Goal: Task Accomplishment & Management: Use online tool/utility

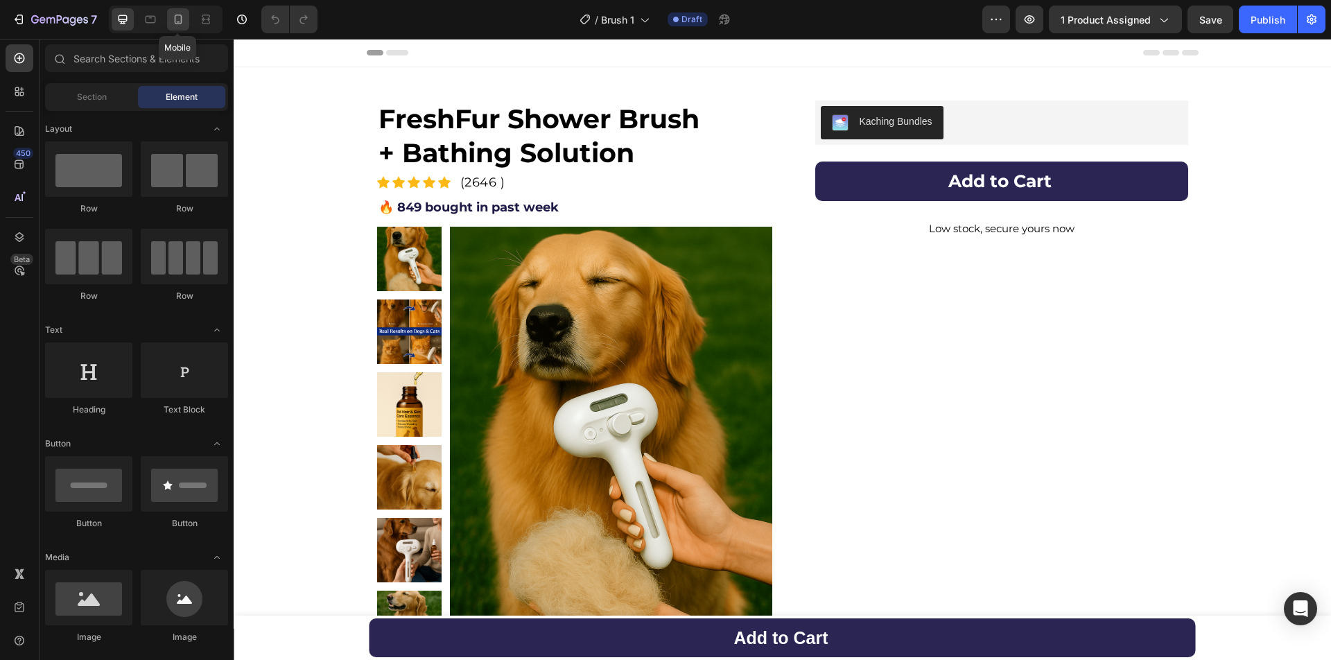
click at [170, 24] on div at bounding box center [178, 19] width 22 height 22
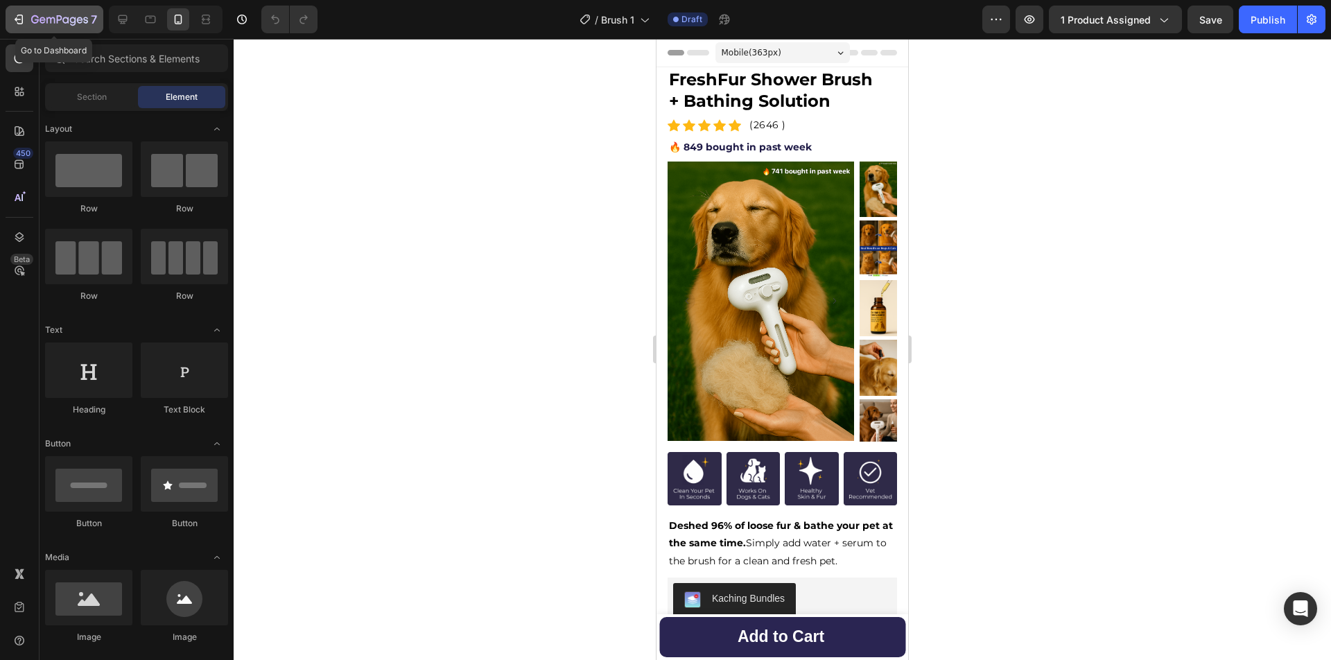
click at [46, 19] on icon "button" at bounding box center [50, 20] width 8 height 6
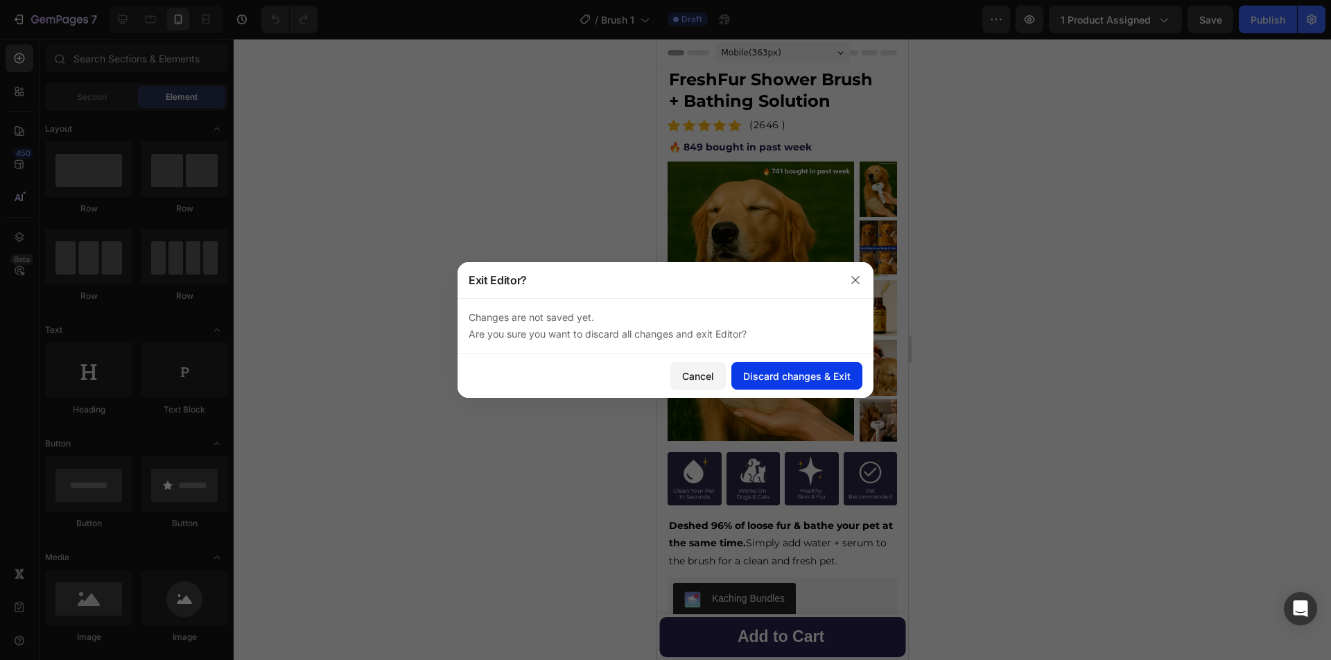
click at [814, 365] on button "Discard changes & Exit" at bounding box center [796, 376] width 131 height 28
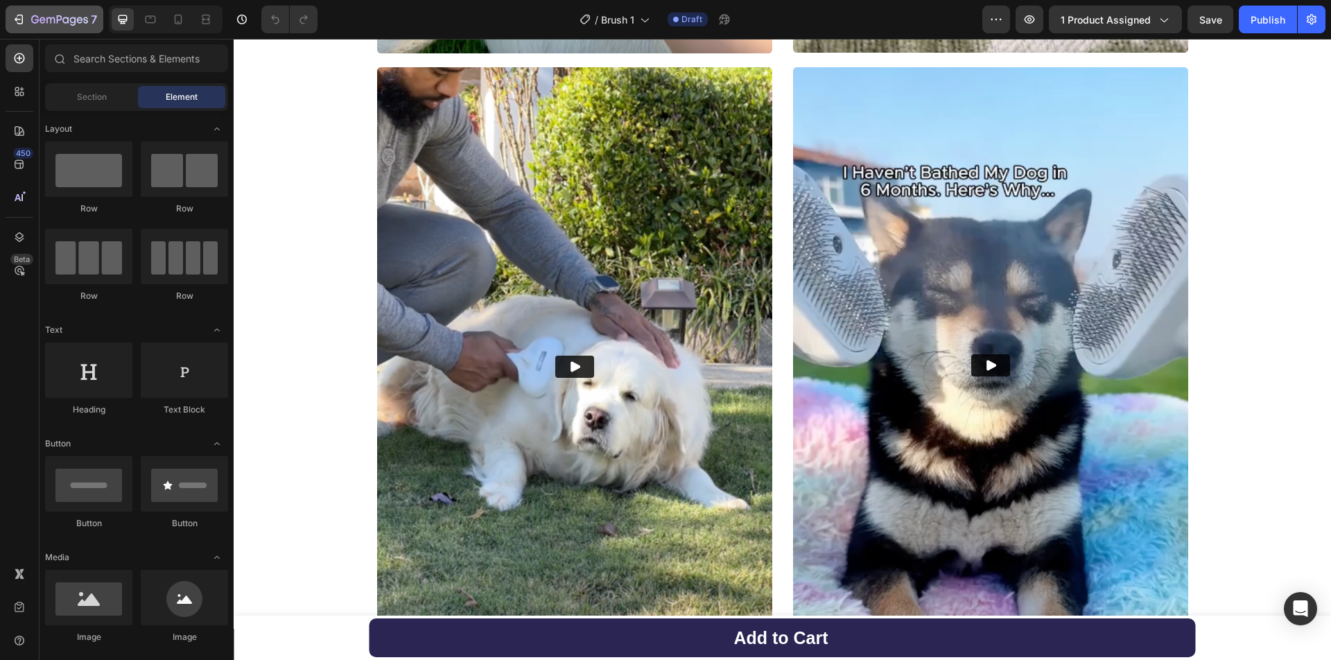
scroll to position [1420, 0]
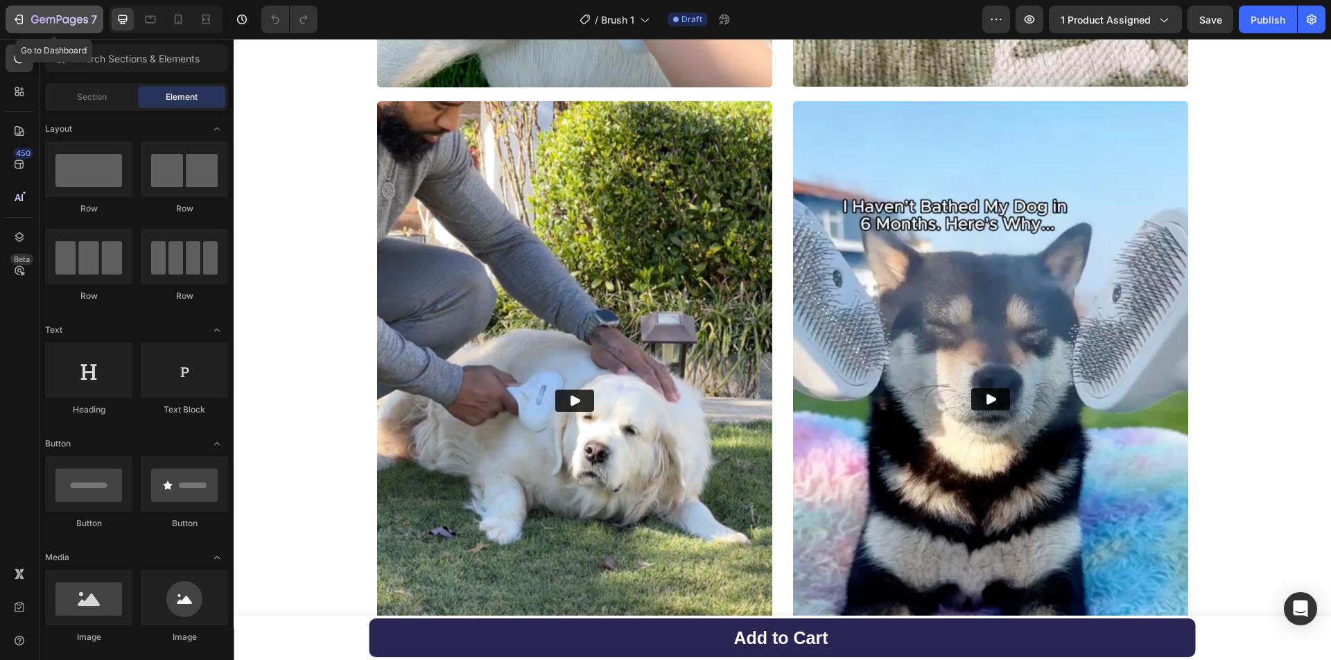
click at [17, 10] on button "7" at bounding box center [55, 20] width 98 height 28
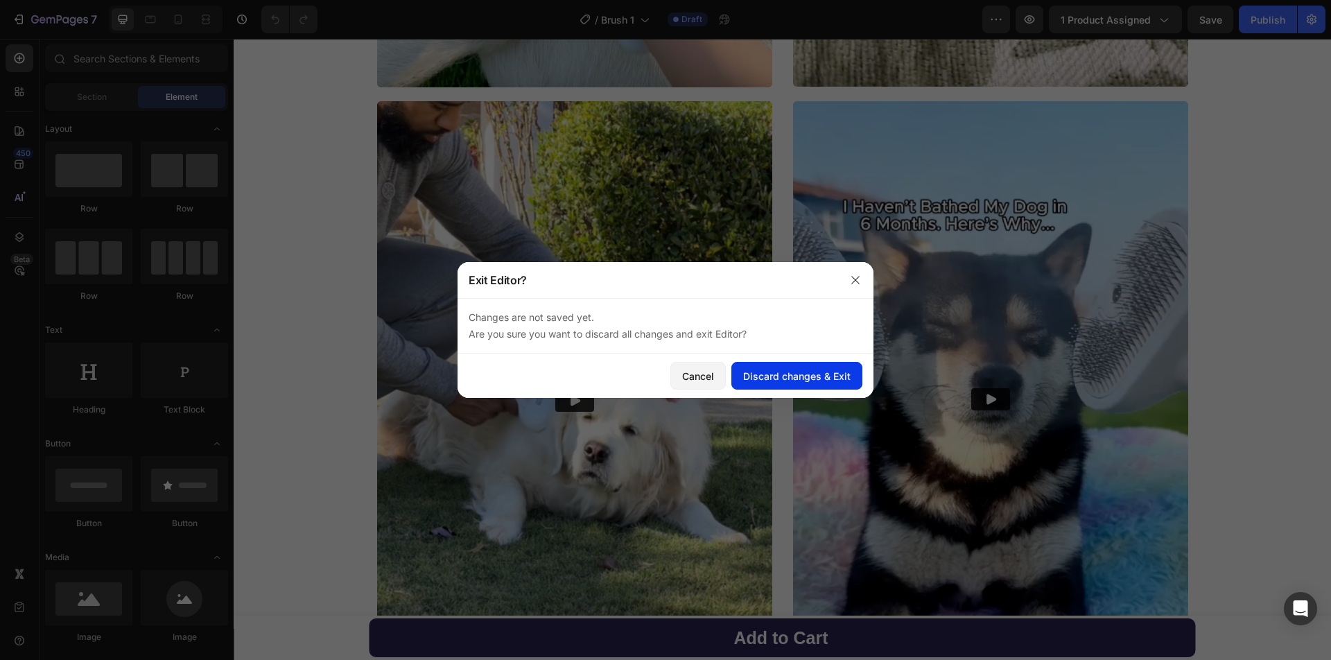
click at [849, 374] on div "Discard changes & Exit" at bounding box center [796, 376] width 107 height 15
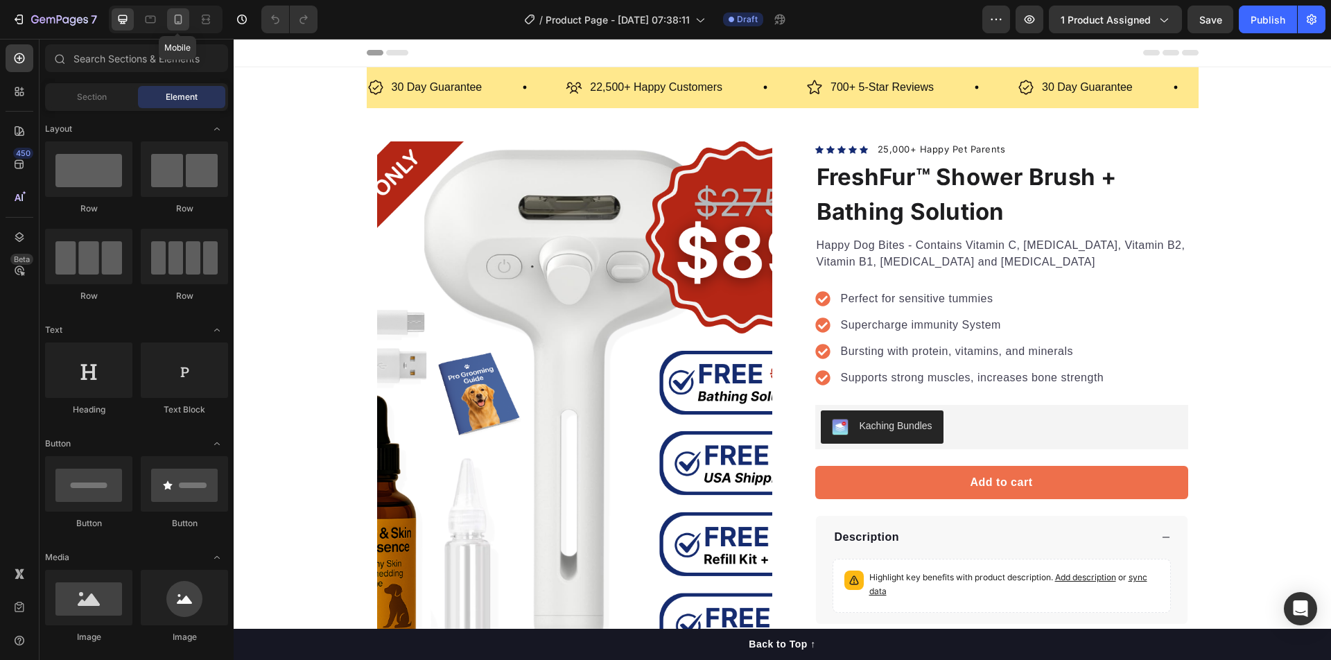
click at [182, 24] on icon at bounding box center [178, 19] width 14 height 14
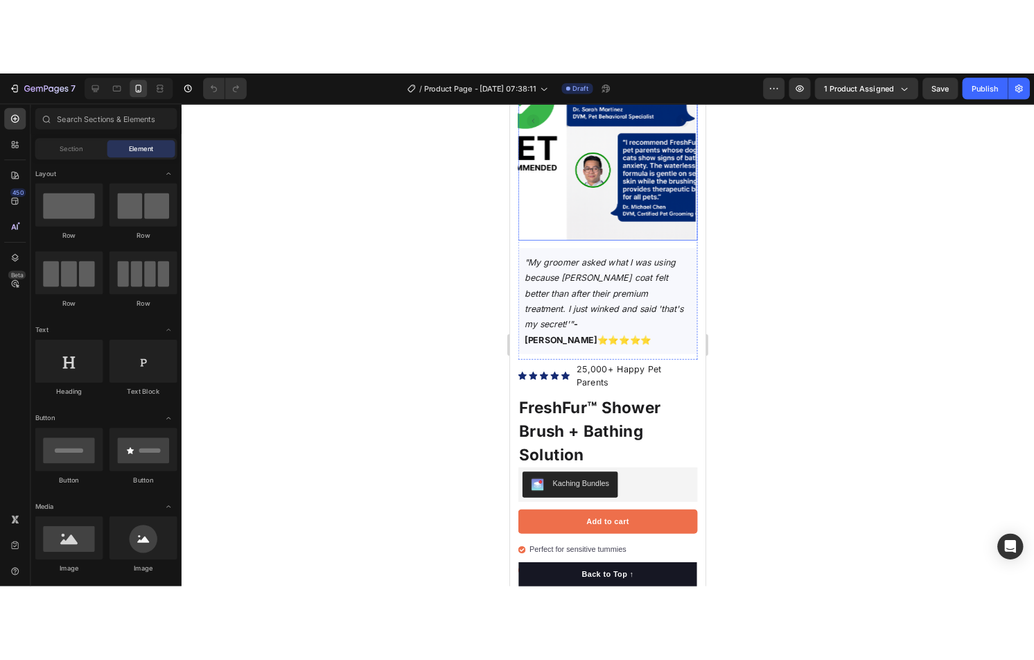
scroll to position [204, 0]
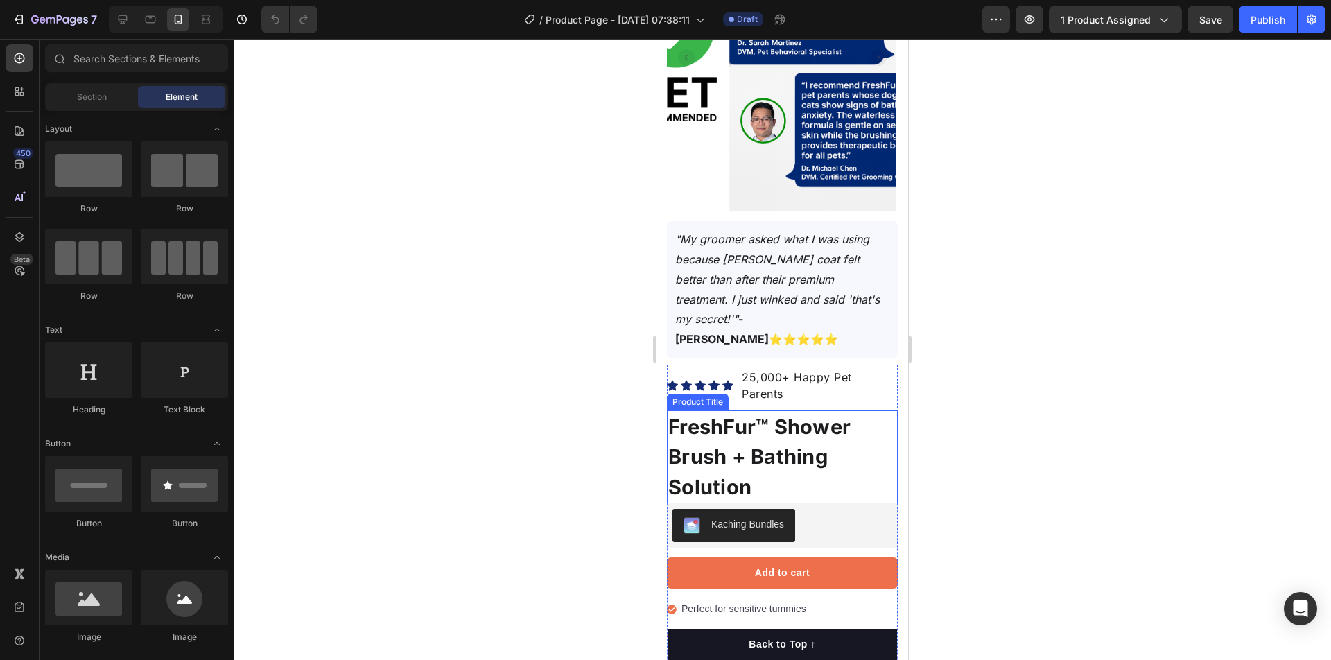
click at [839, 410] on h1 "FreshFur™ Shower Brush + Bathing Solution" at bounding box center [782, 457] width 231 height 94
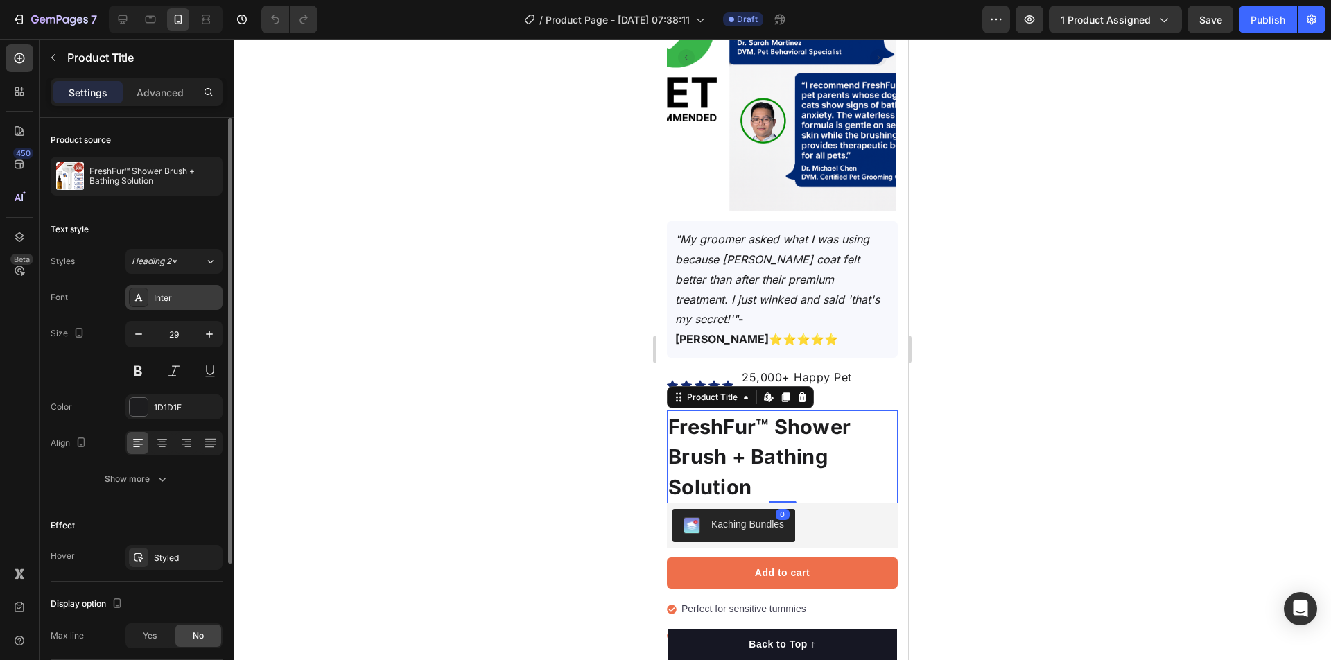
click at [169, 296] on div "Inter" at bounding box center [186, 298] width 65 height 12
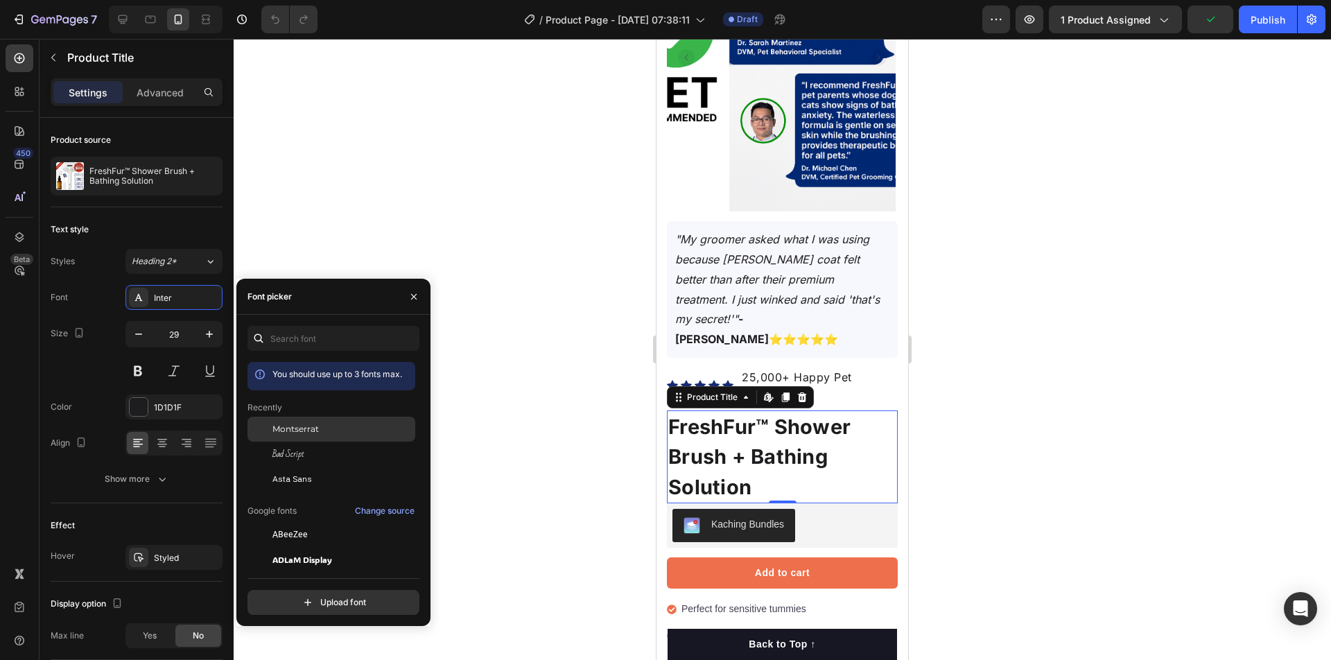
click at [308, 430] on span "Montserrat" at bounding box center [295, 429] width 46 height 12
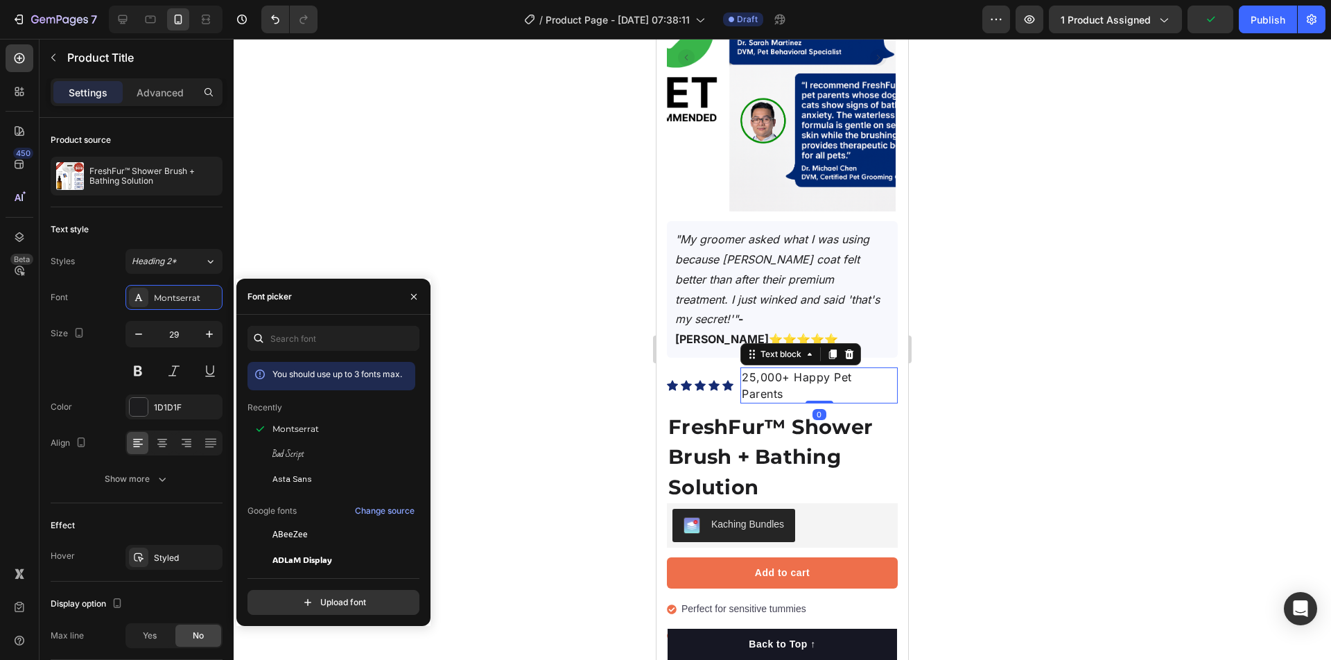
click at [860, 369] on p "25,000+ Happy Pet Parents" at bounding box center [819, 385] width 155 height 33
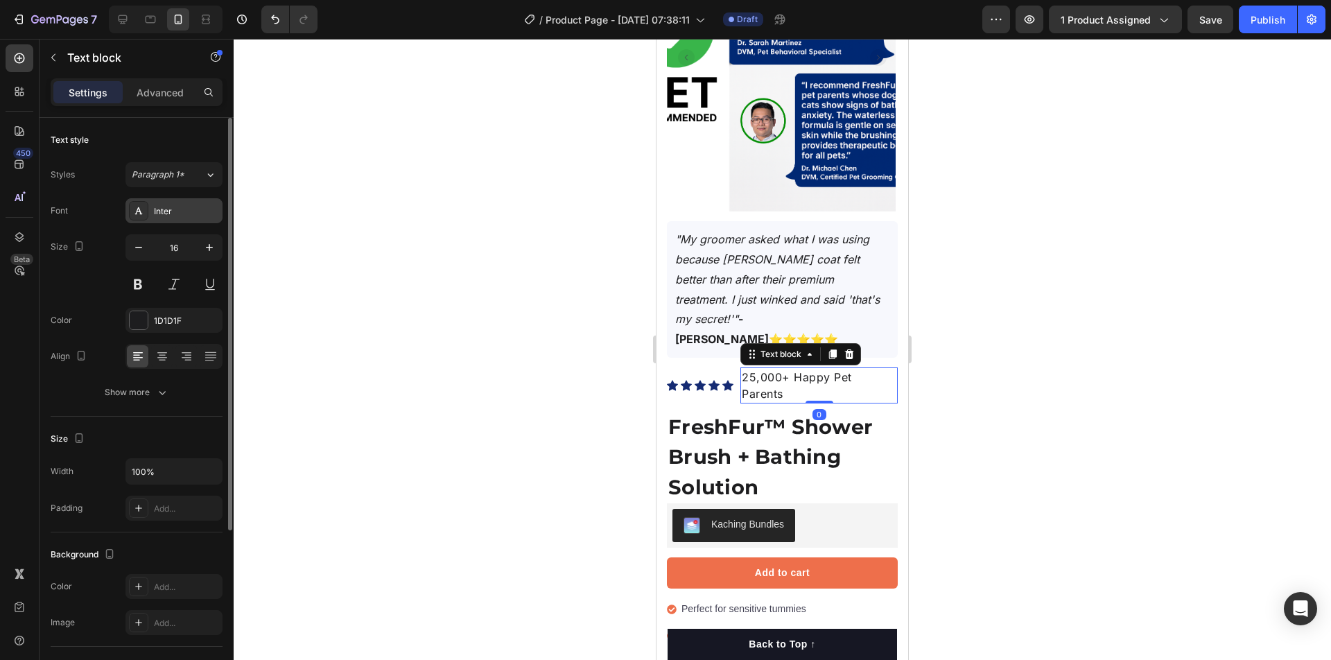
click at [174, 211] on div "Inter" at bounding box center [186, 211] width 65 height 12
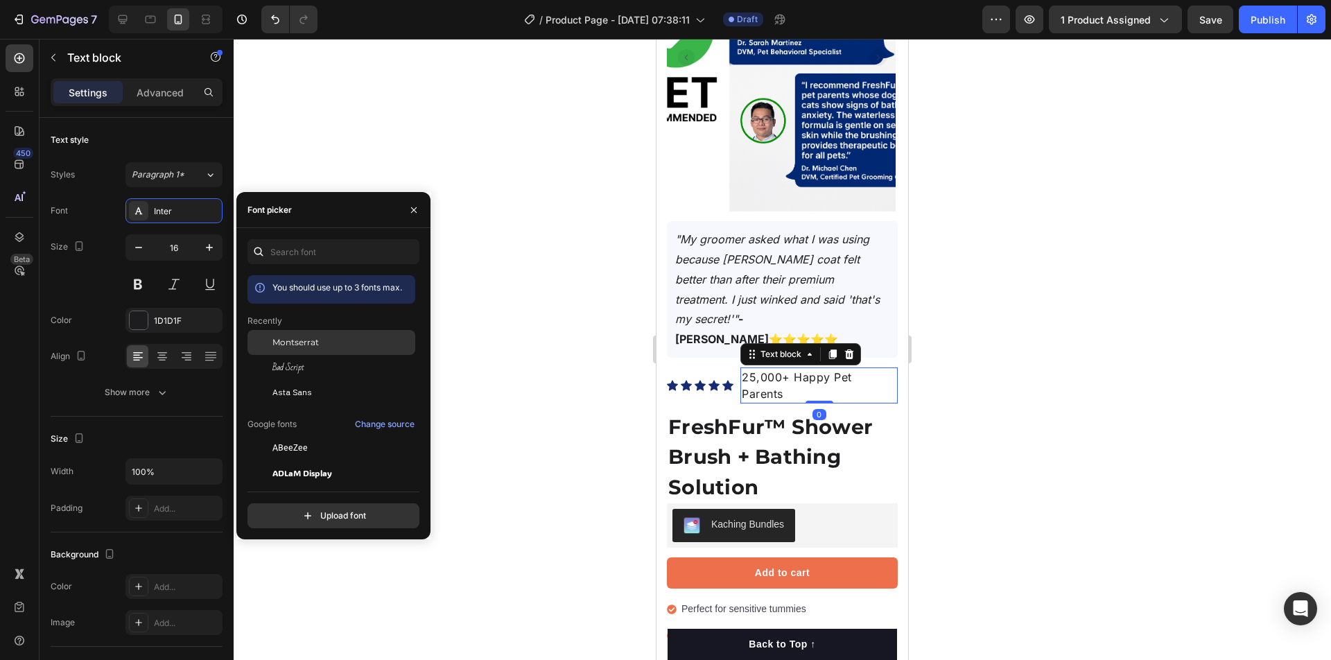
click at [291, 339] on span "Montserrat" at bounding box center [295, 342] width 46 height 12
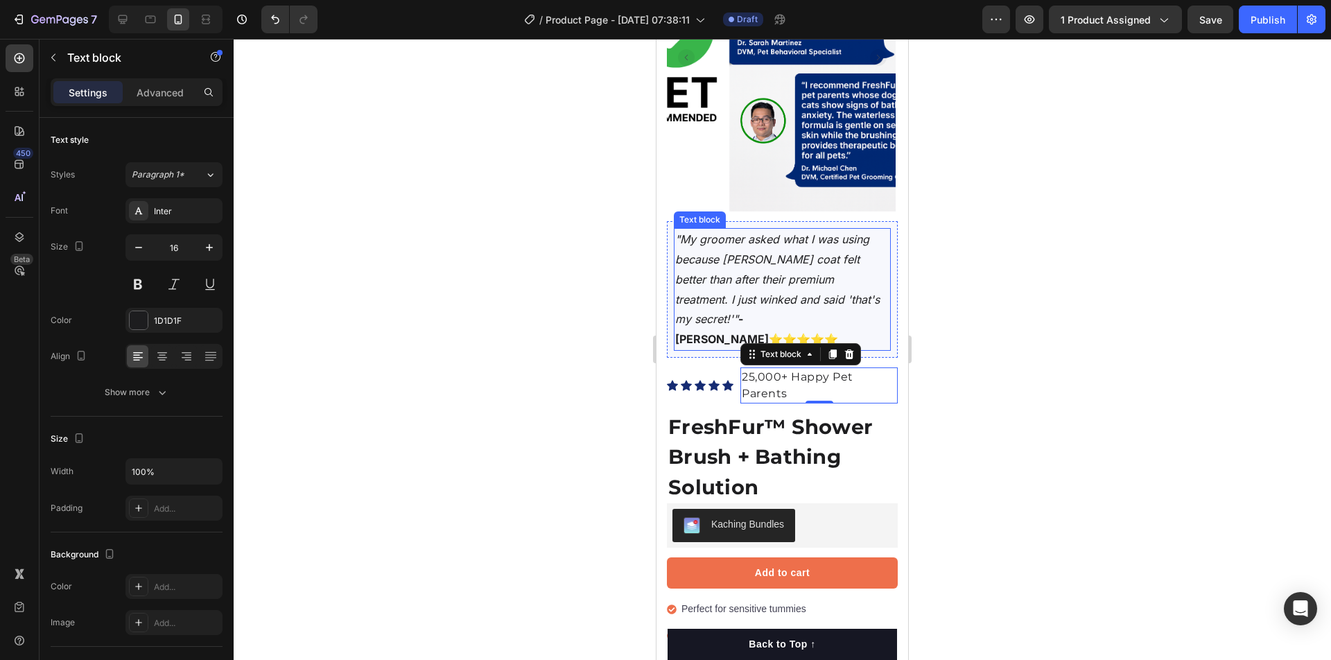
click at [780, 279] on icon ""My groomer asked what I was using because [PERSON_NAME] coat felt better than …" at bounding box center [777, 279] width 204 height 94
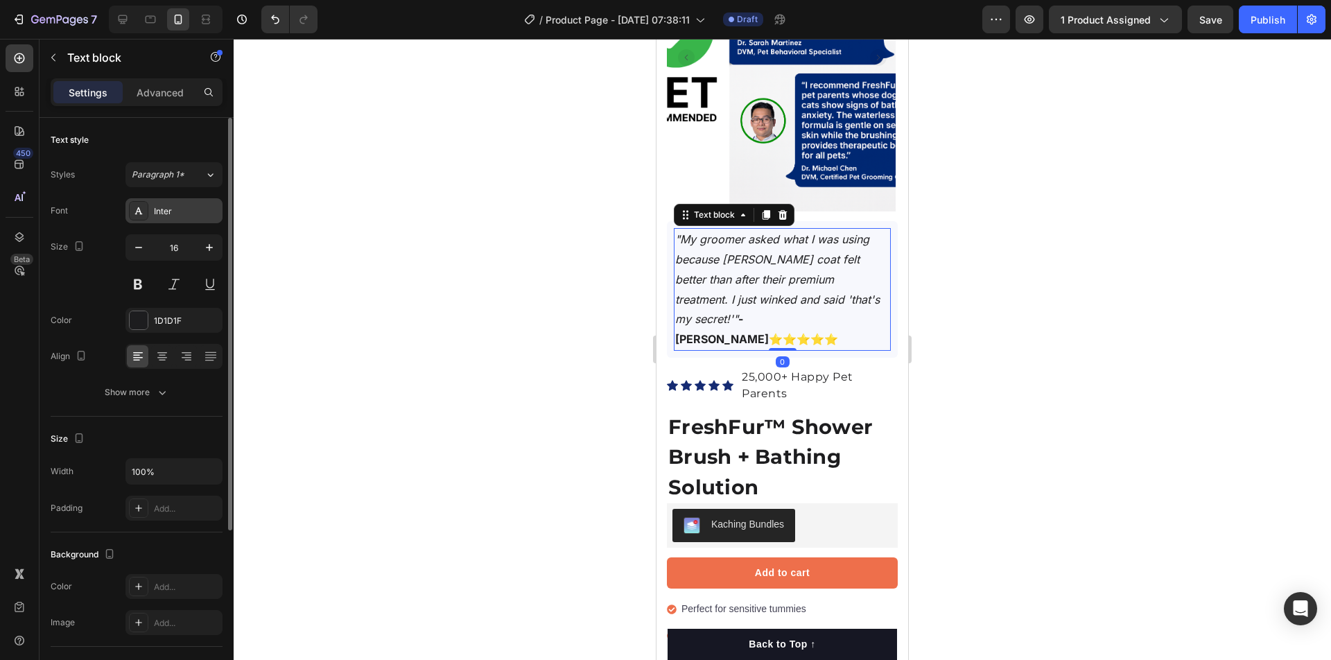
click at [180, 212] on div "Inter" at bounding box center [186, 211] width 65 height 12
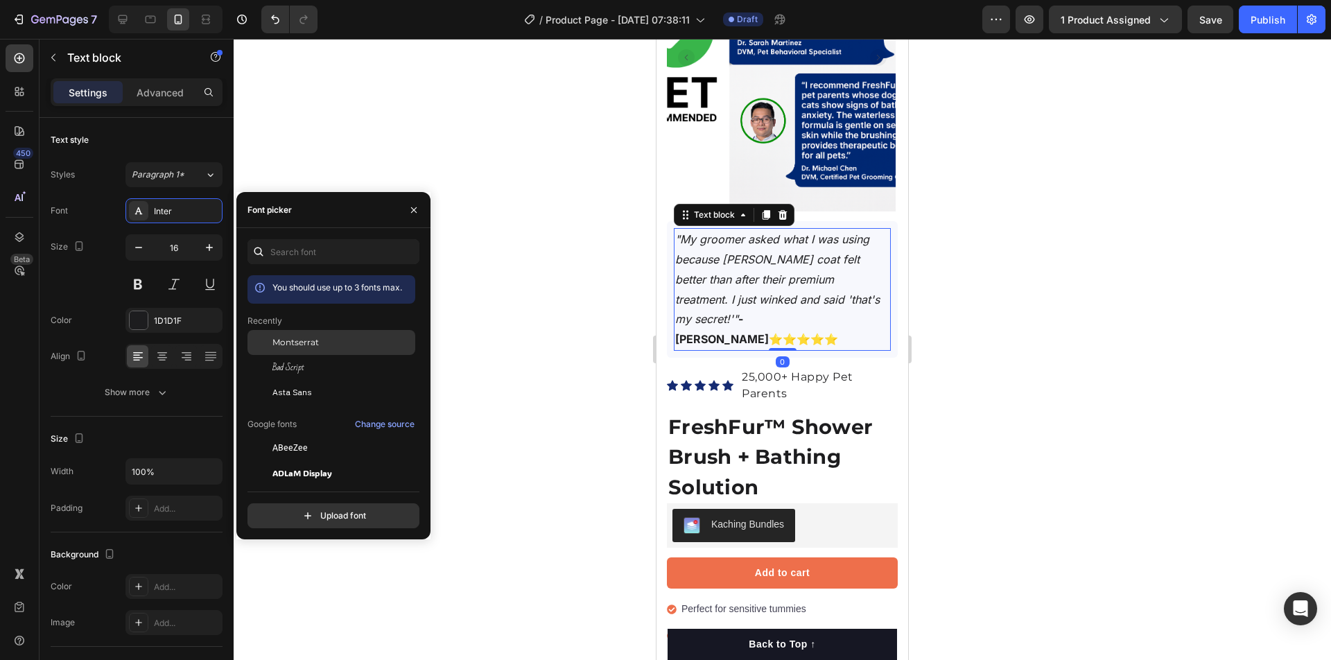
click at [314, 341] on span "Montserrat" at bounding box center [295, 342] width 46 height 12
click at [1003, 304] on div at bounding box center [782, 349] width 1097 height 621
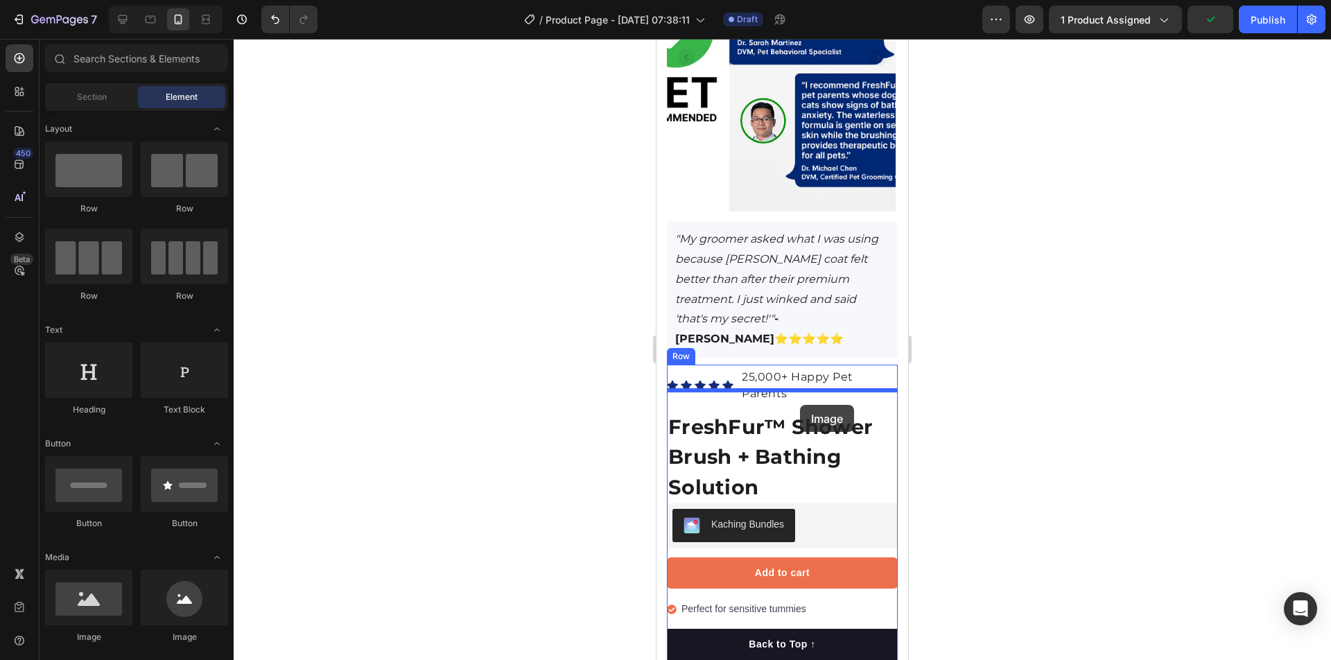
drag, startPoint x: 853, startPoint y: 609, endPoint x: 800, endPoint y: 405, distance: 211.2
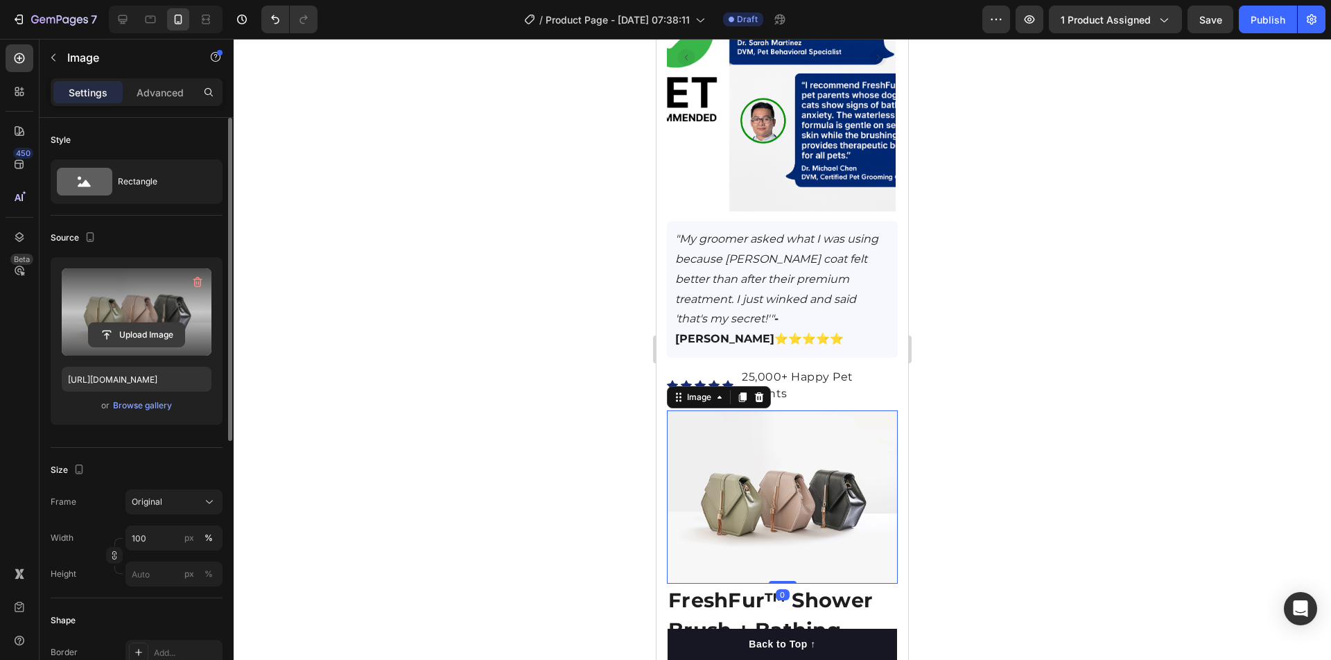
click at [137, 326] on input "file" at bounding box center [137, 335] width 96 height 24
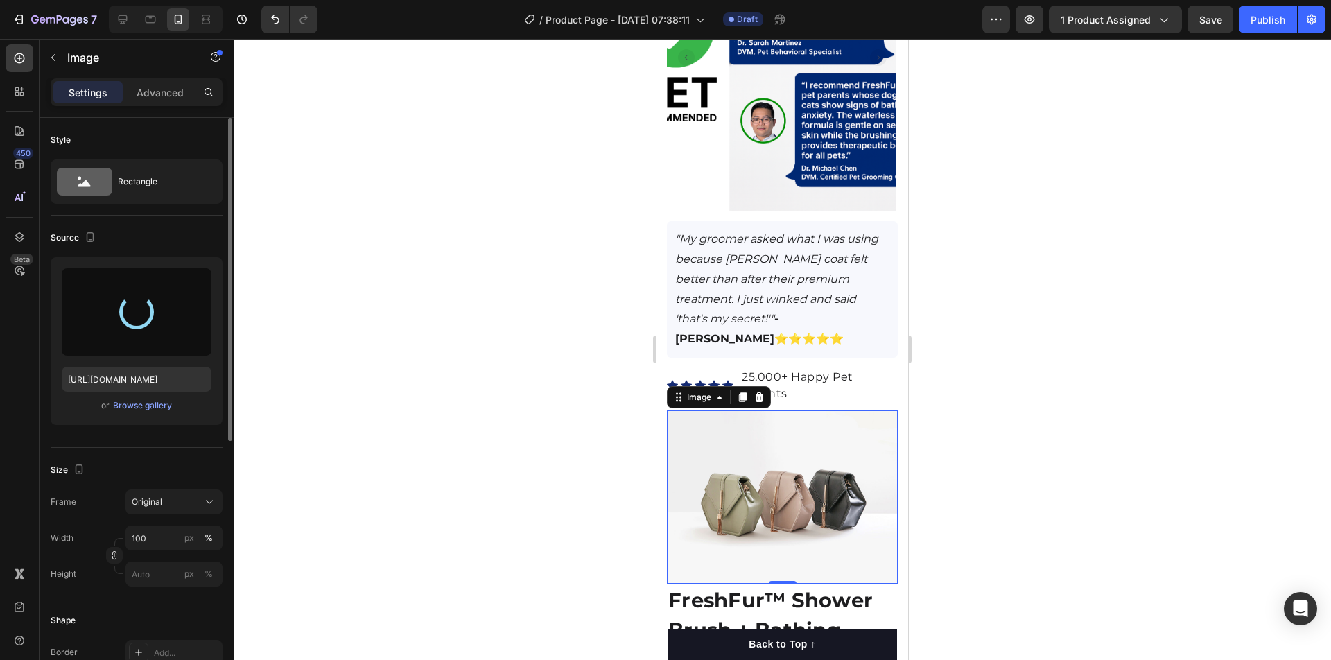
type input "[URL][DOMAIN_NAME]"
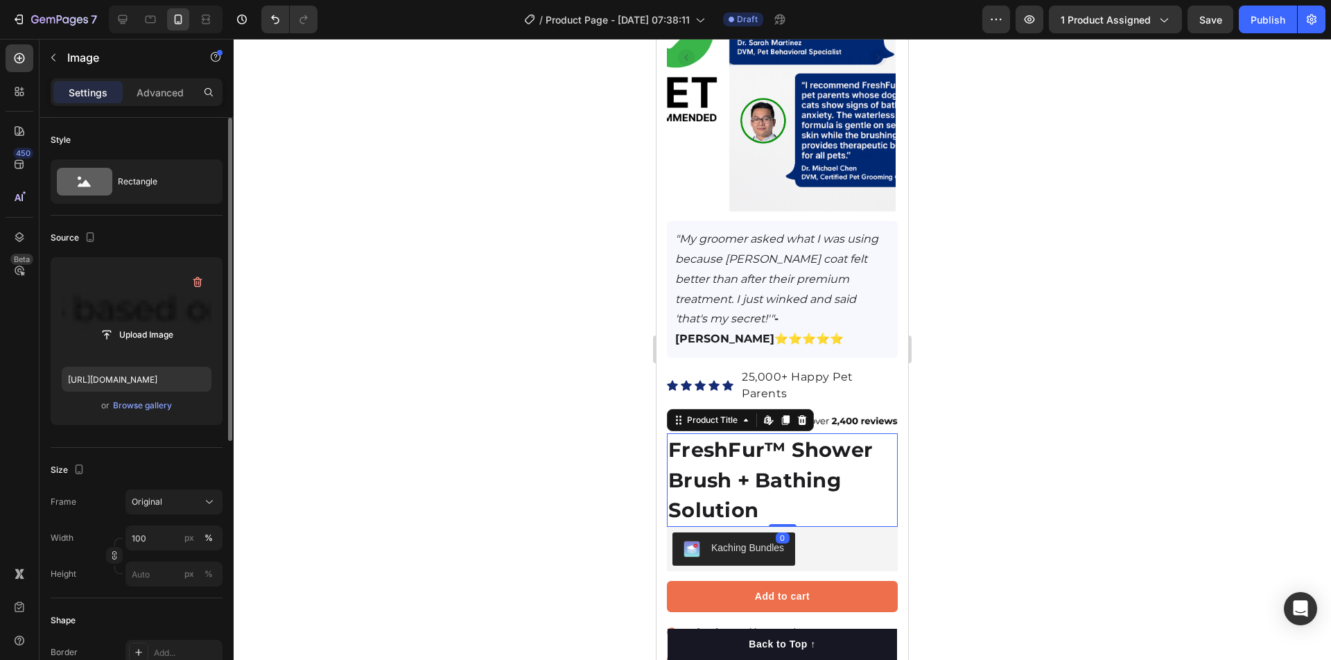
click at [746, 433] on h1 "FreshFur™ Shower Brush + Bathing Solution" at bounding box center [782, 480] width 231 height 94
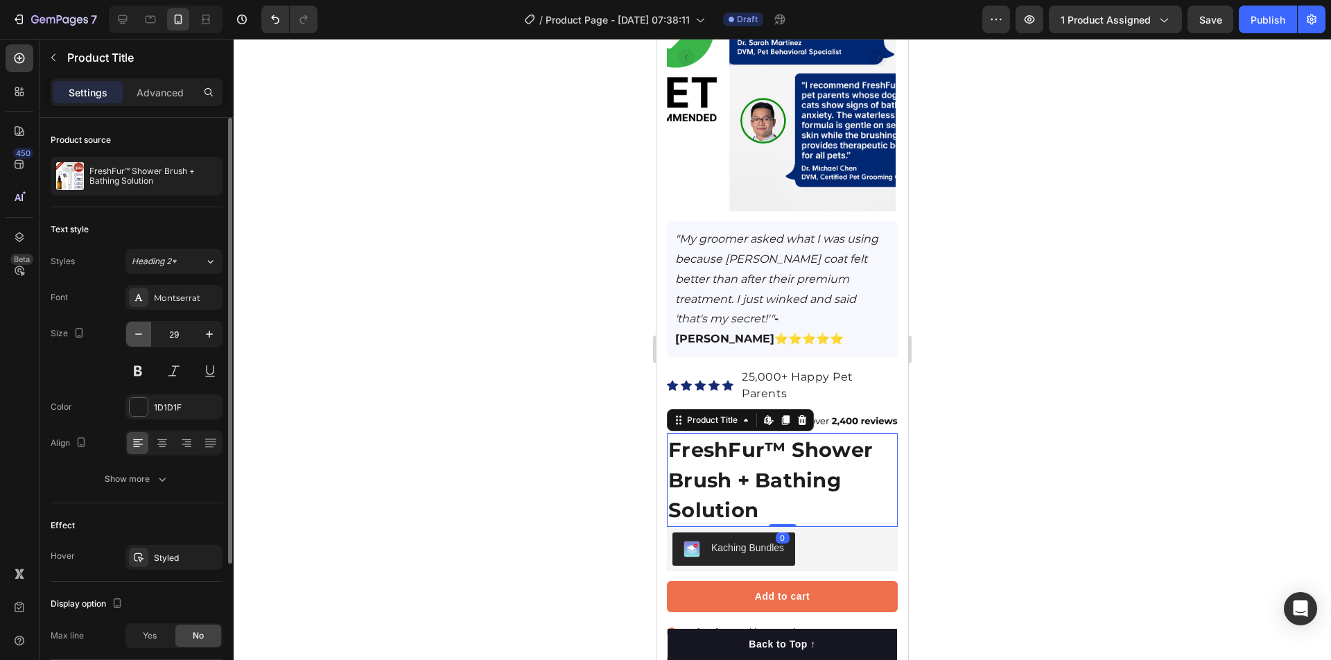
click at [136, 338] on icon "button" at bounding box center [139, 334] width 14 height 14
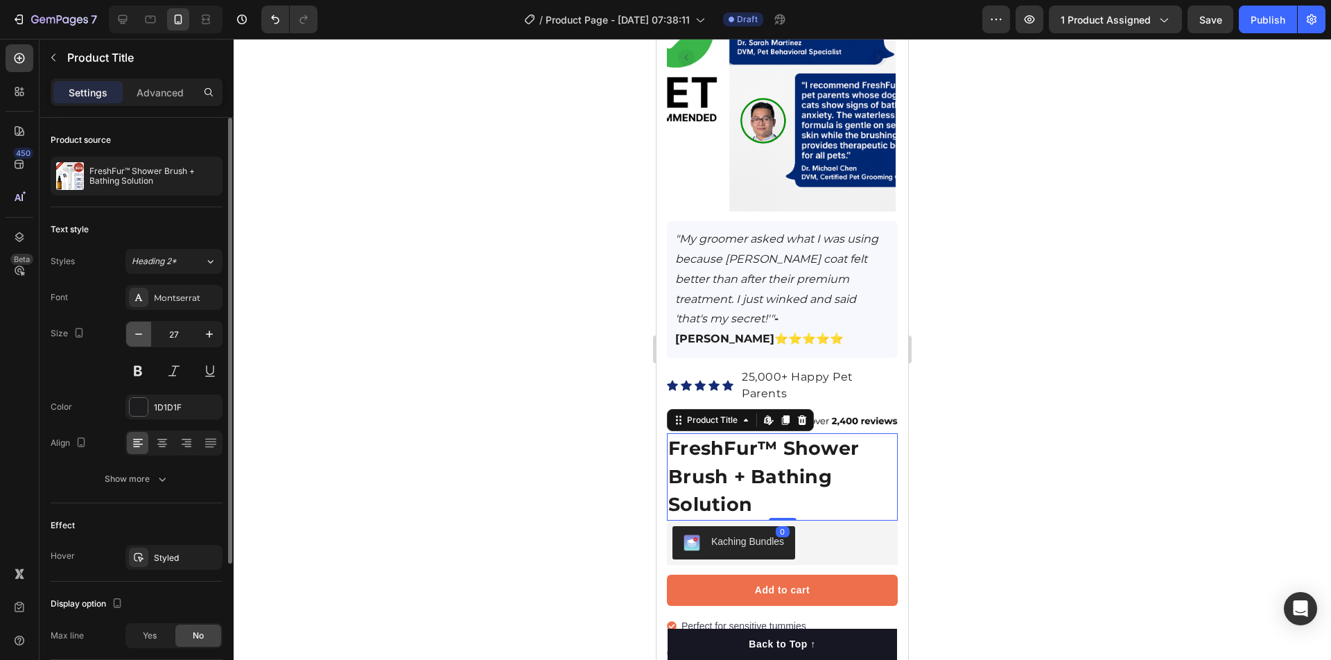
click at [136, 338] on icon "button" at bounding box center [139, 334] width 14 height 14
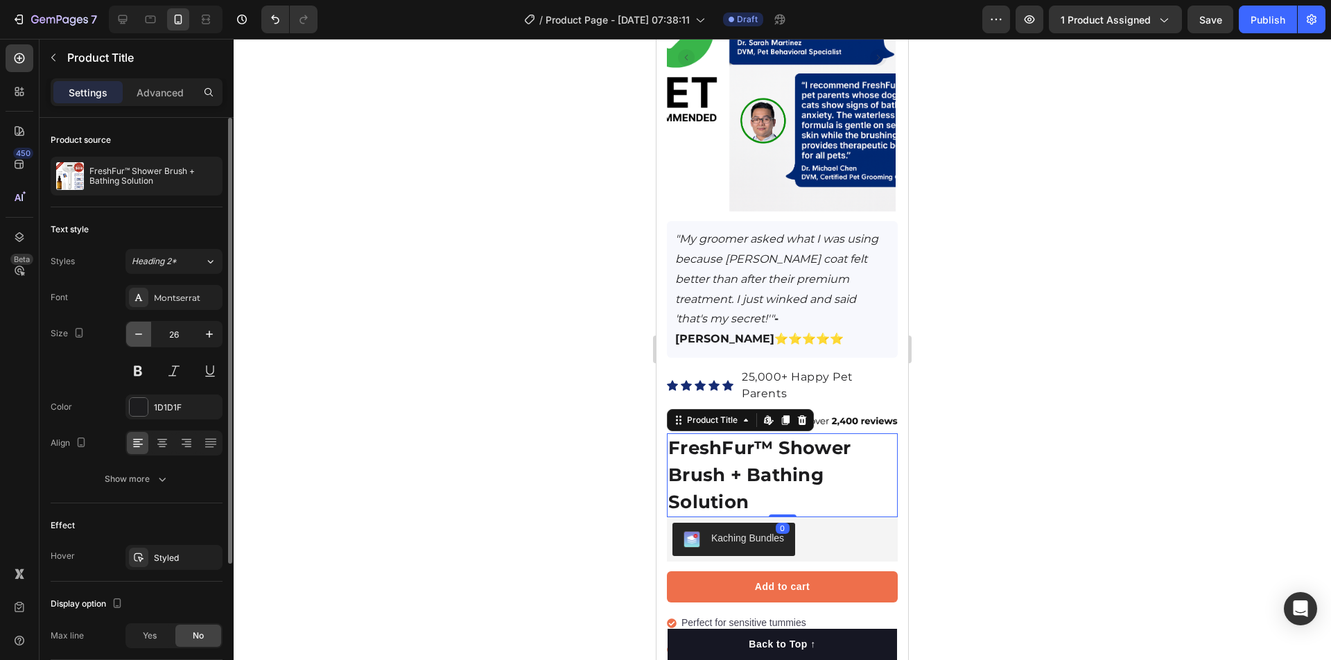
click at [136, 338] on icon "button" at bounding box center [139, 334] width 14 height 14
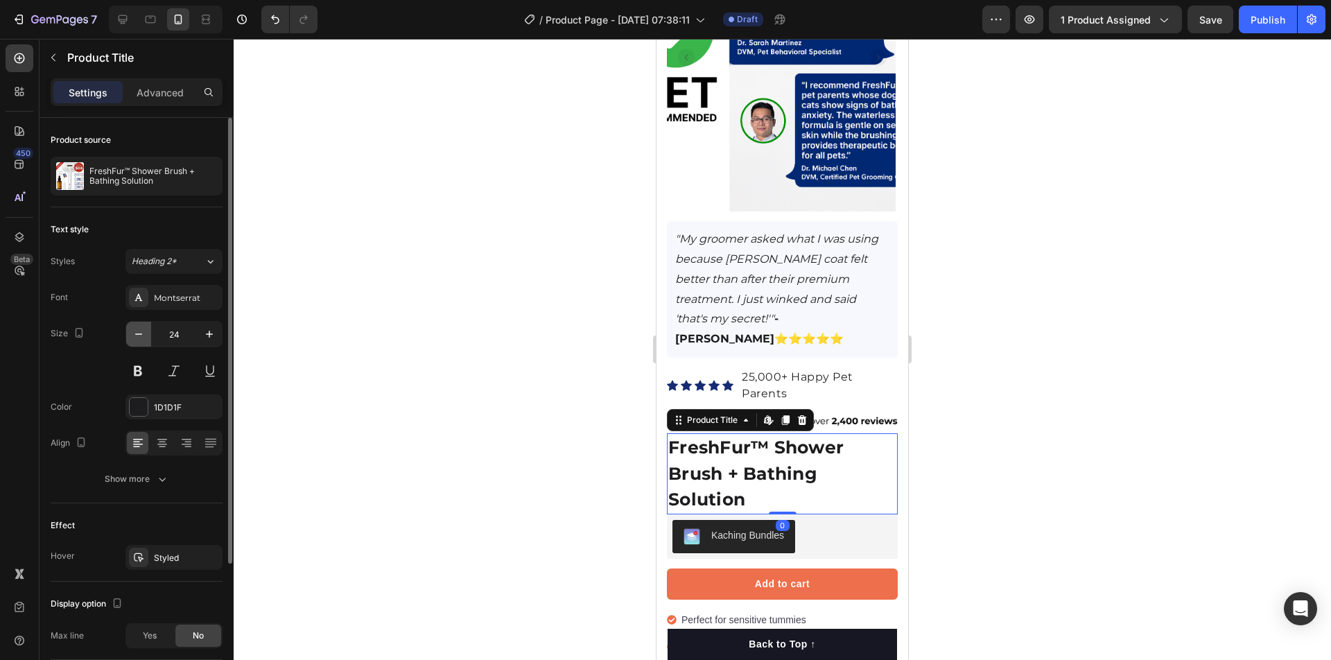
click at [136, 338] on icon "button" at bounding box center [139, 334] width 14 height 14
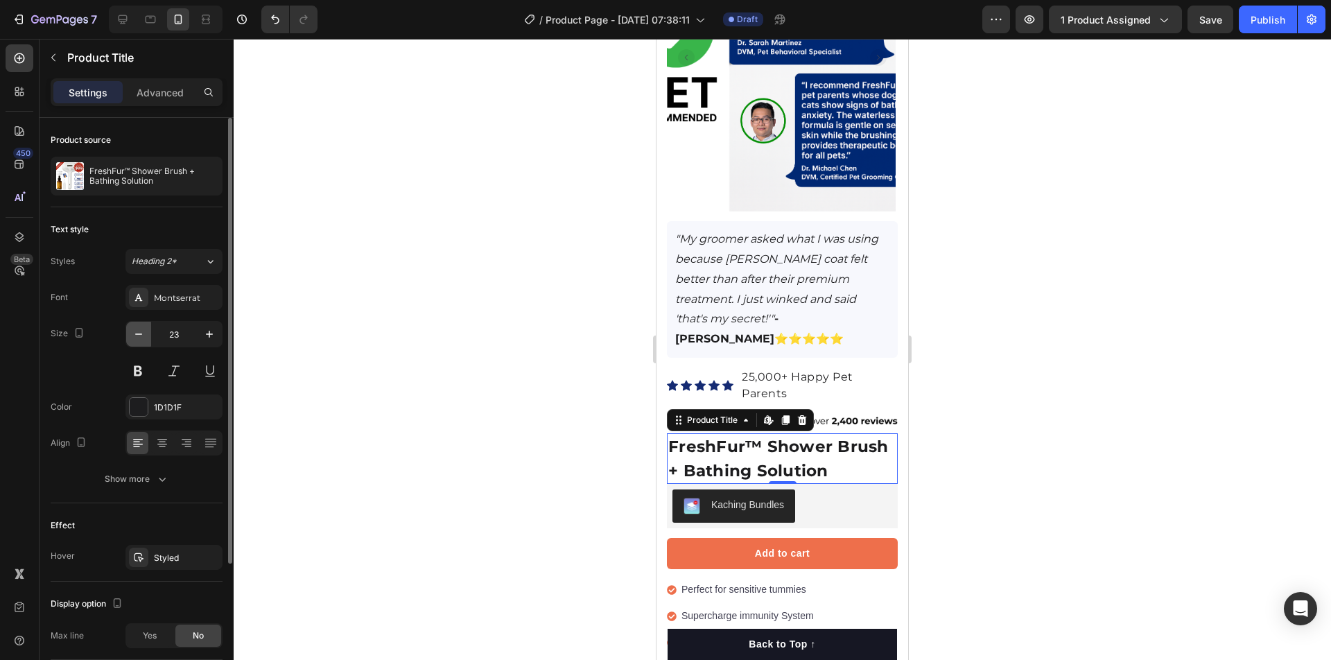
click at [136, 338] on icon "button" at bounding box center [139, 334] width 14 height 14
type input "22"
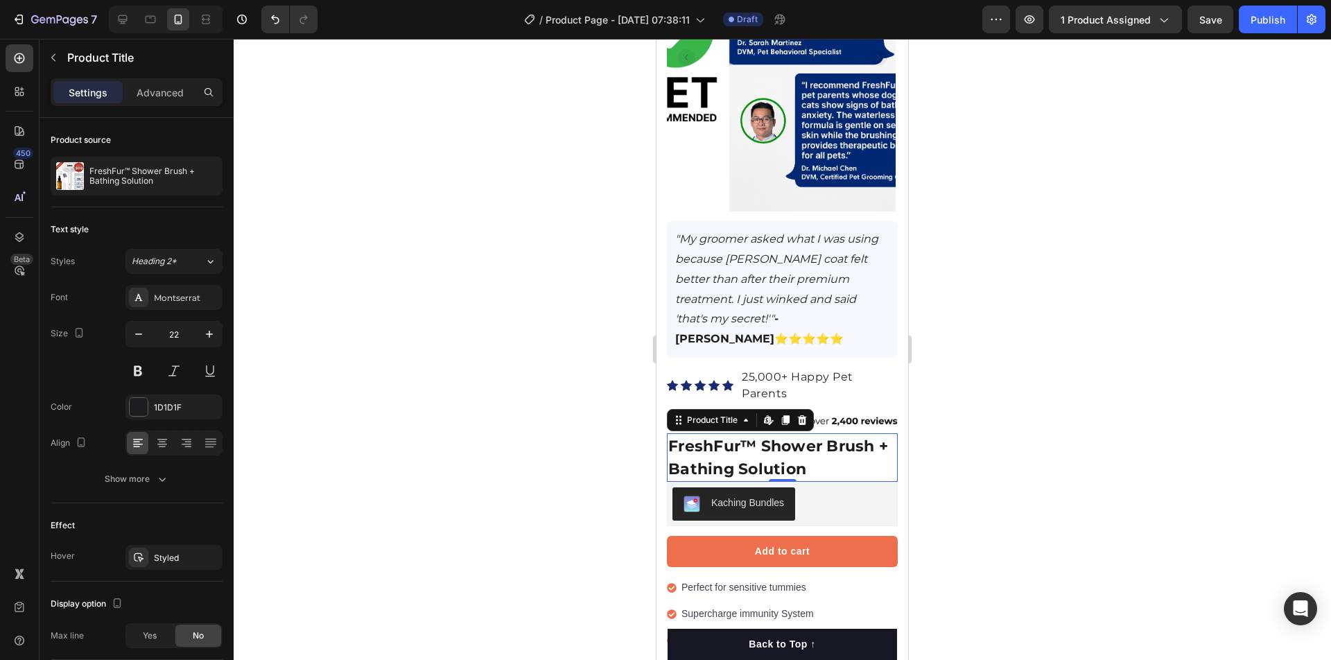
drag, startPoint x: 196, startPoint y: 337, endPoint x: 284, endPoint y: 345, distance: 88.4
click at [196, 337] on input "22" at bounding box center [174, 334] width 46 height 25
click at [742, 435] on h1 "FreshFur™ Shower Brush + Bathing Solution" at bounding box center [782, 457] width 231 height 49
click at [775, 448] on h1 "FreshFur™ Shower Brush + Bathing Solution" at bounding box center [782, 457] width 231 height 49
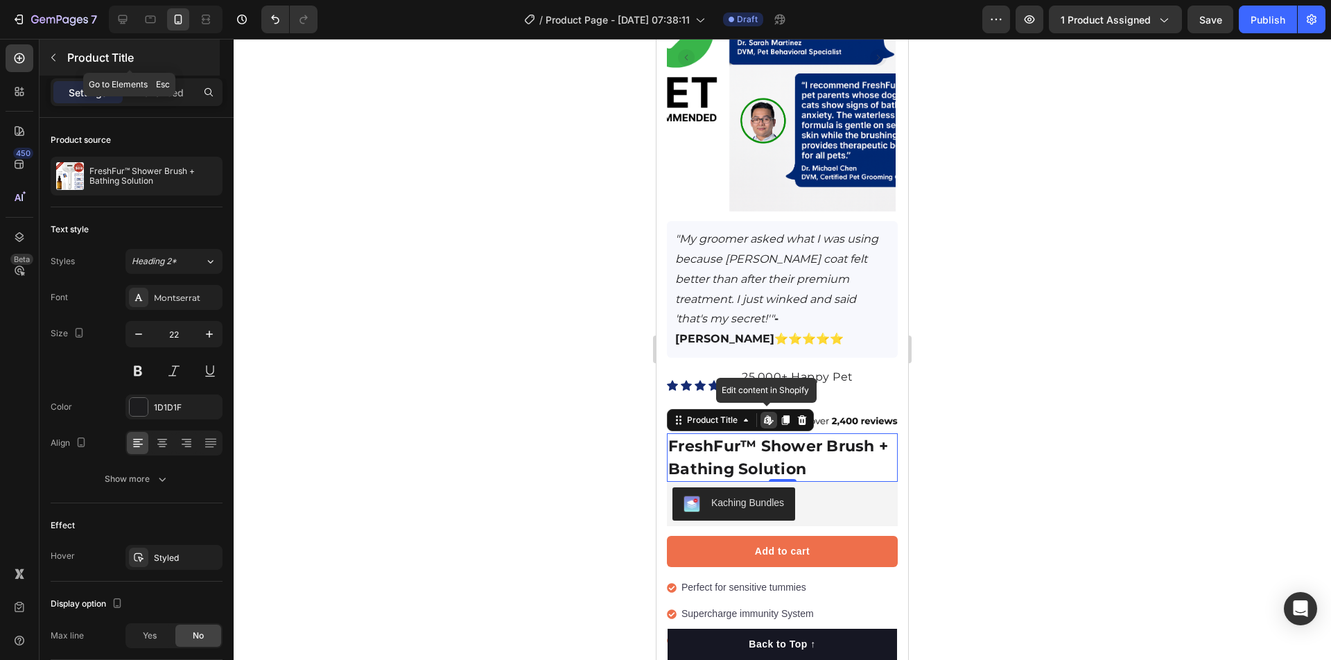
click at [51, 61] on icon "button" at bounding box center [53, 57] width 11 height 11
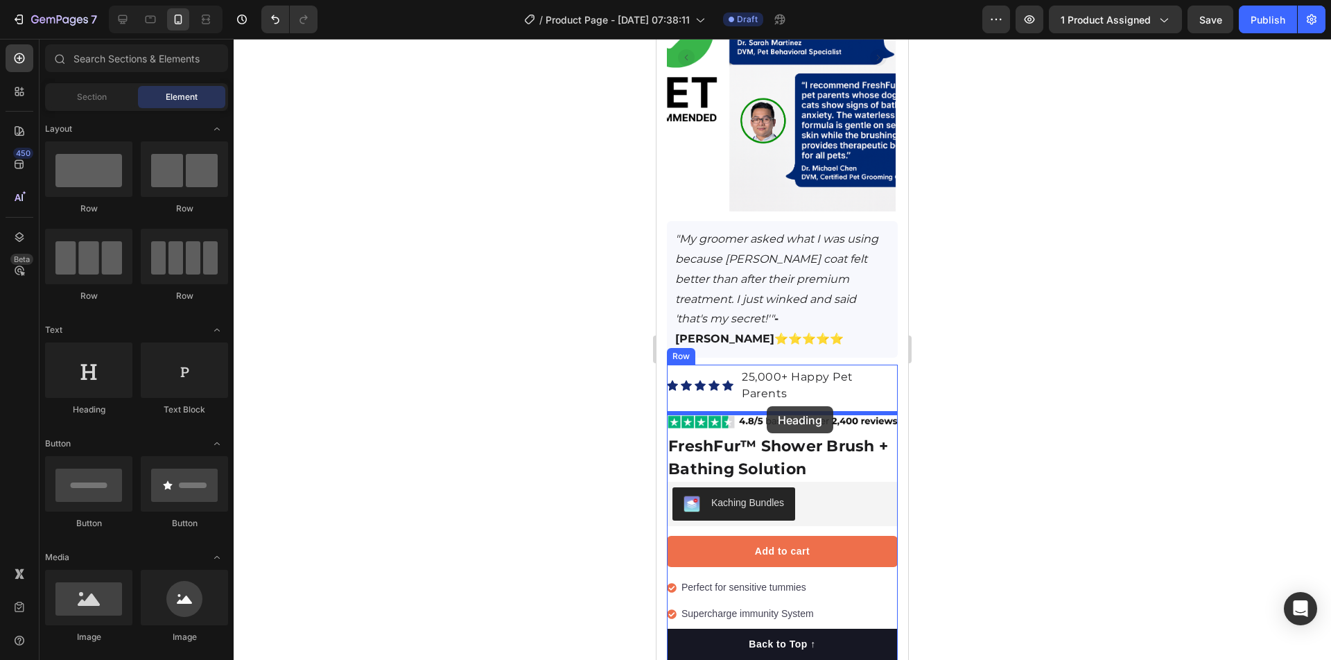
drag, startPoint x: 749, startPoint y: 408, endPoint x: 774, endPoint y: 405, distance: 24.4
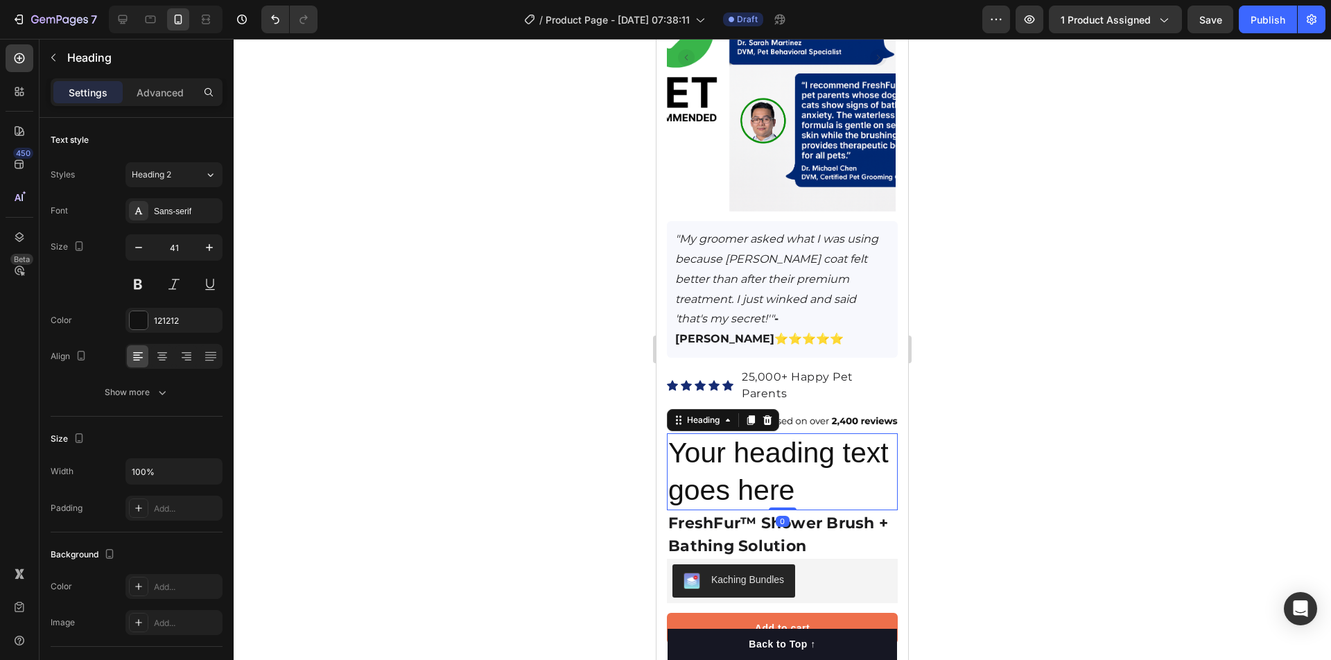
drag, startPoint x: 821, startPoint y: 457, endPoint x: 765, endPoint y: 508, distance: 75.6
click at [820, 457] on h2 "Your heading text goes here" at bounding box center [782, 471] width 231 height 77
click at [743, 446] on p "Your heading text goes here" at bounding box center [782, 472] width 228 height 74
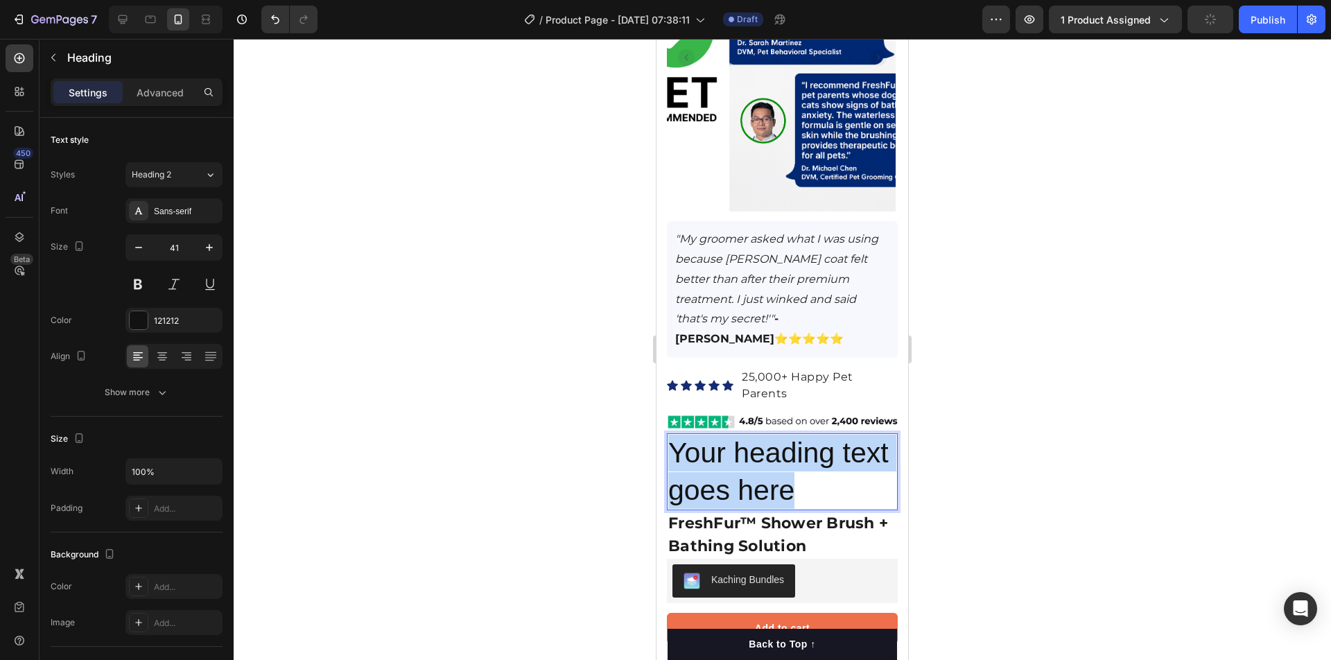
click at [743, 446] on p "Your heading text goes here" at bounding box center [782, 472] width 228 height 74
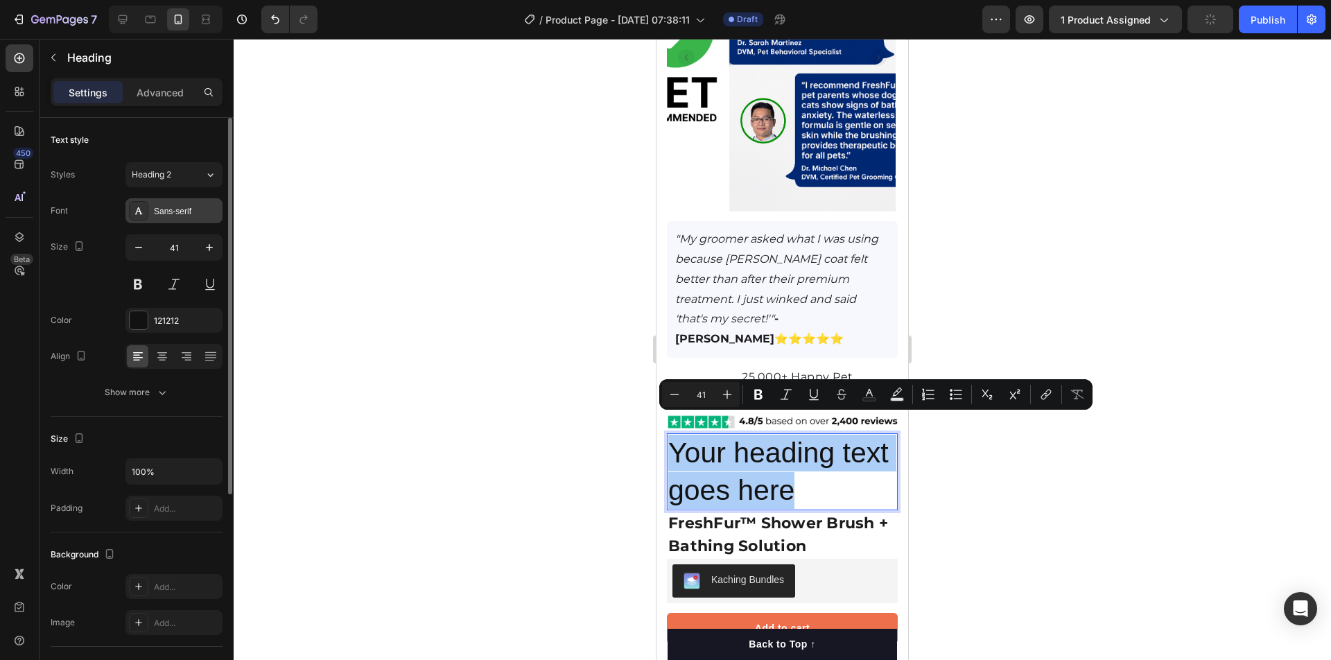
click at [163, 206] on div "Sans-serif" at bounding box center [186, 211] width 65 height 12
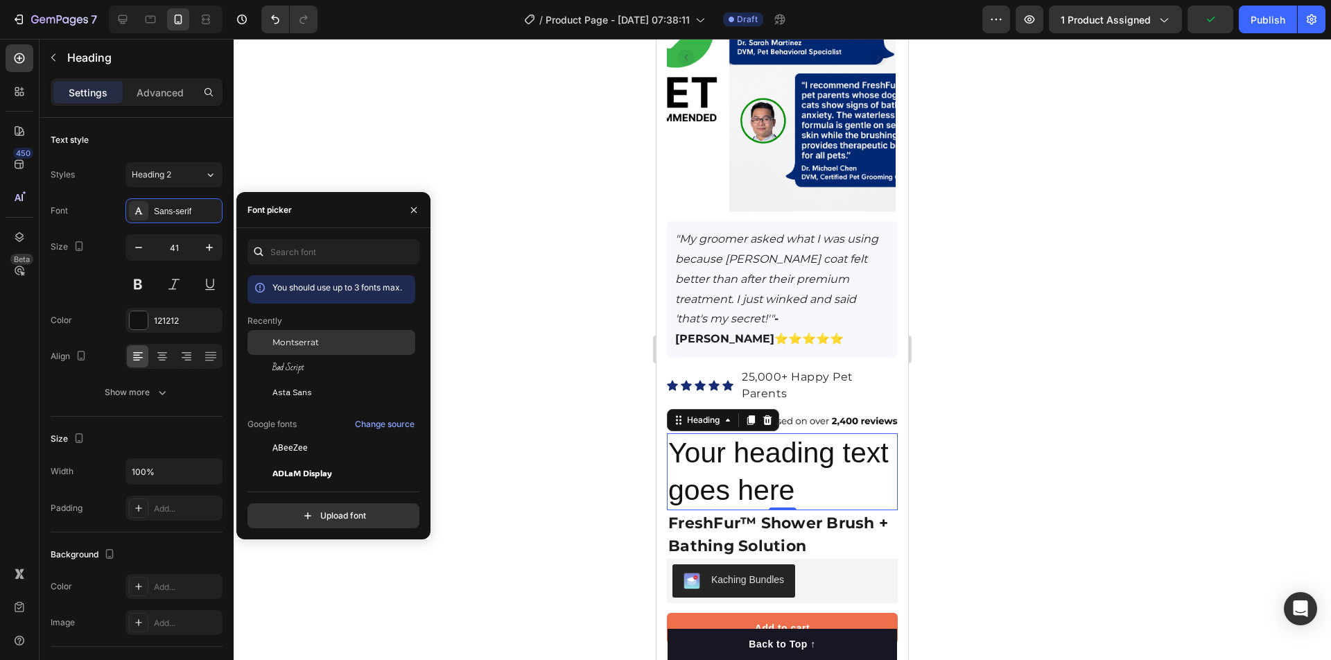
click at [296, 342] on span "Montserrat" at bounding box center [295, 342] width 46 height 12
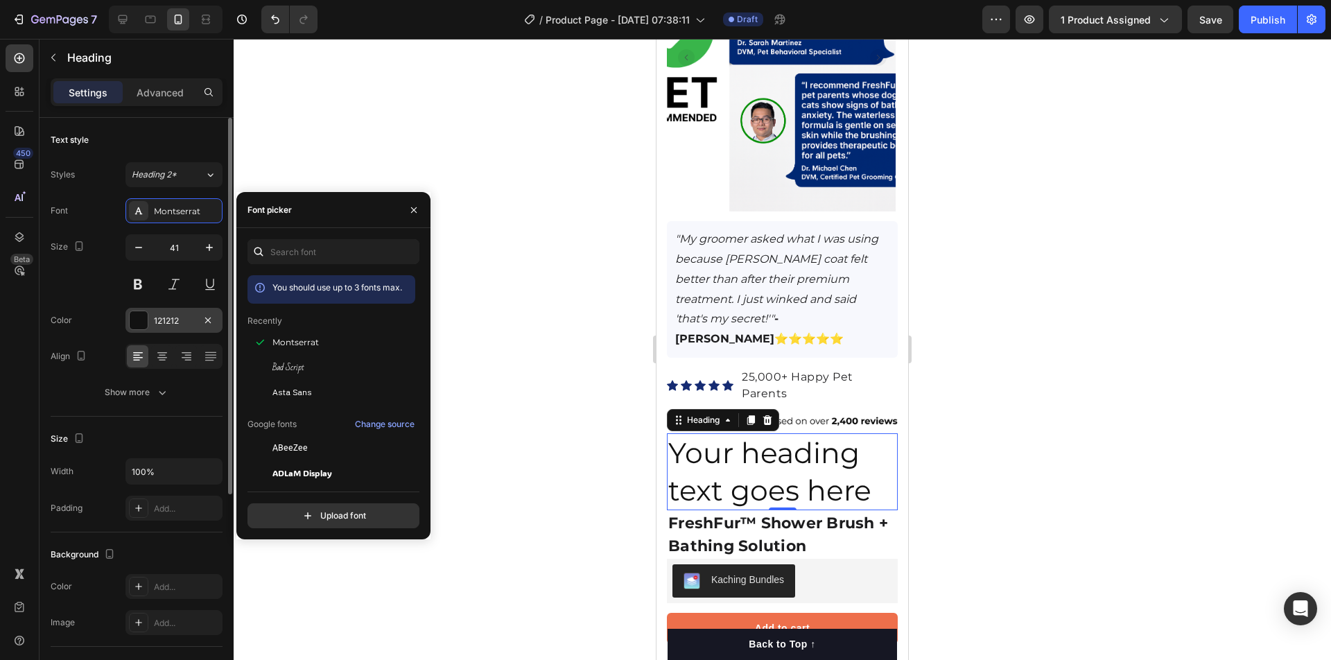
click at [176, 320] on div "121212" at bounding box center [174, 321] width 40 height 12
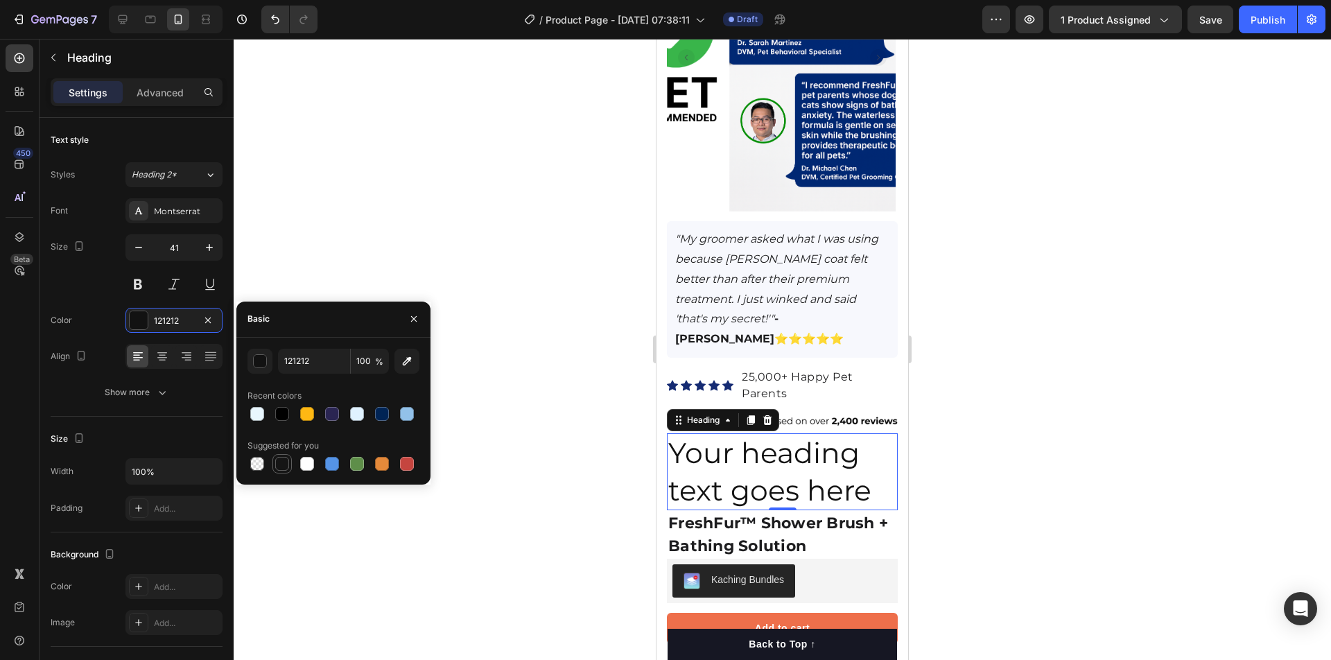
click at [277, 460] on div at bounding box center [282, 464] width 14 height 14
click at [283, 407] on div at bounding box center [282, 414] width 14 height 14
type input "000000"
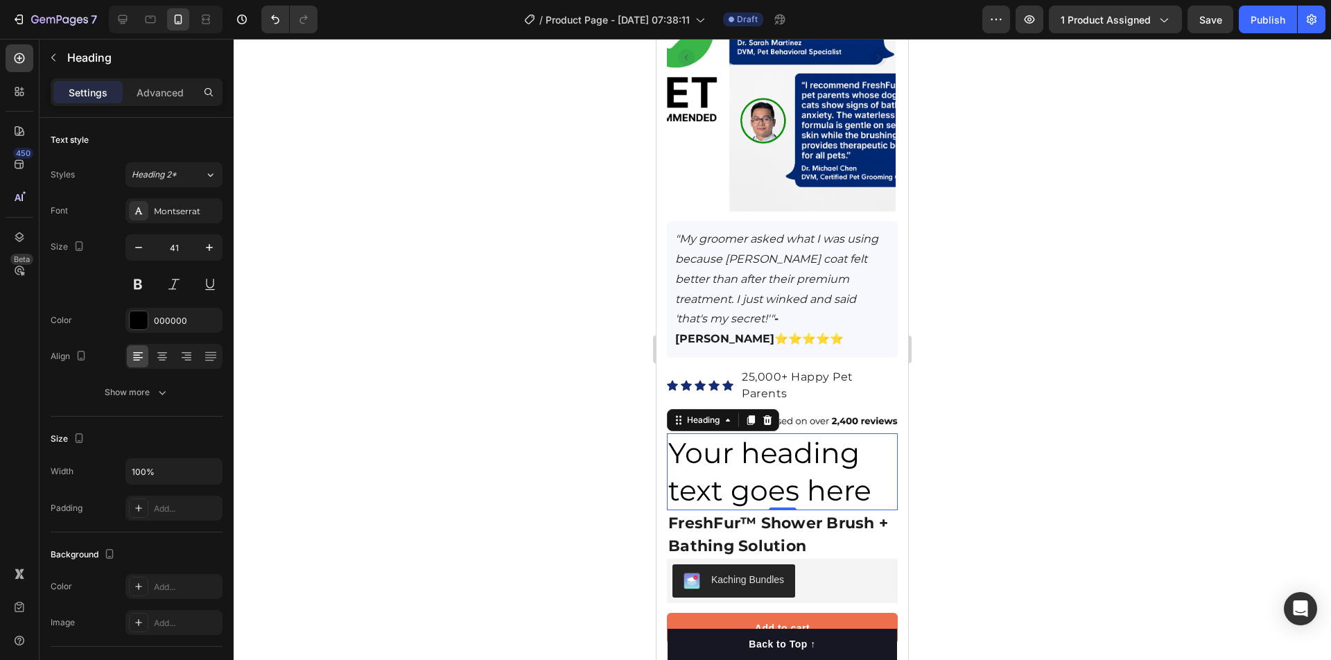
click at [1105, 270] on div at bounding box center [782, 349] width 1097 height 621
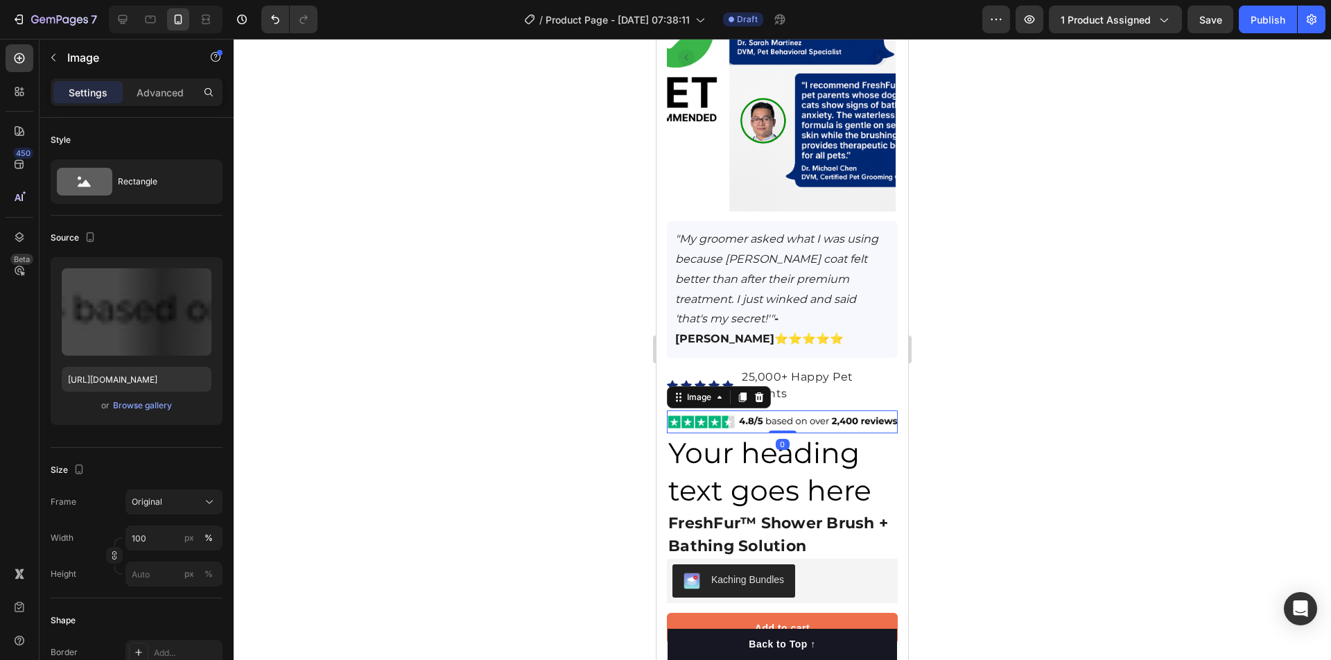
drag, startPoint x: 749, startPoint y: 397, endPoint x: 1120, endPoint y: 361, distance: 373.3
click at [749, 410] on img at bounding box center [782, 421] width 231 height 23
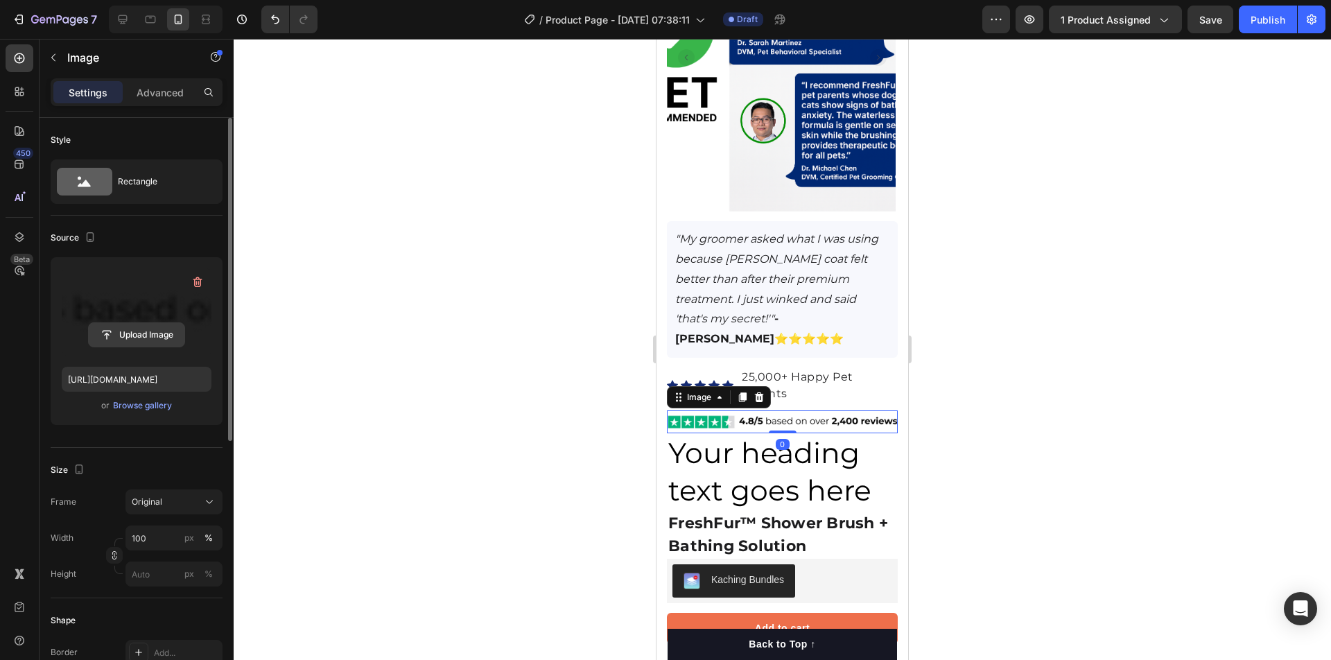
click at [157, 326] on input "file" at bounding box center [137, 335] width 96 height 24
click at [125, 315] on label at bounding box center [137, 311] width 150 height 87
click at [125, 323] on input "file" at bounding box center [137, 335] width 96 height 24
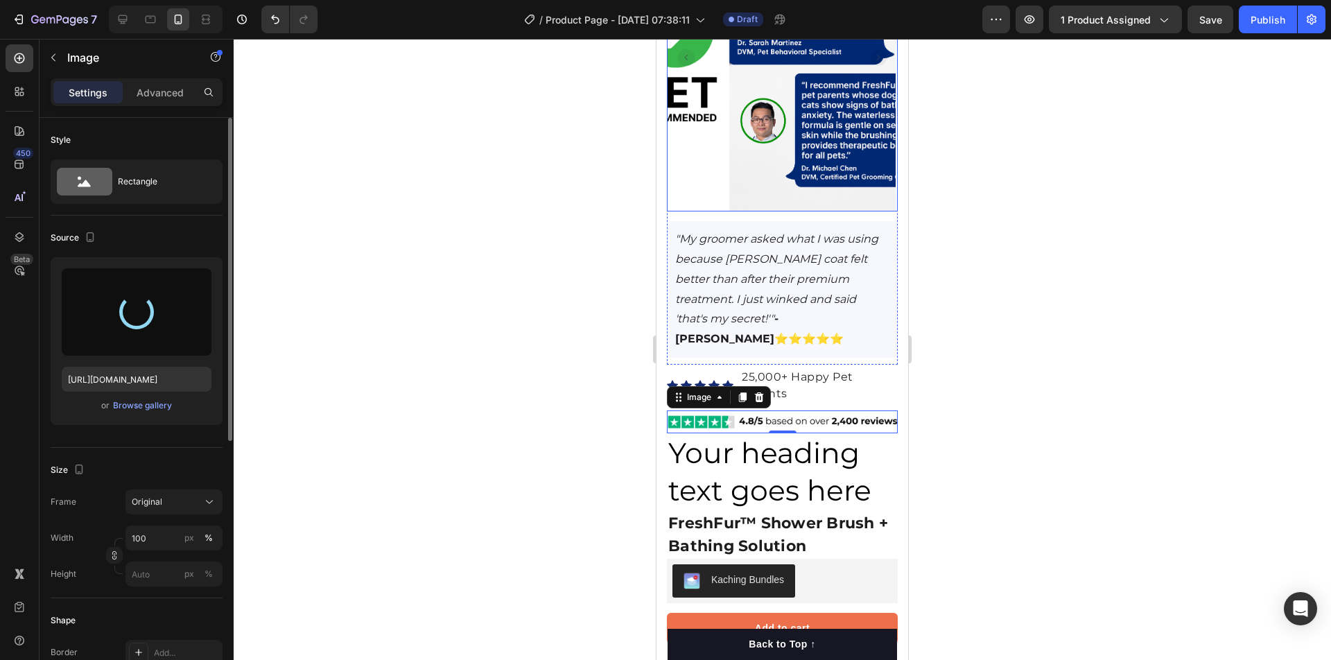
type input "[URL][DOMAIN_NAME]"
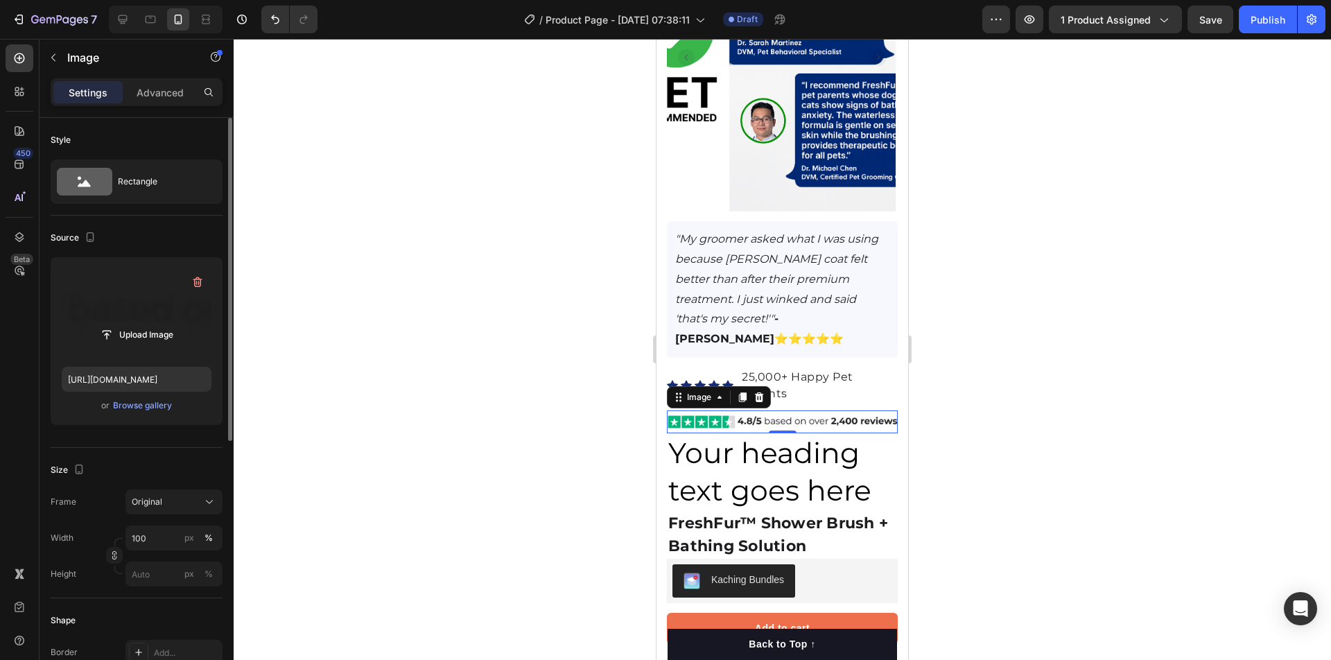
drag, startPoint x: 1024, startPoint y: 439, endPoint x: 934, endPoint y: 474, distance: 96.8
click at [1022, 439] on div at bounding box center [782, 349] width 1097 height 621
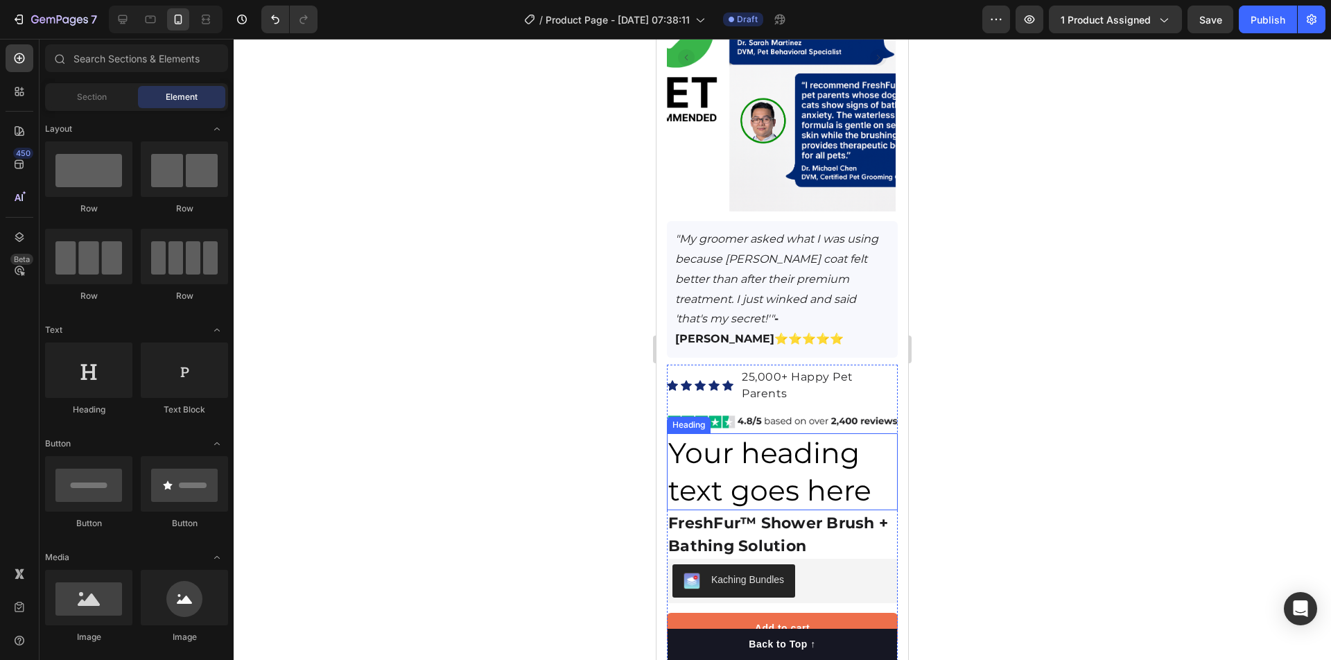
click at [830, 469] on p "Your heading text goes here" at bounding box center [782, 472] width 228 height 74
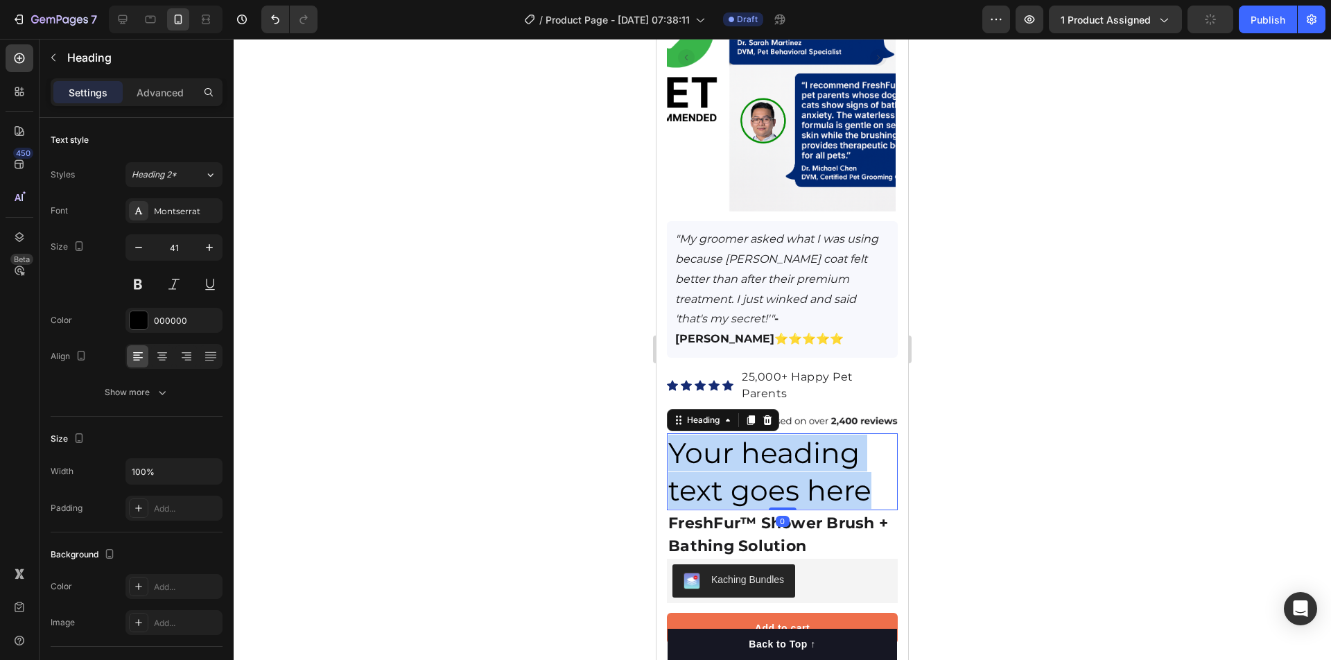
click at [830, 469] on p "Your heading text goes here" at bounding box center [782, 472] width 228 height 74
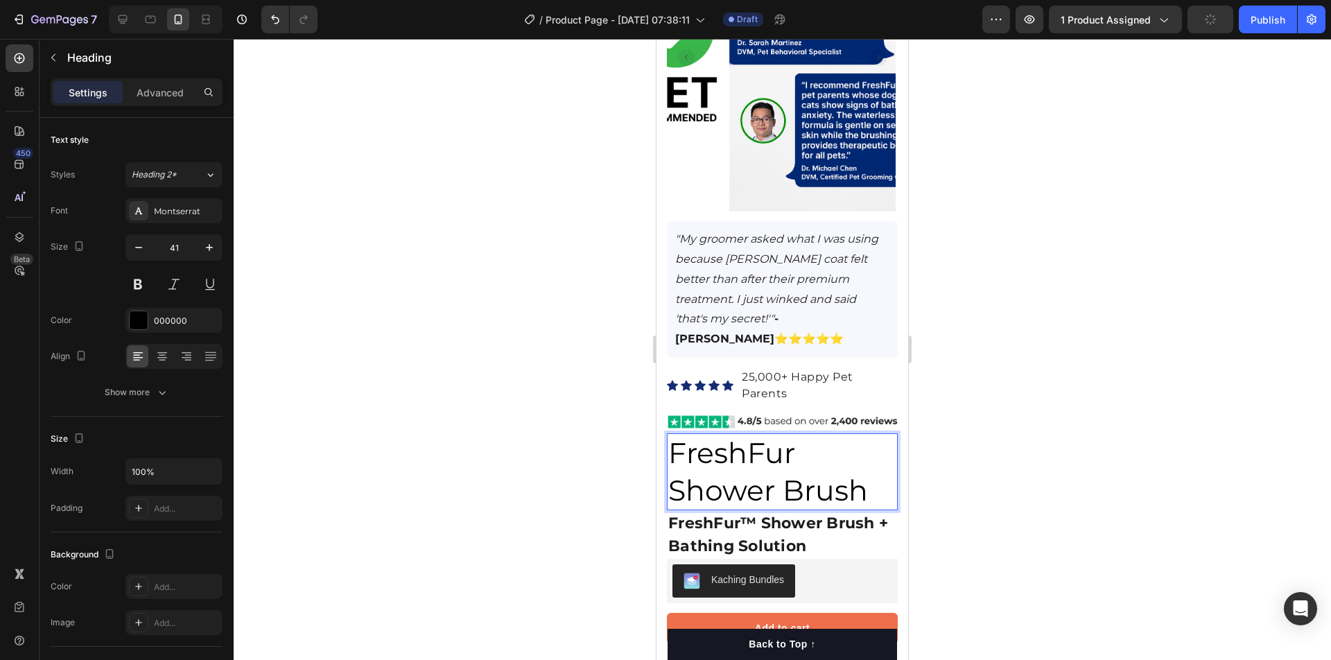
click at [794, 435] on p "FreshFur Shower Brush" at bounding box center [782, 472] width 228 height 74
drag, startPoint x: 866, startPoint y: 470, endPoint x: 753, endPoint y: 462, distance: 113.3
click at [753, 462] on p "FreshFur™ Shower Brush" at bounding box center [782, 472] width 228 height 74
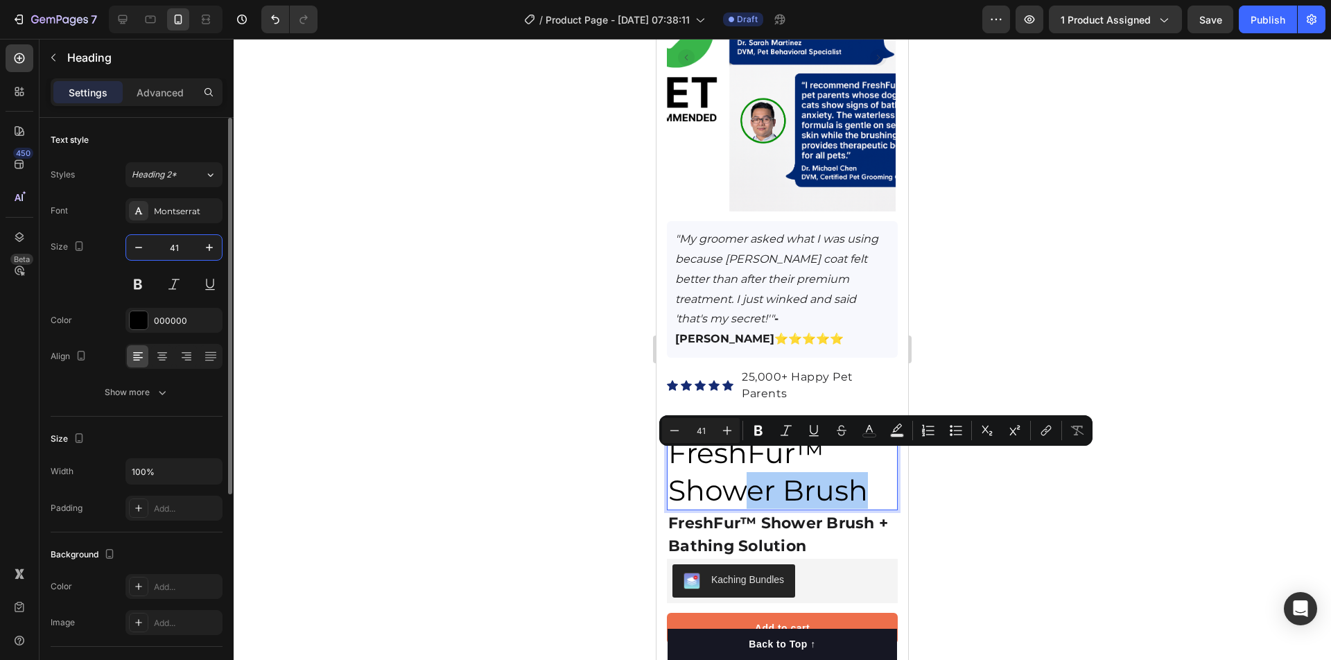
click at [168, 246] on input "41" at bounding box center [174, 247] width 46 height 25
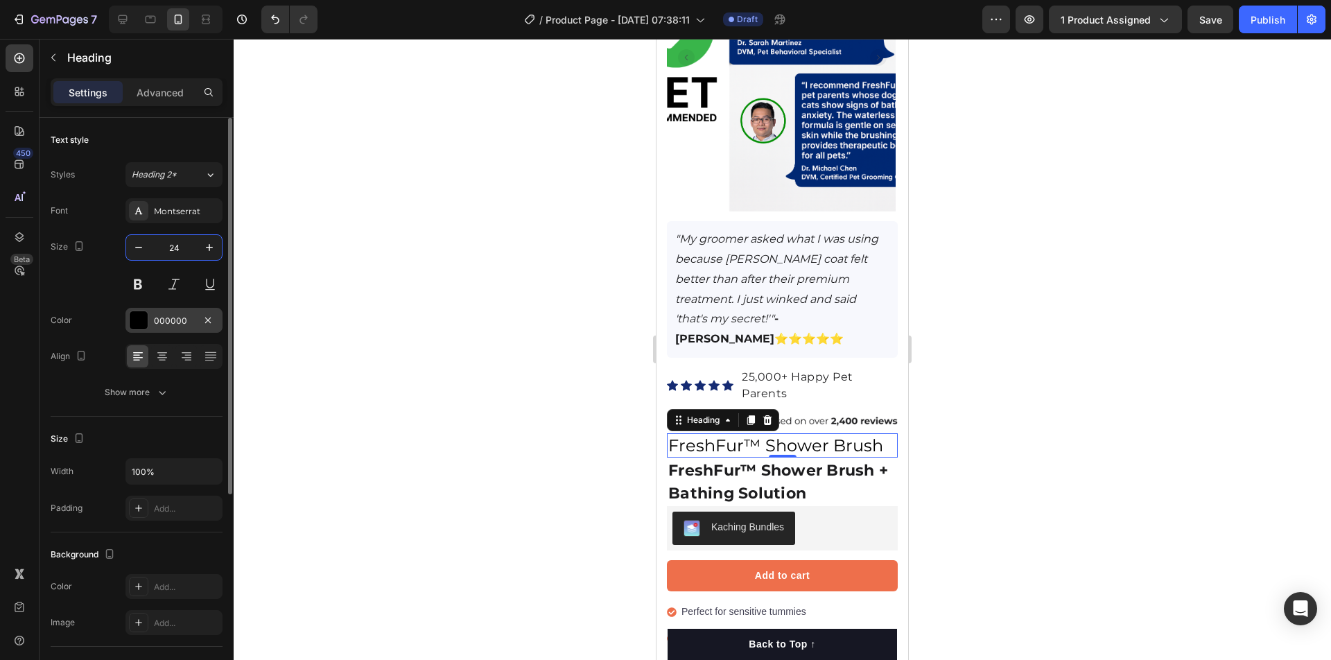
type input "24"
click at [178, 316] on div "000000" at bounding box center [174, 321] width 40 height 12
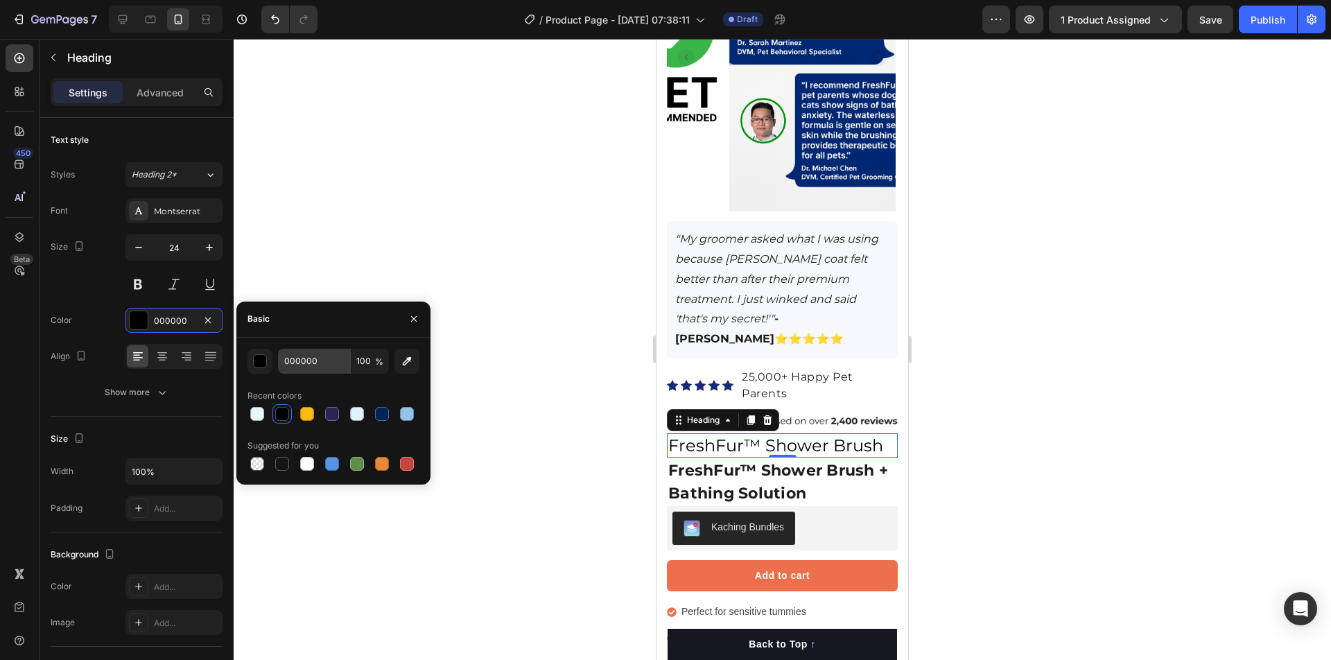
drag, startPoint x: 304, startPoint y: 381, endPoint x: 308, endPoint y: 373, distance: 8.7
click at [305, 379] on div "000000 100 % Recent colors Suggested for you" at bounding box center [333, 411] width 172 height 125
drag, startPoint x: 308, startPoint y: 373, endPoint x: 312, endPoint y: 367, distance: 7.5
click at [308, 372] on input "000000" at bounding box center [314, 361] width 72 height 25
click at [312, 367] on input "000000" at bounding box center [314, 361] width 72 height 25
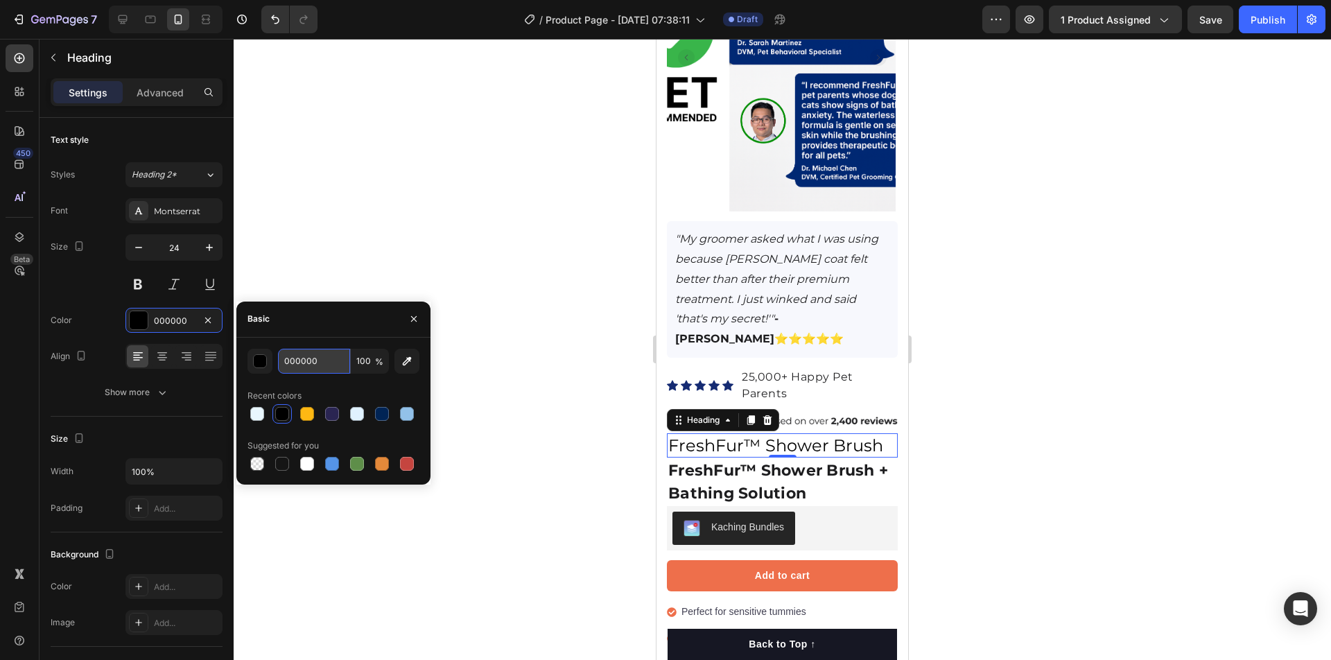
click at [312, 367] on input "000000" at bounding box center [314, 361] width 72 height 25
type input "1D1D1F"
click at [523, 262] on div at bounding box center [782, 349] width 1097 height 621
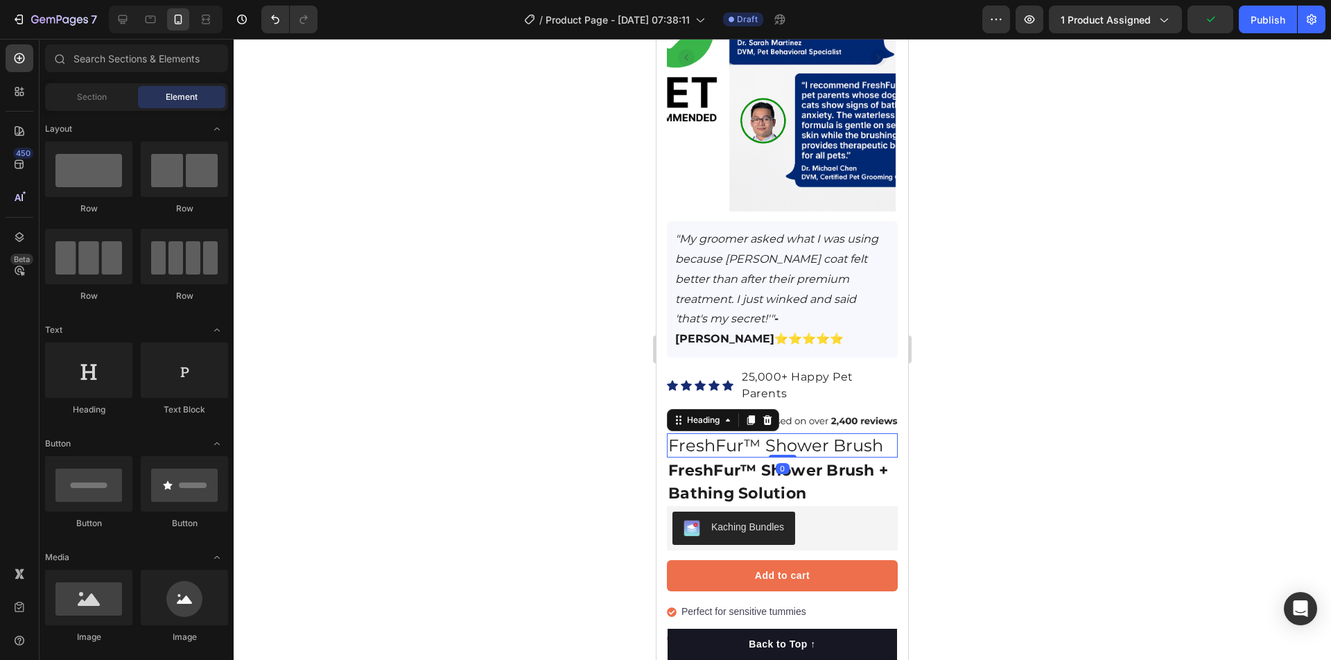
click at [824, 435] on p "FreshFur™ Shower Brush" at bounding box center [782, 445] width 228 height 21
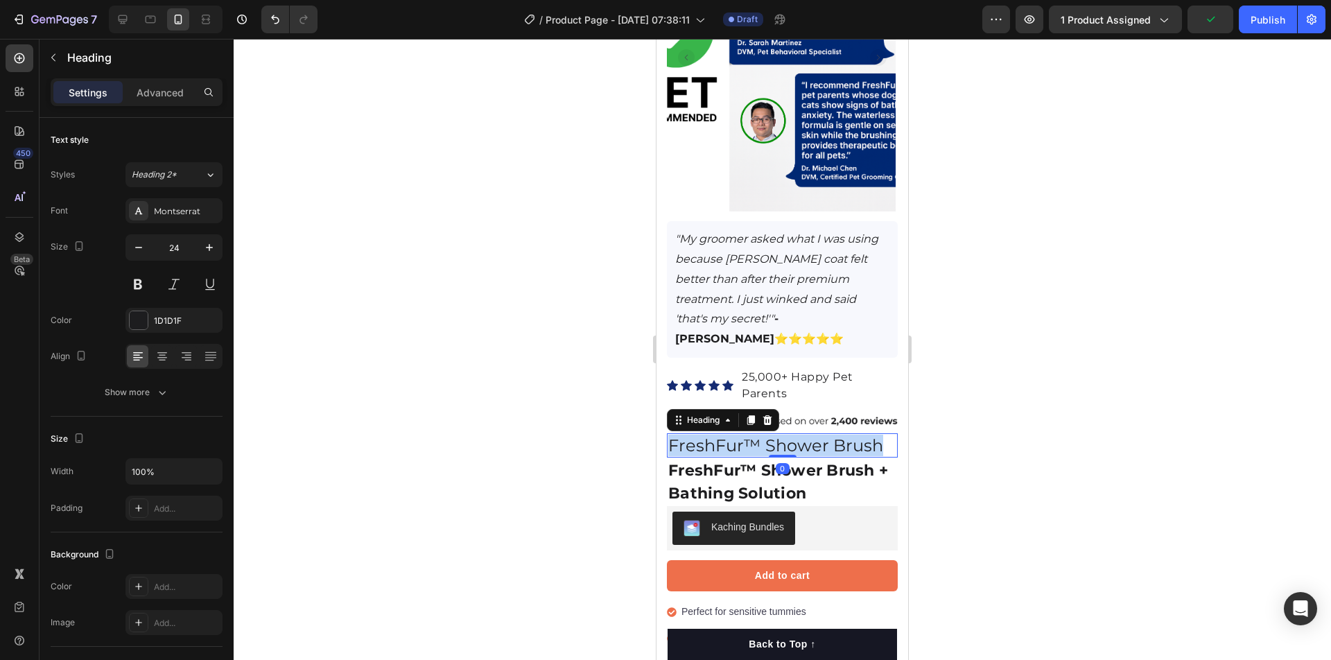
click at [824, 435] on p "FreshFur™ Shower Brush" at bounding box center [782, 445] width 228 height 21
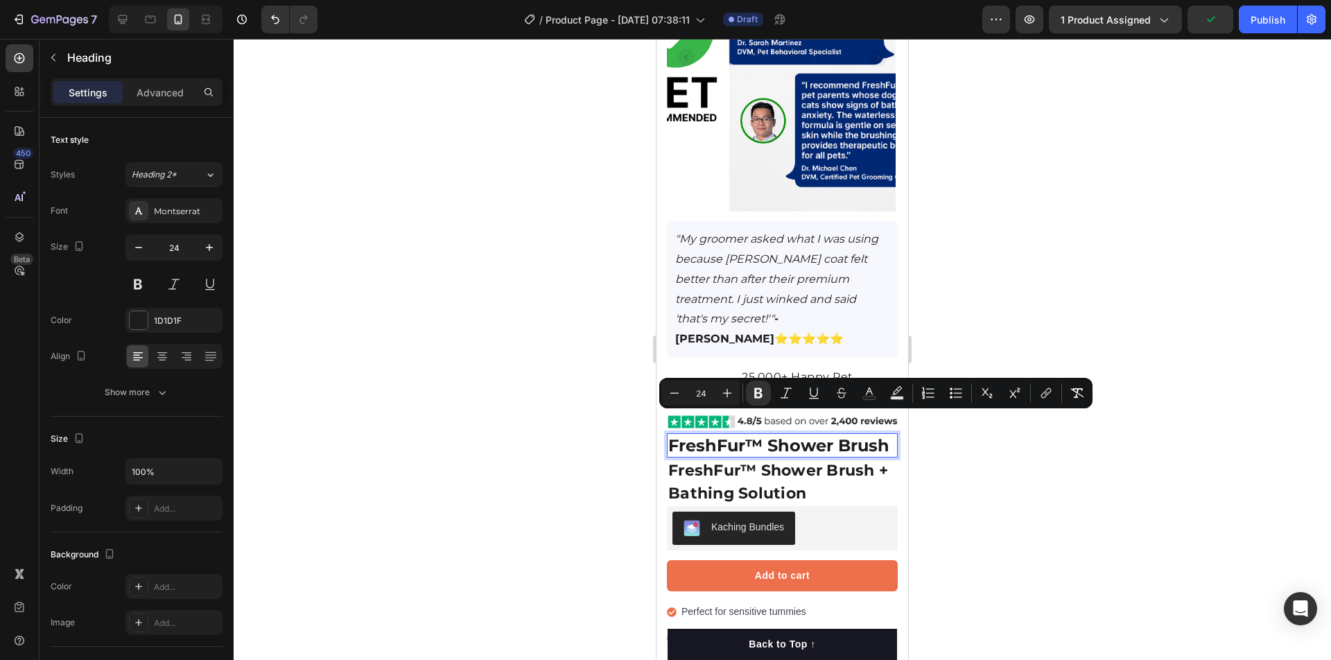
drag, startPoint x: 968, startPoint y: 422, endPoint x: 935, endPoint y: 431, distance: 33.8
click at [967, 422] on div at bounding box center [782, 349] width 1097 height 621
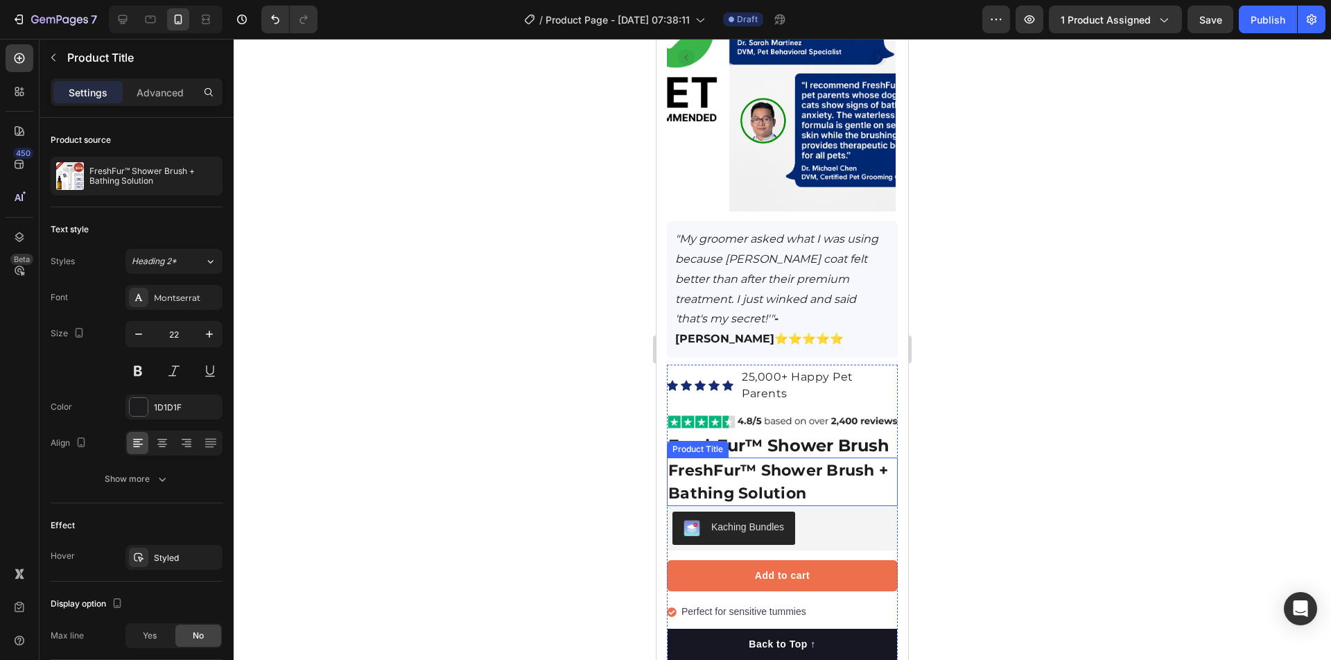
click at [782, 465] on h1 "FreshFur™ Shower Brush + Bathing Solution" at bounding box center [782, 481] width 231 height 49
click at [807, 439] on icon at bounding box center [801, 444] width 11 height 11
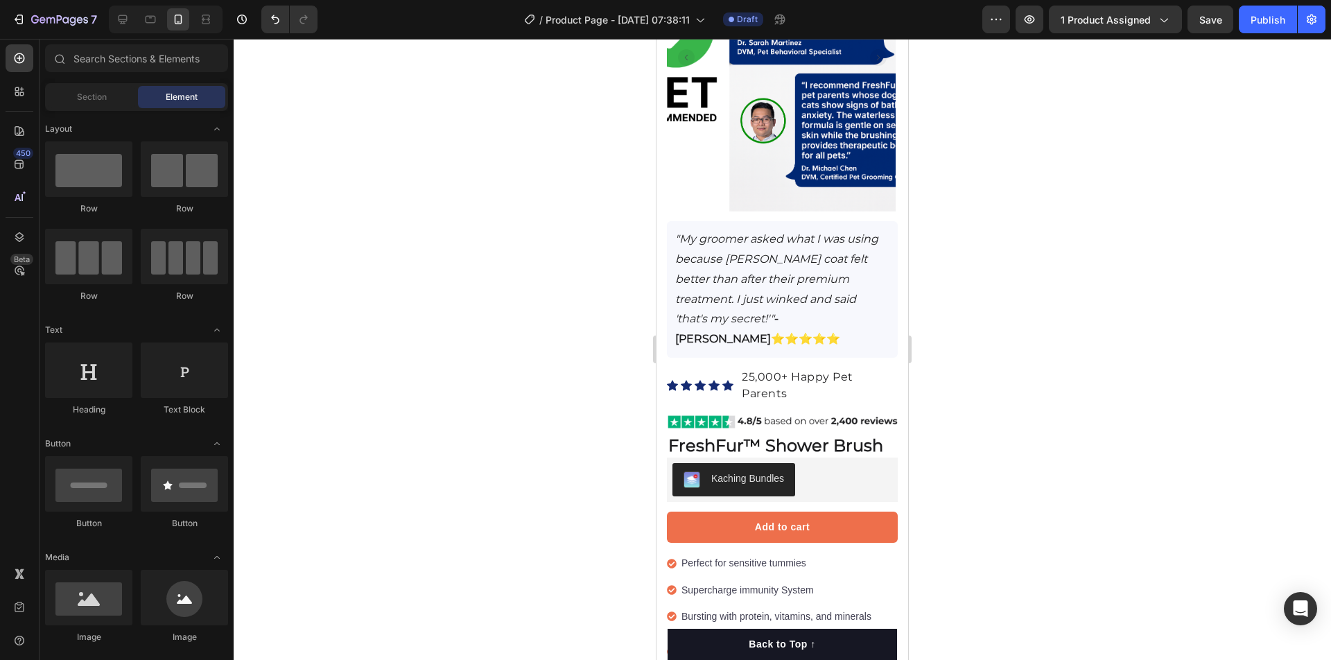
click at [988, 415] on div at bounding box center [782, 349] width 1097 height 621
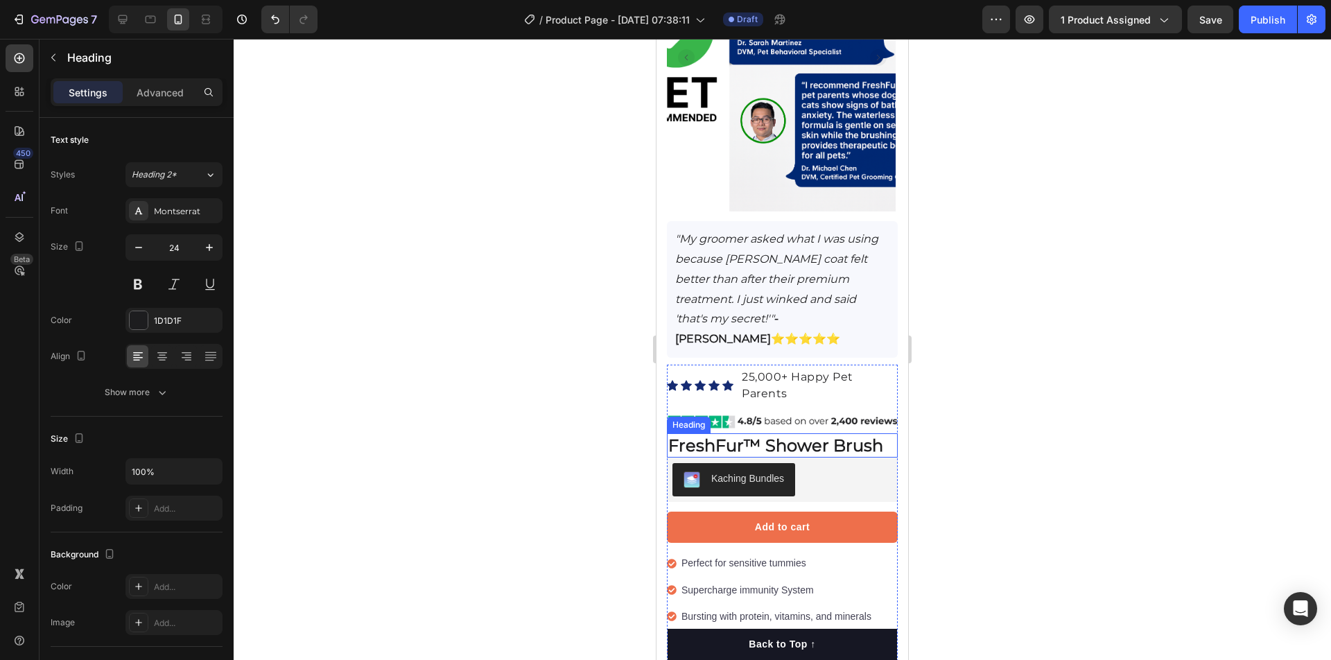
click at [872, 435] on strong "FreshFur™ Shower Brush" at bounding box center [775, 445] width 215 height 20
click at [220, 253] on button "button" at bounding box center [209, 247] width 25 height 25
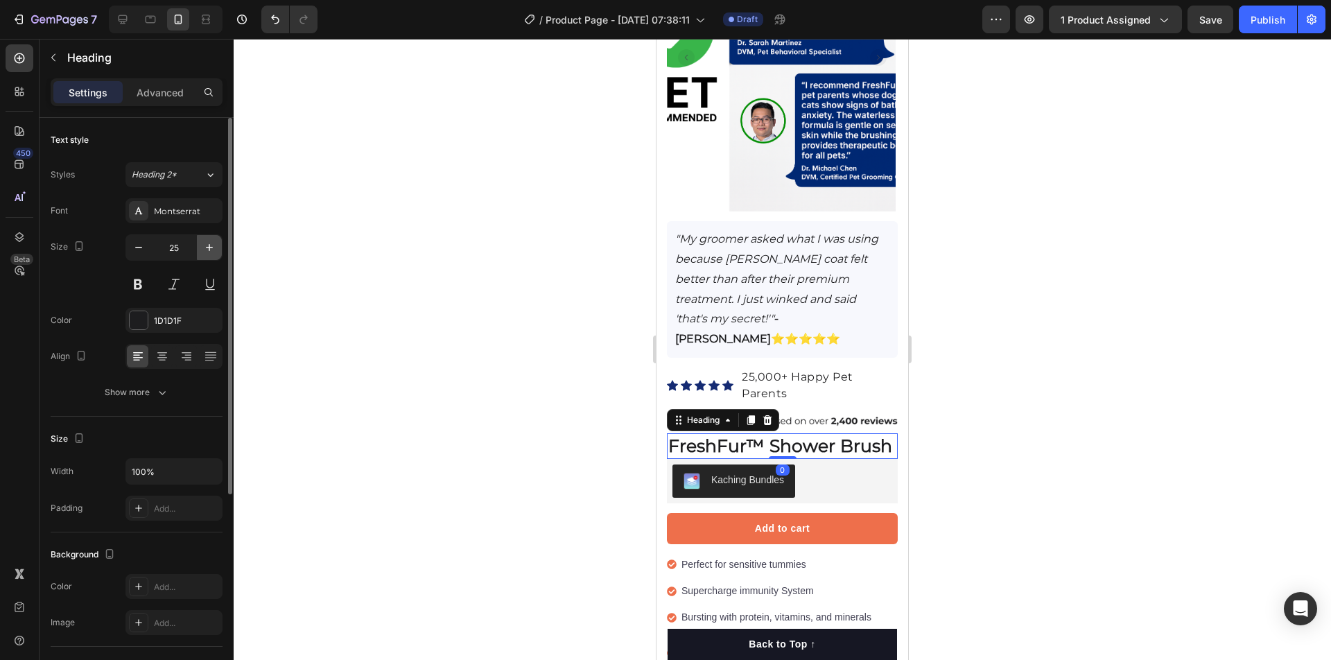
click at [218, 248] on button "button" at bounding box center [209, 247] width 25 height 25
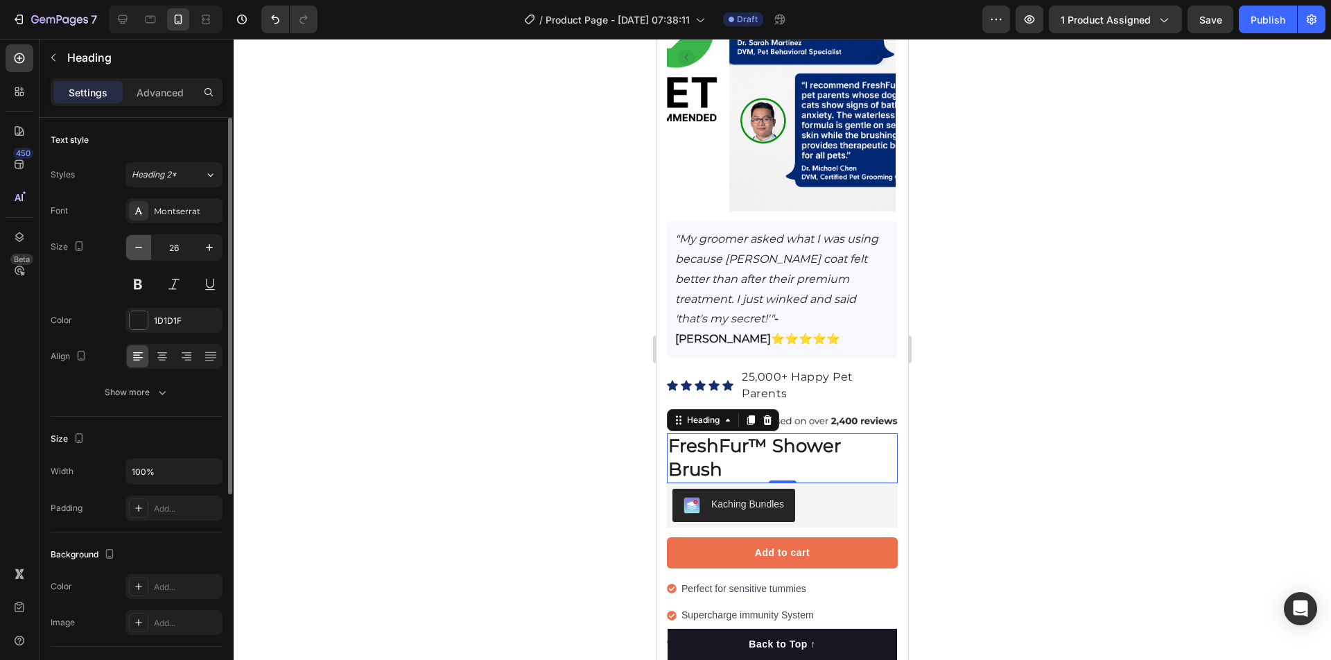
click at [127, 247] on button "button" at bounding box center [138, 247] width 25 height 25
type input "25"
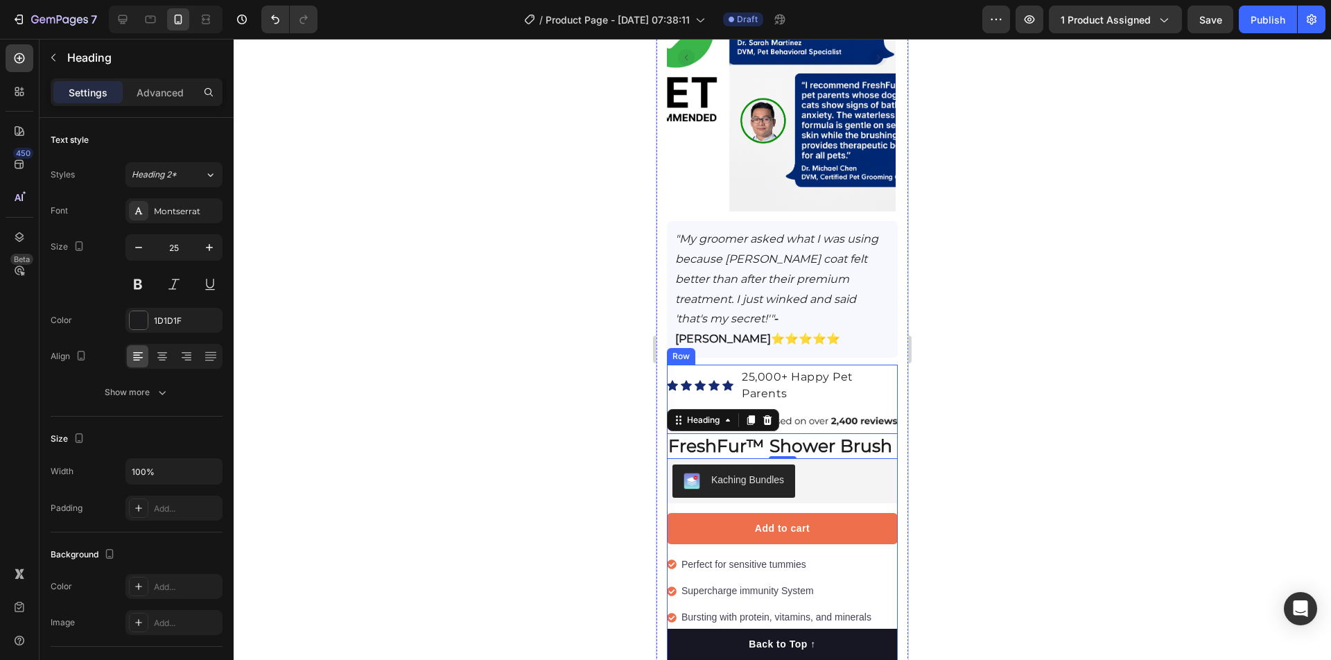
click at [1006, 369] on div at bounding box center [782, 349] width 1097 height 621
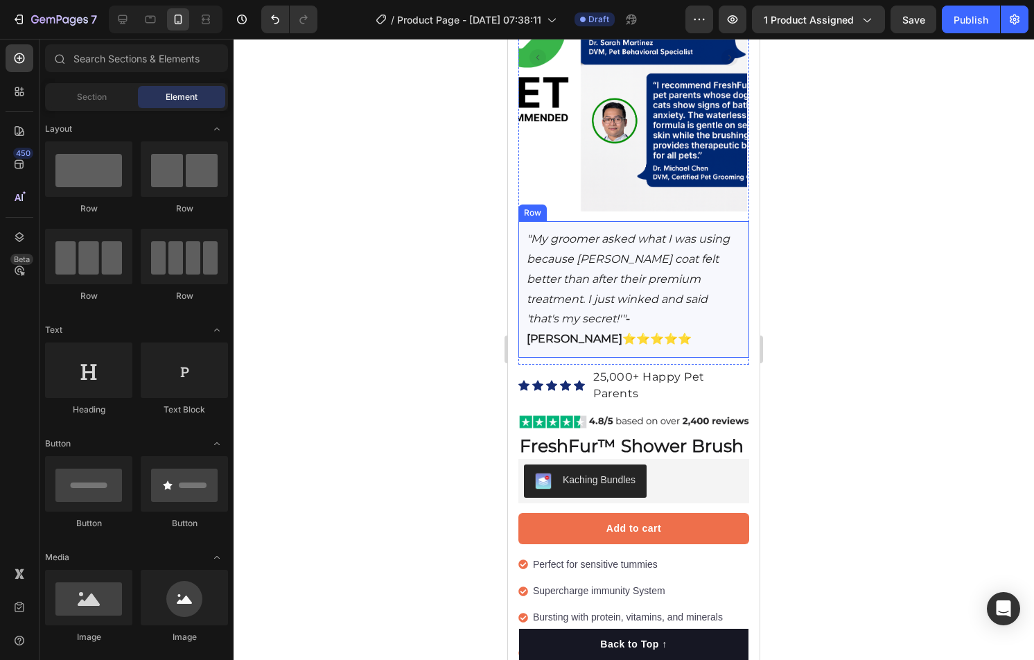
click at [744, 257] on div ""My groomer asked what I was using because [PERSON_NAME] coat felt better than …" at bounding box center [633, 289] width 231 height 137
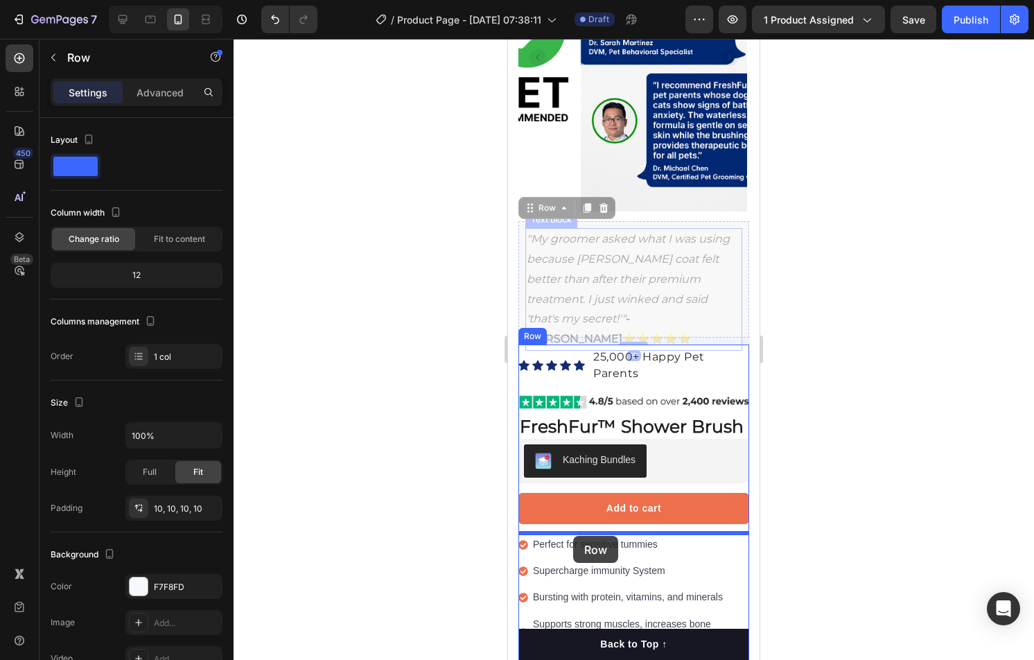
drag, startPoint x: 526, startPoint y: 204, endPoint x: 573, endPoint y: 536, distance: 334.7
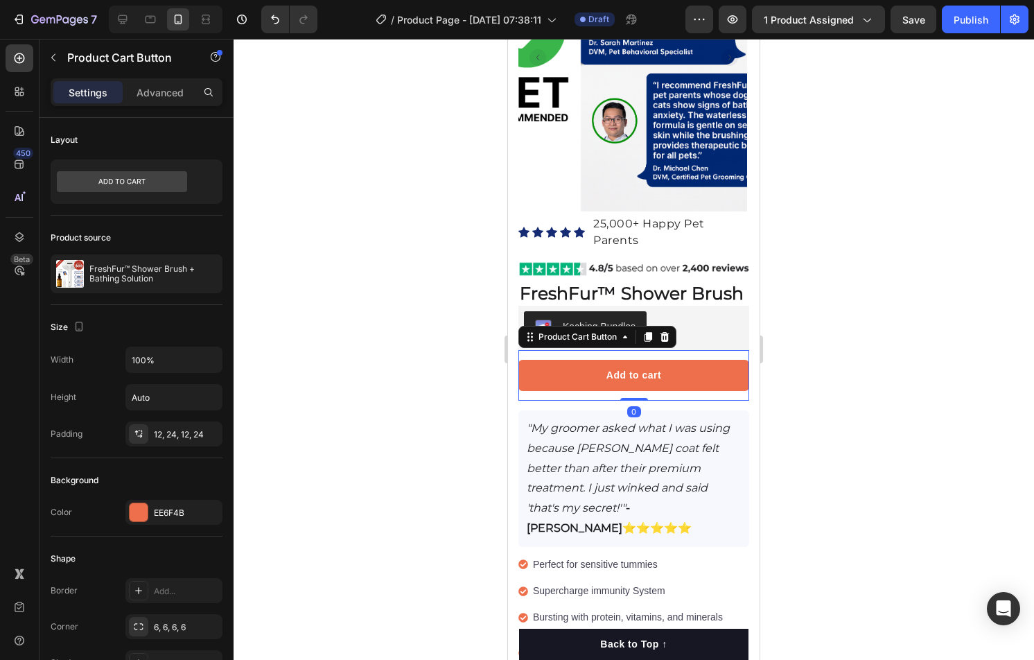
click at [729, 354] on div "Add to cart Product Cart Button 0" at bounding box center [633, 375] width 231 height 51
click at [657, 333] on div at bounding box center [664, 337] width 17 height 17
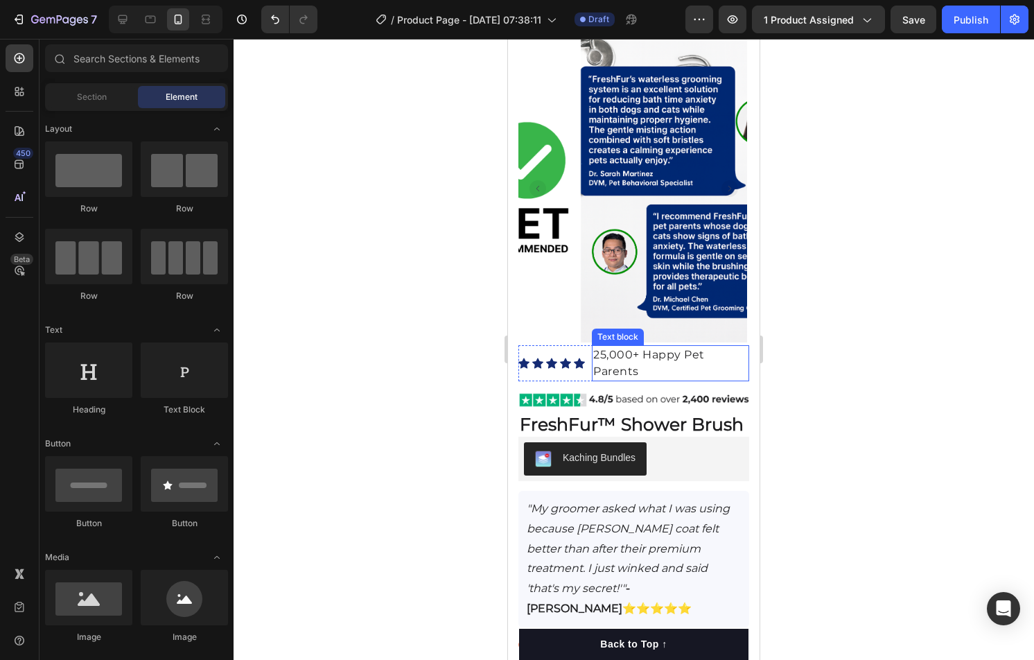
scroll to position [69, 0]
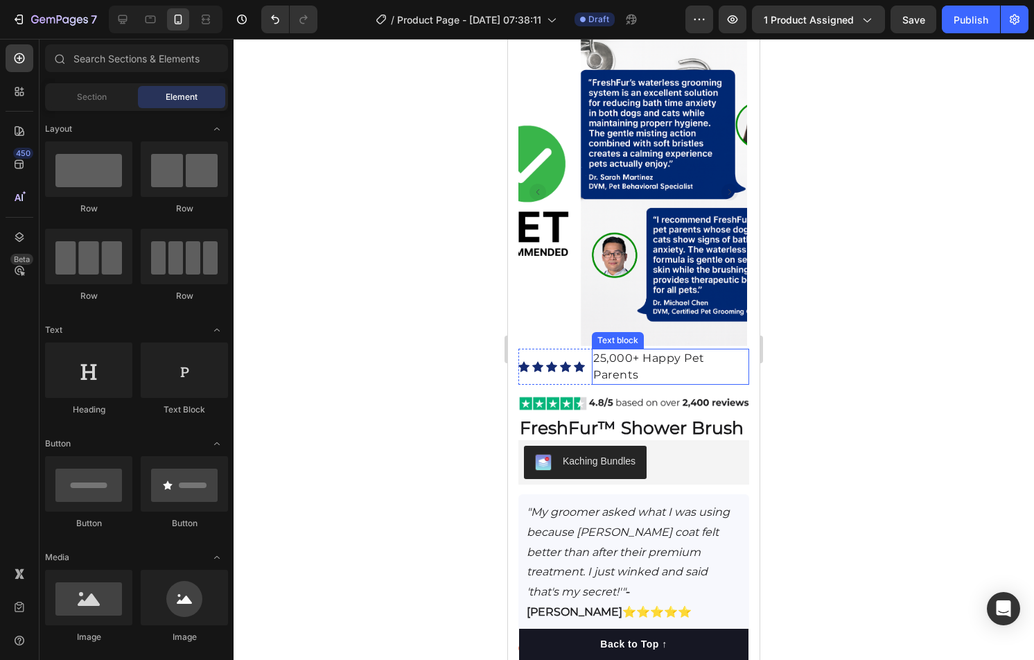
click at [704, 367] on p "25,000+ Happy Pet Parents" at bounding box center [670, 366] width 155 height 33
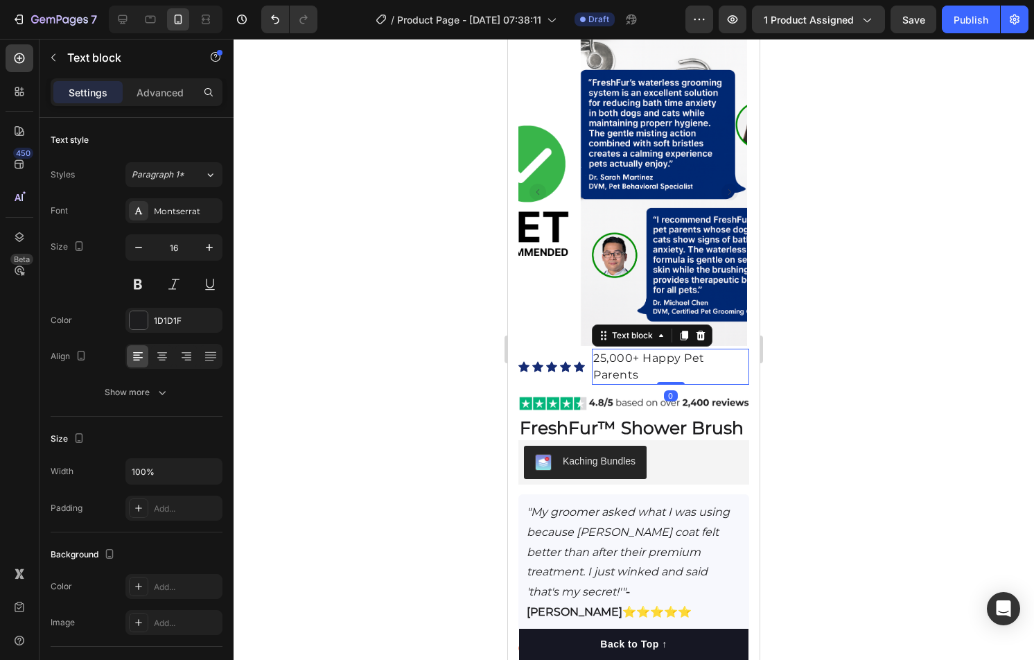
click at [592, 356] on div "25,000+ Happy Pet Parents" at bounding box center [670, 367] width 157 height 36
click at [592, 351] on div "25,000+ Happy Pet Parents" at bounding box center [670, 367] width 157 height 36
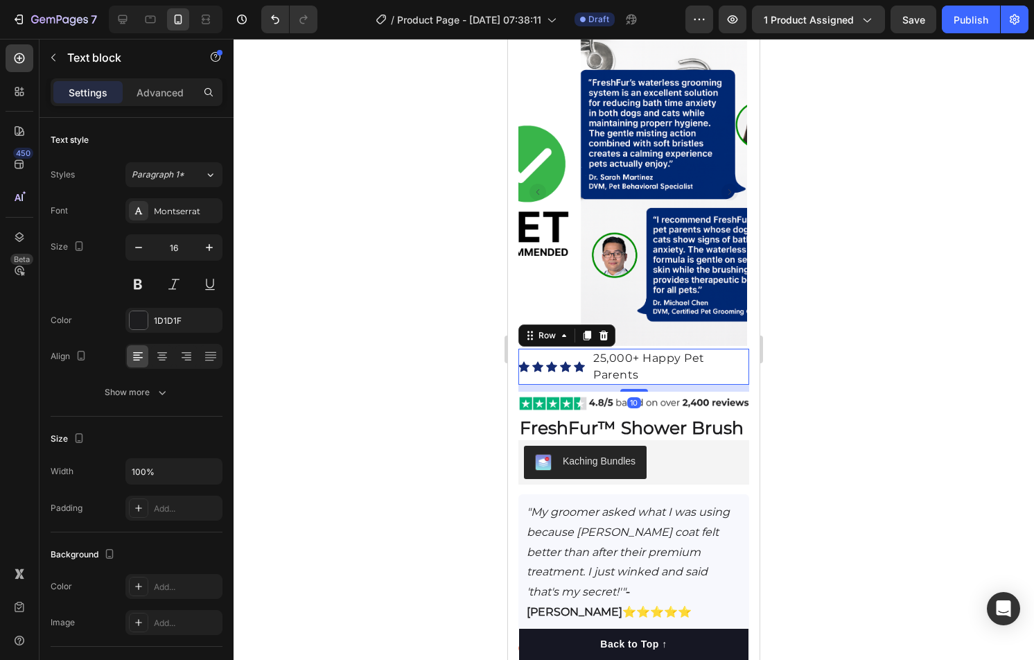
click at [589, 351] on div "Icon Icon Icon Icon Icon Icon List Hoz 25,000+ Happy Pet Parents Text block Row…" at bounding box center [633, 367] width 231 height 36
click at [592, 350] on div "25,000+ Happy Pet Parents" at bounding box center [670, 367] width 157 height 36
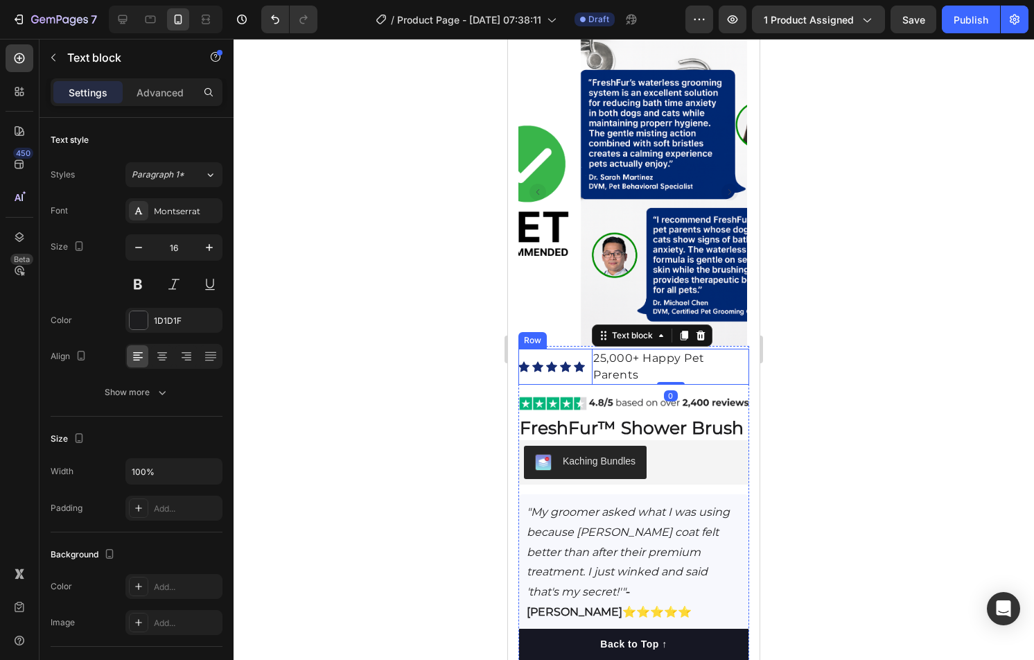
click at [591, 349] on div "Icon Icon Icon Icon Icon Icon List Hoz 25,000+ Happy Pet Parents Text block 0 R…" at bounding box center [633, 367] width 231 height 36
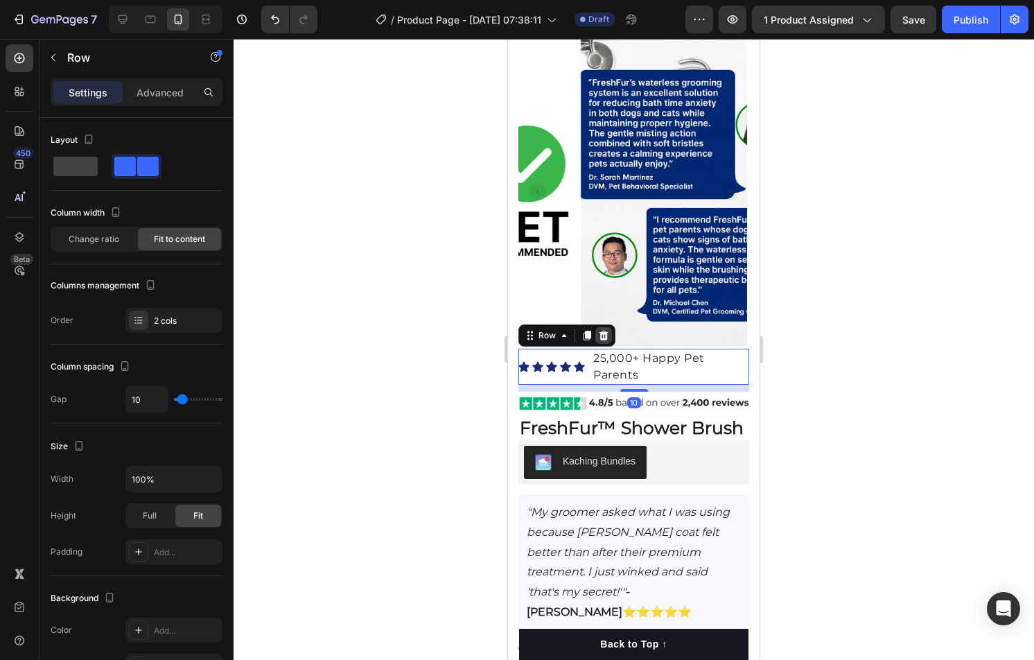
click at [604, 338] on icon at bounding box center [604, 336] width 9 height 10
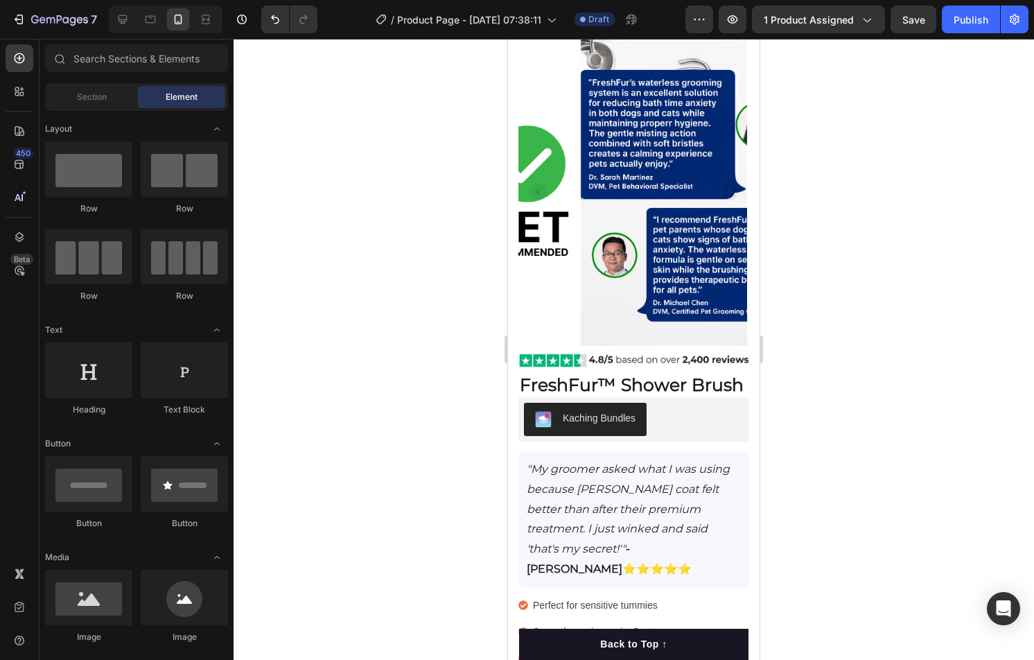
click at [913, 374] on div at bounding box center [634, 349] width 801 height 621
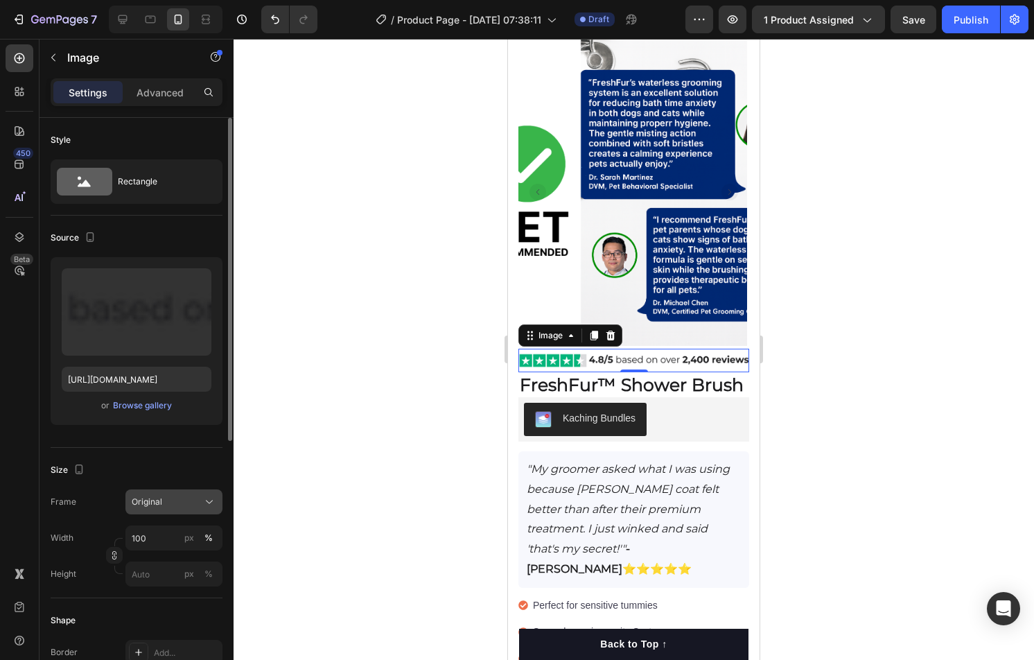
click at [178, 509] on button "Original" at bounding box center [173, 501] width 97 height 25
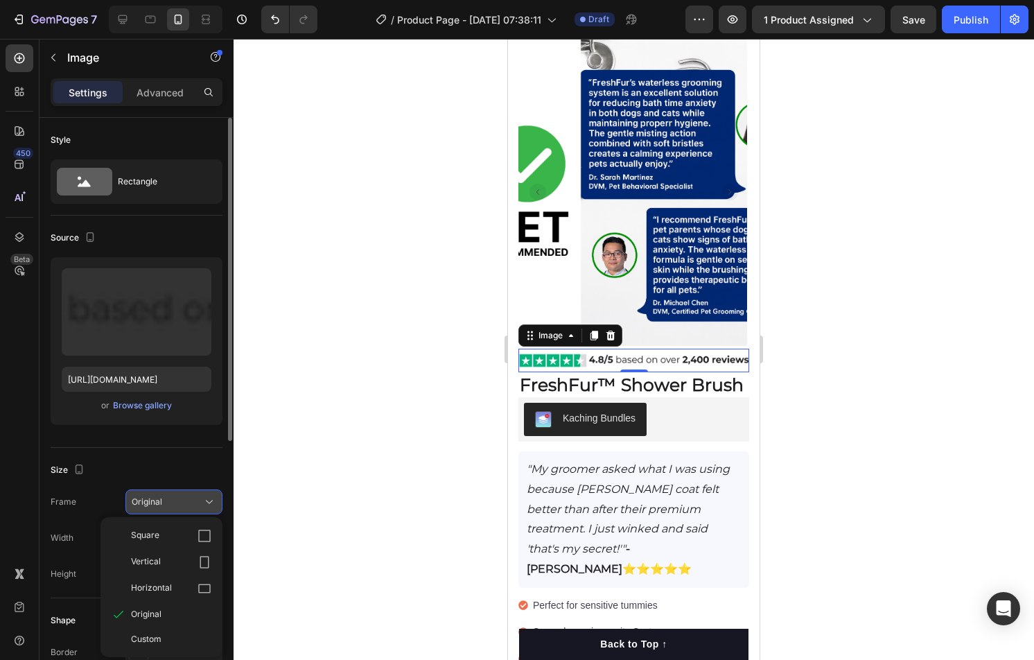
click at [172, 543] on div "Square" at bounding box center [161, 536] width 111 height 26
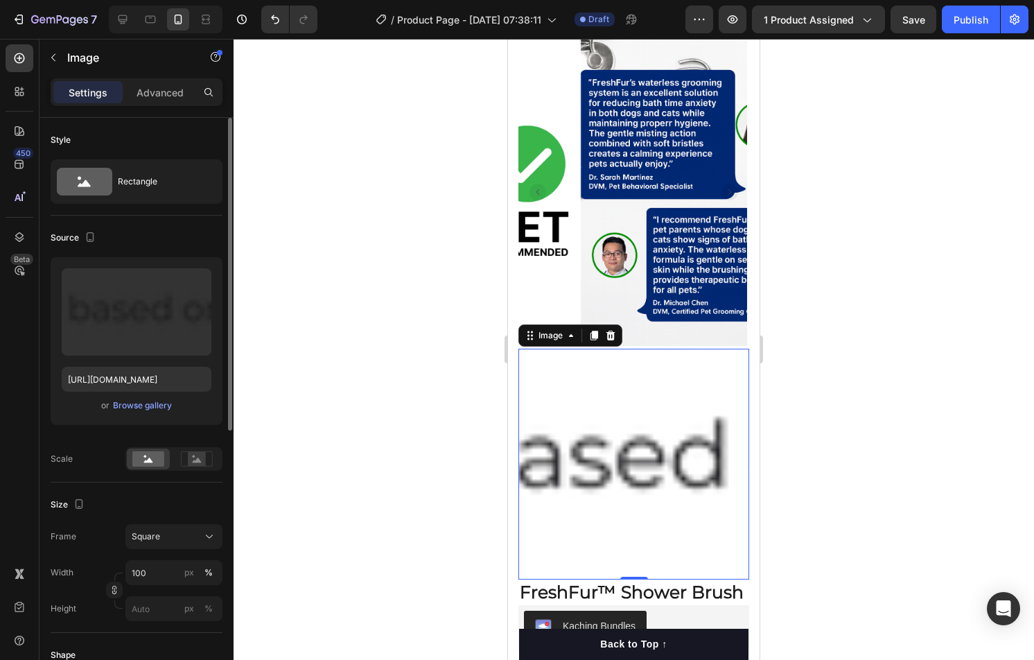
click at [173, 523] on div "Size Frame Square Width 100 px % Height px %" at bounding box center [137, 557] width 172 height 150
click at [173, 532] on div "Square" at bounding box center [166, 536] width 68 height 12
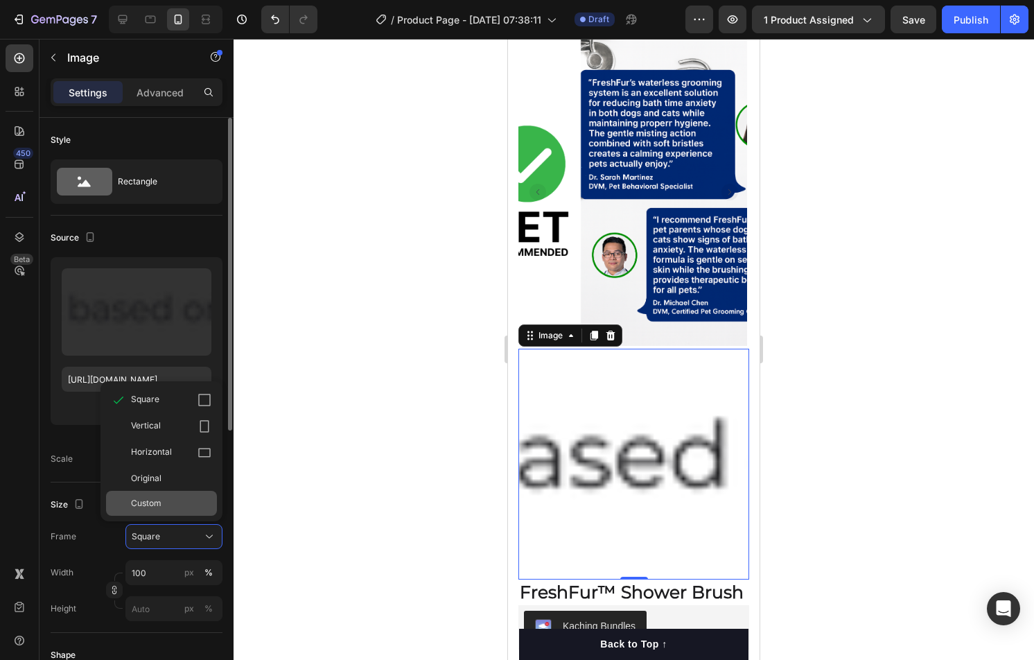
click at [154, 505] on span "Custom" at bounding box center [146, 503] width 30 height 12
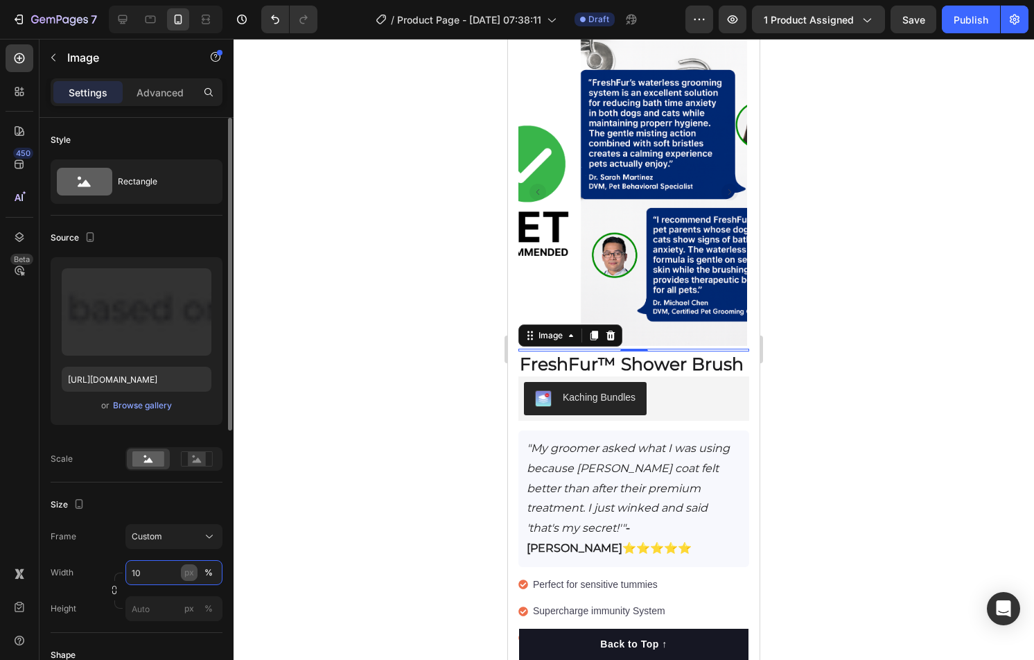
type input "1"
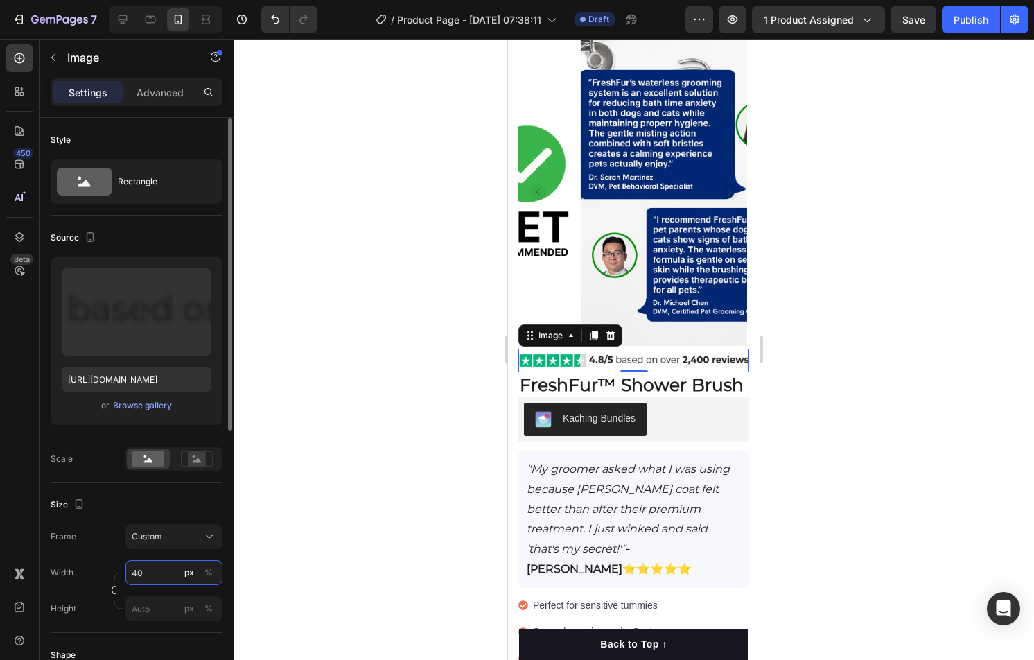
type input "4"
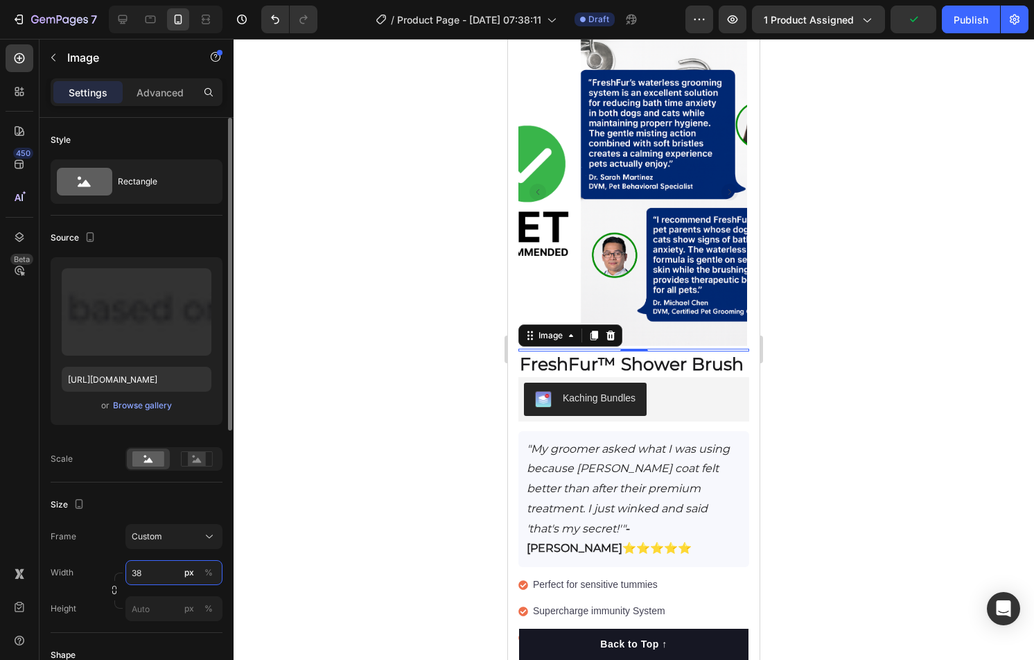
type input "3"
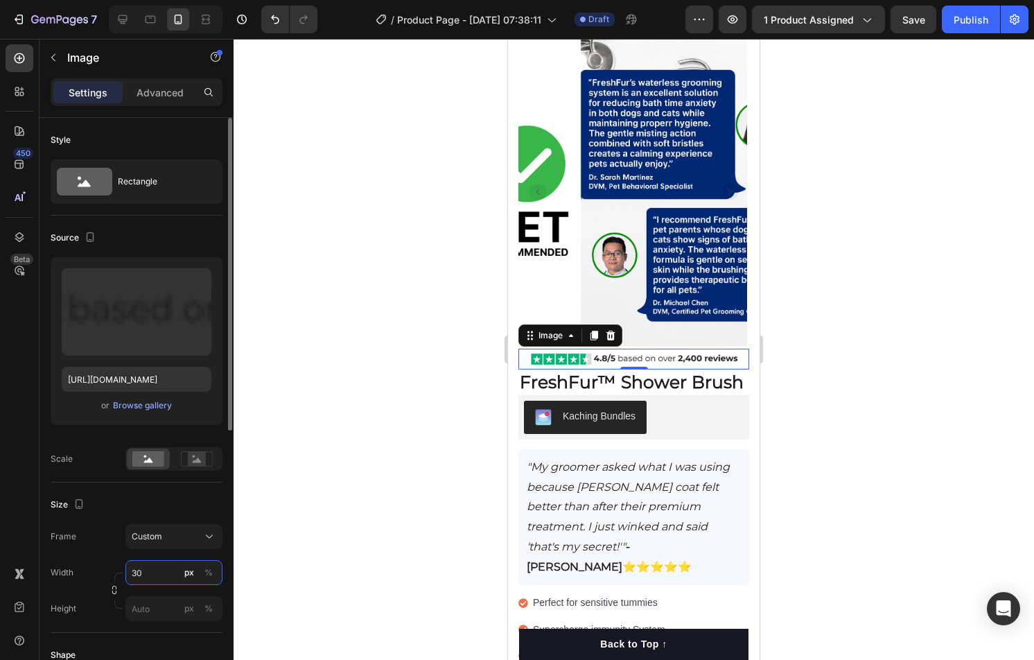
type input "3"
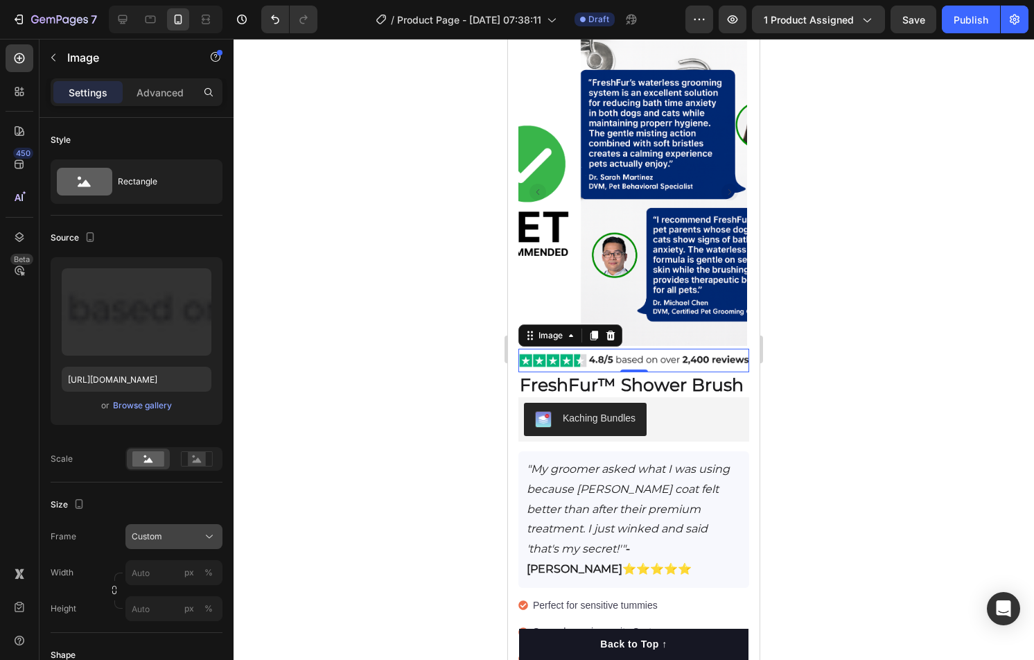
click at [152, 541] on div "Frame Custom Width px % Height px %" at bounding box center [137, 572] width 172 height 97
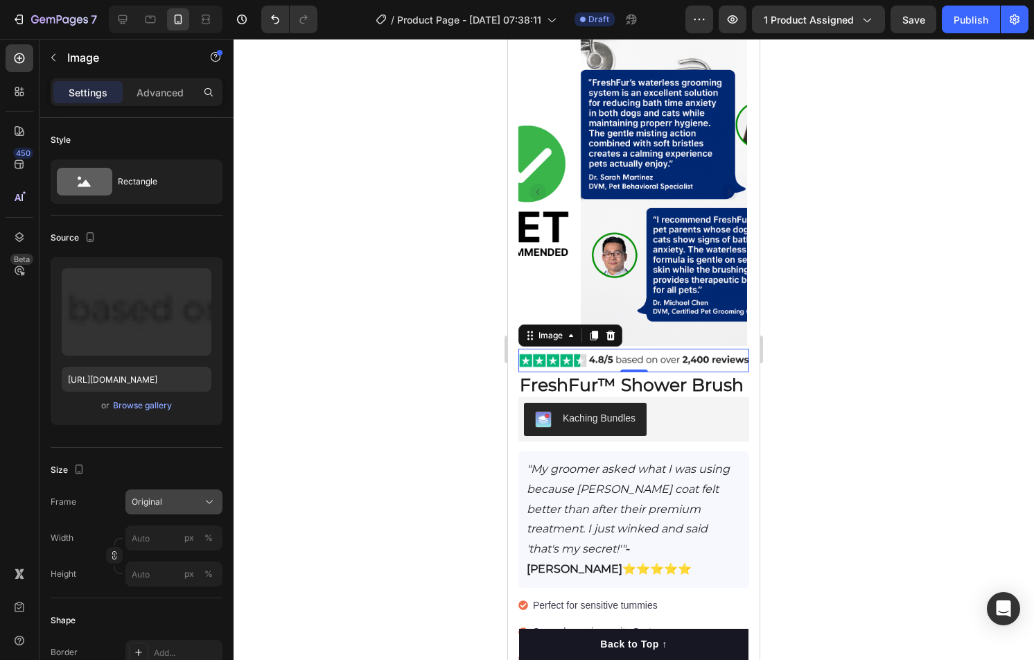
click at [180, 507] on div "Original" at bounding box center [166, 502] width 68 height 12
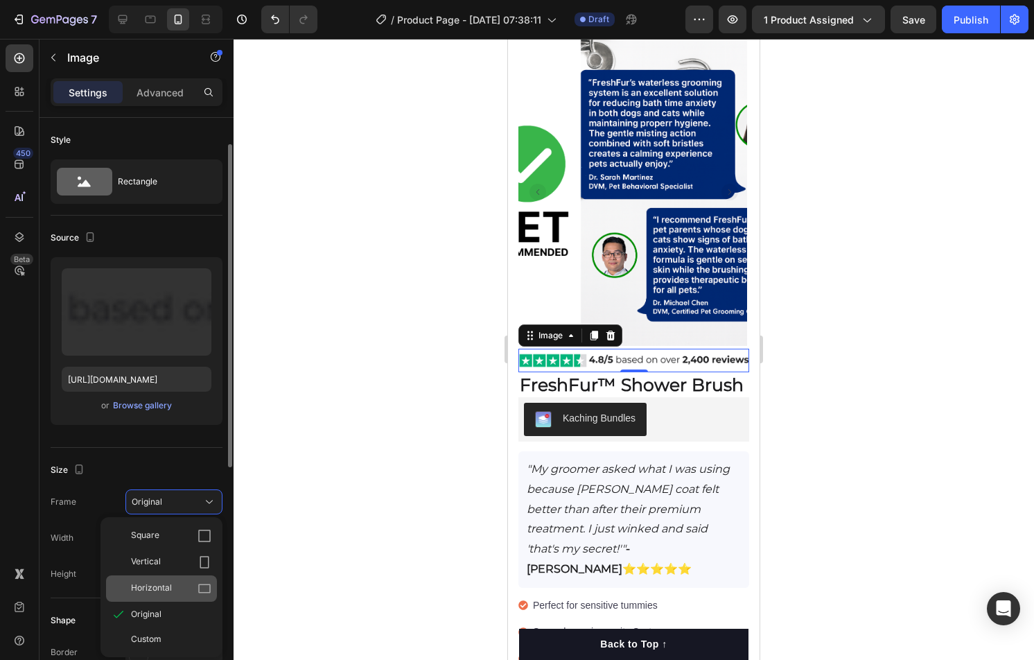
scroll to position [17, 0]
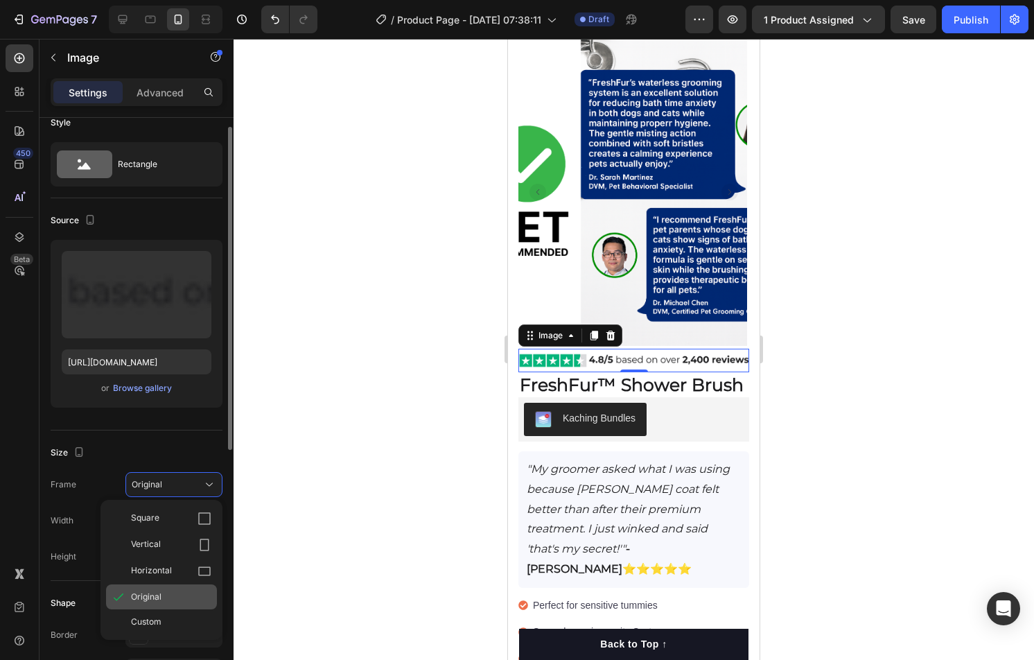
click at [159, 607] on div "Original" at bounding box center [161, 596] width 111 height 25
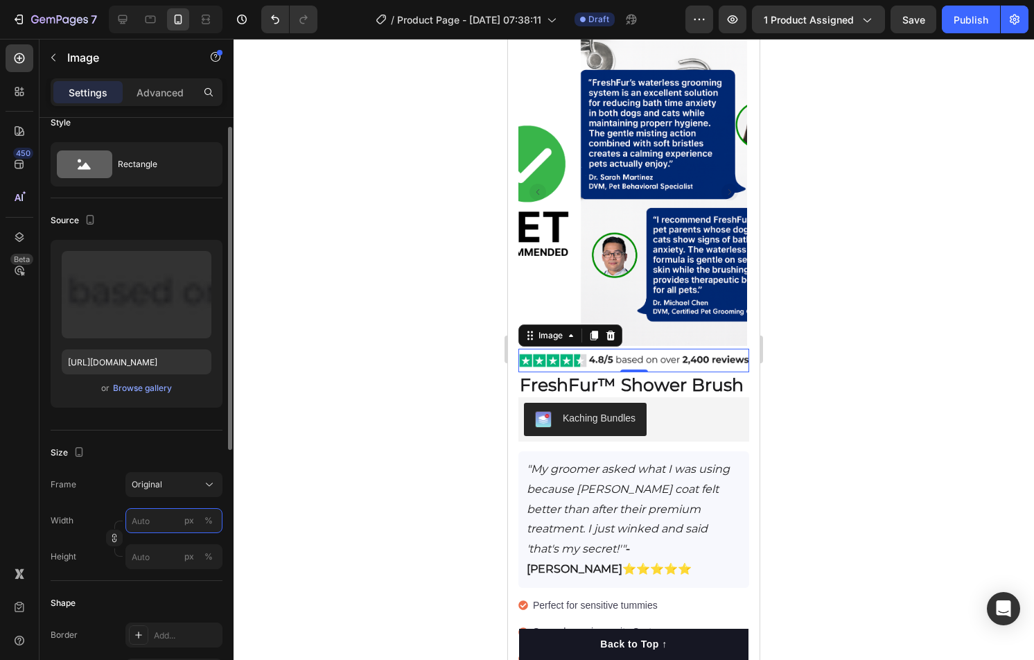
click at [181, 509] on input "px %" at bounding box center [173, 520] width 97 height 25
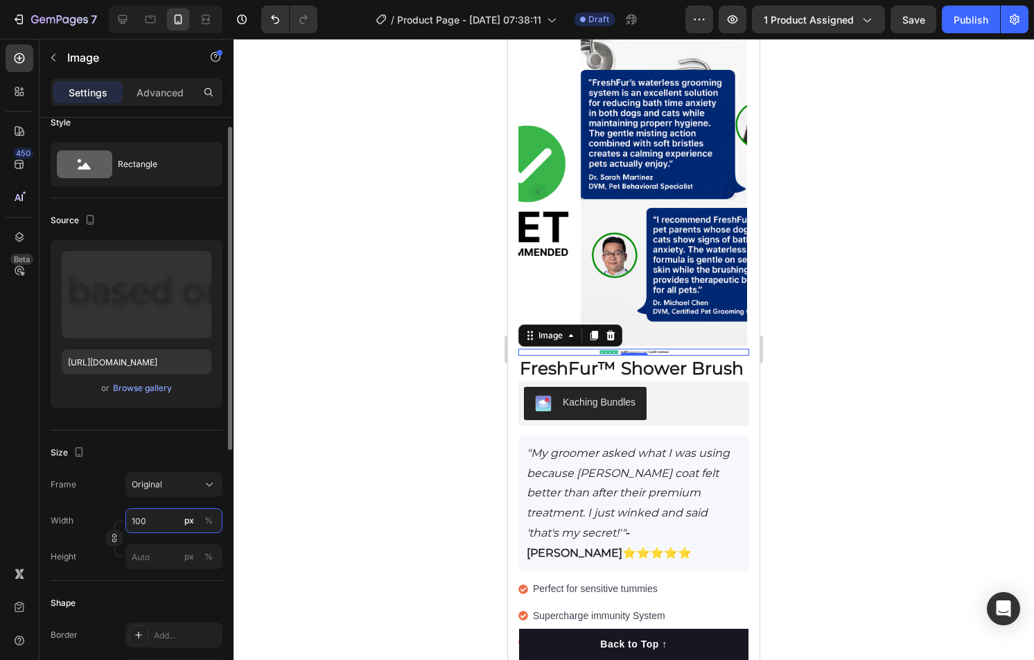
click at [175, 525] on input "100" at bounding box center [173, 520] width 97 height 25
type input "100"
click at [150, 550] on p "Full 100%" at bounding box center [171, 552] width 80 height 12
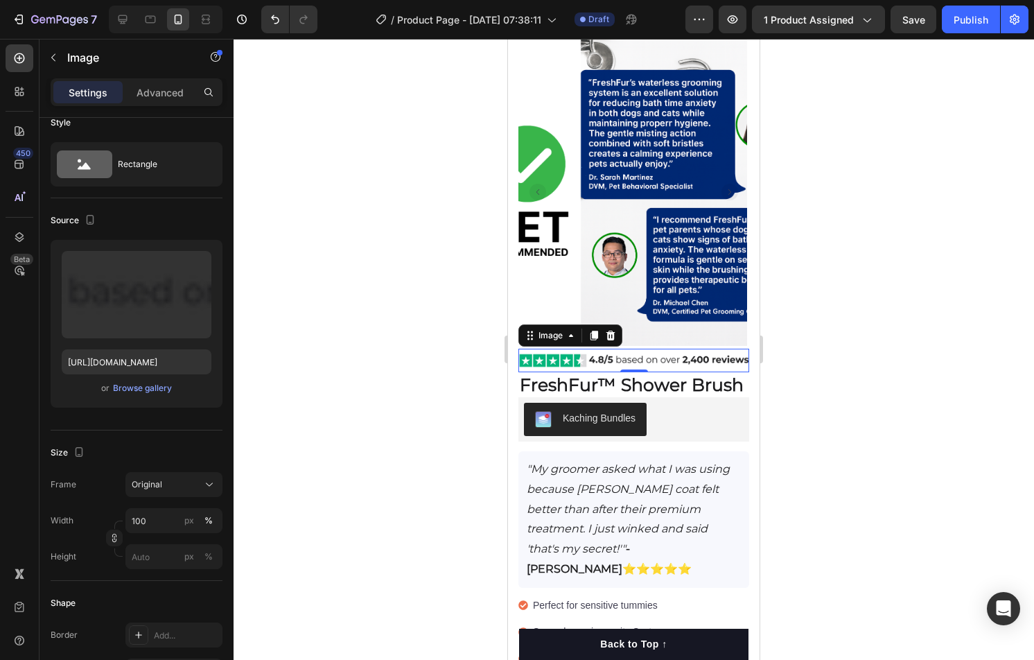
click at [893, 488] on div at bounding box center [634, 349] width 801 height 621
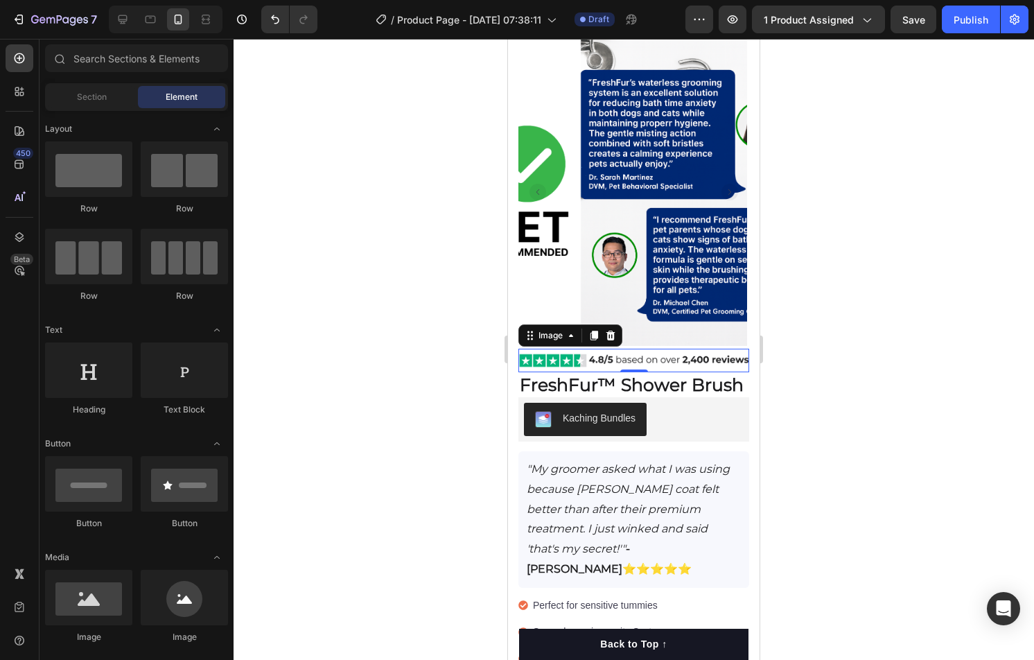
click at [893, 488] on div at bounding box center [634, 349] width 801 height 621
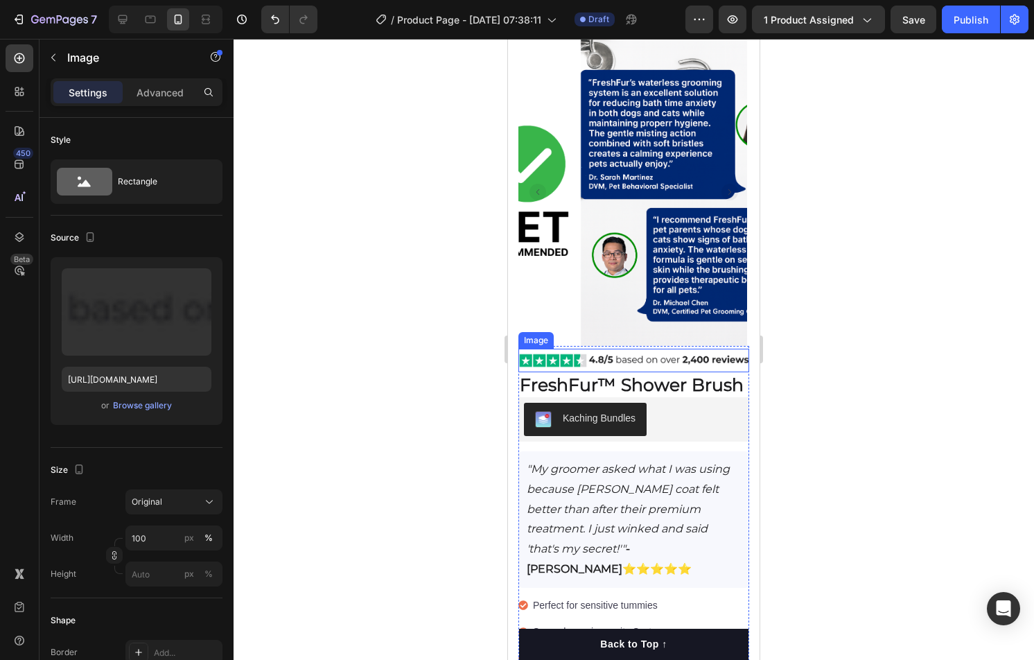
click at [721, 360] on img at bounding box center [633, 360] width 231 height 23
click at [906, 378] on div at bounding box center [634, 349] width 801 height 621
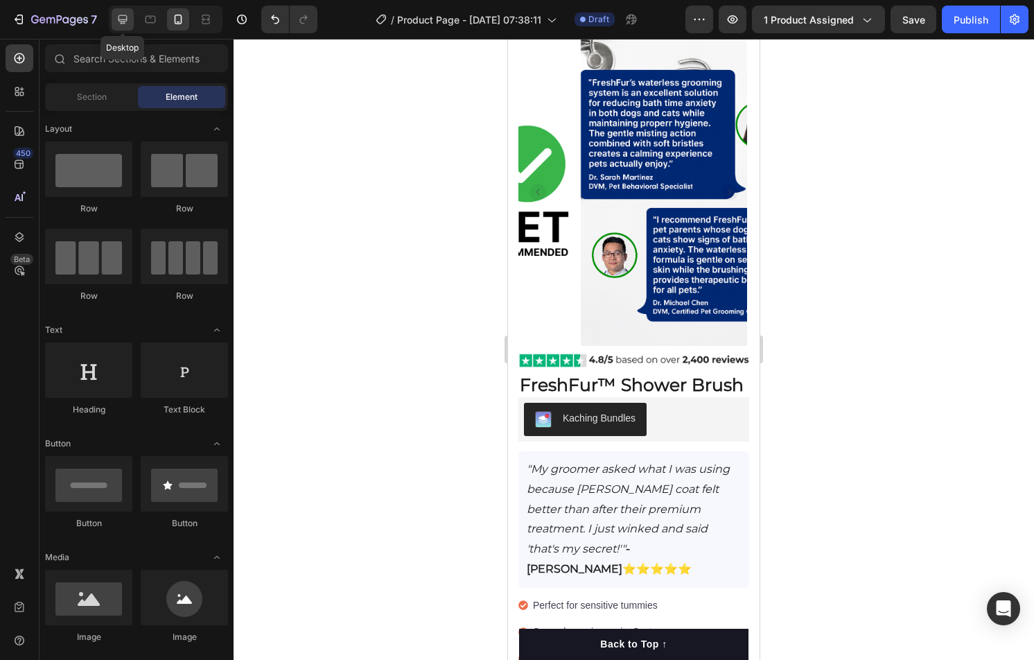
click at [127, 20] on icon at bounding box center [123, 19] width 14 height 14
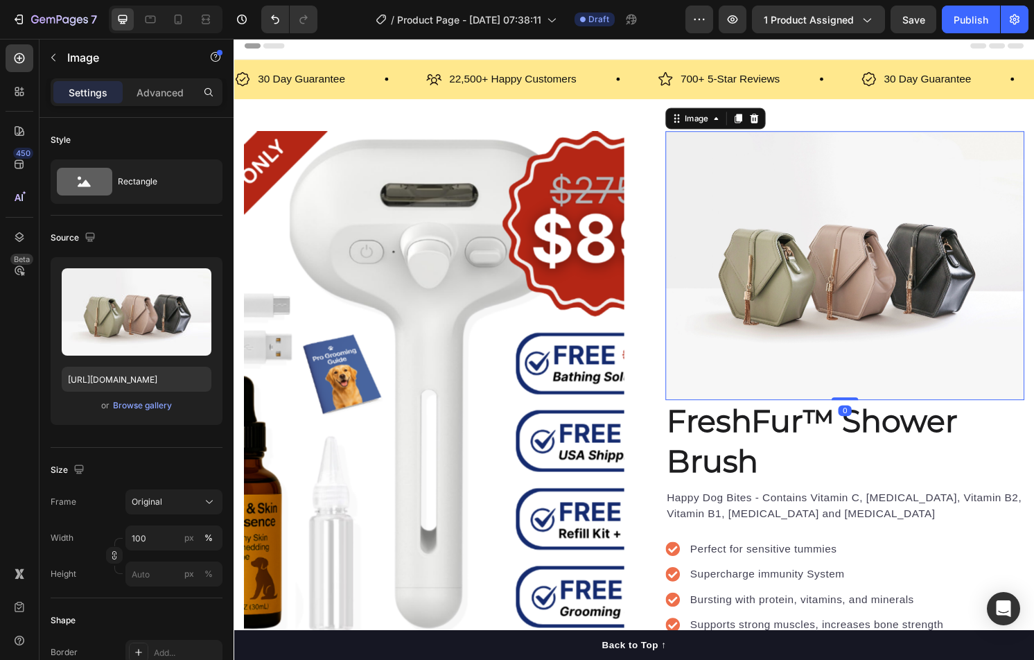
scroll to position [1, 0]
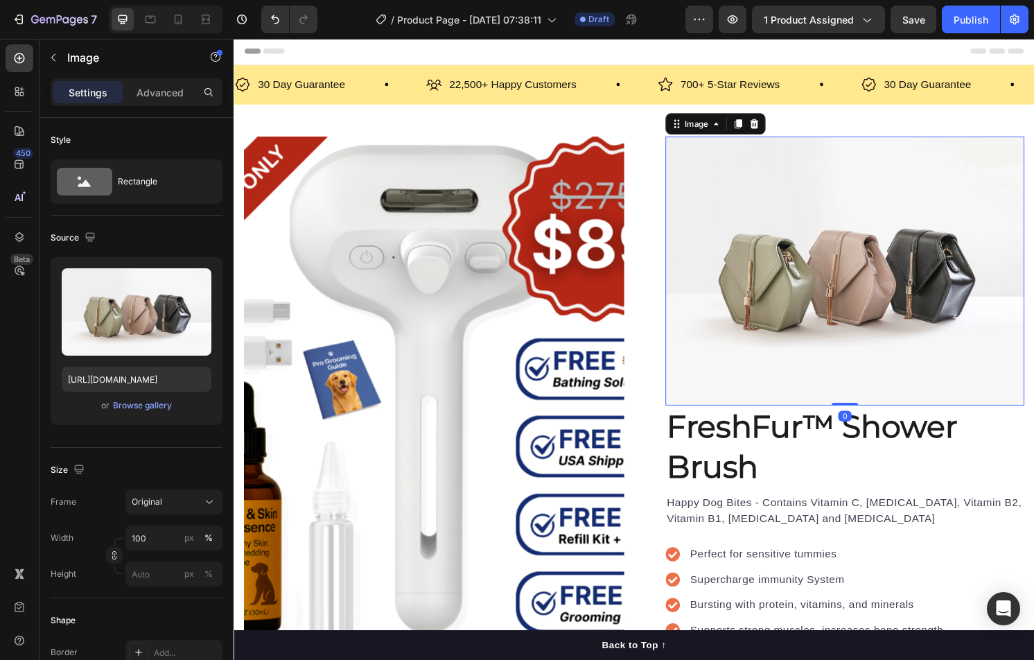
click at [836, 254] on img at bounding box center [868, 280] width 373 height 280
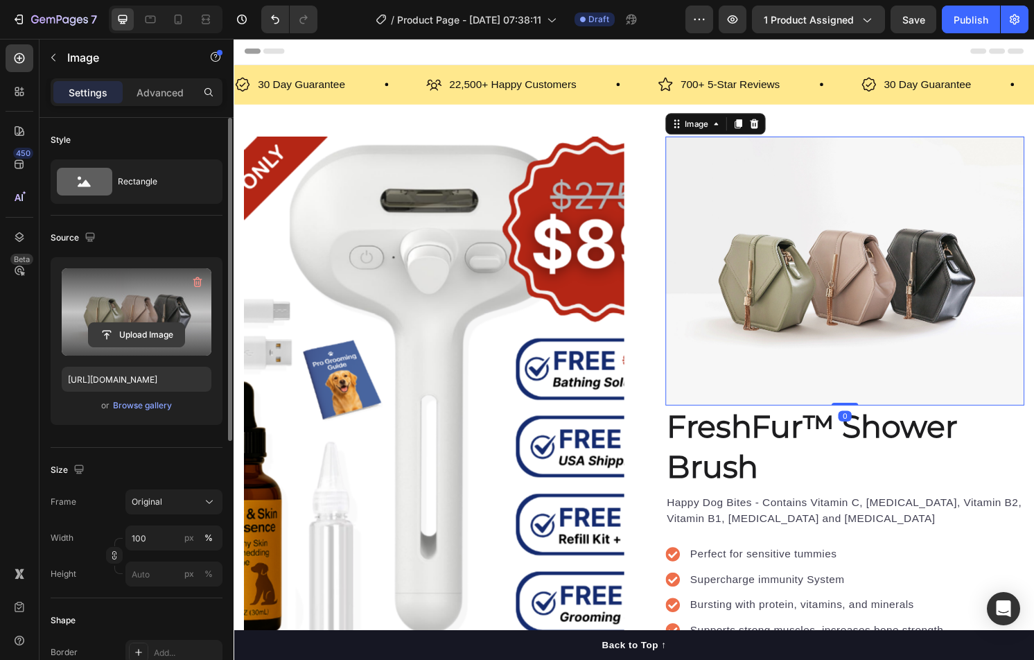
click at [130, 329] on input "file" at bounding box center [137, 335] width 96 height 24
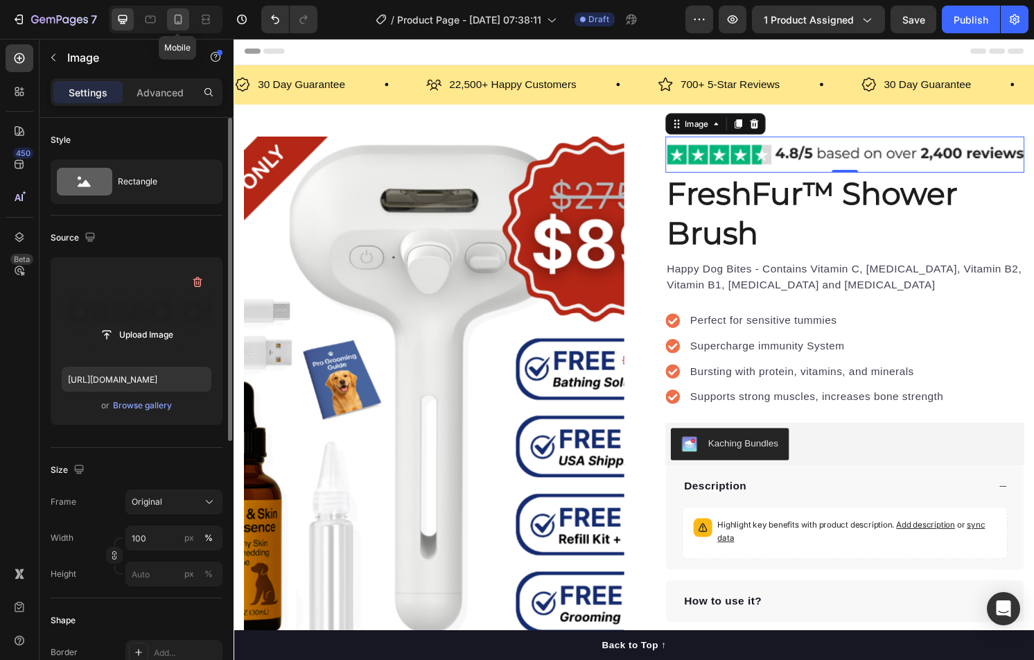
click at [169, 13] on div at bounding box center [178, 19] width 22 height 22
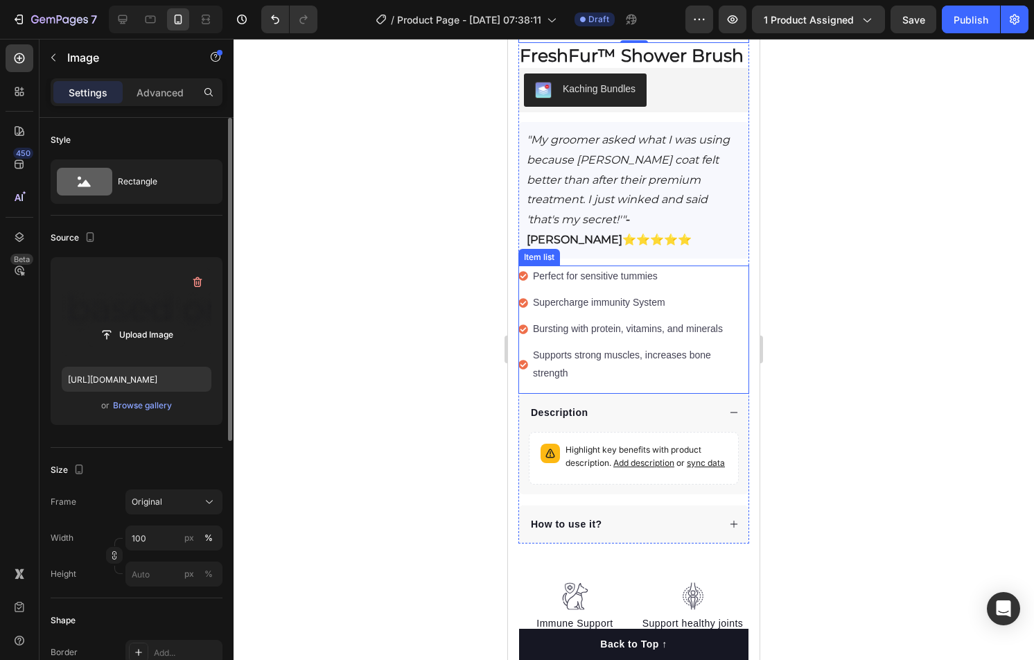
scroll to position [237, 0]
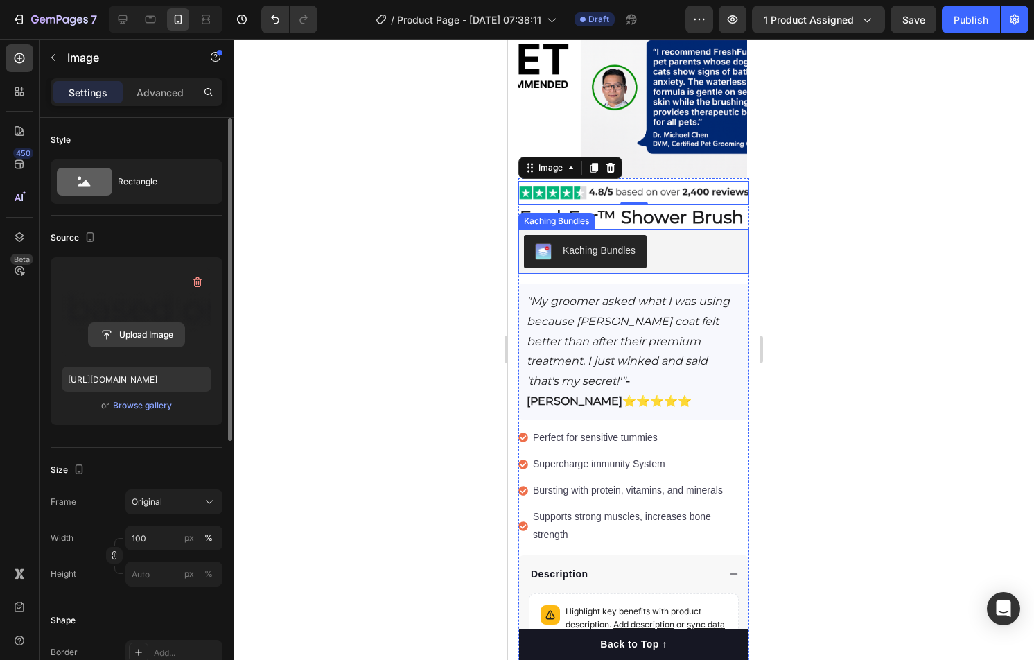
click at [123, 328] on input "file" at bounding box center [137, 335] width 96 height 24
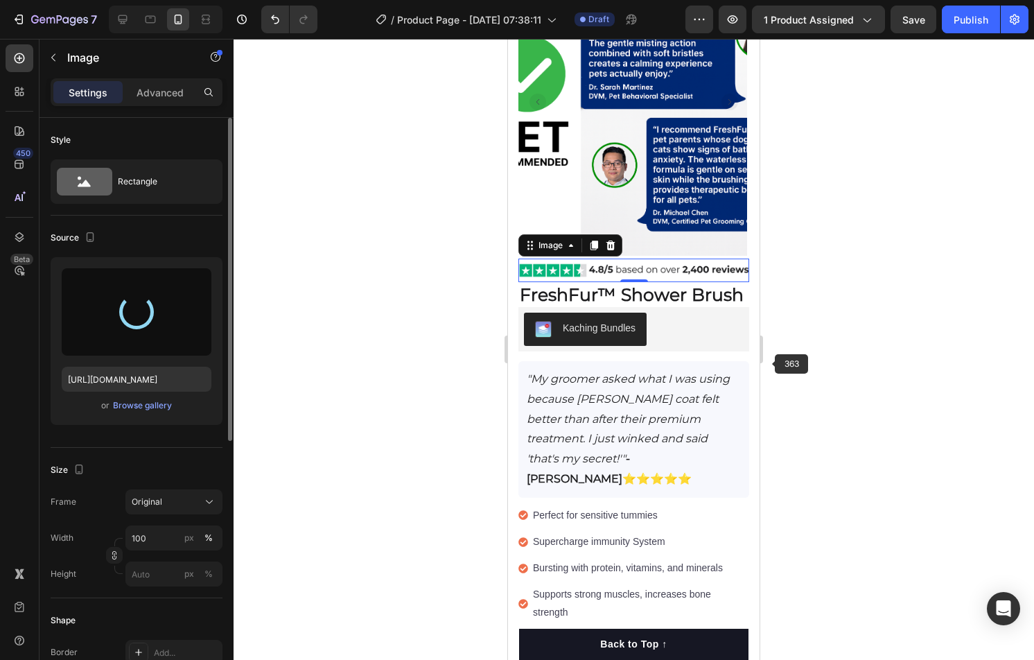
scroll to position [158, 0]
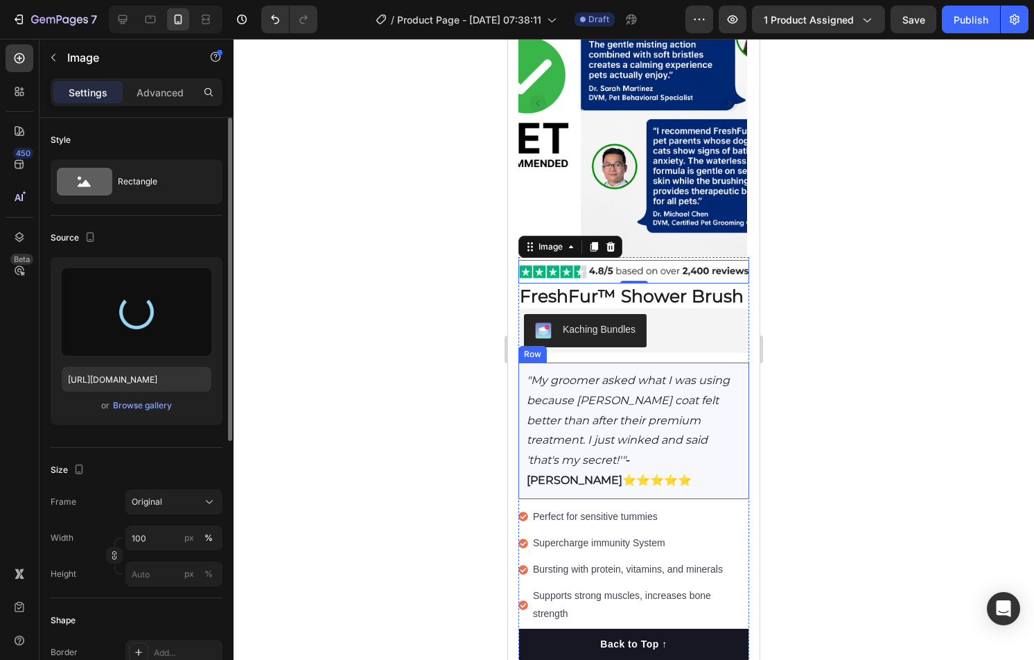
type input "[URL][DOMAIN_NAME]"
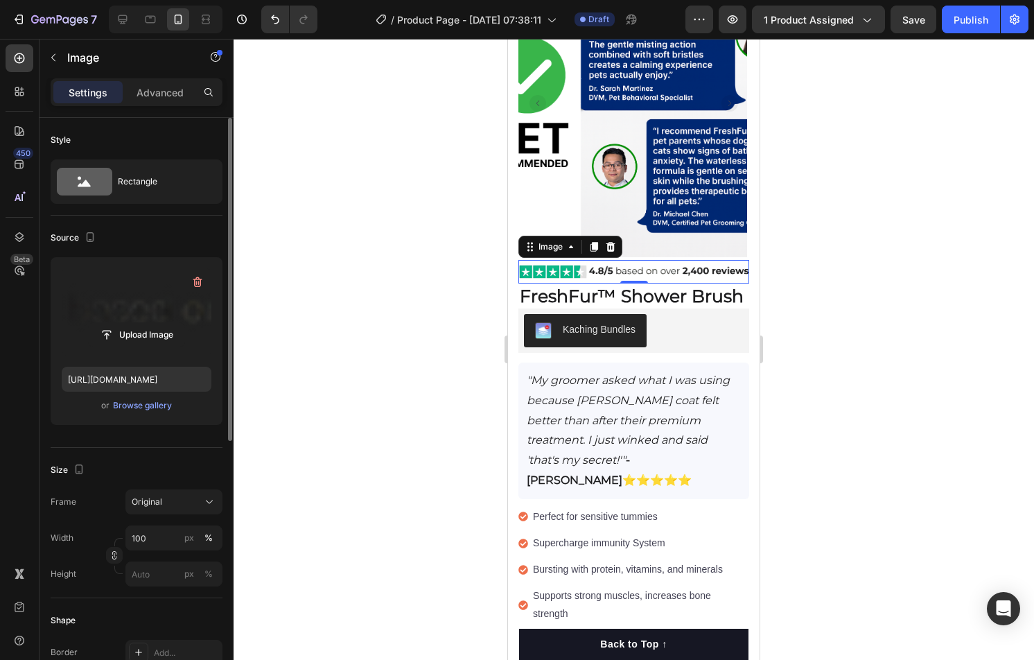
click at [815, 366] on div at bounding box center [634, 349] width 801 height 621
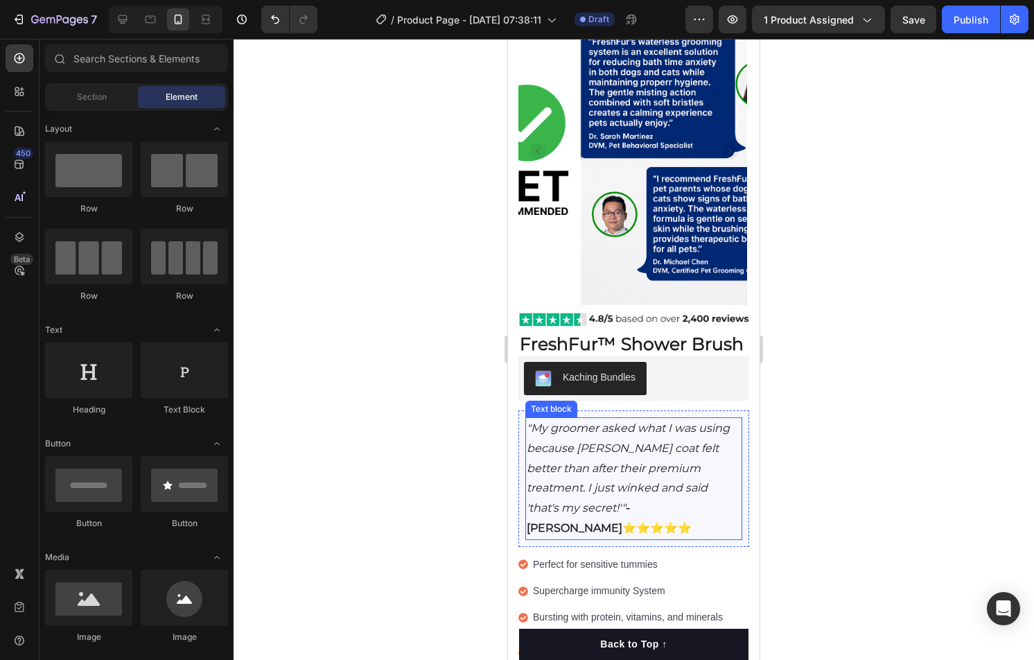
scroll to position [98, 0]
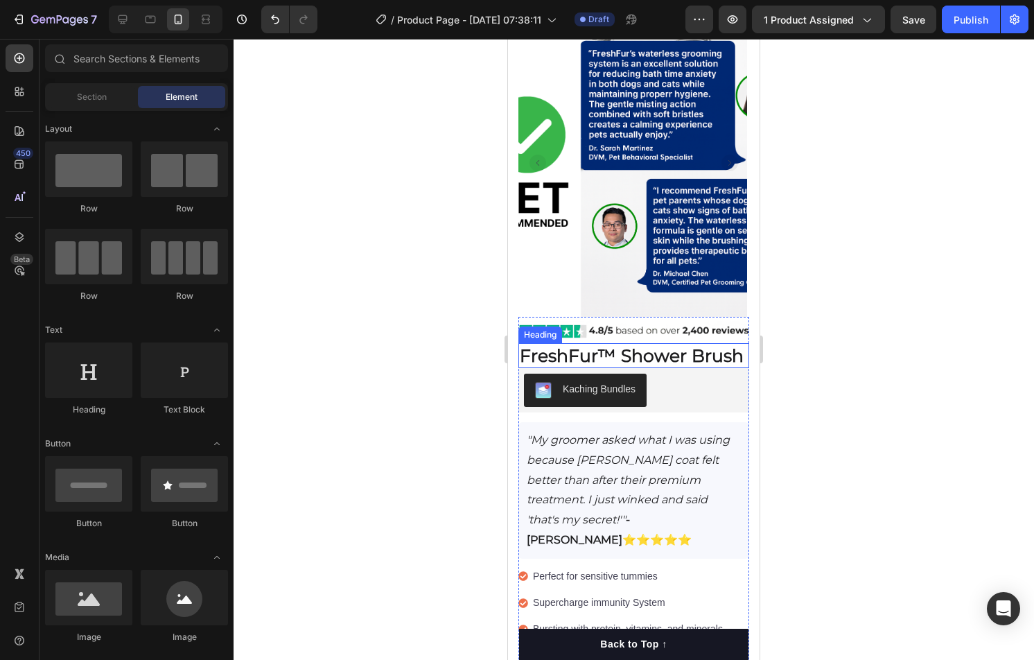
click at [630, 357] on strong "FreshFur™ Shower Brush" at bounding box center [632, 355] width 224 height 21
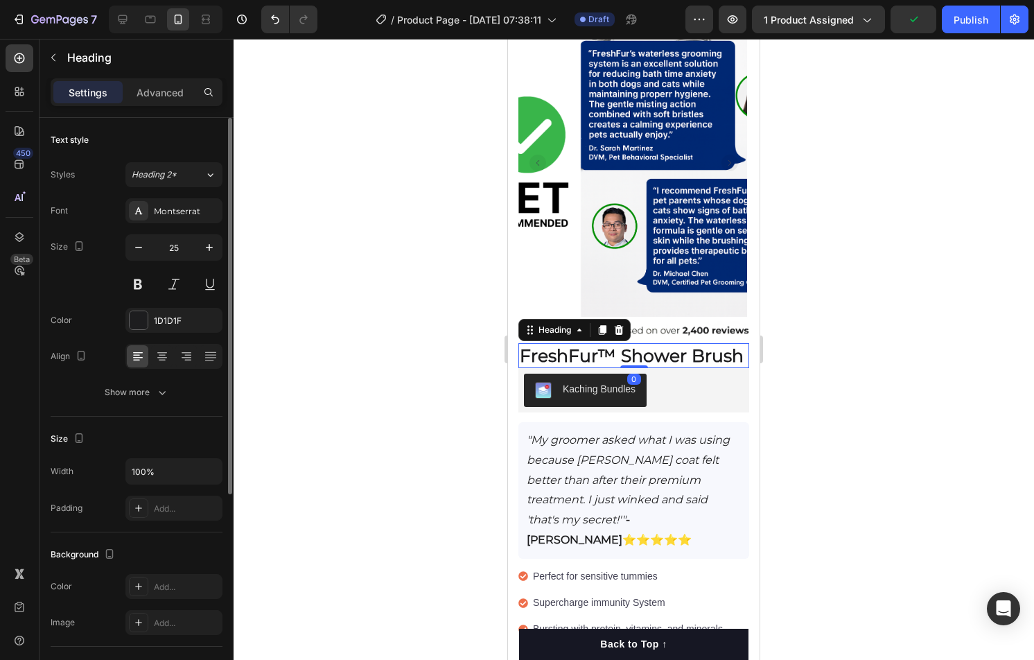
scroll to position [316, 0]
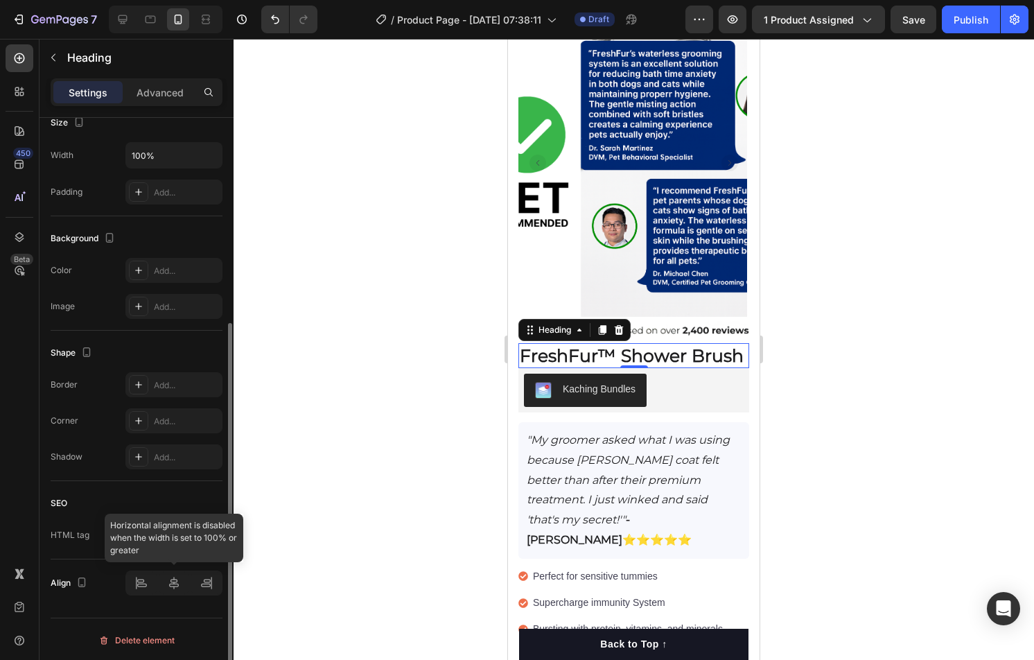
click at [146, 580] on div at bounding box center [173, 582] width 97 height 25
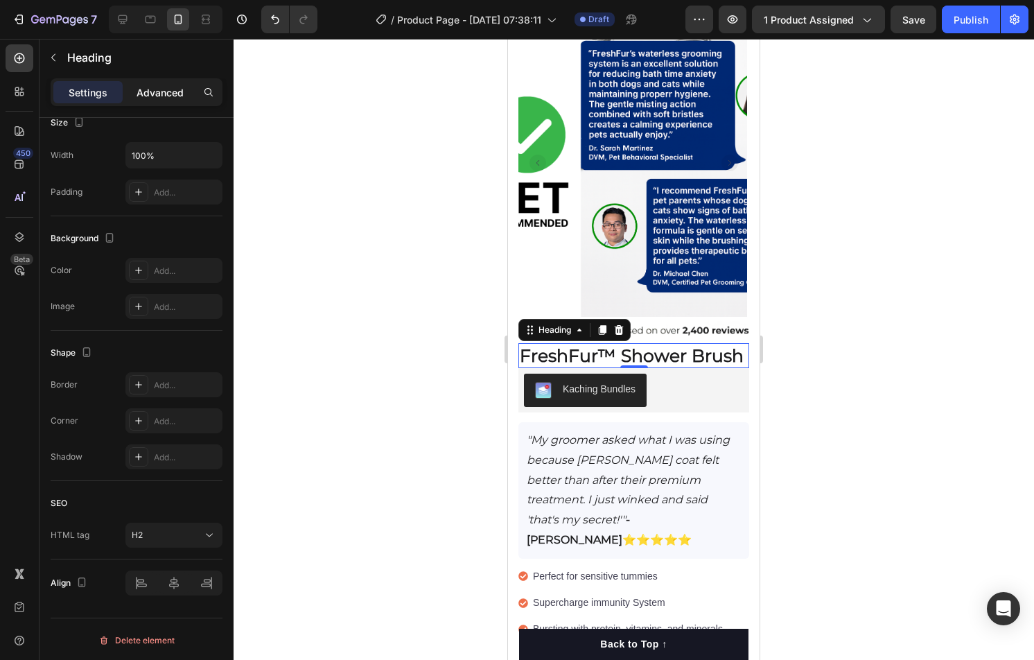
click at [169, 100] on div "Advanced" at bounding box center [159, 92] width 69 height 22
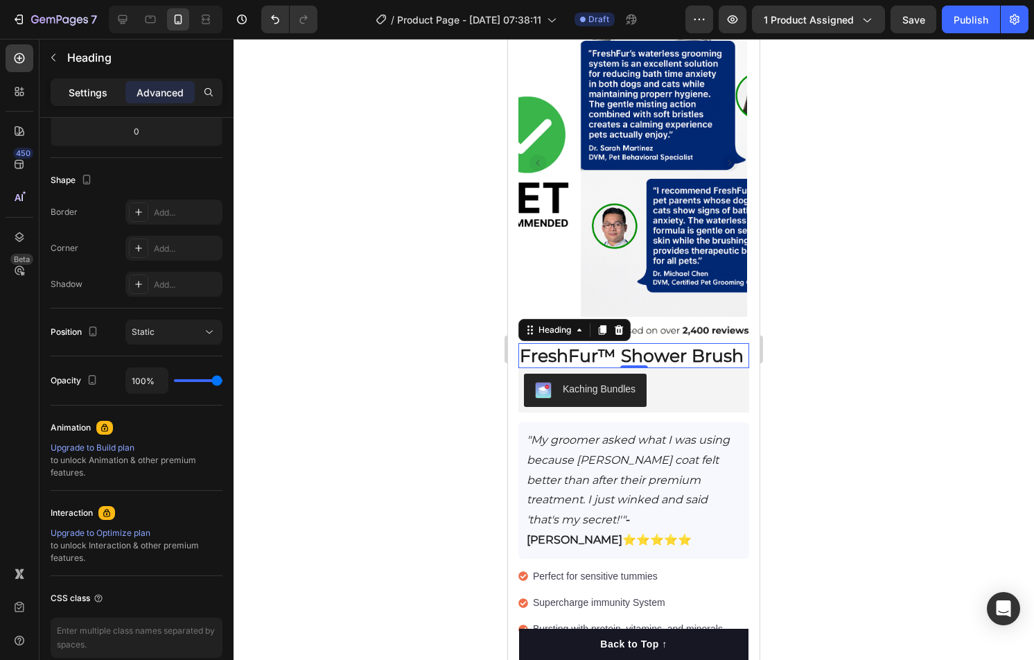
click at [99, 98] on p "Settings" at bounding box center [88, 92] width 39 height 15
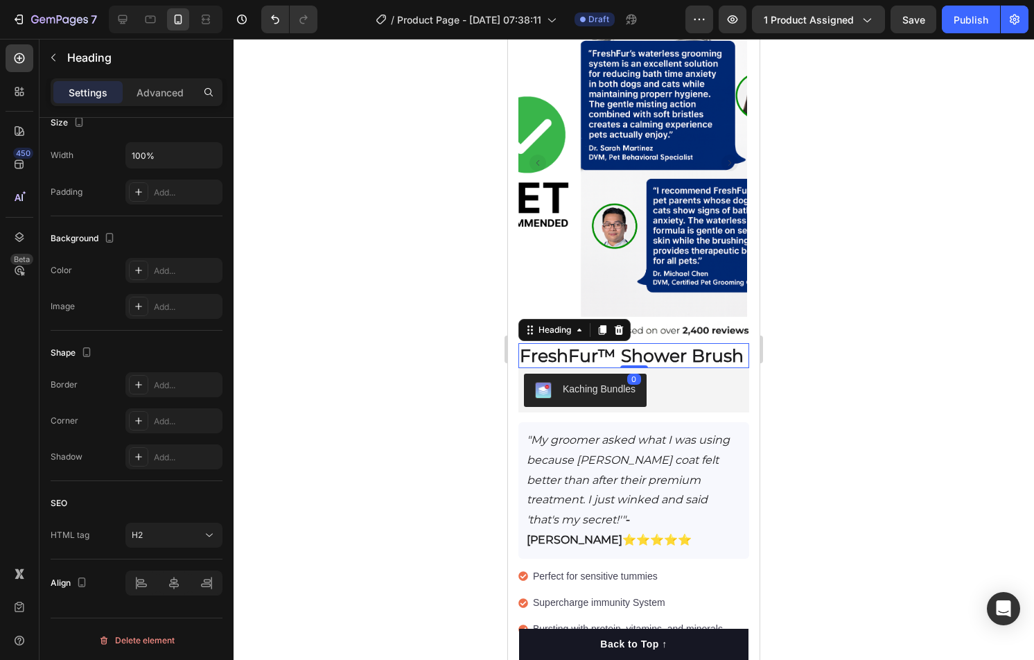
drag, startPoint x: 1003, startPoint y: 530, endPoint x: 916, endPoint y: 513, distance: 89.0
click at [1003, 530] on div at bounding box center [634, 349] width 801 height 621
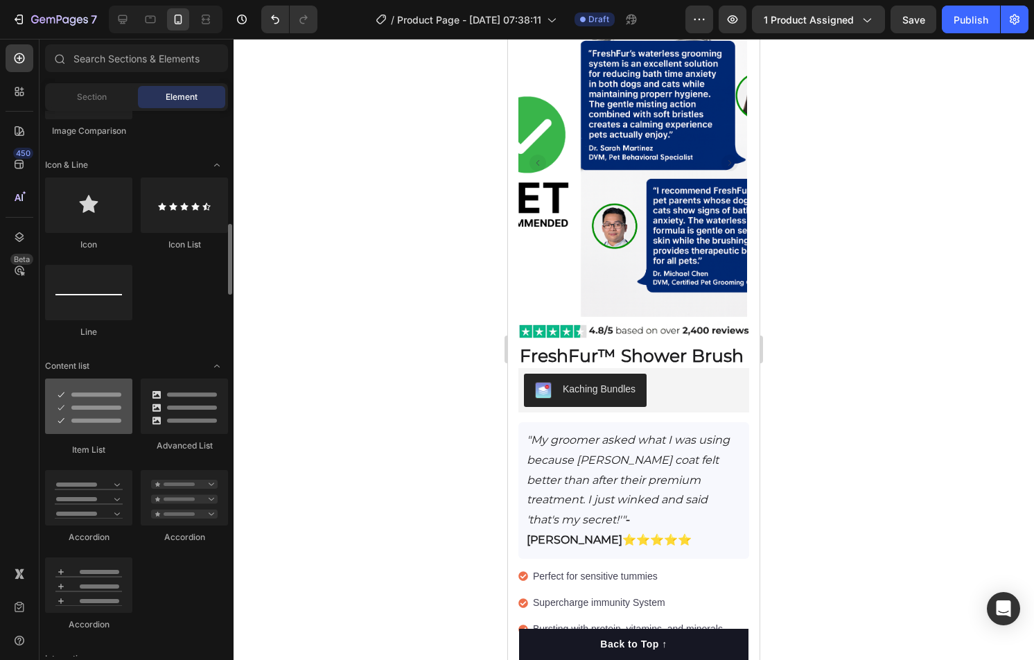
scroll to position [857, 0]
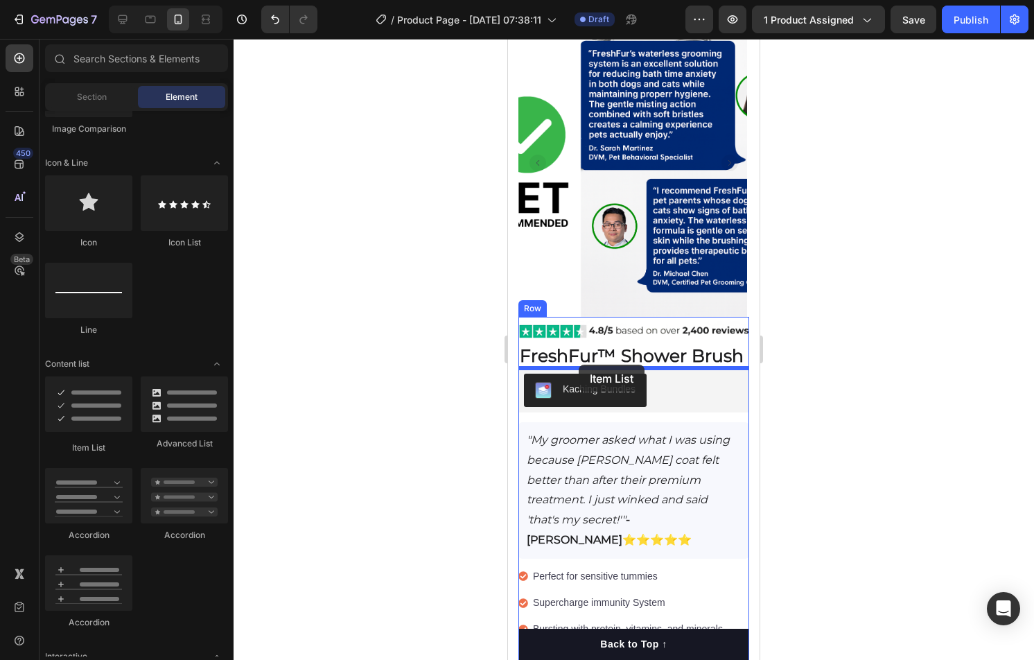
drag, startPoint x: 702, startPoint y: 435, endPoint x: 638, endPoint y: 366, distance: 94.2
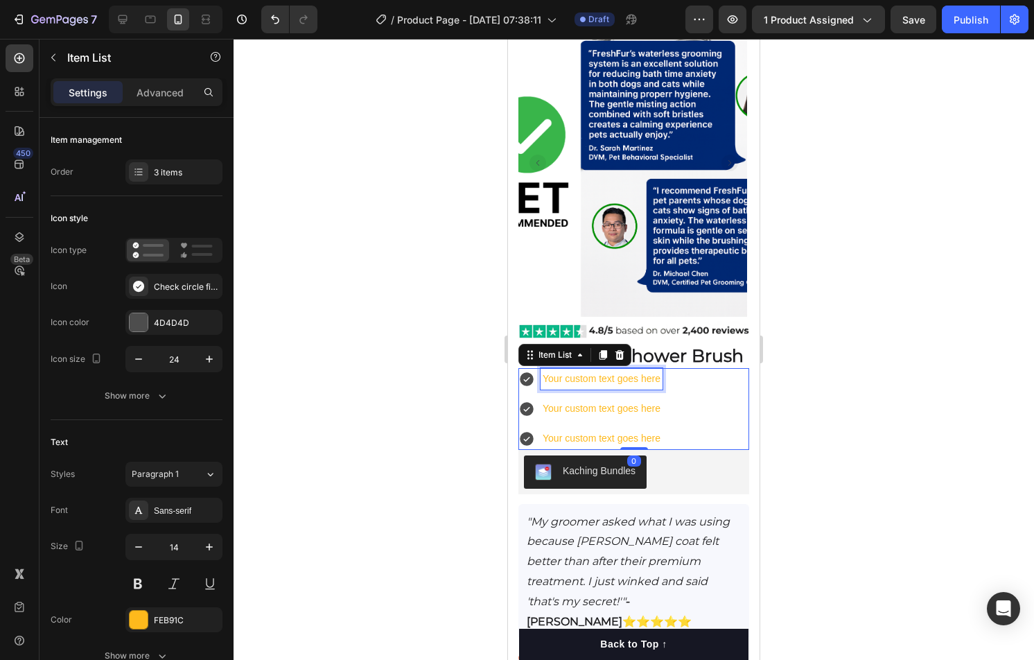
click at [638, 383] on div "Your custom text goes here" at bounding box center [602, 378] width 122 height 21
click at [638, 383] on p "Your custom text goes here" at bounding box center [602, 378] width 118 height 17
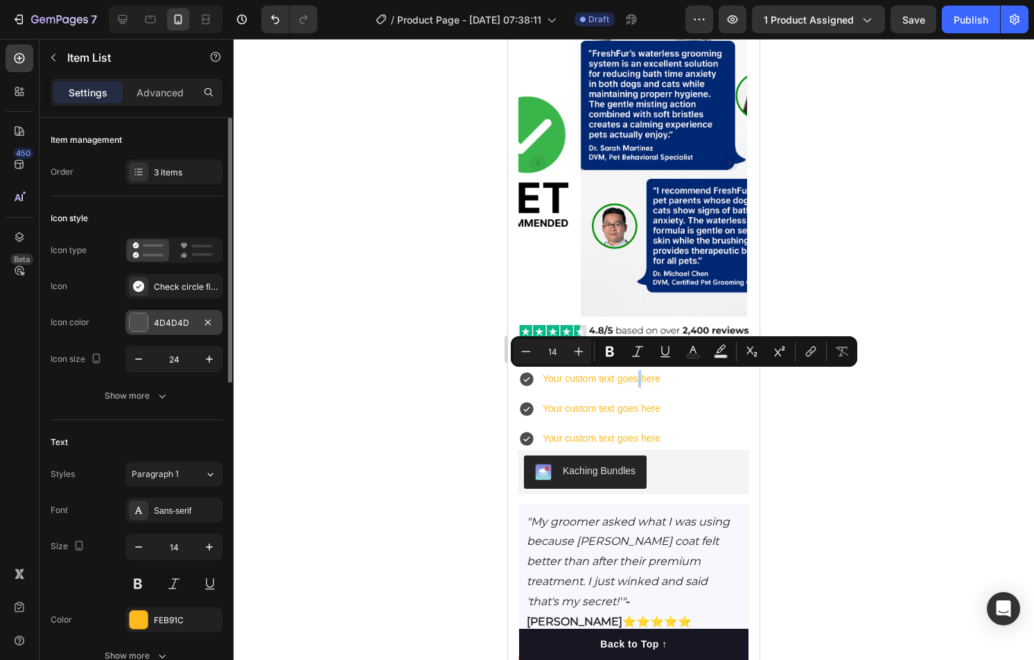
click at [162, 324] on div "4D4D4D" at bounding box center [174, 323] width 40 height 12
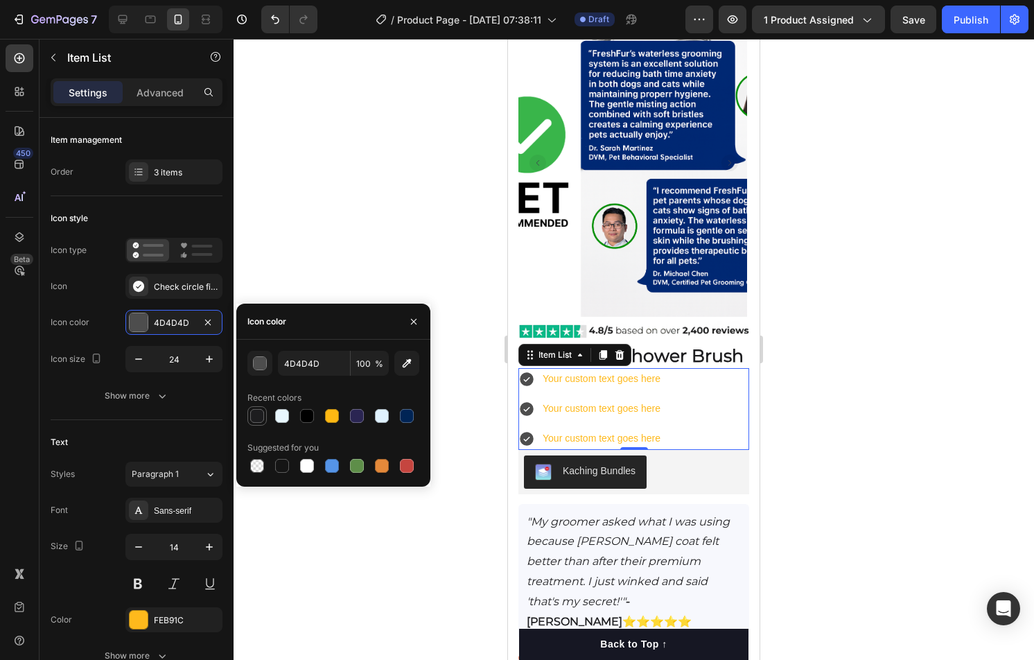
click at [256, 421] on div at bounding box center [257, 416] width 14 height 14
type input "1D1D1F"
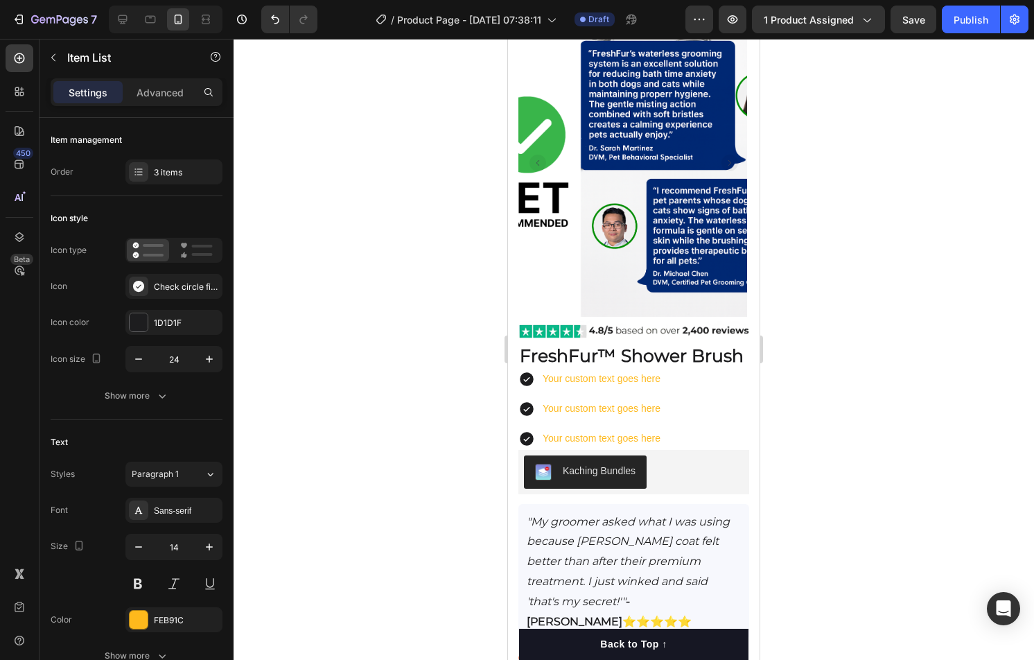
click at [679, 415] on div "Your custom text goes here Your custom text goes here Your custom text goes here" at bounding box center [633, 409] width 231 height 82
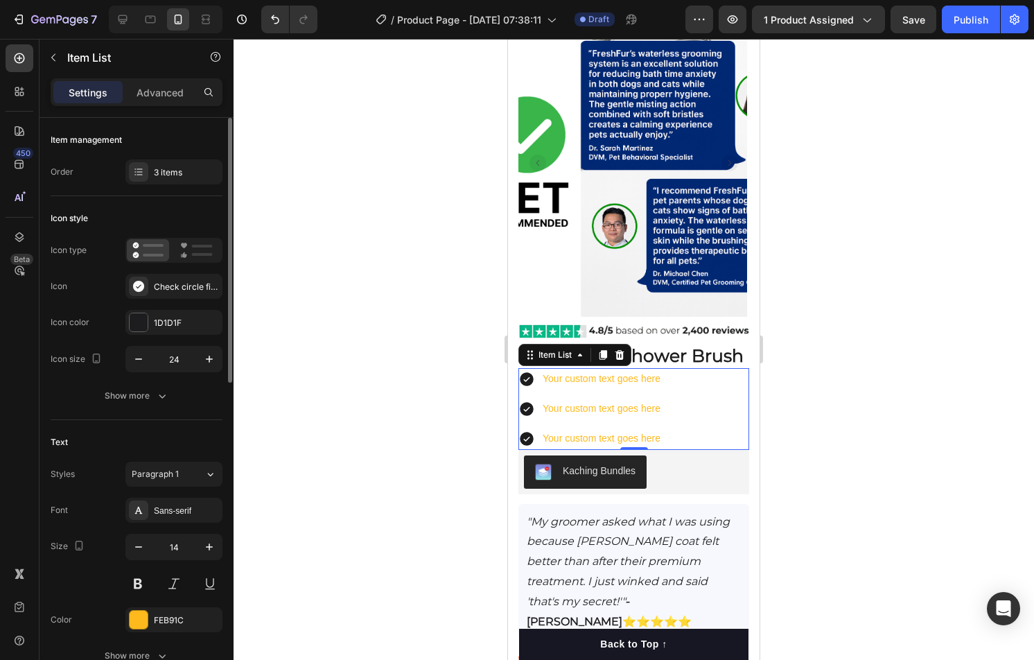
click at [175, 633] on div "Font Sans-serif Size 14 Color FEB91C Show more" at bounding box center [137, 583] width 172 height 171
click at [178, 620] on div "FEB91C" at bounding box center [174, 620] width 40 height 12
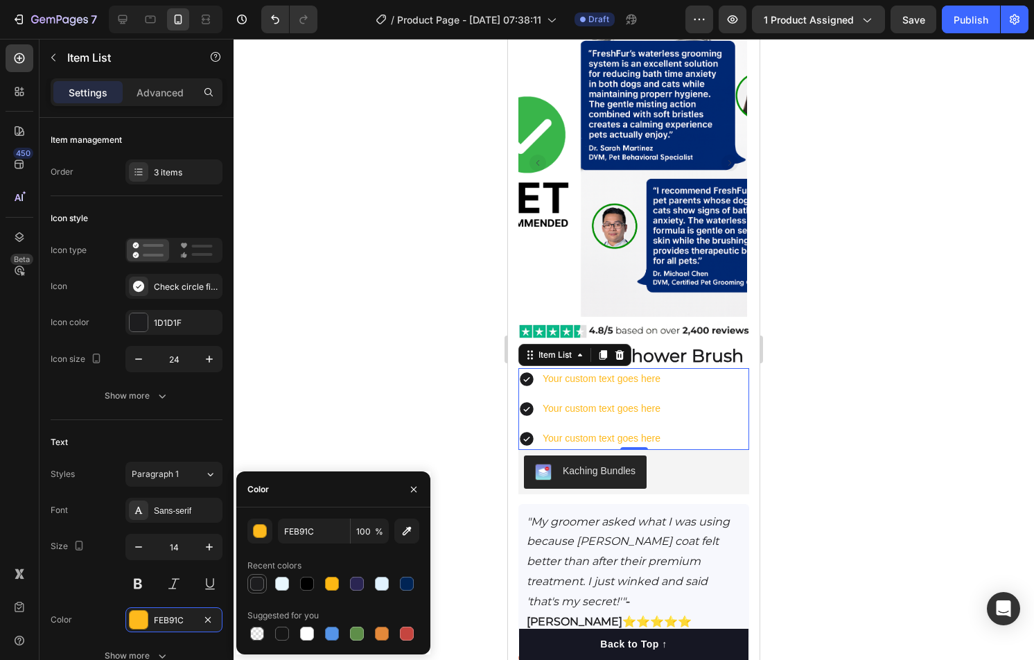
click at [258, 588] on div at bounding box center [257, 584] width 14 height 14
type input "1D1D1F"
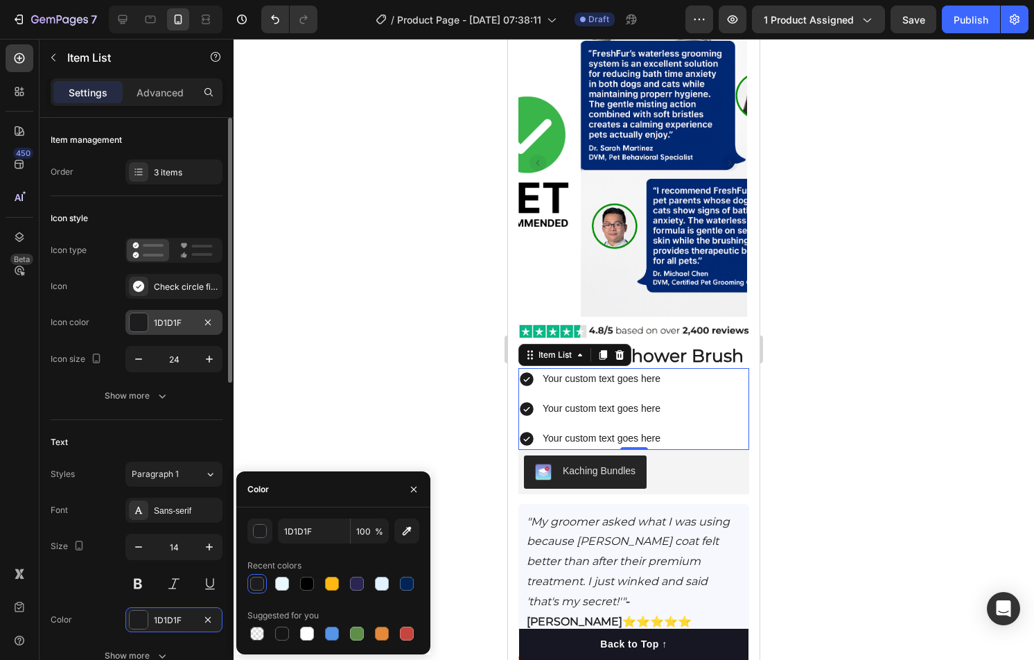
click at [171, 324] on div "1D1D1F" at bounding box center [174, 323] width 40 height 12
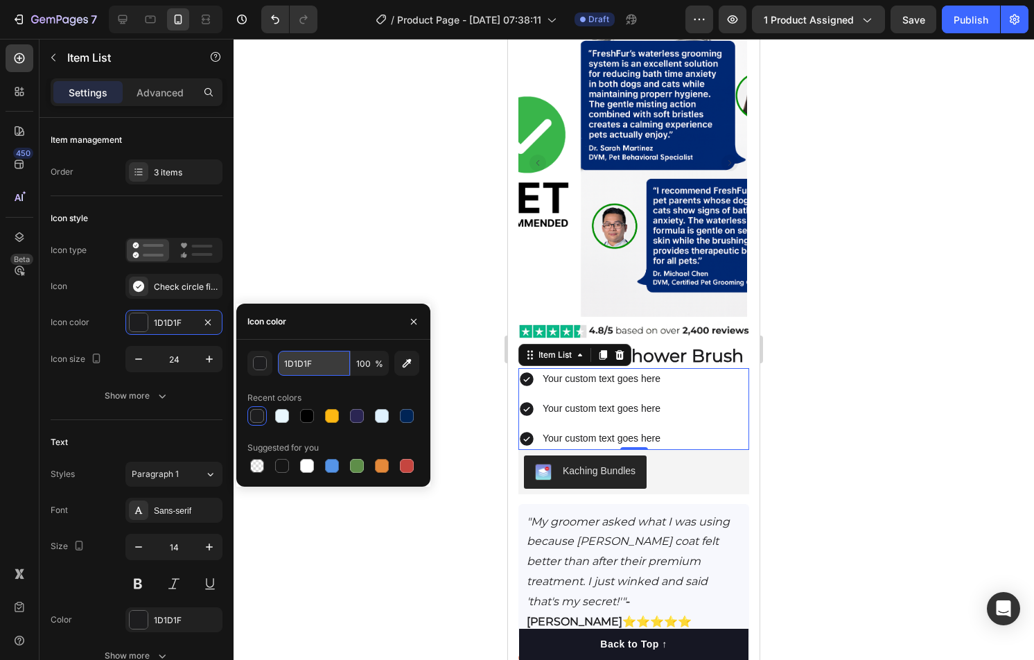
click at [314, 365] on input "1D1D1F" at bounding box center [314, 363] width 72 height 25
paste input "52a73"
click at [343, 324] on div "Icon color" at bounding box center [333, 322] width 194 height 36
type input "152A73"
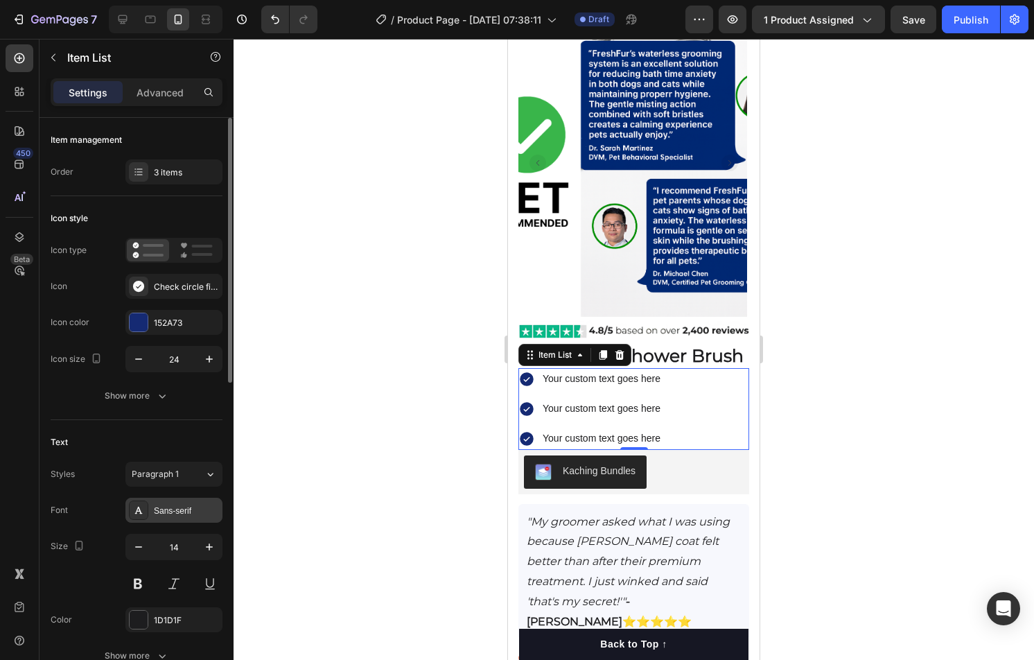
click at [158, 509] on div "Sans-serif" at bounding box center [186, 511] width 65 height 12
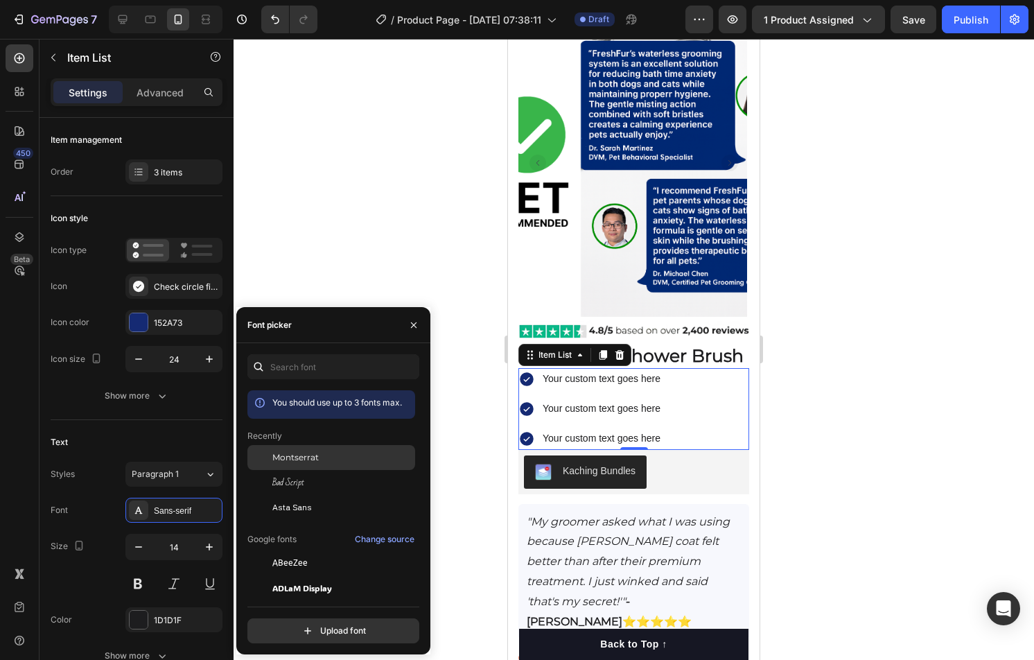
click at [297, 460] on span "Montserrat" at bounding box center [295, 457] width 46 height 12
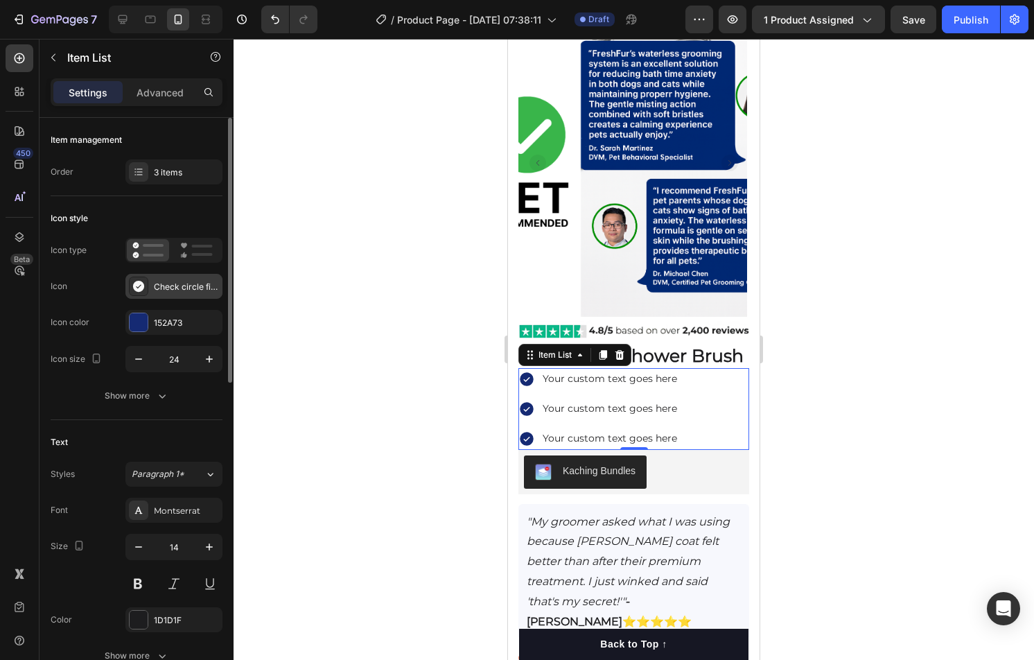
click at [168, 289] on div "Check circle filled" at bounding box center [186, 287] width 65 height 12
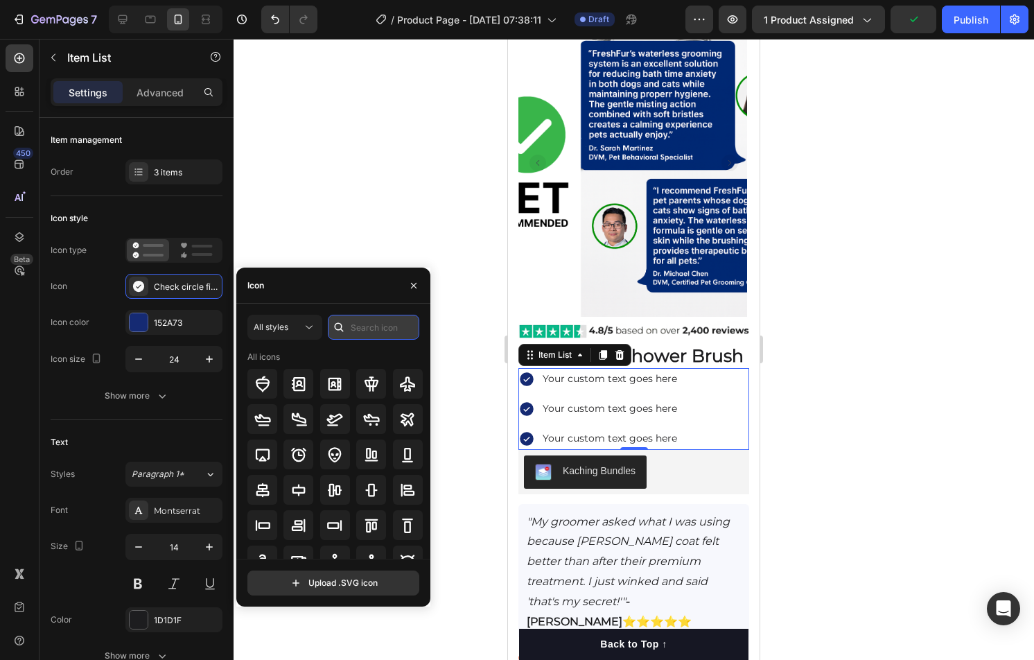
click at [376, 322] on input "text" at bounding box center [373, 327] width 91 height 25
type input "check"
click at [372, 381] on icon at bounding box center [371, 384] width 17 height 17
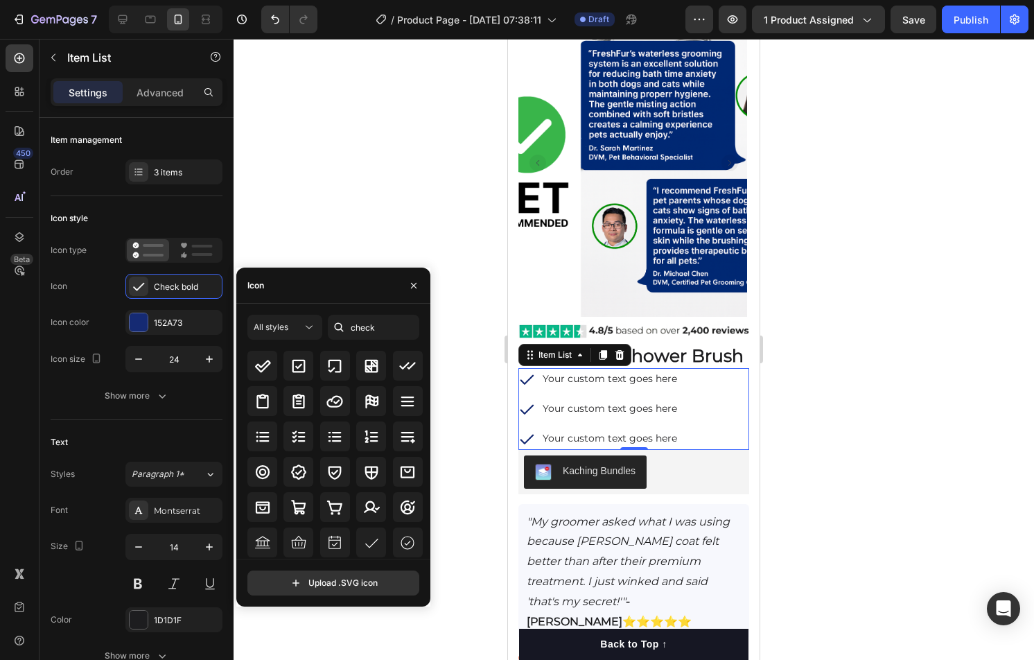
scroll to position [0, 0]
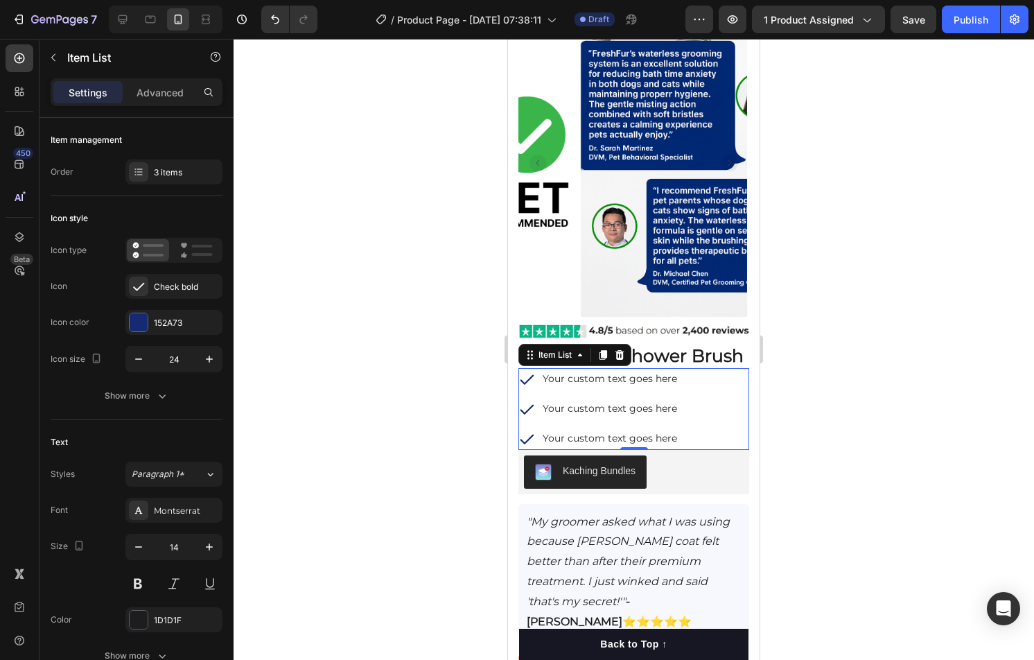
drag, startPoint x: 831, startPoint y: 387, endPoint x: 1031, endPoint y: 368, distance: 201.3
click at [832, 387] on div at bounding box center [634, 349] width 801 height 621
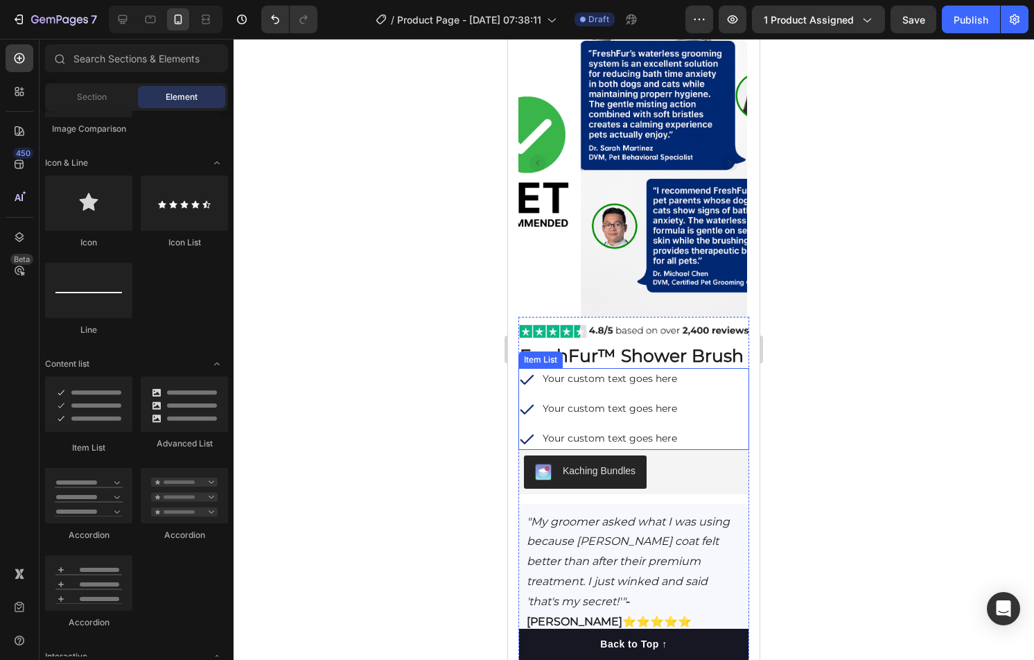
click at [629, 380] on p "Your custom text goes here" at bounding box center [610, 378] width 134 height 17
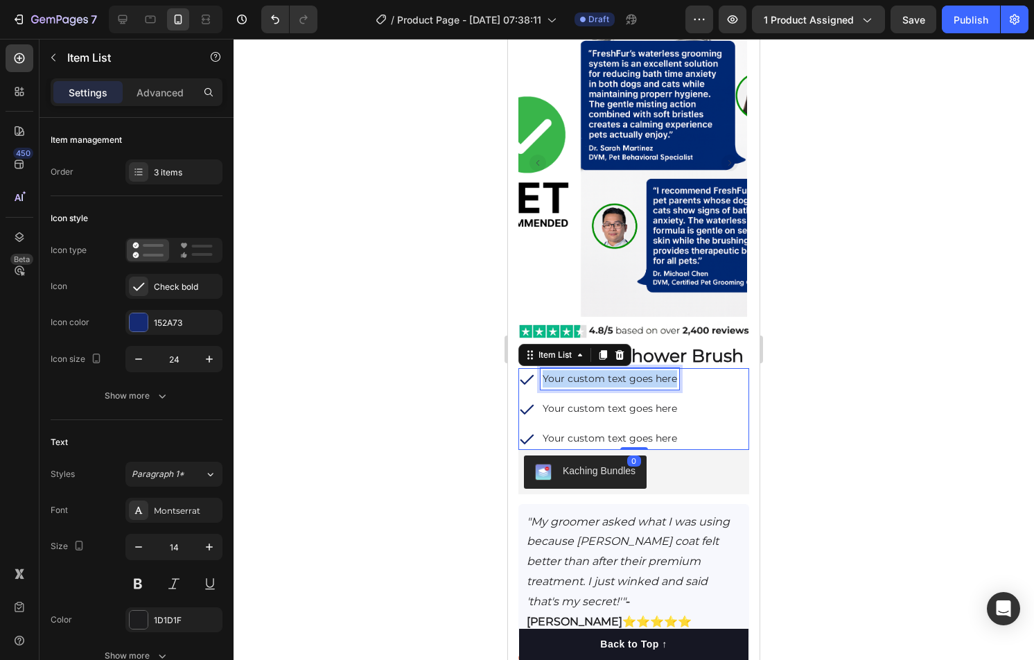
click at [629, 380] on p "Your custom text goes here" at bounding box center [610, 378] width 134 height 17
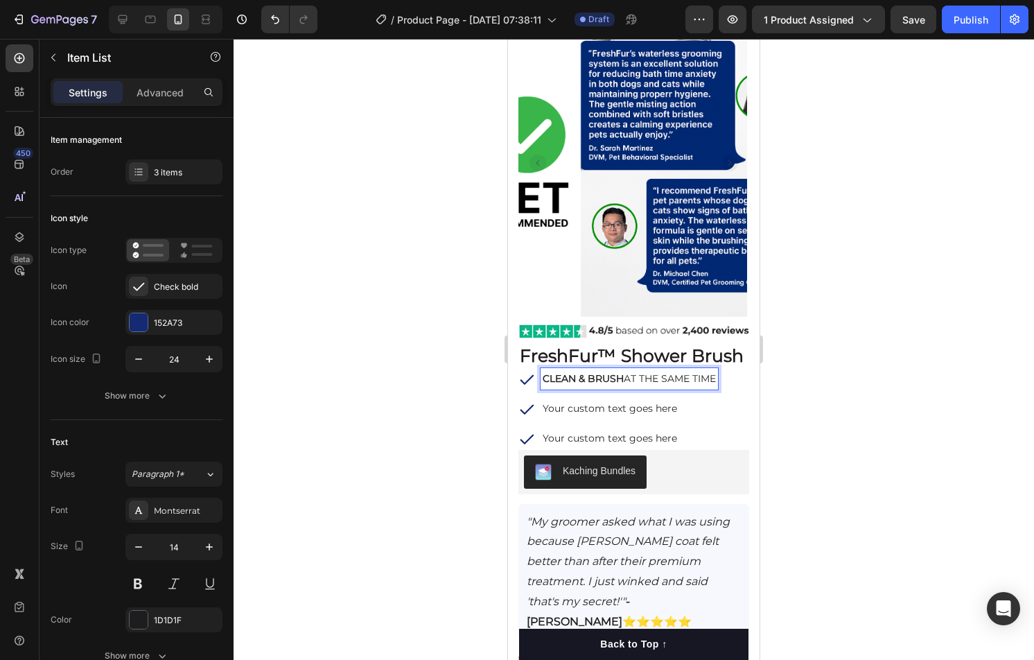
click at [607, 403] on p "Your custom text goes here" at bounding box center [629, 408] width 173 height 17
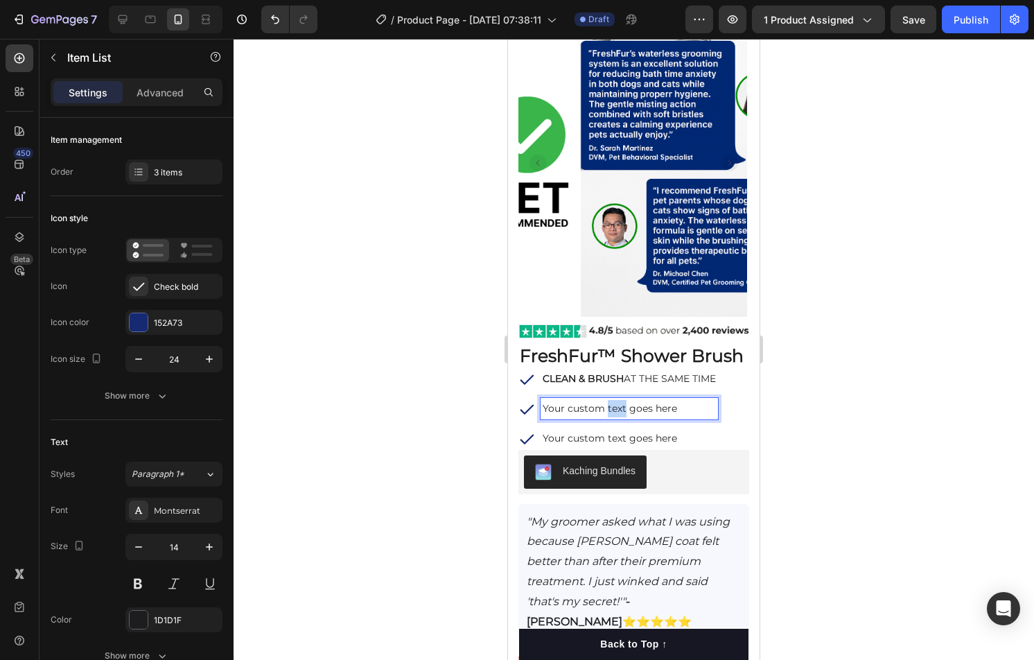
click at [607, 403] on p "Your custom text goes here" at bounding box center [629, 408] width 173 height 17
click at [362, 413] on div at bounding box center [634, 349] width 801 height 621
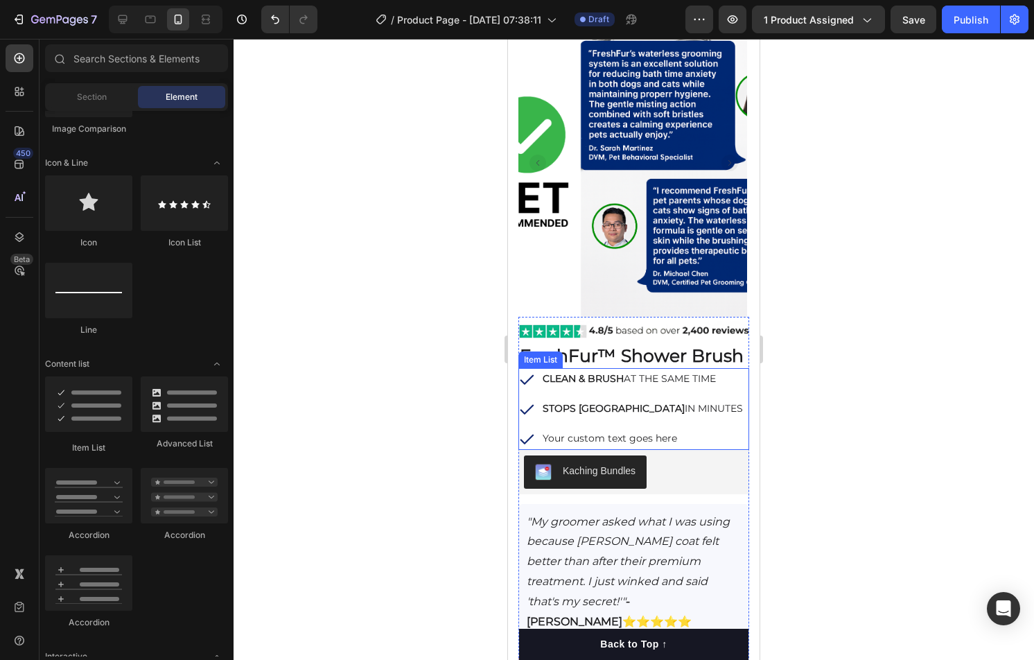
click at [731, 406] on div "CLEAN & BRUSH AT THE SAME TIME STOPS ITCHING IN MINUTES Your custom text goes h…" at bounding box center [633, 409] width 231 height 82
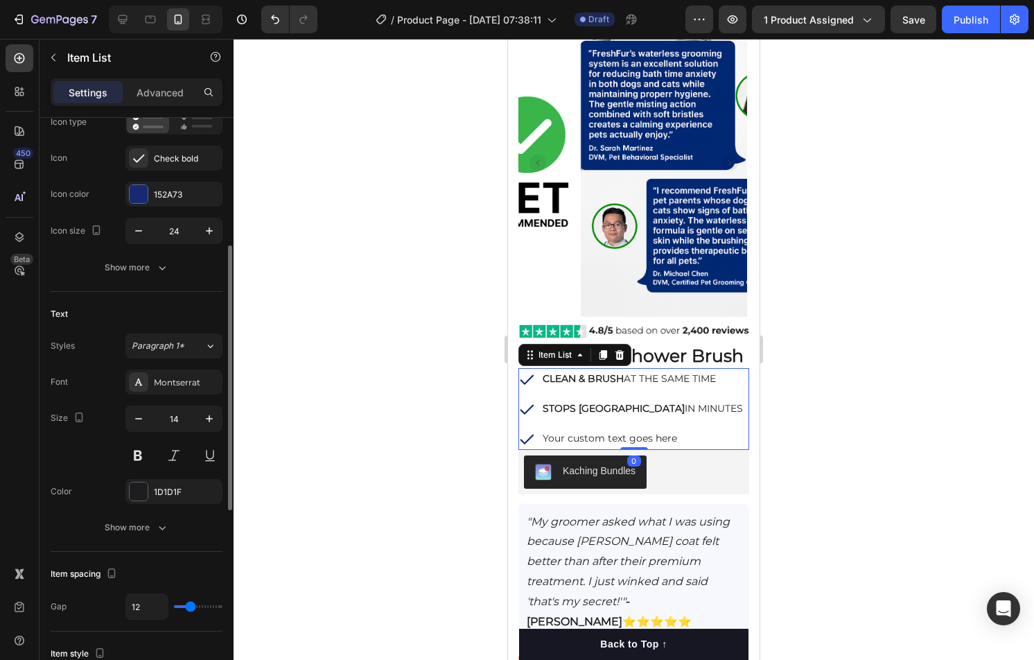
scroll to position [286, 0]
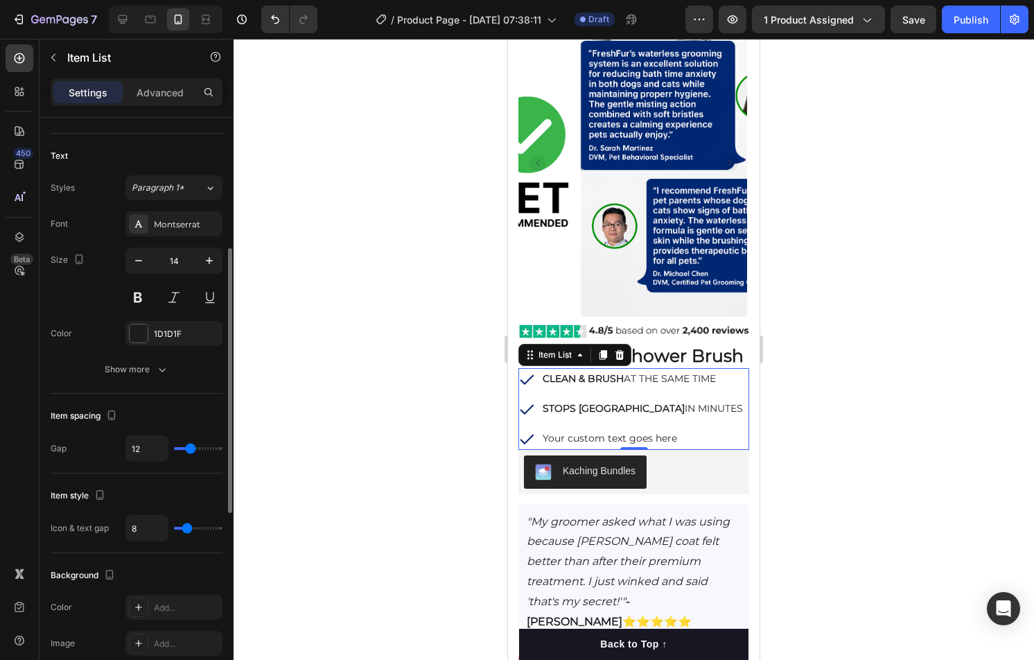
type input "11"
type input "9"
type input "8"
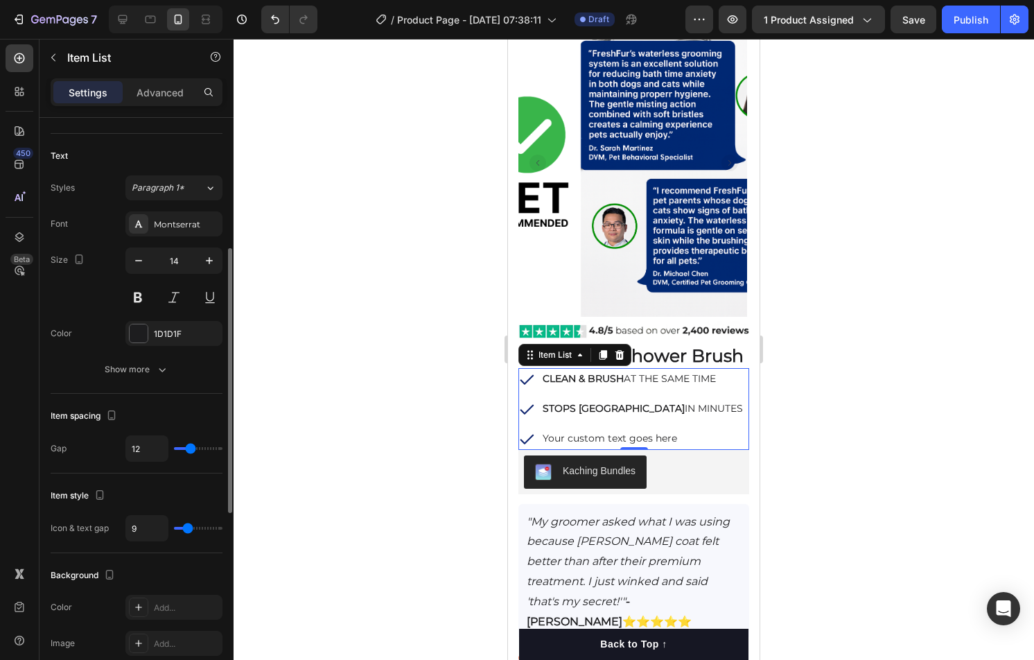
type input "8"
type input "6"
type input "4"
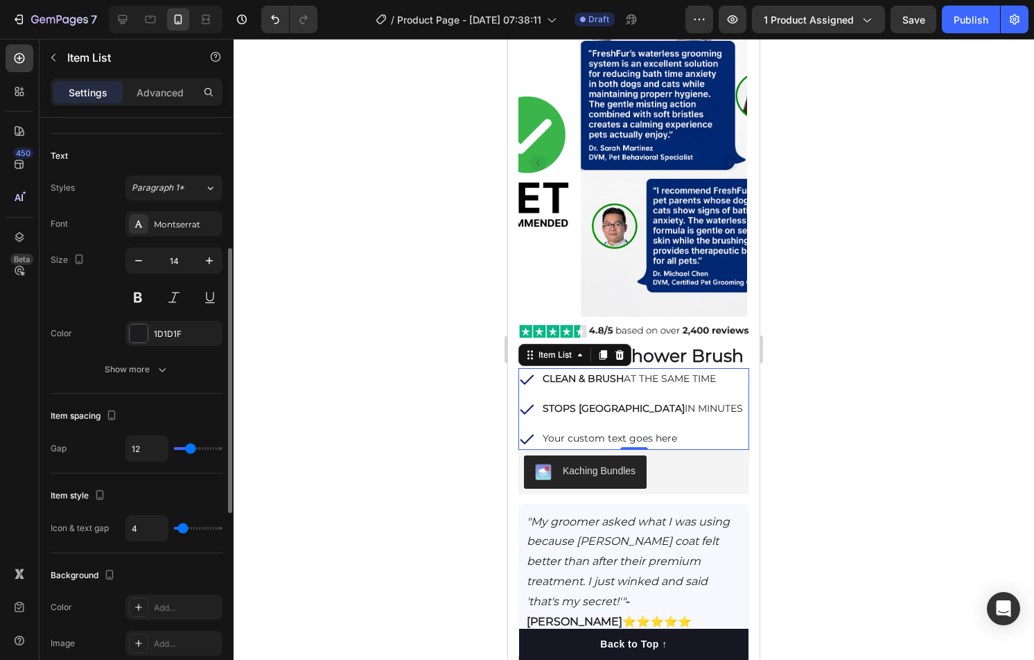
type input "3"
type input "4"
type input "5"
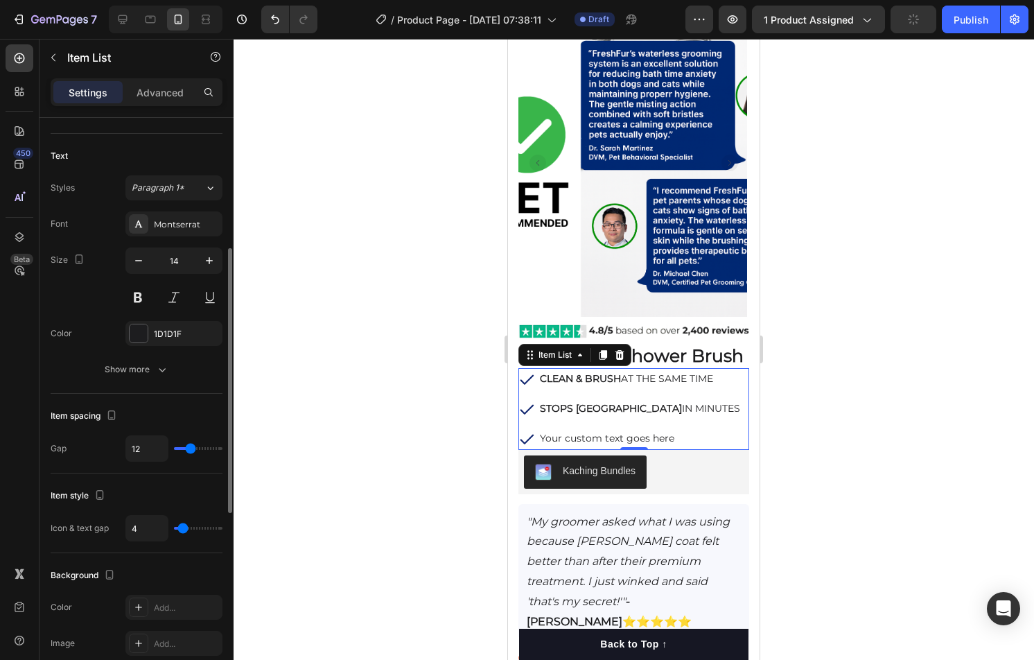
type input "5"
type input "6"
type input "7"
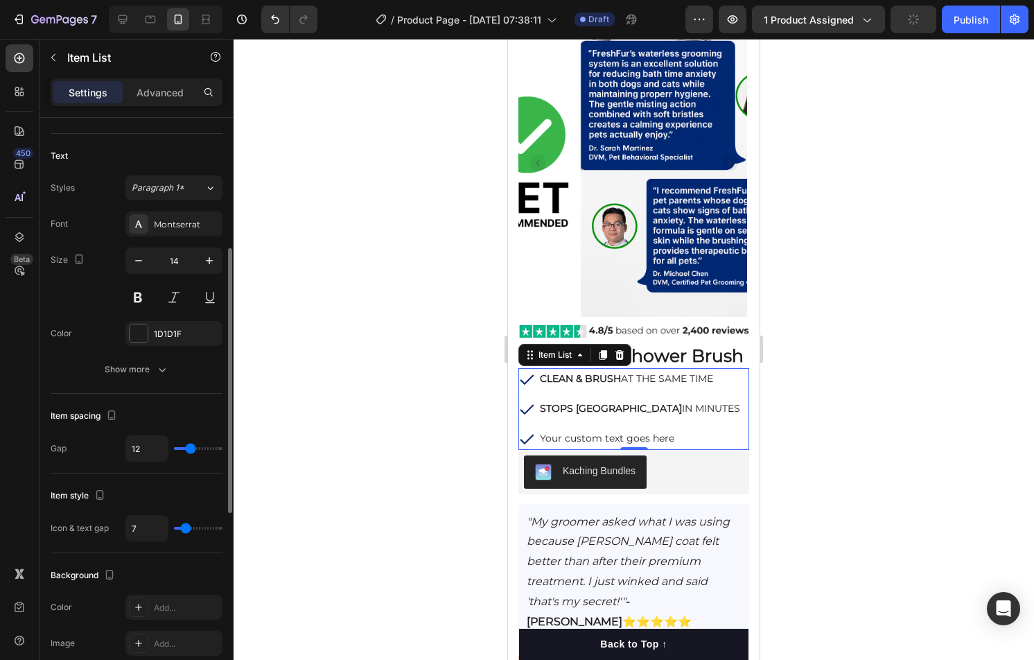
type input "8"
click at [186, 527] on input "range" at bounding box center [198, 528] width 49 height 3
type input "5"
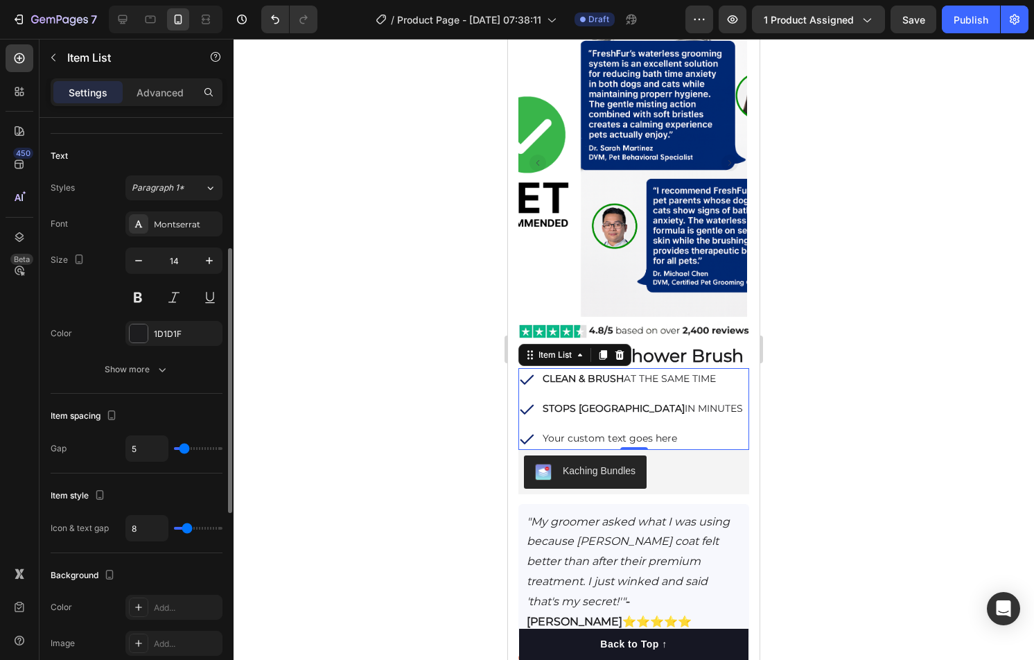
type input "4"
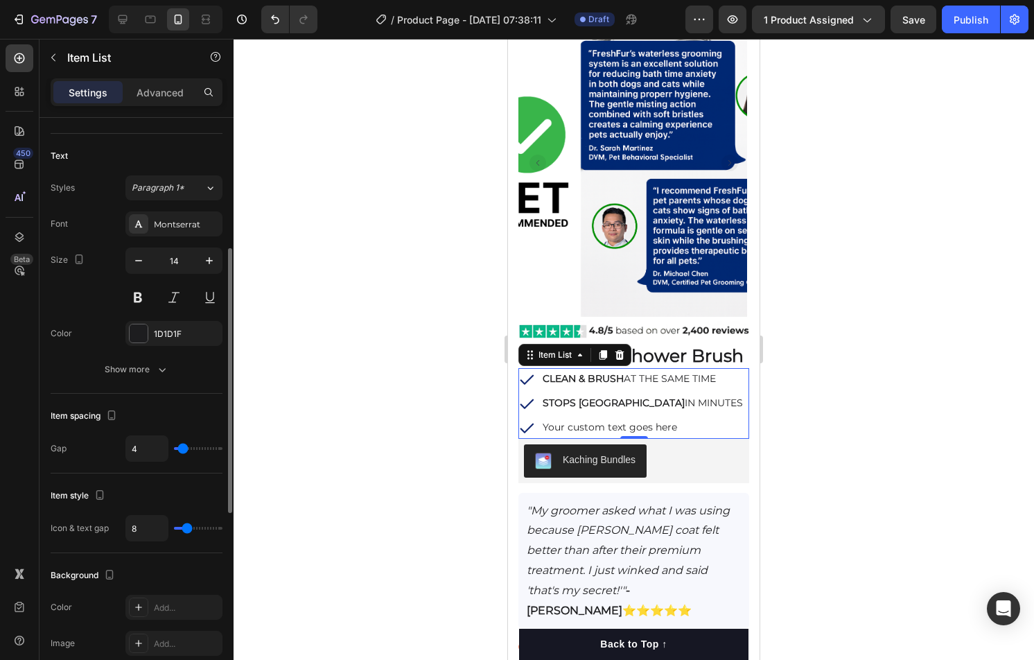
type input "3"
type input "2"
type input "1"
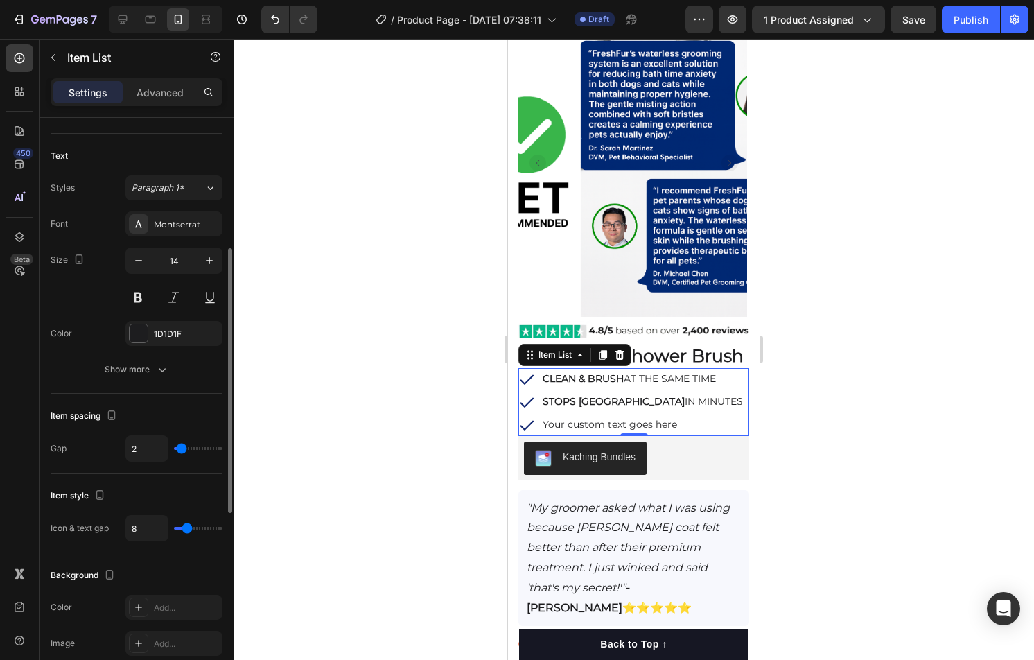
type input "1"
type input "0"
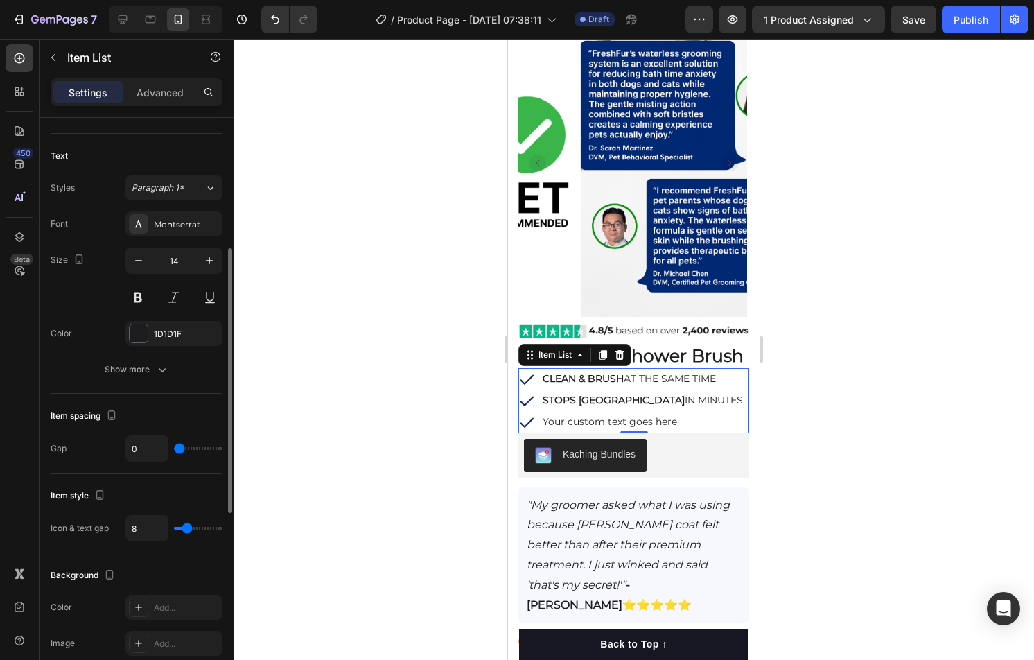
drag, startPoint x: 184, startPoint y: 448, endPoint x: 174, endPoint y: 452, distance: 11.2
type input "0"
click at [174, 450] on input "range" at bounding box center [198, 448] width 49 height 3
click at [640, 419] on p "Your custom text goes here" at bounding box center [643, 421] width 200 height 17
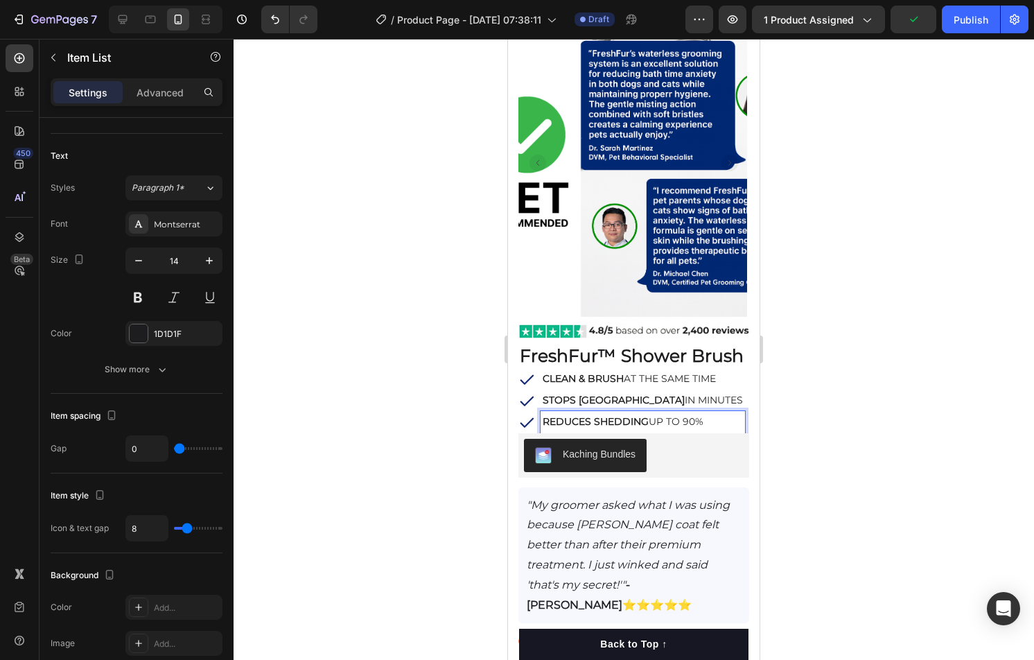
click at [592, 421] on strong "REDUCES SHEDDING" at bounding box center [596, 421] width 106 height 12
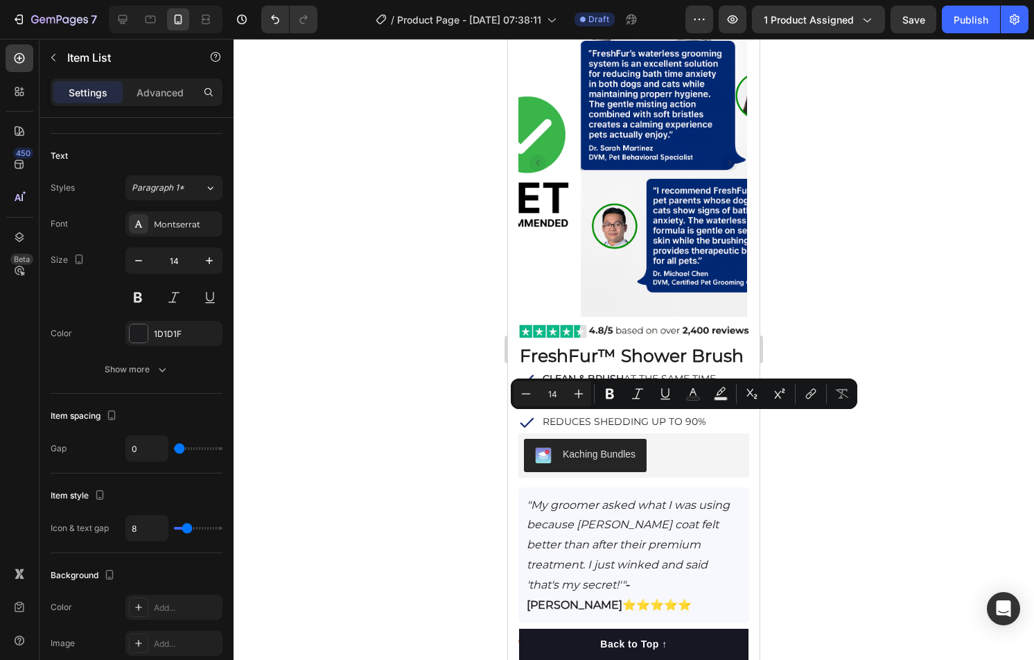
click at [847, 430] on div at bounding box center [634, 349] width 801 height 621
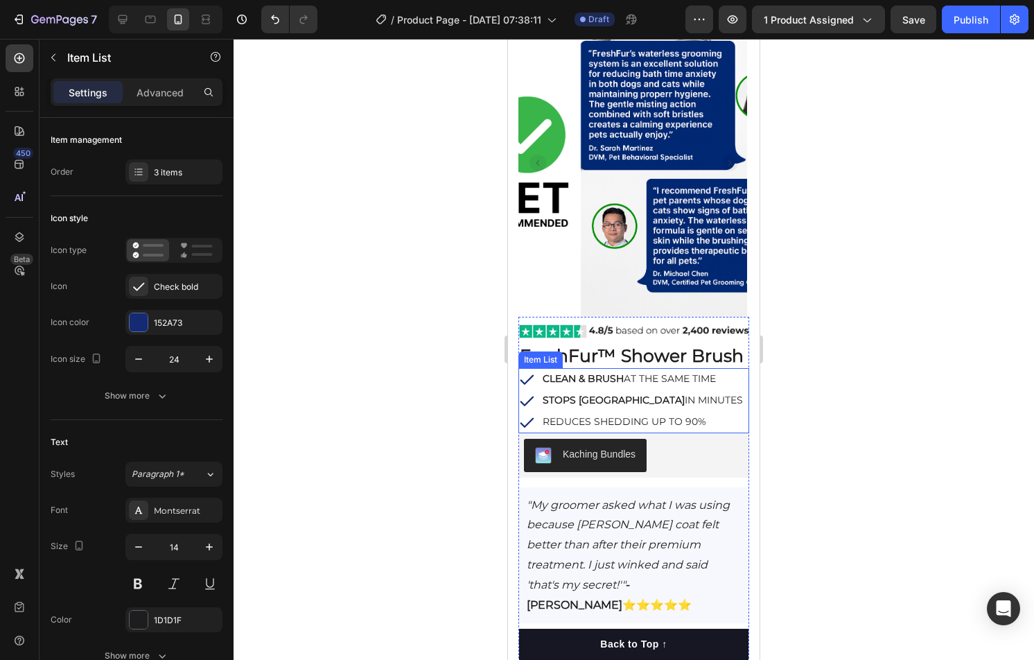
click at [635, 423] on p "REDUCES SHEDDING UP TO 90%" at bounding box center [643, 421] width 200 height 17
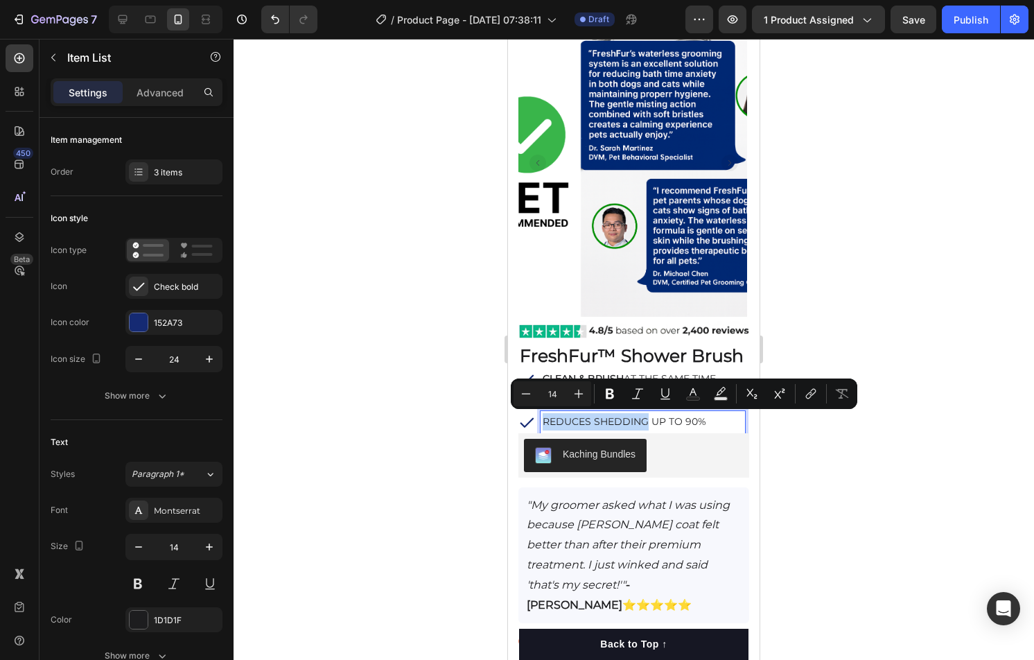
drag, startPoint x: 648, startPoint y: 419, endPoint x: 541, endPoint y: 422, distance: 106.8
click at [541, 422] on div "REDUCES SHEDDING UP TO 90%" at bounding box center [643, 421] width 204 height 21
drag, startPoint x: 809, startPoint y: 439, endPoint x: 473, endPoint y: 403, distance: 337.5
click at [803, 437] on div at bounding box center [634, 349] width 801 height 621
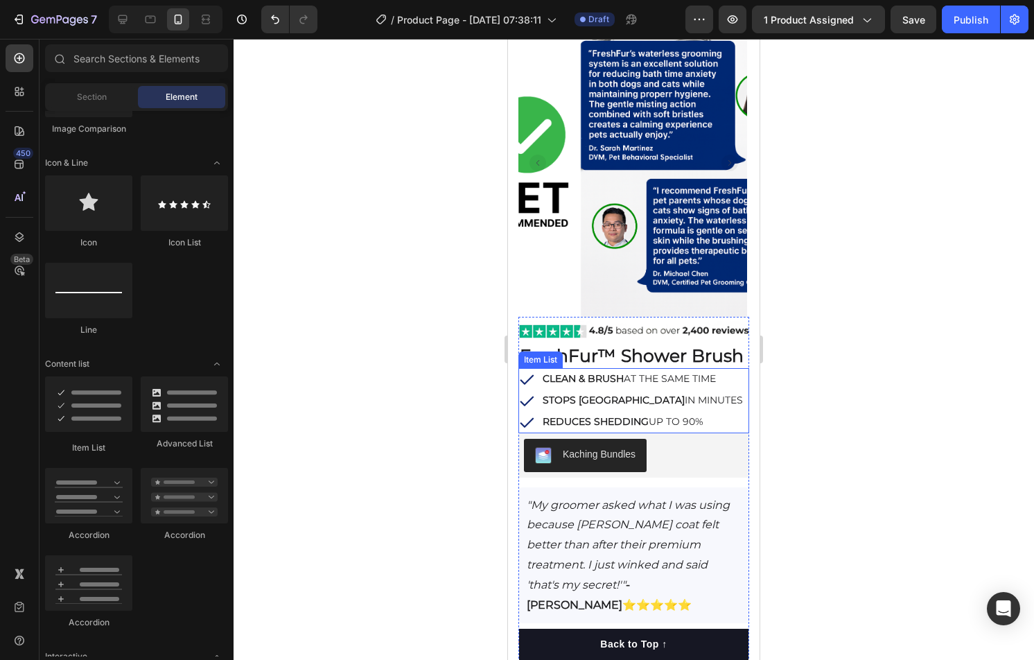
click at [730, 396] on div "CLEAN & BRUSH AT THE SAME TIME STOPS ITCHING IN MINUTES REDUCES SHEDDING UP TO …" at bounding box center [633, 400] width 231 height 65
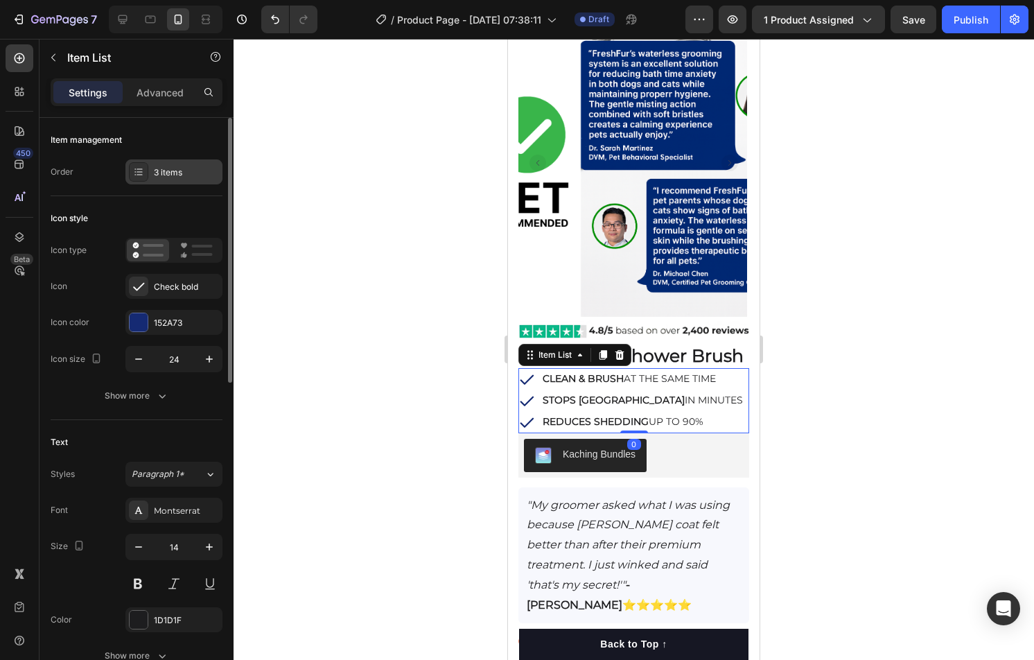
click at [172, 177] on div "3 items" at bounding box center [173, 171] width 97 height 25
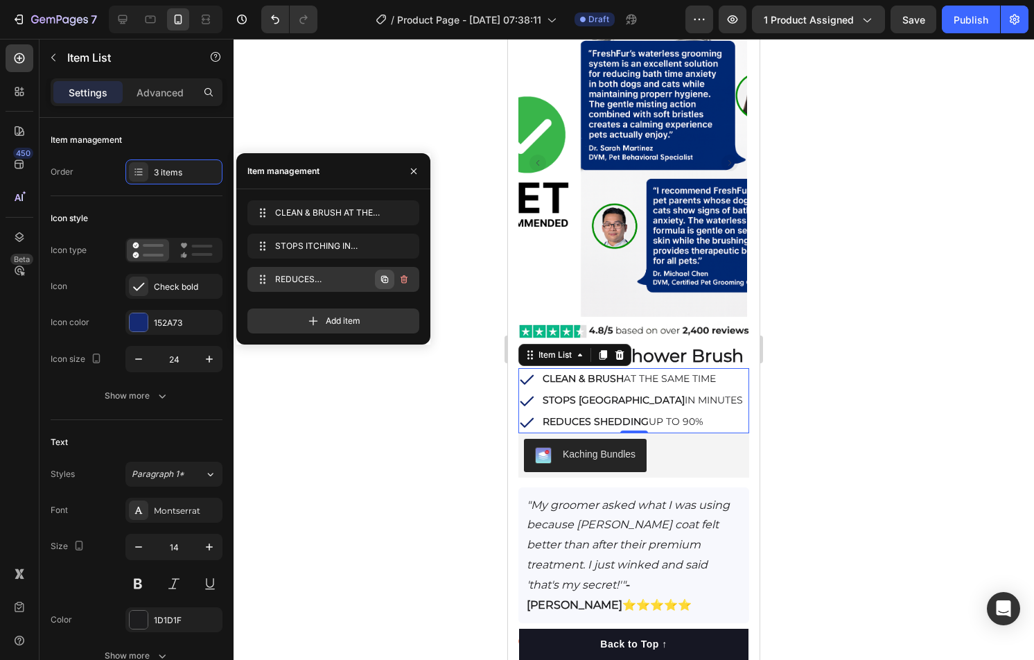
click at [391, 282] on button "button" at bounding box center [384, 279] width 19 height 19
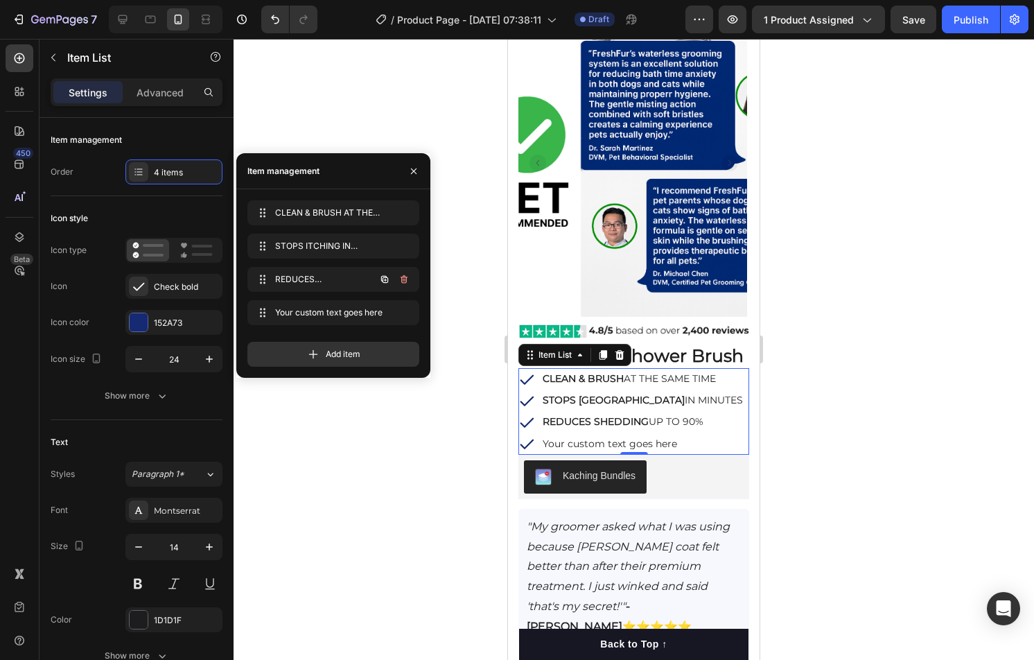
click at [390, 281] on icon "button" at bounding box center [384, 279] width 11 height 11
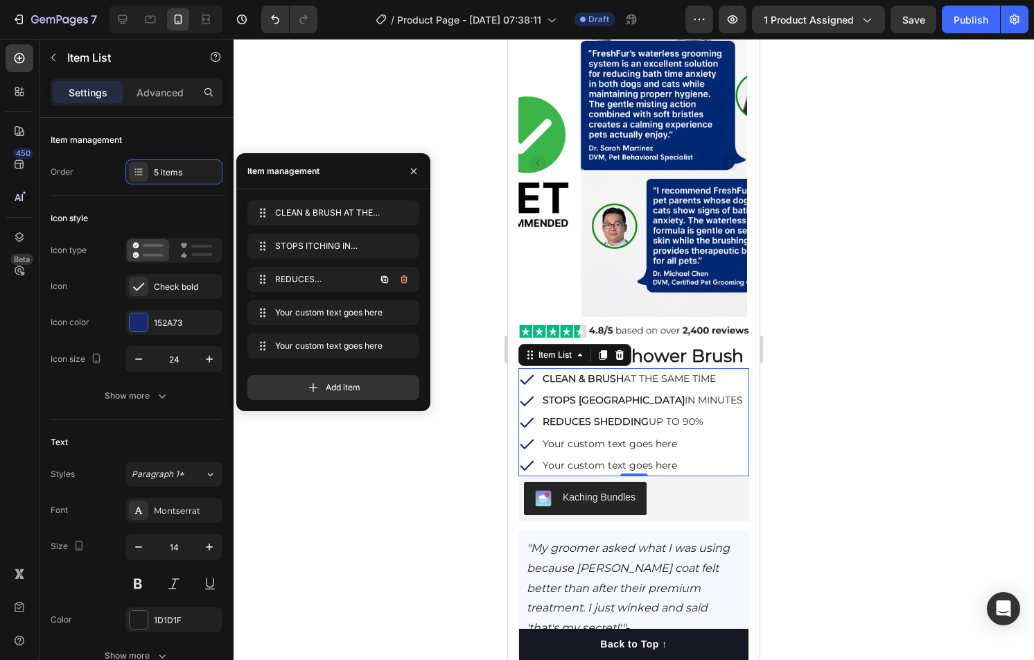
click at [387, 281] on icon "button" at bounding box center [384, 279] width 7 height 7
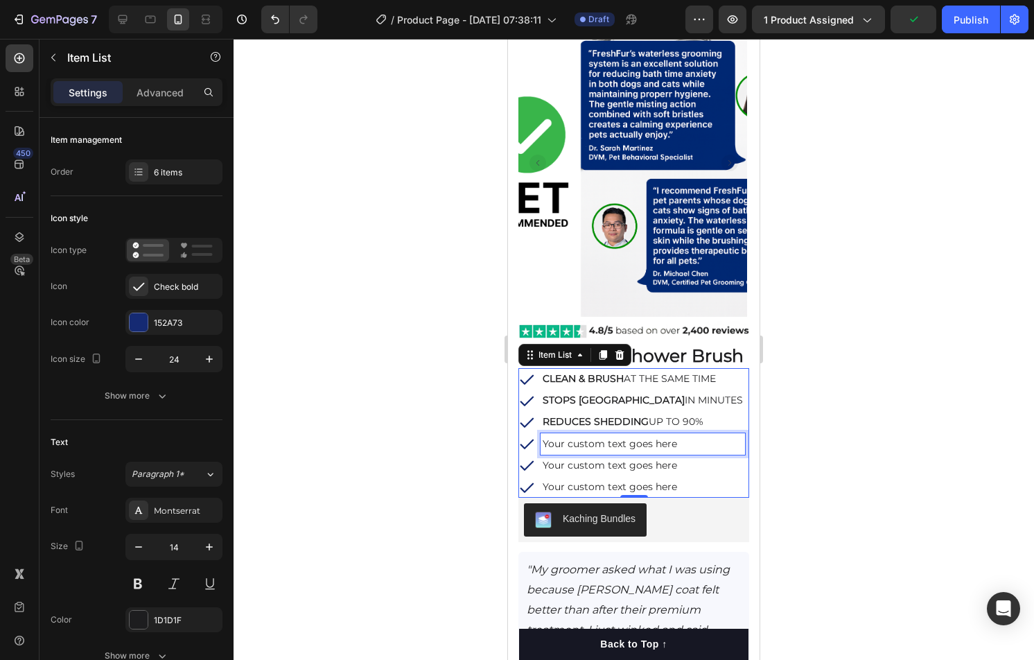
click at [638, 442] on div "Your custom text goes here" at bounding box center [643, 443] width 204 height 21
click at [638, 442] on p "Your custom text goes here" at bounding box center [643, 443] width 200 height 17
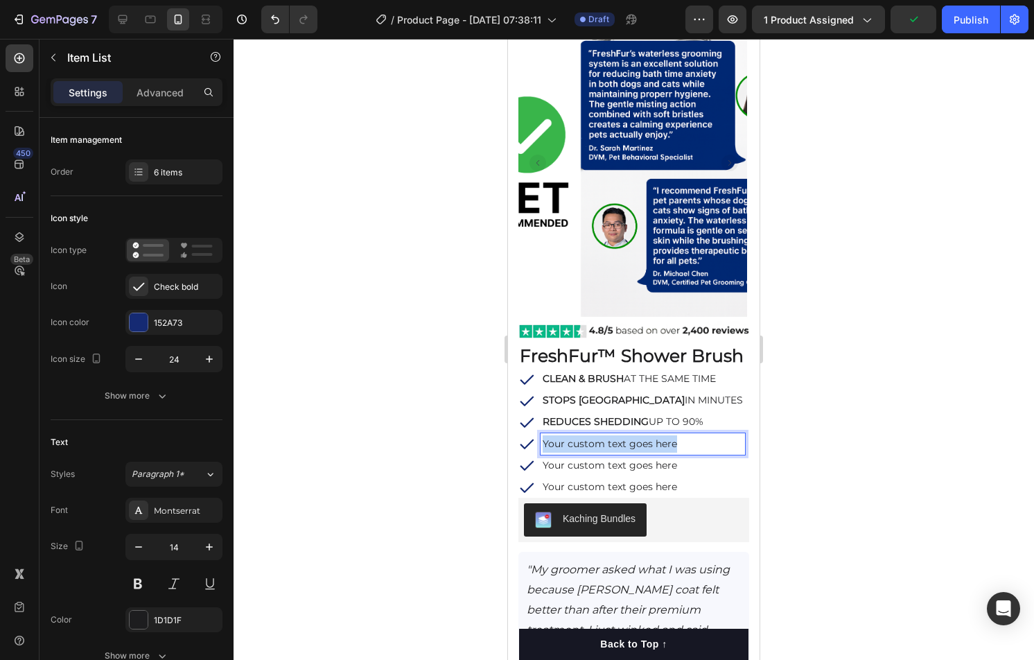
click at [638, 442] on p "Your custom text goes here" at bounding box center [643, 443] width 200 height 17
click at [603, 468] on p "Your custom text goes here" at bounding box center [643, 465] width 200 height 17
click at [606, 465] on p "Your custom text goes here" at bounding box center [643, 465] width 200 height 17
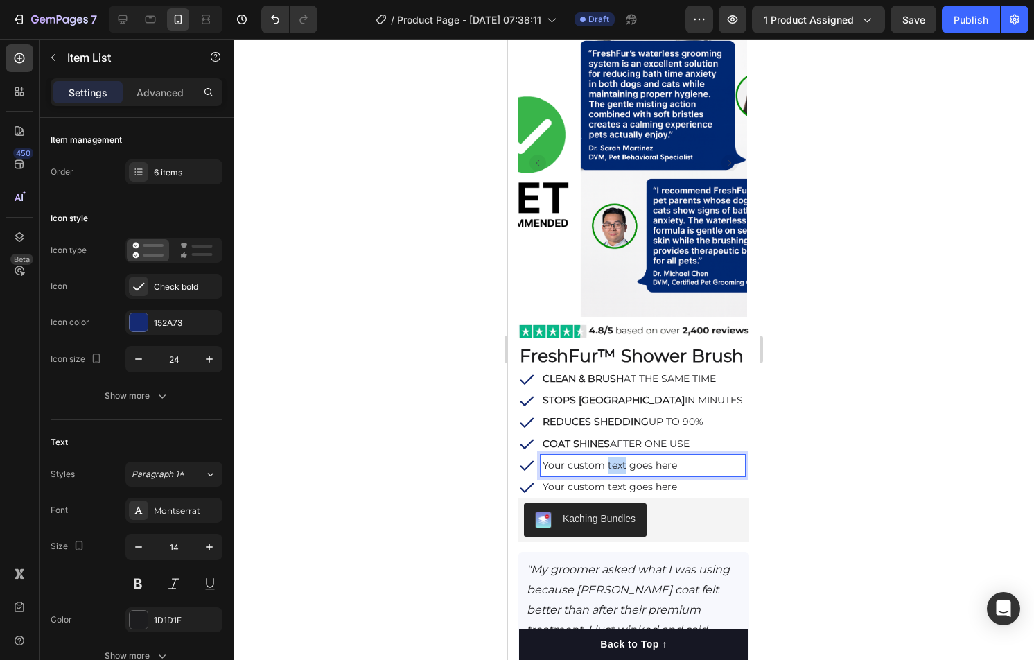
click at [606, 465] on p "Your custom text goes here" at bounding box center [643, 465] width 200 height 17
drag, startPoint x: 606, startPoint y: 465, endPoint x: 1383, endPoint y: 476, distance: 777.1
click at [606, 465] on p "Your custom text goes here" at bounding box center [643, 465] width 200 height 17
click at [612, 485] on p "Your custom text goes here" at bounding box center [643, 486] width 200 height 17
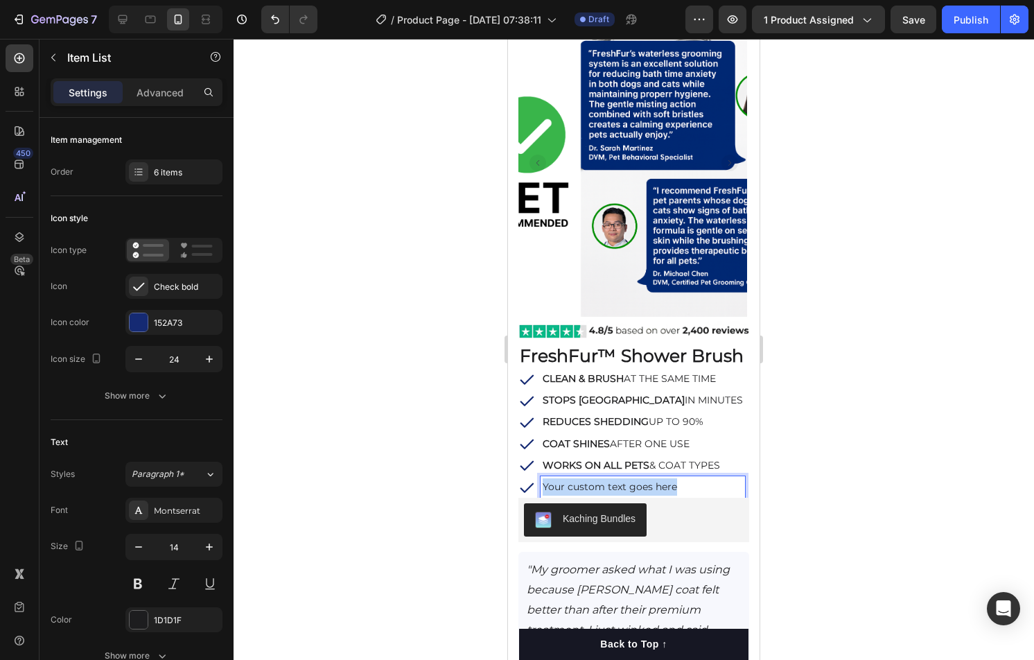
click at [612, 485] on p "Your custom text goes here" at bounding box center [643, 486] width 200 height 17
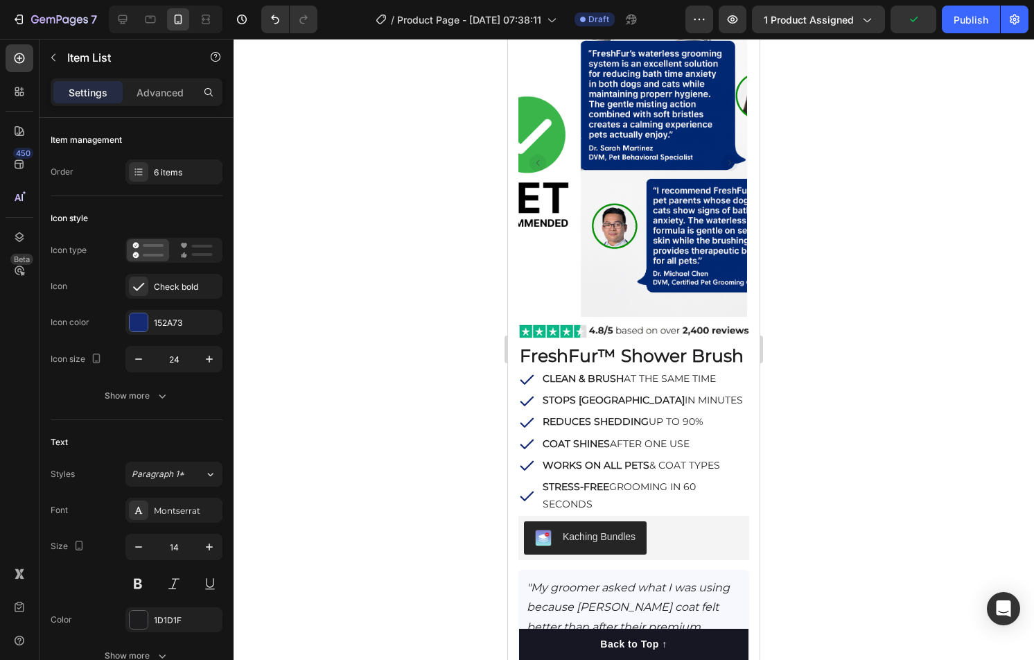
drag, startPoint x: 789, startPoint y: 484, endPoint x: 780, endPoint y: 484, distance: 9.0
click at [780, 484] on div at bounding box center [634, 349] width 801 height 621
click at [742, 374] on p "CLEAN & BRUSH AT THE SAME TIME" at bounding box center [645, 378] width 204 height 17
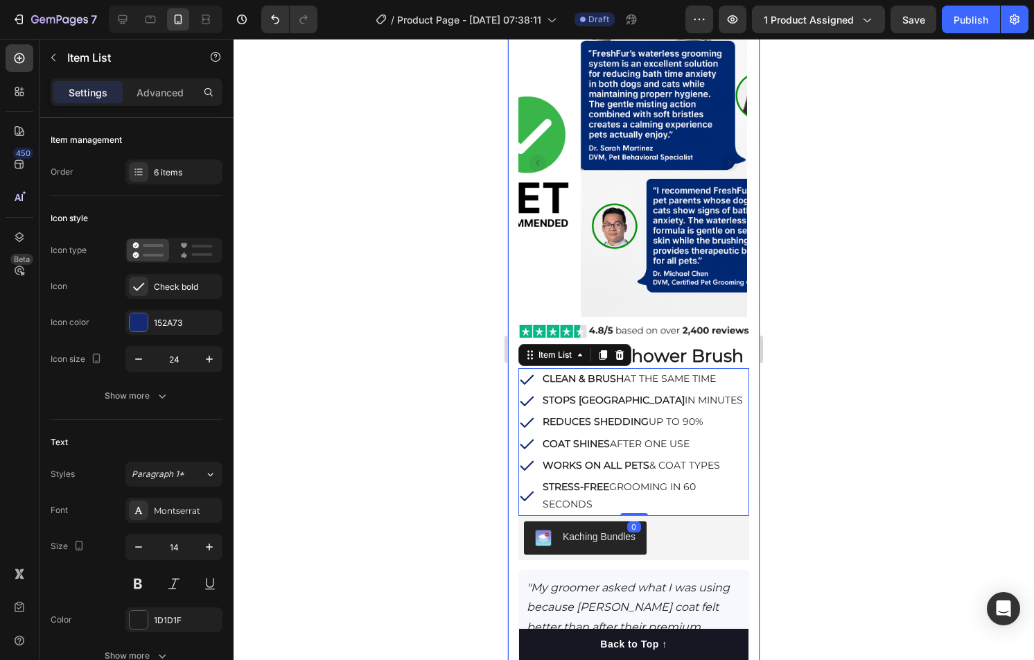
drag, startPoint x: 177, startPoint y: 166, endPoint x: 236, endPoint y: 224, distance: 82.3
click at [177, 166] on div "6 items" at bounding box center [186, 172] width 65 height 12
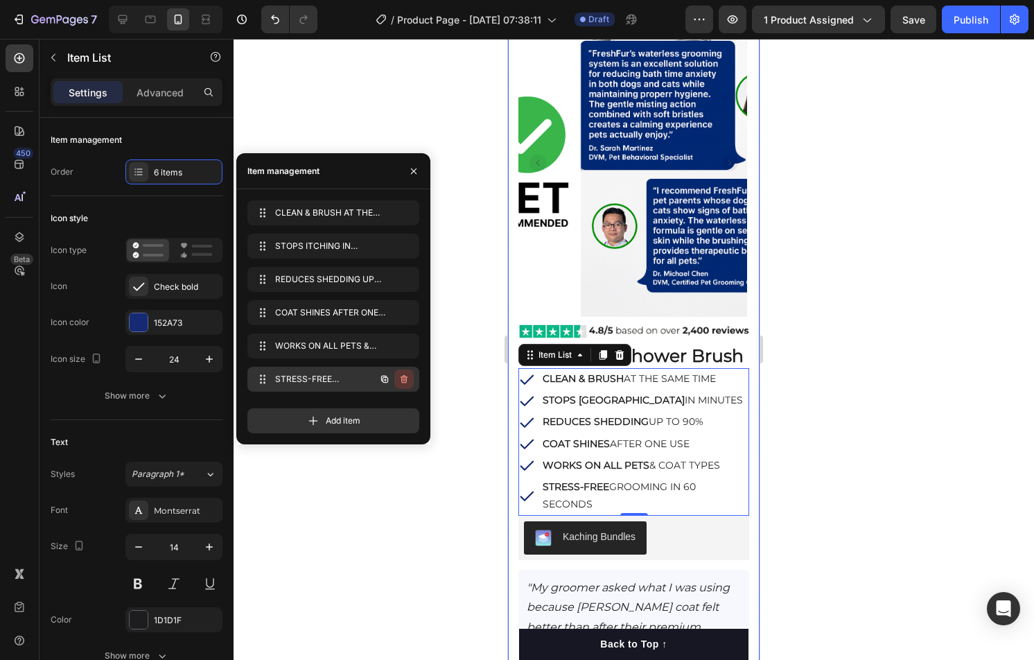
click at [401, 383] on icon "button" at bounding box center [404, 379] width 11 height 11
click at [401, 383] on div "Delete" at bounding box center [395, 379] width 26 height 12
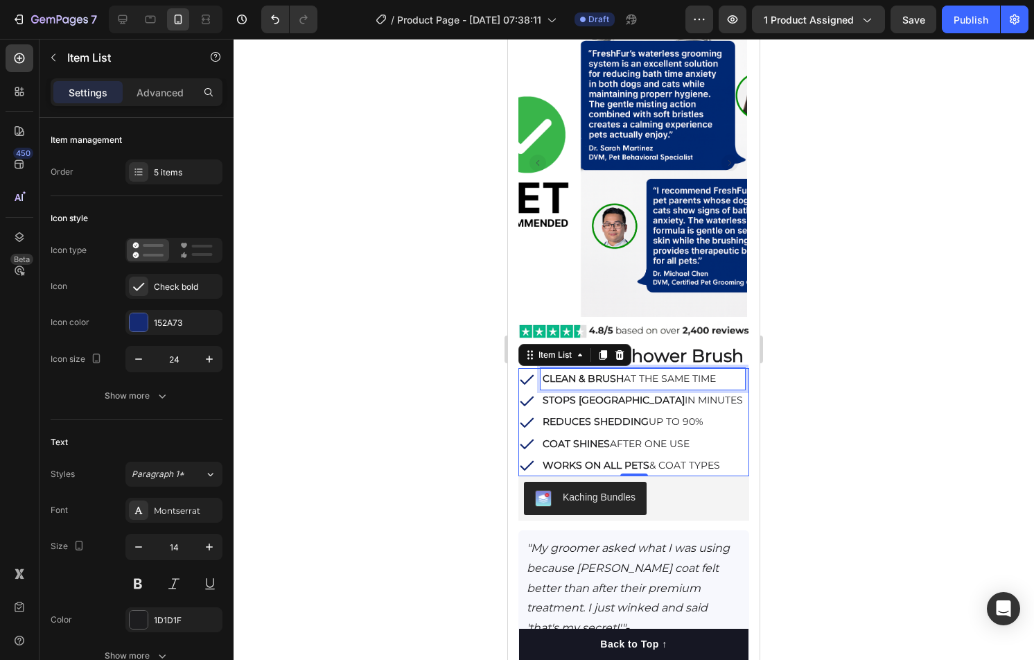
click at [650, 378] on p "CLEAN & BRUSH AT THE SAME TIME" at bounding box center [643, 378] width 200 height 17
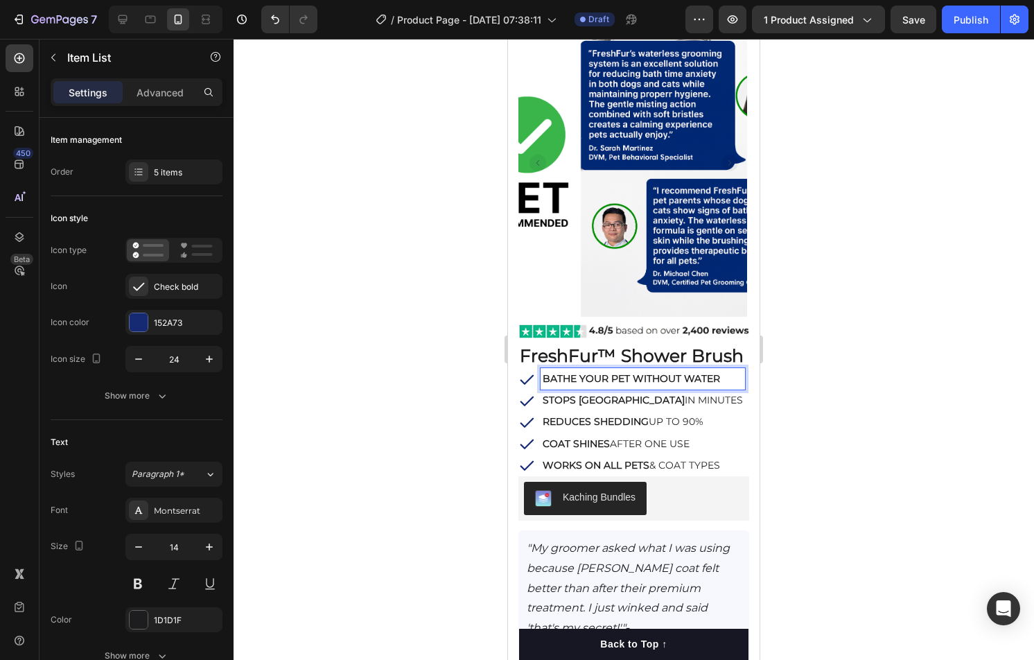
click at [639, 402] on p "STOPS ITCHING IN MINUTES" at bounding box center [643, 400] width 200 height 17
drag, startPoint x: 639, startPoint y: 402, endPoint x: 652, endPoint y: 400, distance: 12.6
click at [640, 401] on p "STOPS ITCHING IN MINUTES" at bounding box center [643, 400] width 200 height 17
click at [666, 430] on p "REDUCES SHEDDING UP TO 90%" at bounding box center [644, 421] width 203 height 17
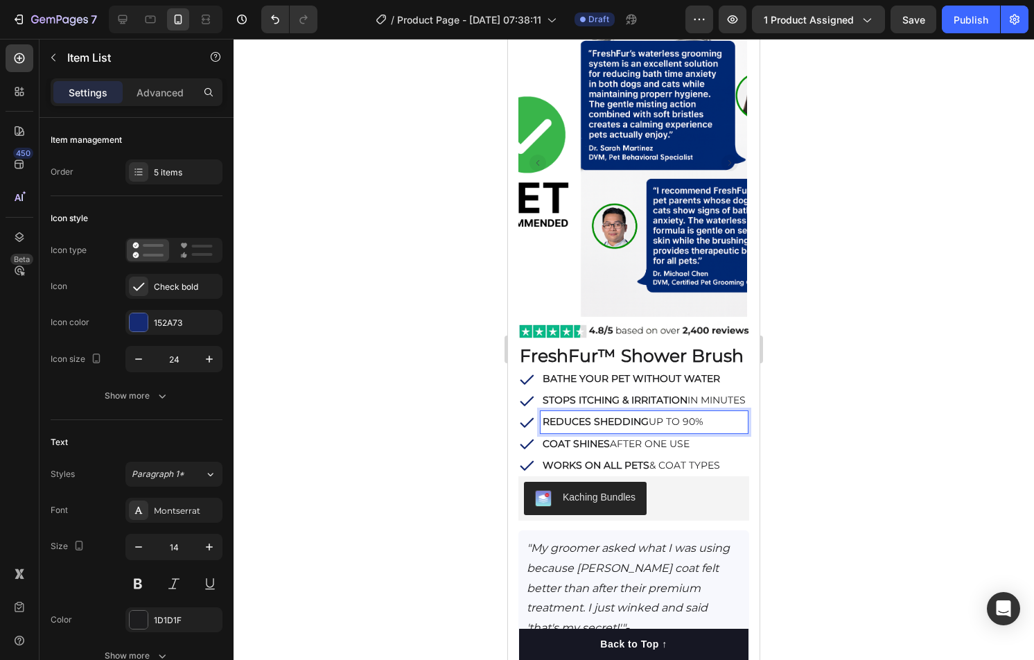
click at [668, 430] on p "REDUCES SHEDDING UP TO 90%" at bounding box center [644, 421] width 203 height 17
click at [828, 485] on div at bounding box center [634, 349] width 801 height 621
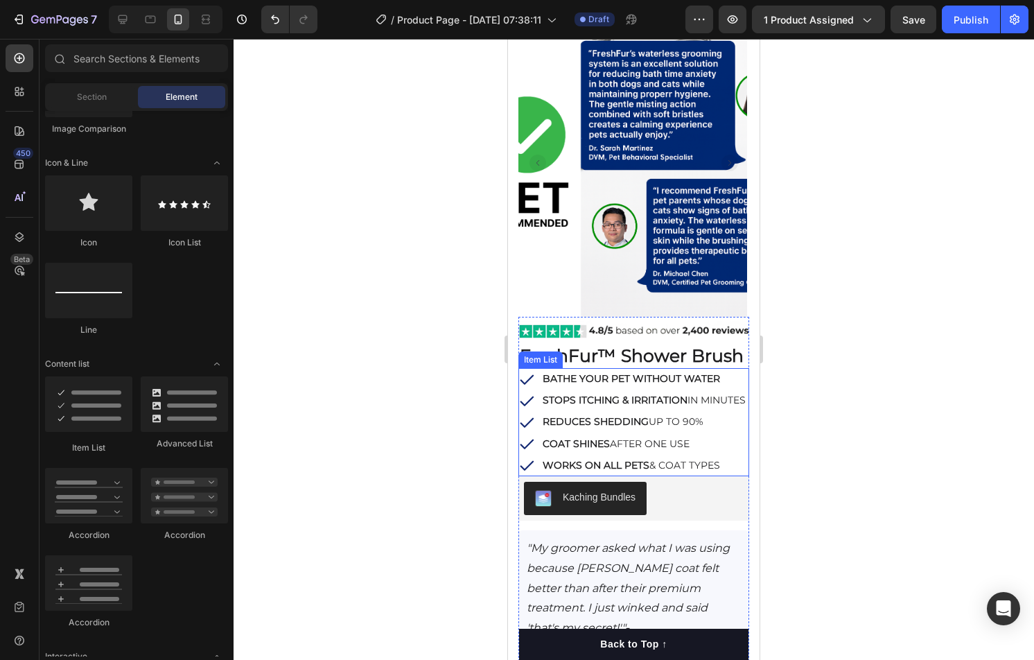
click at [735, 403] on p "STOPS ITCHING & IRRITATION IN MINUTES" at bounding box center [644, 400] width 203 height 17
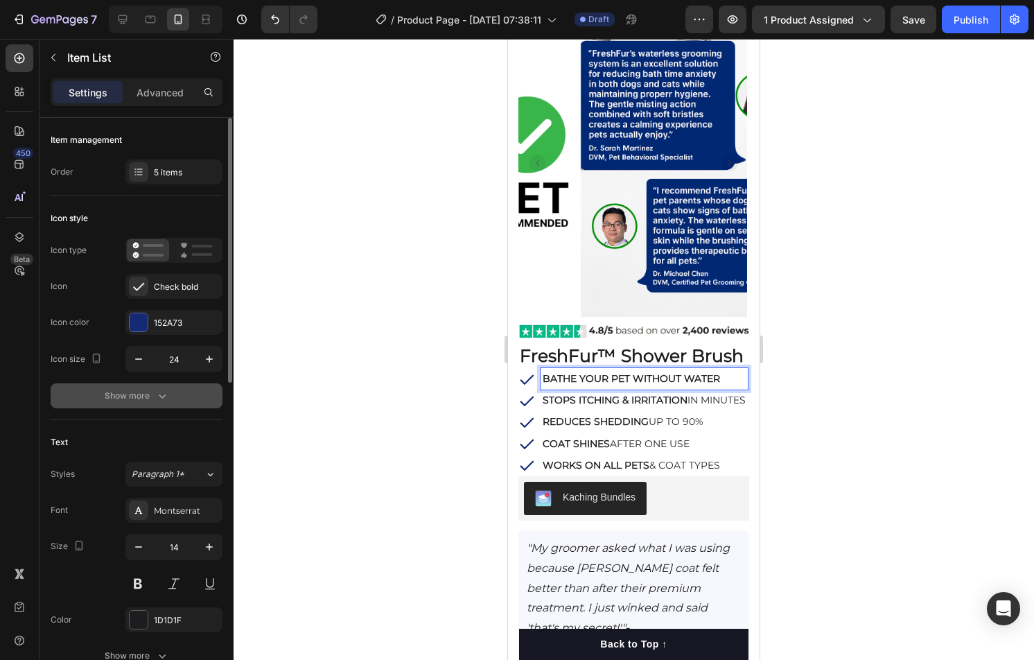
click at [128, 389] on div "Show more" at bounding box center [137, 396] width 64 height 14
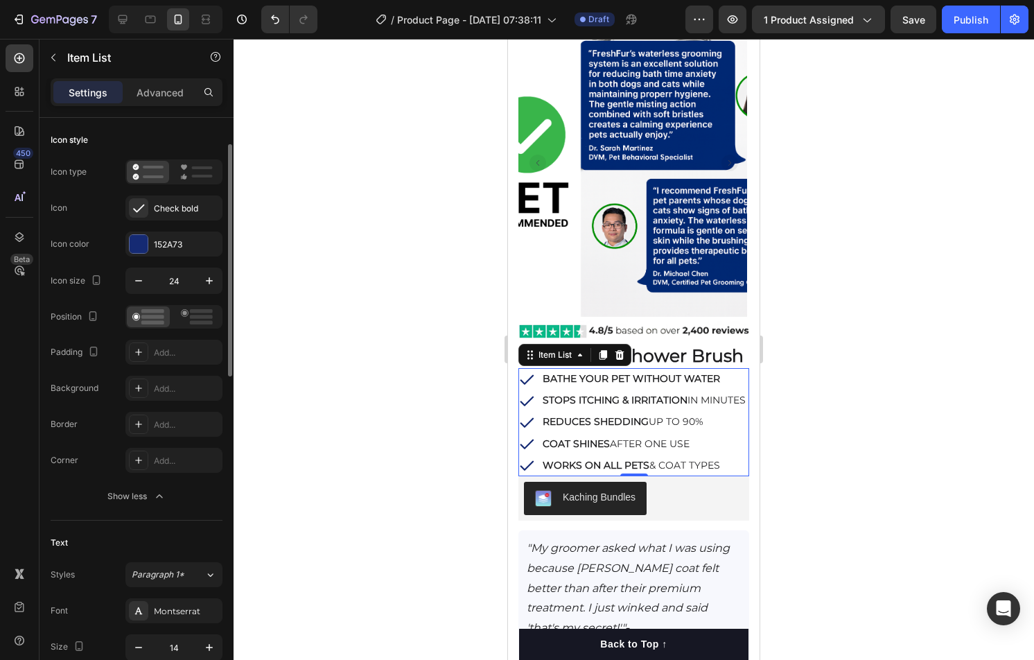
scroll to position [79, 0]
click at [197, 320] on rect at bounding box center [201, 322] width 23 height 4
click at [141, 318] on icon at bounding box center [148, 315] width 32 height 15
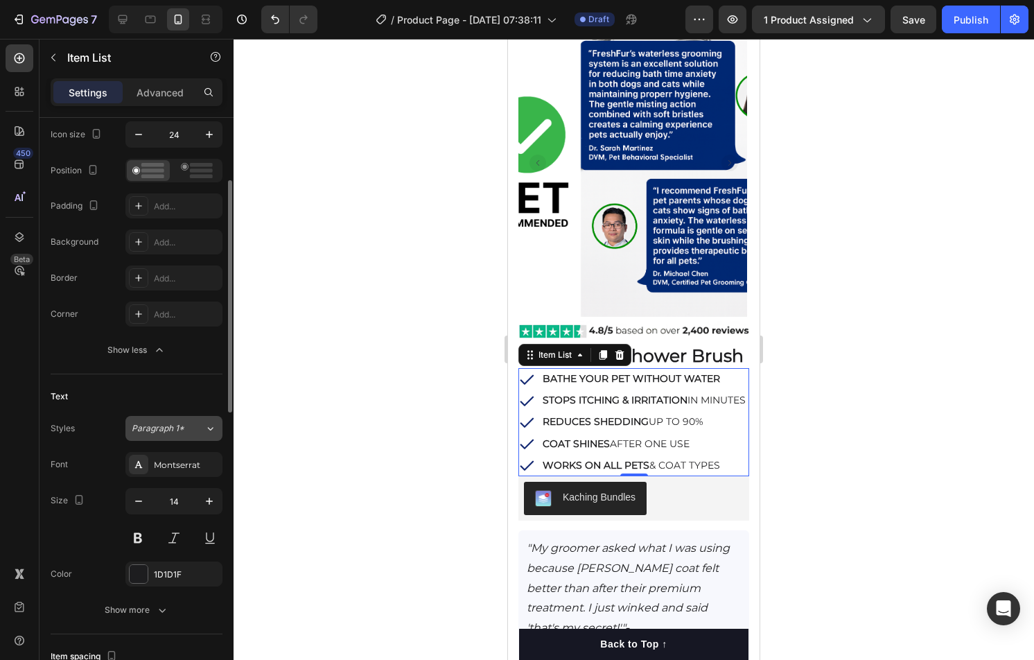
scroll to position [232, 0]
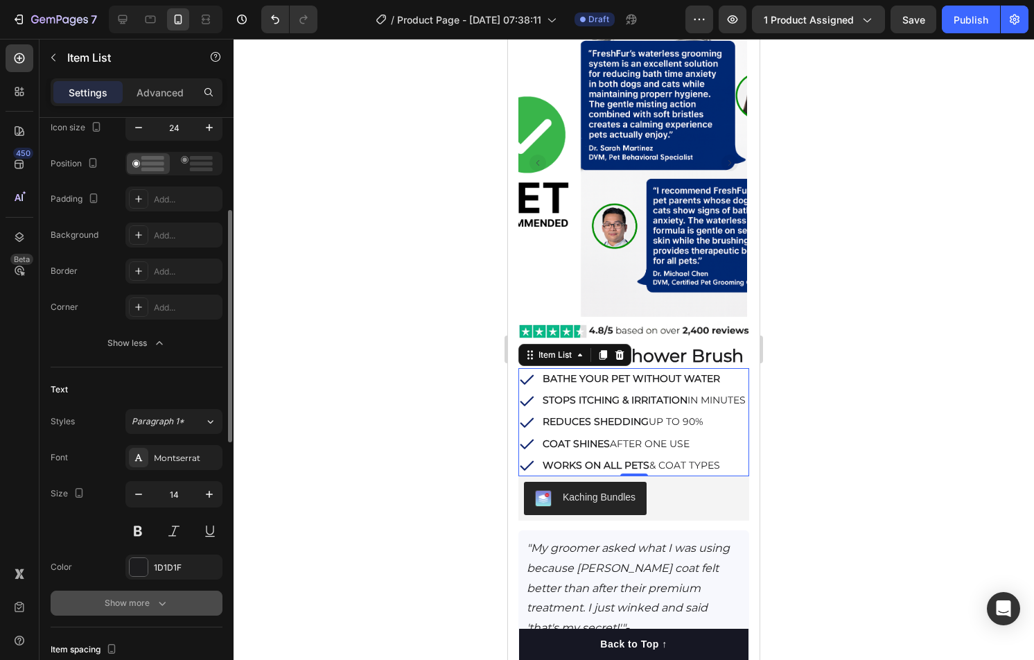
click at [147, 604] on div "Show more" at bounding box center [137, 603] width 64 height 14
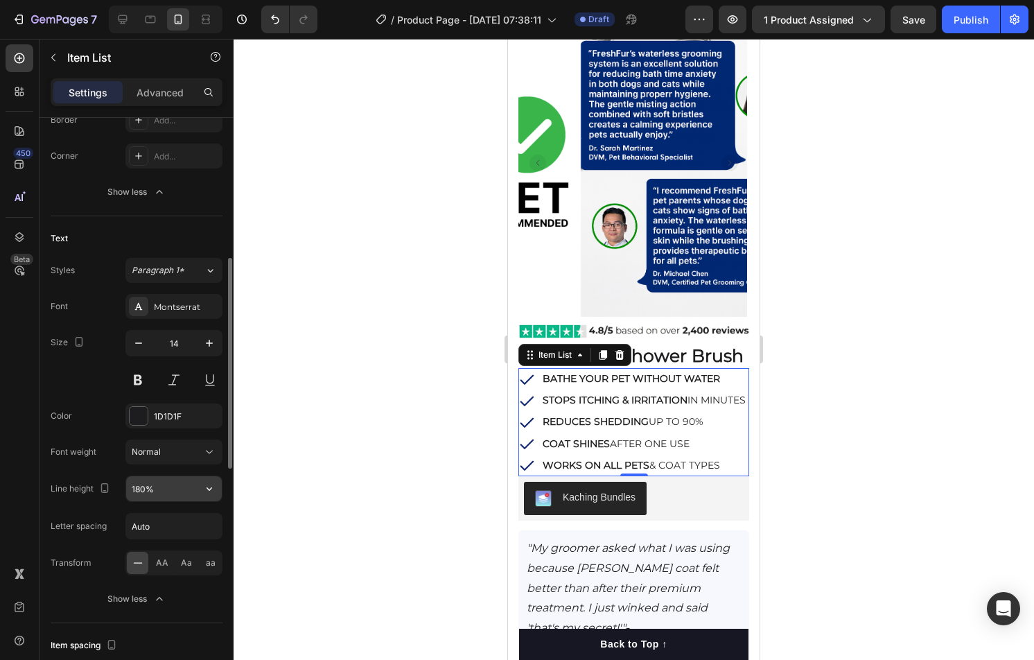
scroll to position [437, 0]
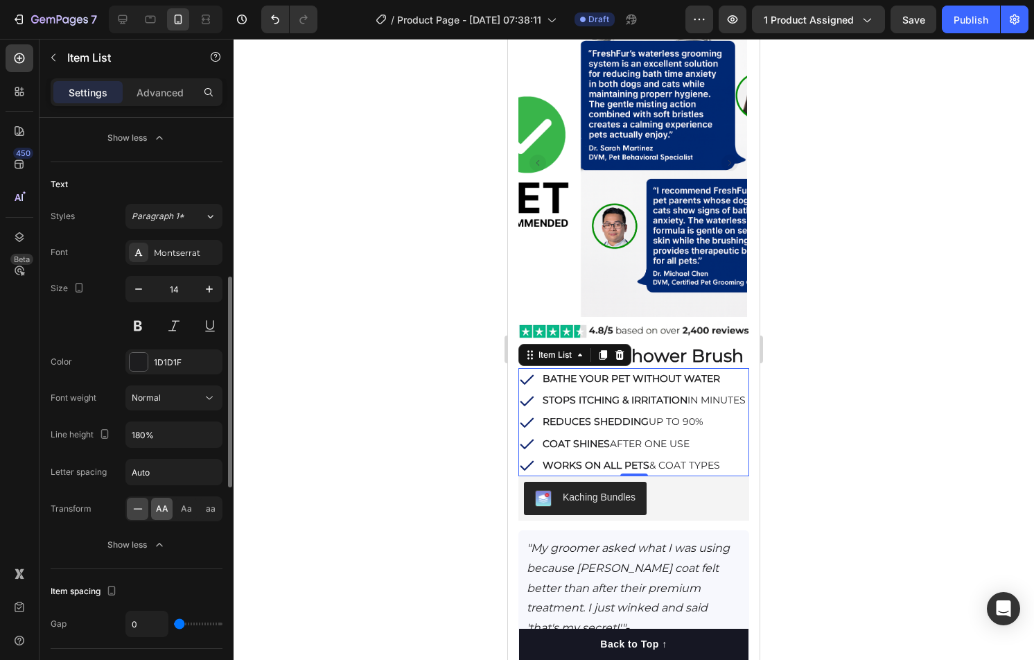
click at [164, 506] on span "AA" at bounding box center [162, 509] width 12 height 12
click at [141, 507] on icon at bounding box center [138, 509] width 14 height 14
click at [158, 468] on input "Auto" at bounding box center [174, 472] width 96 height 25
click at [173, 398] on div "Normal" at bounding box center [167, 398] width 71 height 12
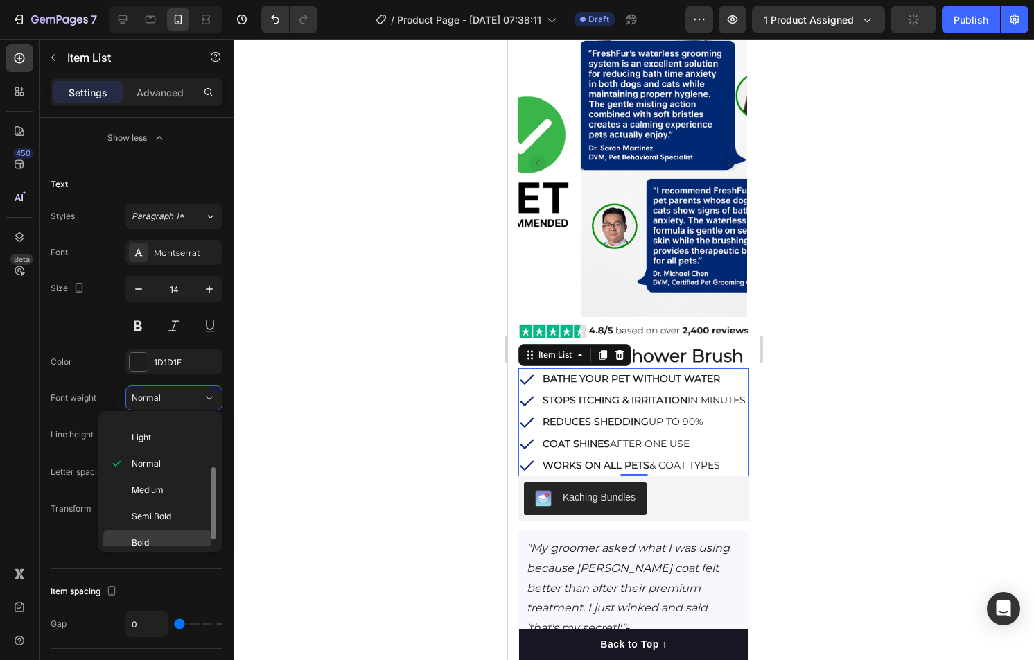
scroll to position [62, 0]
click at [168, 519] on p "Bold" at bounding box center [168, 525] width 73 height 12
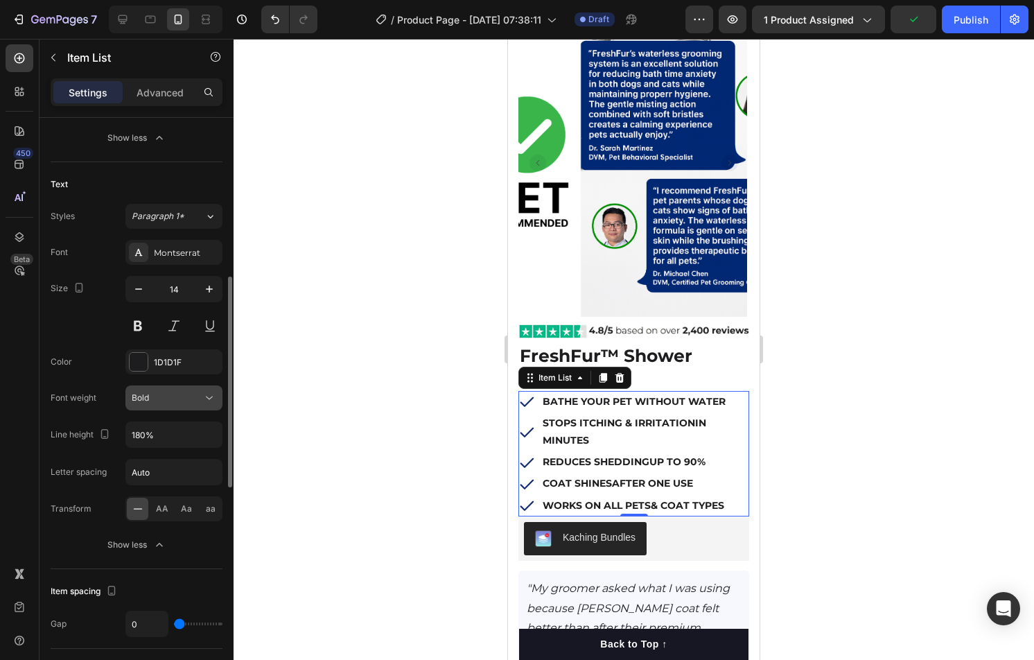
click at [171, 403] on button "Bold" at bounding box center [173, 397] width 97 height 25
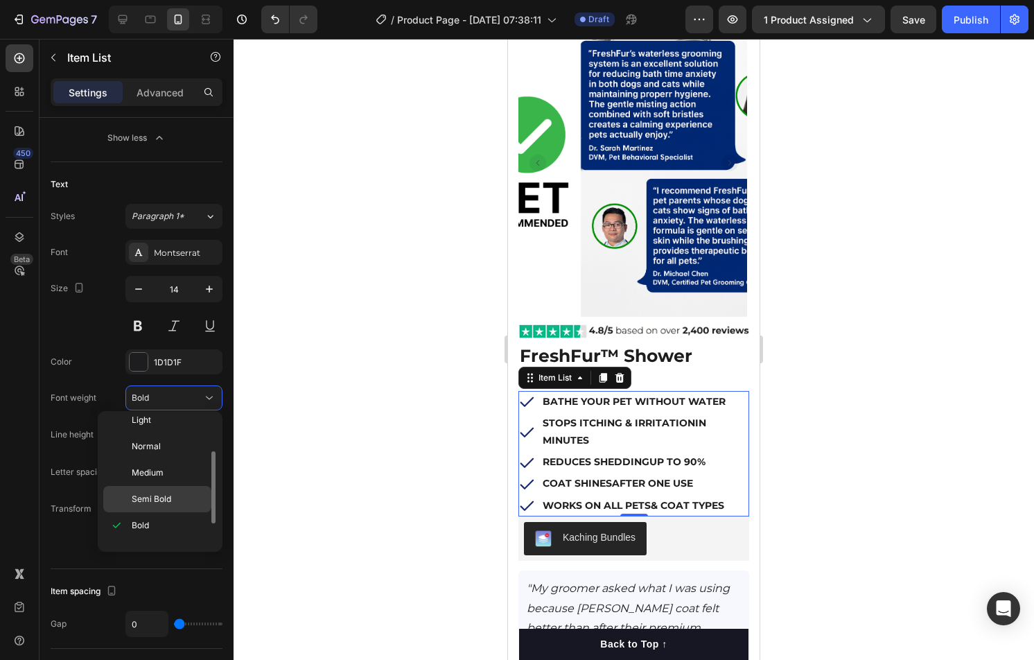
scroll to position [103, 0]
click at [169, 506] on span "Extra Bold" at bounding box center [152, 511] width 40 height 12
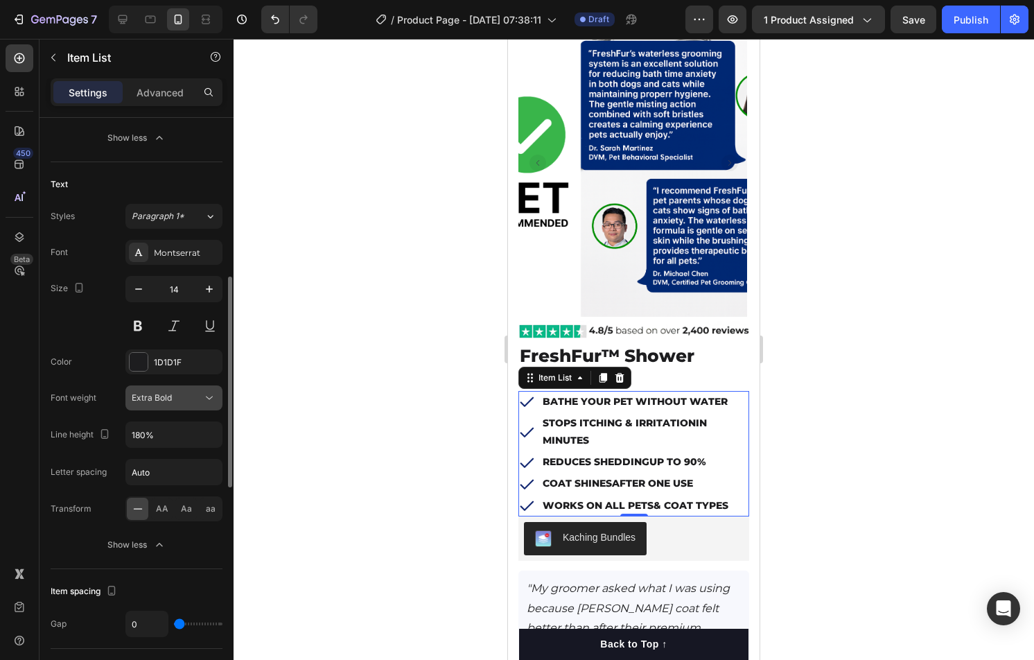
click at [173, 405] on button "Extra Bold" at bounding box center [173, 397] width 97 height 25
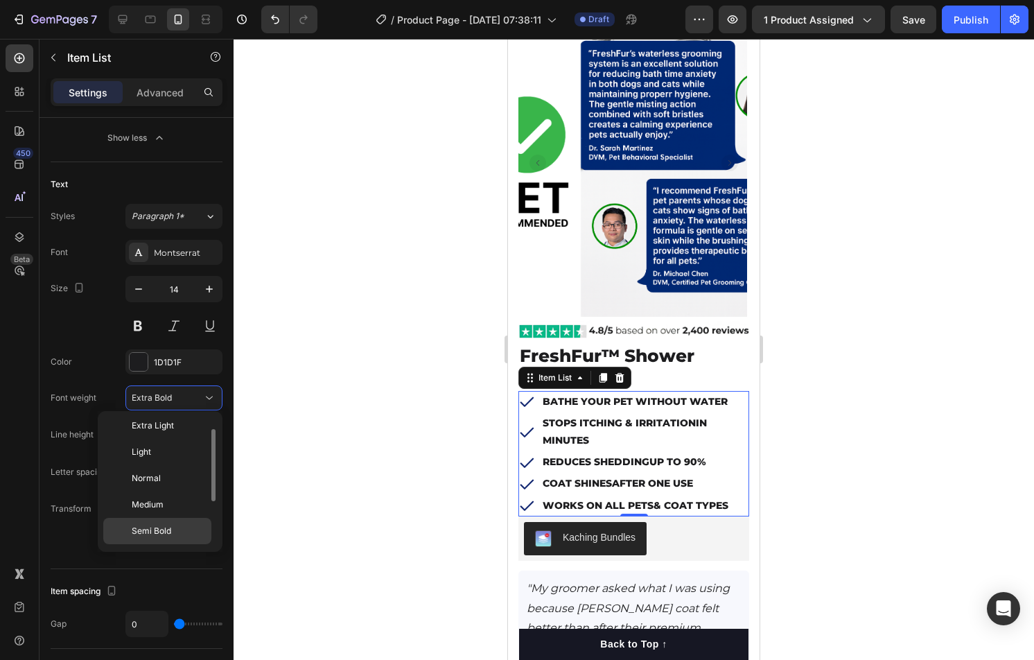
scroll to position [0, 0]
click at [166, 503] on p "Normal" at bounding box center [168, 509] width 73 height 12
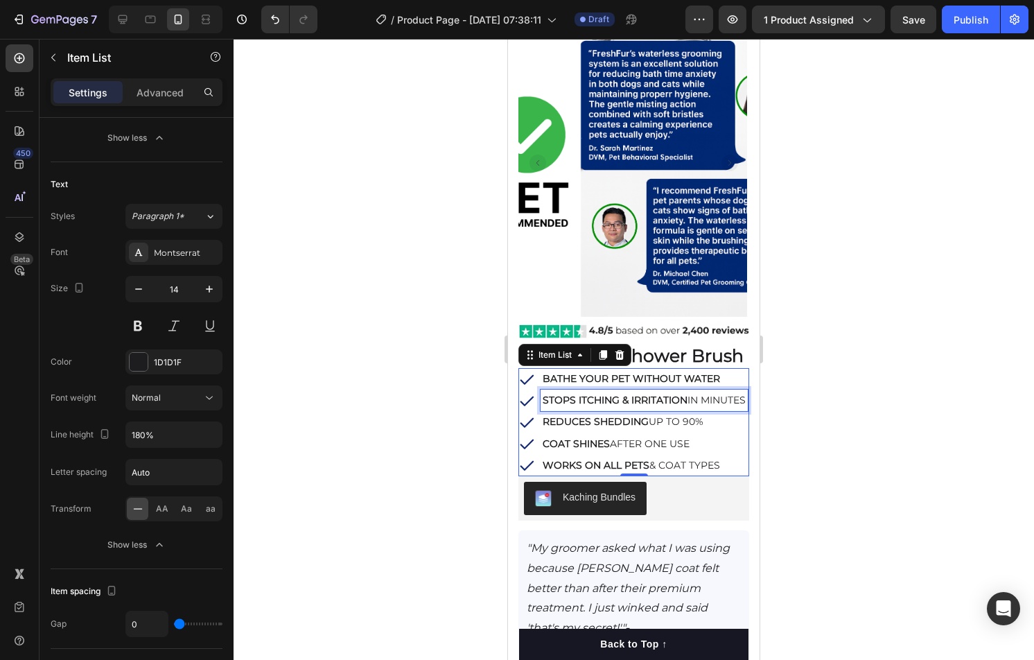
drag, startPoint x: 621, startPoint y: 407, endPoint x: 577, endPoint y: 387, distance: 48.1
drag, startPoint x: 567, startPoint y: 383, endPoint x: 559, endPoint y: 382, distance: 8.4
click at [566, 383] on strong "BATHE YOUR PET WITHOUT WATER" at bounding box center [631, 378] width 177 height 12
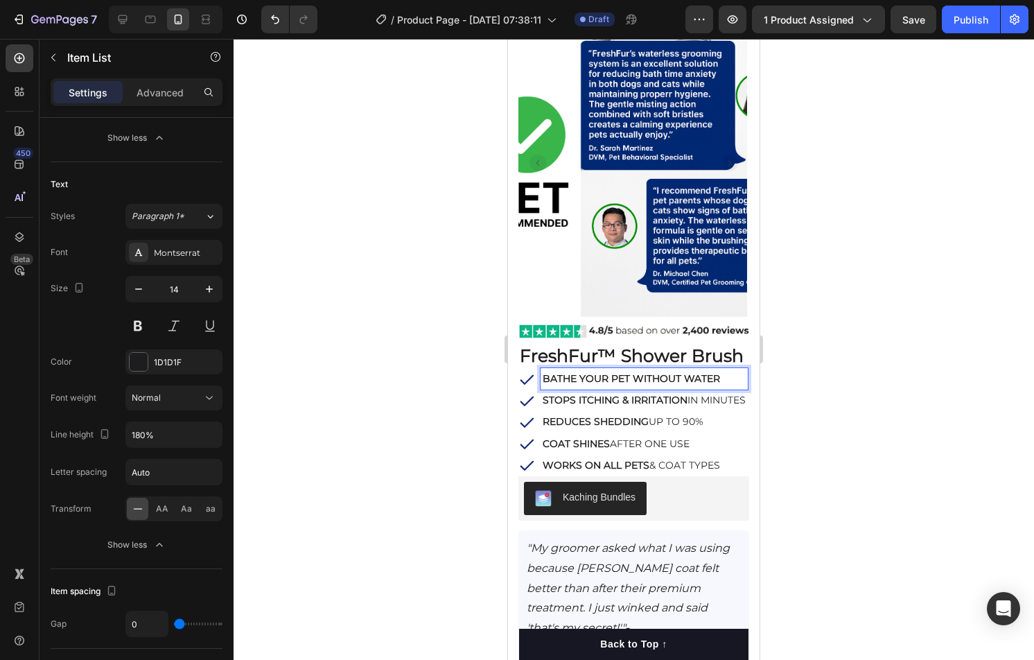
drag, startPoint x: 544, startPoint y: 381, endPoint x: 619, endPoint y: 381, distance: 74.9
click at [649, 384] on p "BATHE YOUR PET WITHOUT WATER" at bounding box center [644, 378] width 203 height 17
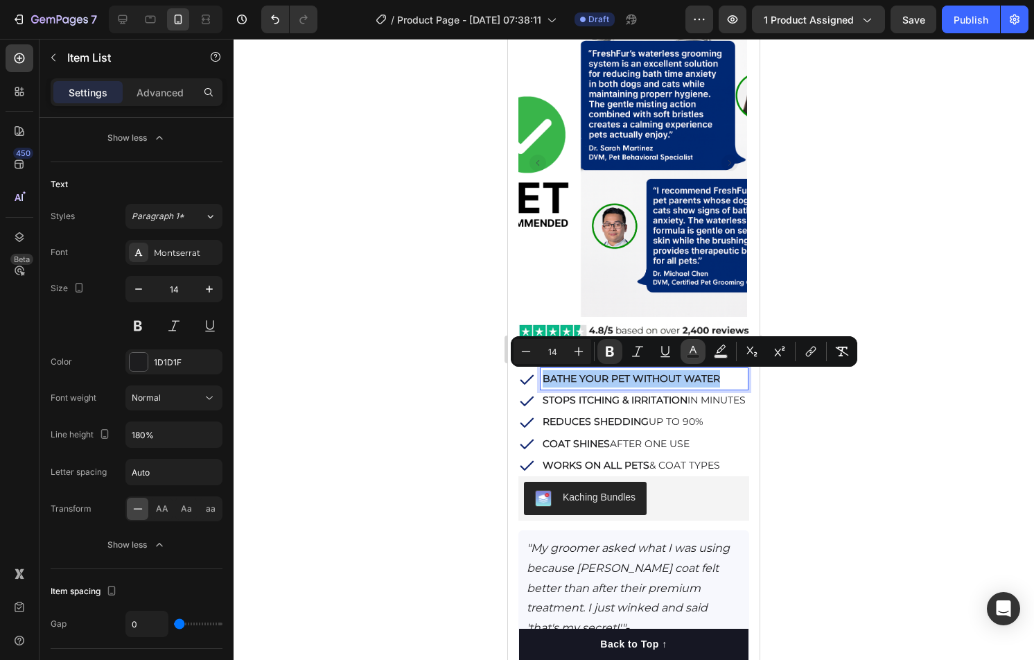
click at [697, 359] on button "Text Color" at bounding box center [693, 351] width 25 height 25
type input "1D1D1F"
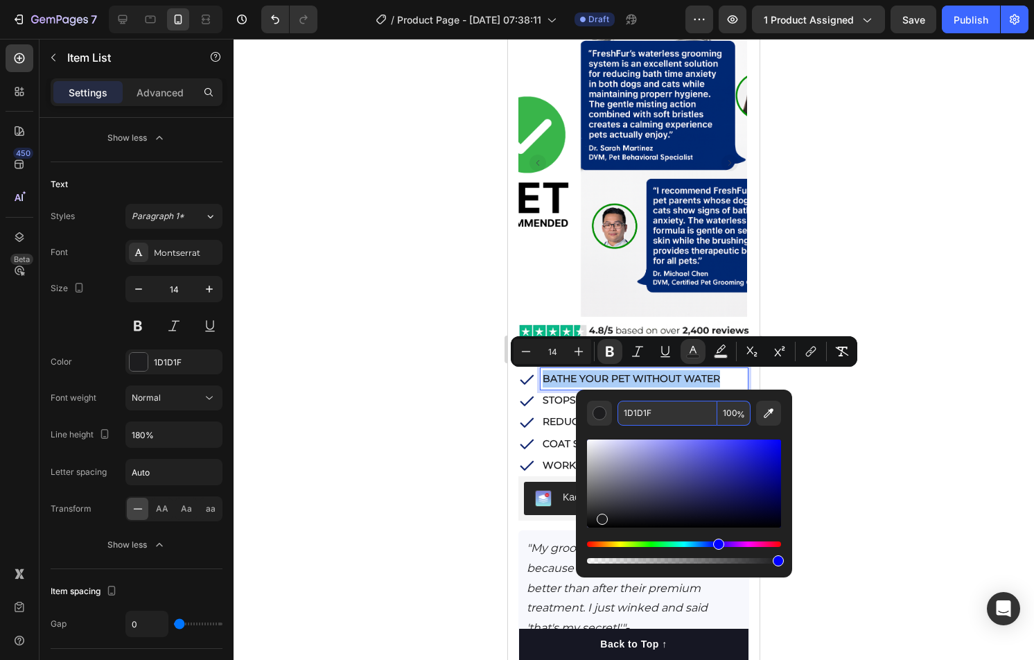
click at [681, 411] on input "1D1D1F" at bounding box center [668, 413] width 100 height 25
click at [680, 411] on input "1D1D1F" at bounding box center [668, 413] width 100 height 25
paste input "52a73"
type input "152A73"
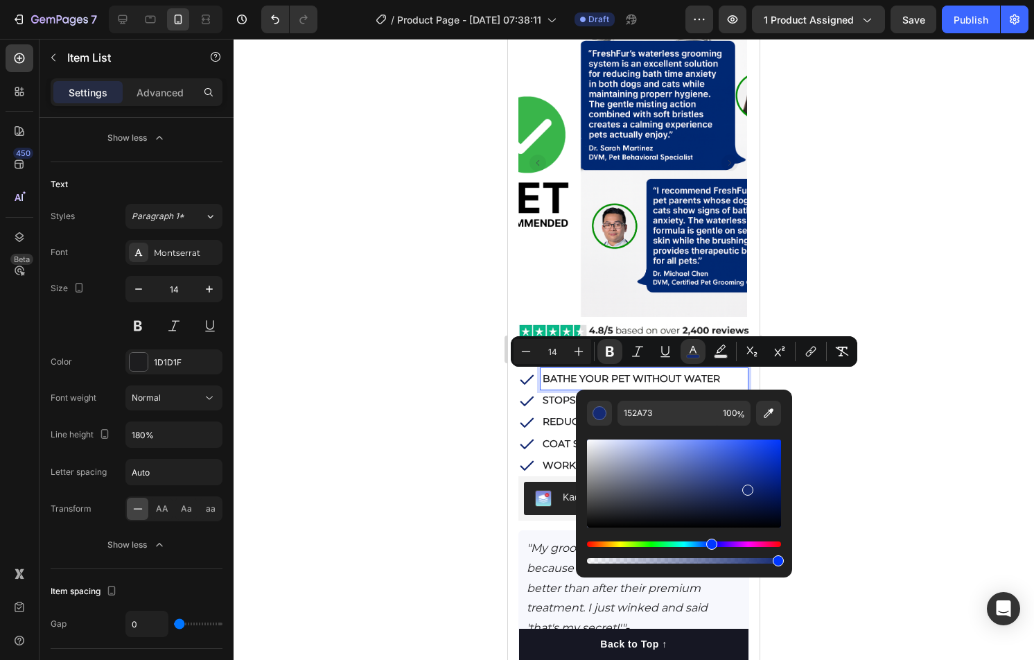
click at [673, 430] on div "Editor contextual toolbar" at bounding box center [684, 496] width 194 height 141
type input "16"
click at [491, 413] on div at bounding box center [634, 349] width 801 height 621
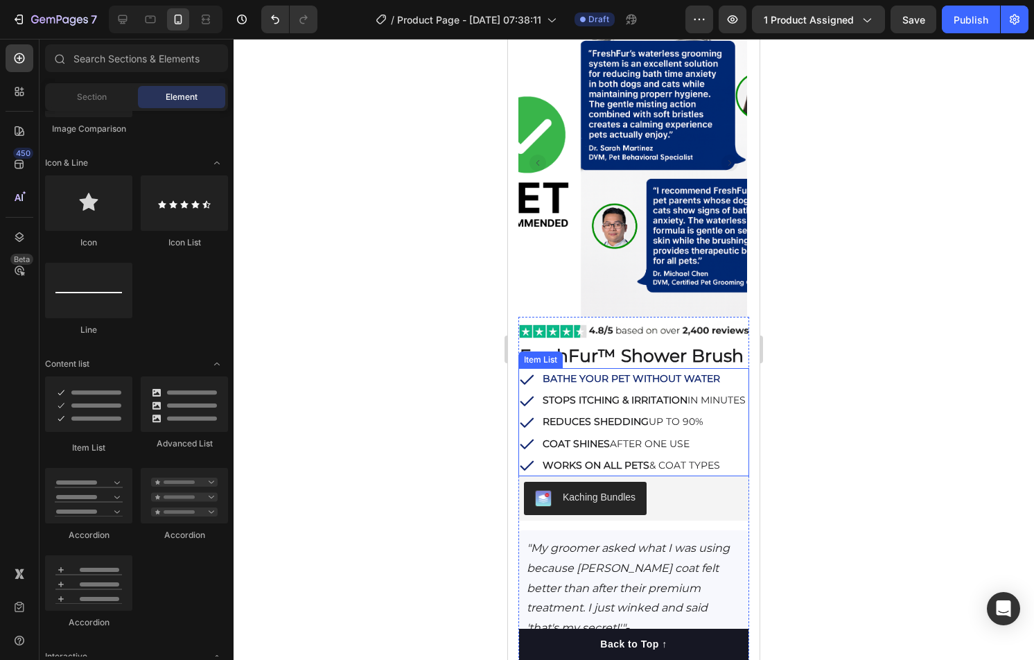
click at [677, 405] on strong "STOPS ITCHING & IRRITATION" at bounding box center [615, 400] width 145 height 12
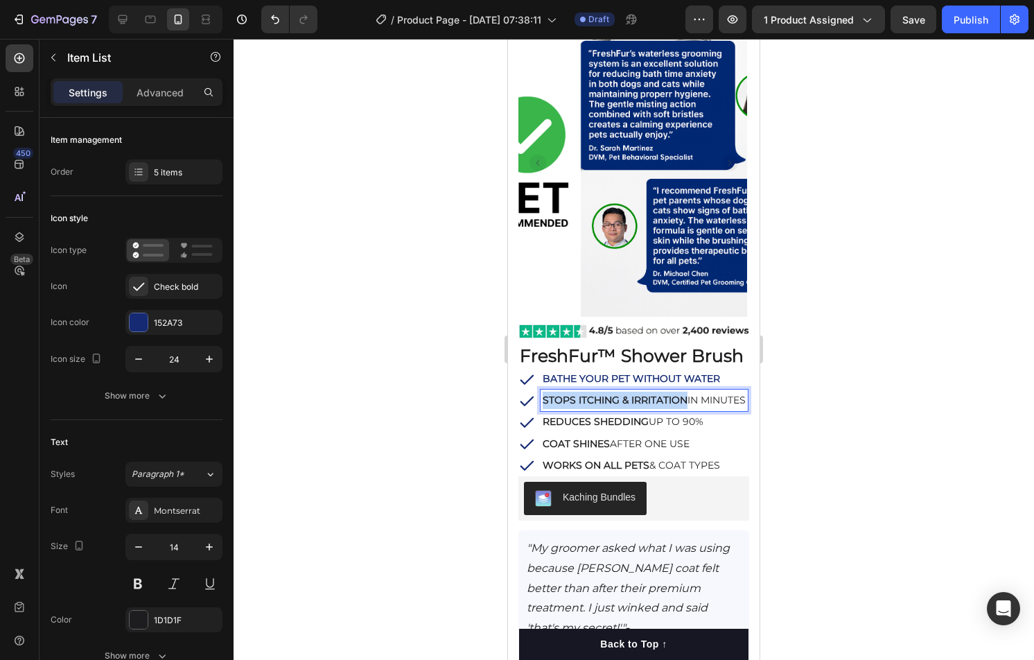
drag, startPoint x: 683, startPoint y: 399, endPoint x: 543, endPoint y: 401, distance: 140.0
click at [543, 401] on strong "STOPS ITCHING & IRRITATION" at bounding box center [615, 400] width 145 height 12
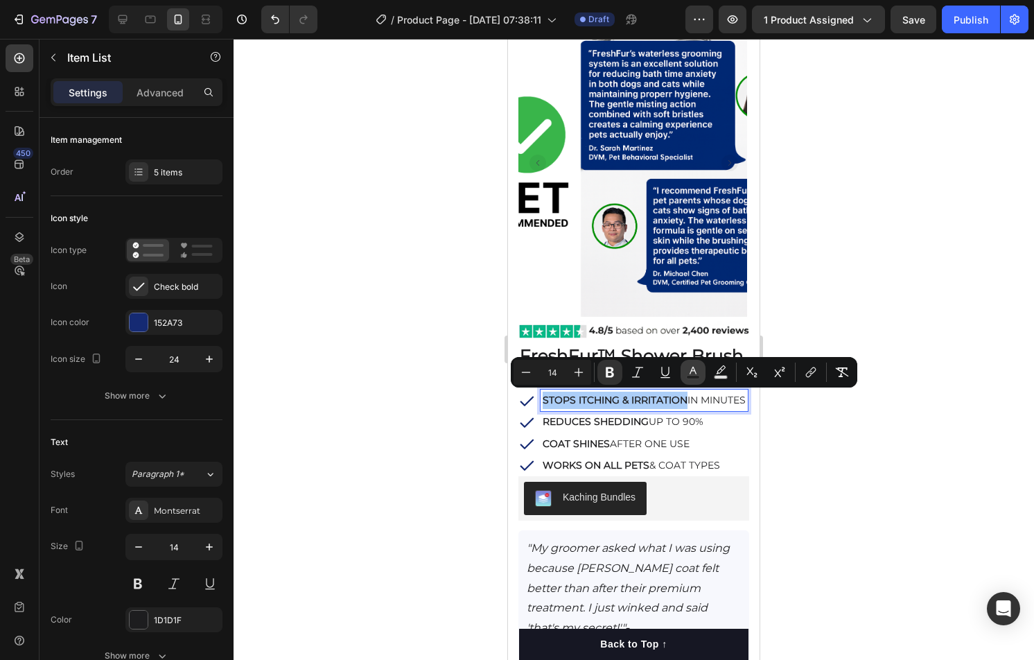
click at [691, 376] on rect "Editor contextual toolbar" at bounding box center [693, 377] width 13 height 3
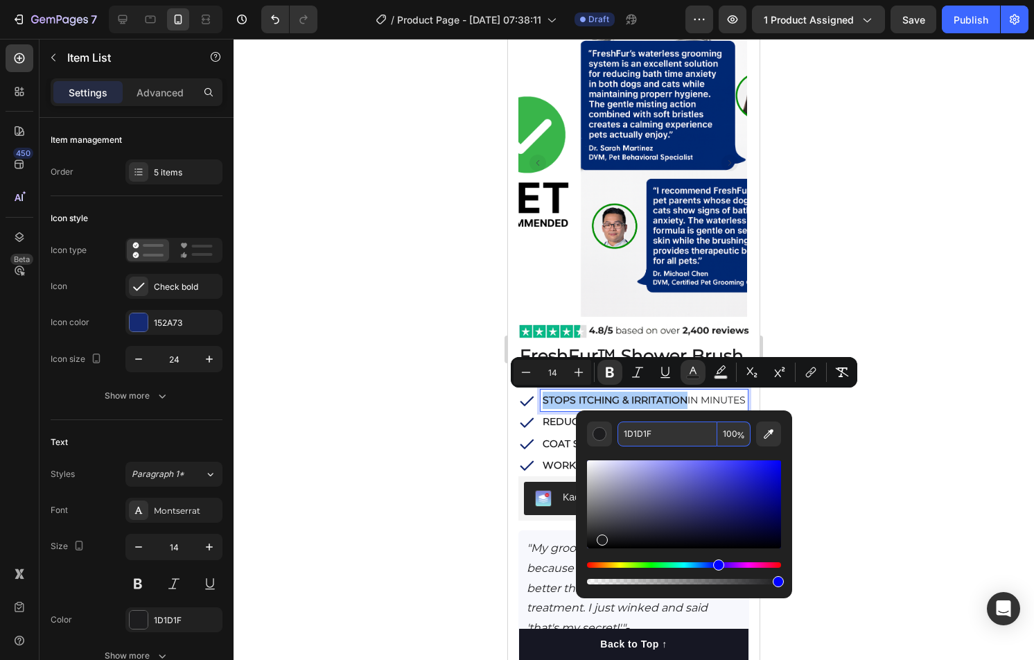
click at [670, 441] on input "1D1D1F" at bounding box center [668, 433] width 100 height 25
paste input "52a73"
type input "152A73"
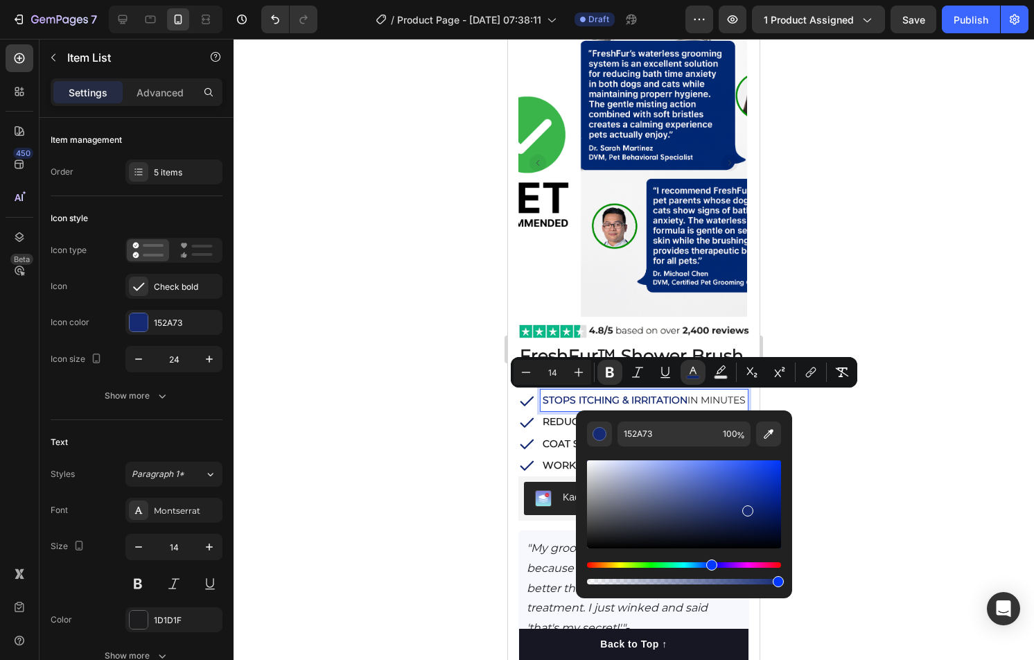
click at [708, 417] on div "152A73 100 %" at bounding box center [684, 498] width 216 height 177
type input "16"
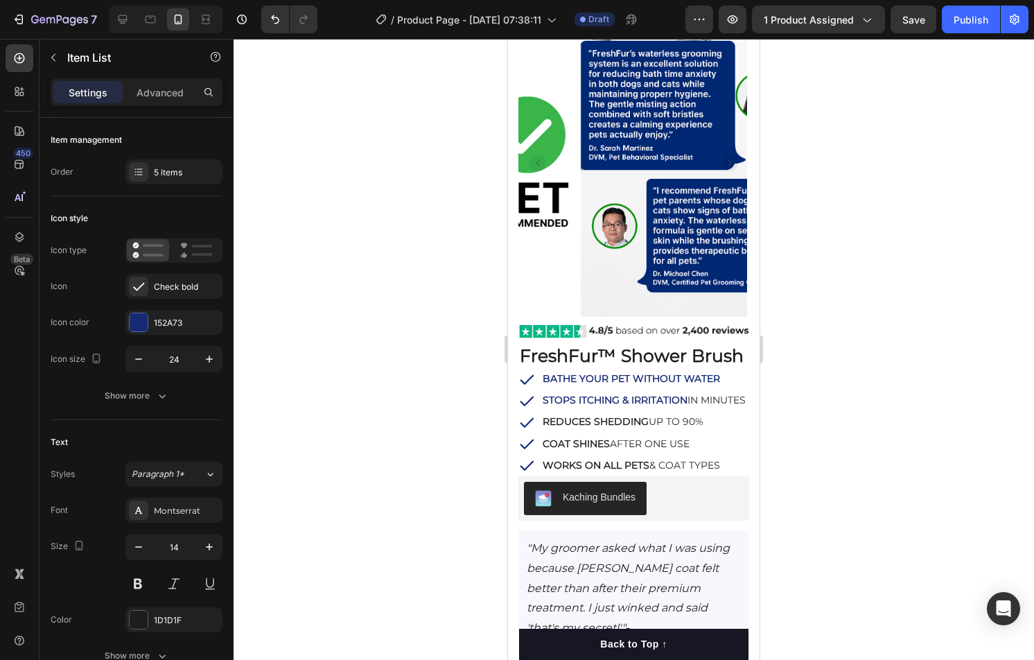
click at [656, 402] on strong "STOPS ITCHING & IRRITATION" at bounding box center [615, 400] width 145 height 12
click at [588, 428] on strong "REDUCES SHEDDING" at bounding box center [596, 421] width 106 height 12
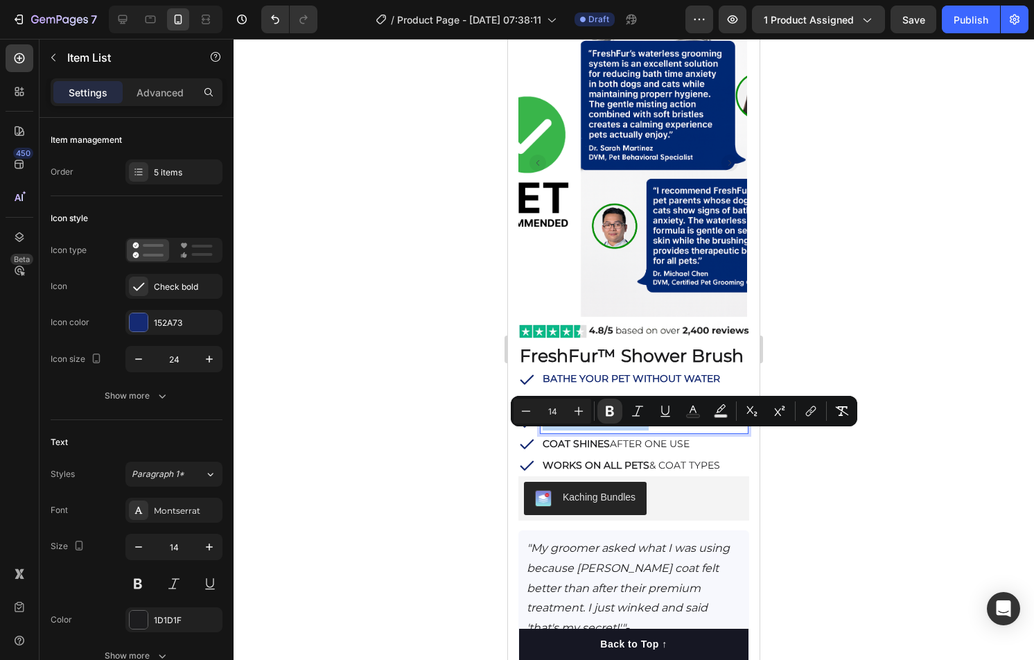
drag, startPoint x: 645, startPoint y: 437, endPoint x: 545, endPoint y: 439, distance: 100.5
click at [545, 428] on strong "REDUCES SHEDDING" at bounding box center [596, 421] width 106 height 12
click at [697, 415] on rect "Editor contextual toolbar" at bounding box center [693, 416] width 13 height 3
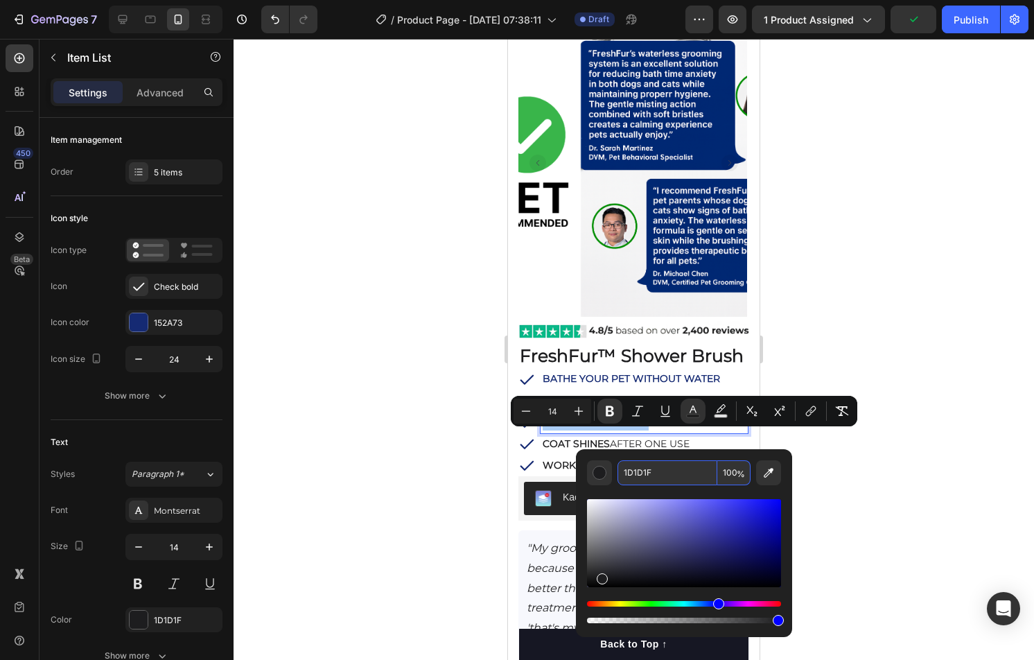
click at [691, 480] on input "1D1D1F" at bounding box center [668, 472] width 100 height 25
paste input "52a73"
type input "152A73"
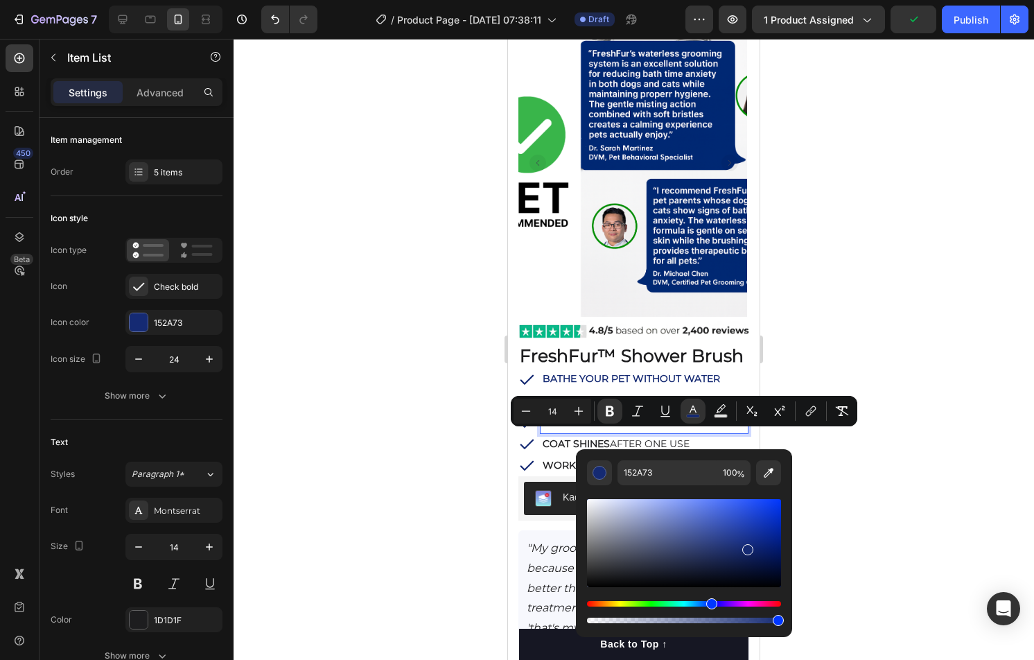
click at [709, 453] on div "152A73 100 %" at bounding box center [684, 537] width 216 height 177
type input "16"
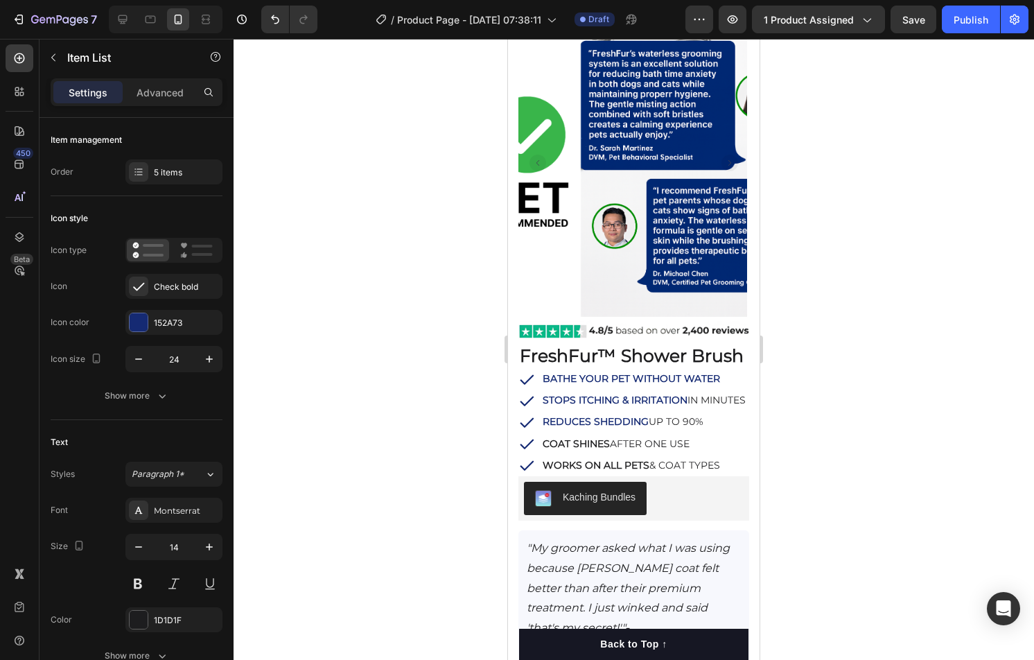
click at [659, 430] on p "REDUCES SHEDDING UP TO 90%" at bounding box center [644, 421] width 203 height 17
click at [559, 450] on strong "COAT SHINES" at bounding box center [576, 443] width 67 height 12
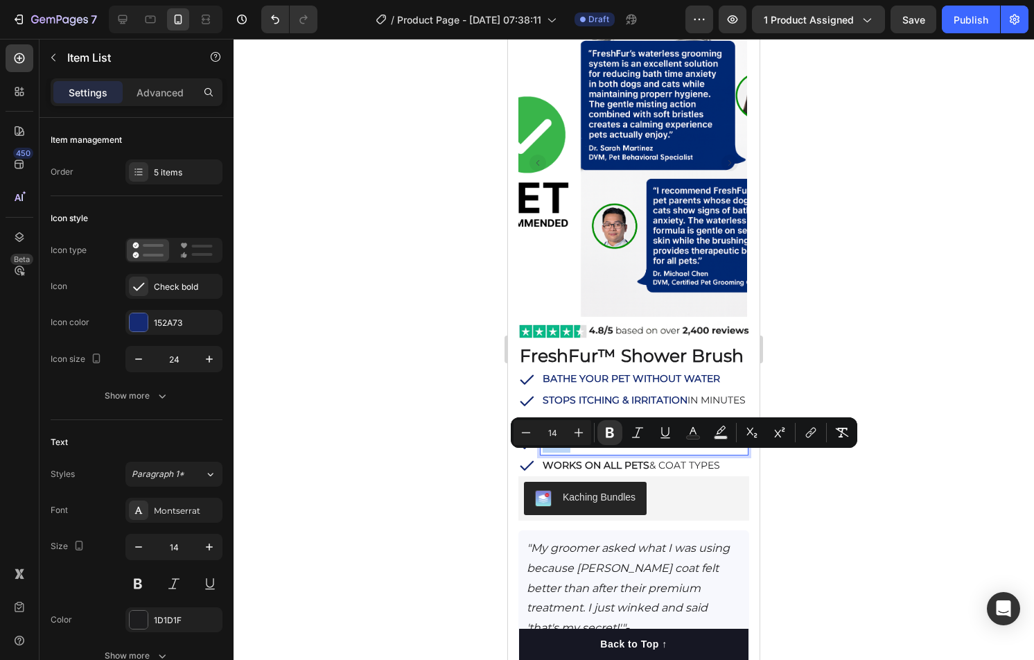
click at [545, 450] on strong "COAT SHINES" at bounding box center [576, 443] width 67 height 12
drag, startPoint x: 609, startPoint y: 461, endPoint x: 539, endPoint y: 462, distance: 70.7
click at [539, 455] on div "COAT SHINES AFTER ONE USE" at bounding box center [632, 443] width 229 height 21
click at [697, 453] on p "COAT SHINES AFTER ONE USE" at bounding box center [644, 443] width 203 height 17
drag, startPoint x: 607, startPoint y: 460, endPoint x: 548, endPoint y: 458, distance: 59.6
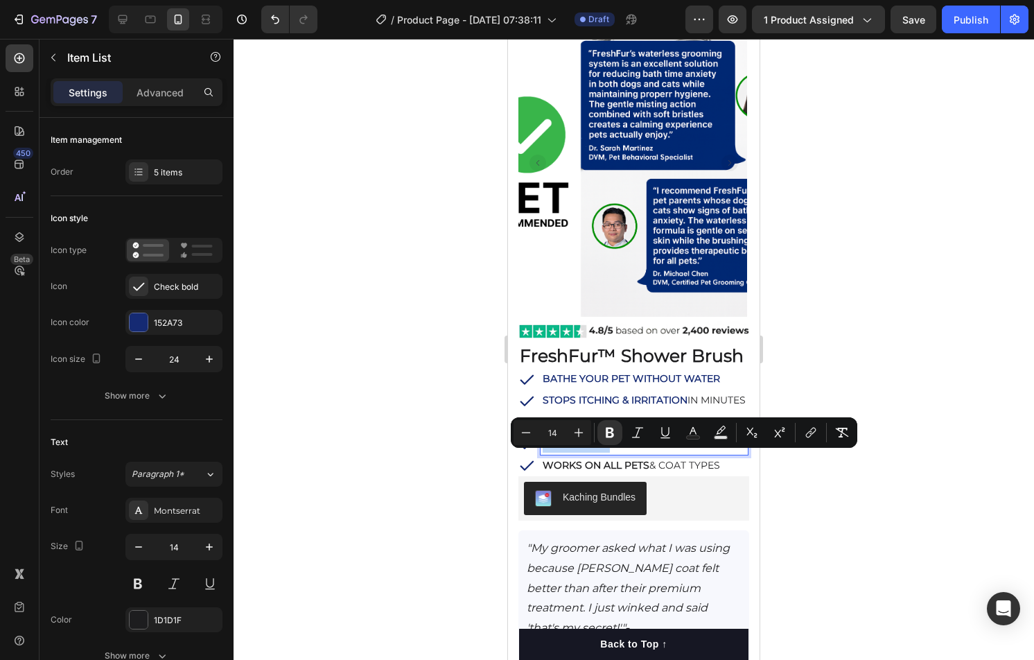
click at [544, 450] on strong "COAT SHINES" at bounding box center [576, 443] width 67 height 12
click at [699, 435] on icon "Editor contextual toolbar" at bounding box center [693, 433] width 14 height 14
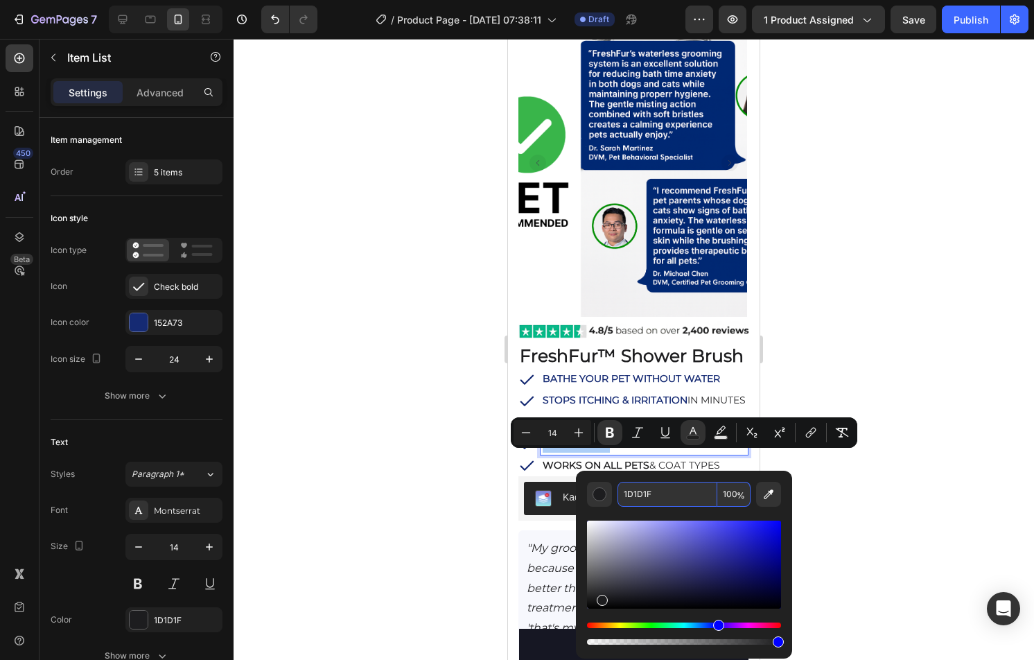
click at [695, 498] on input "1D1D1F" at bounding box center [668, 494] width 100 height 25
paste input "52a73"
type input "152A73"
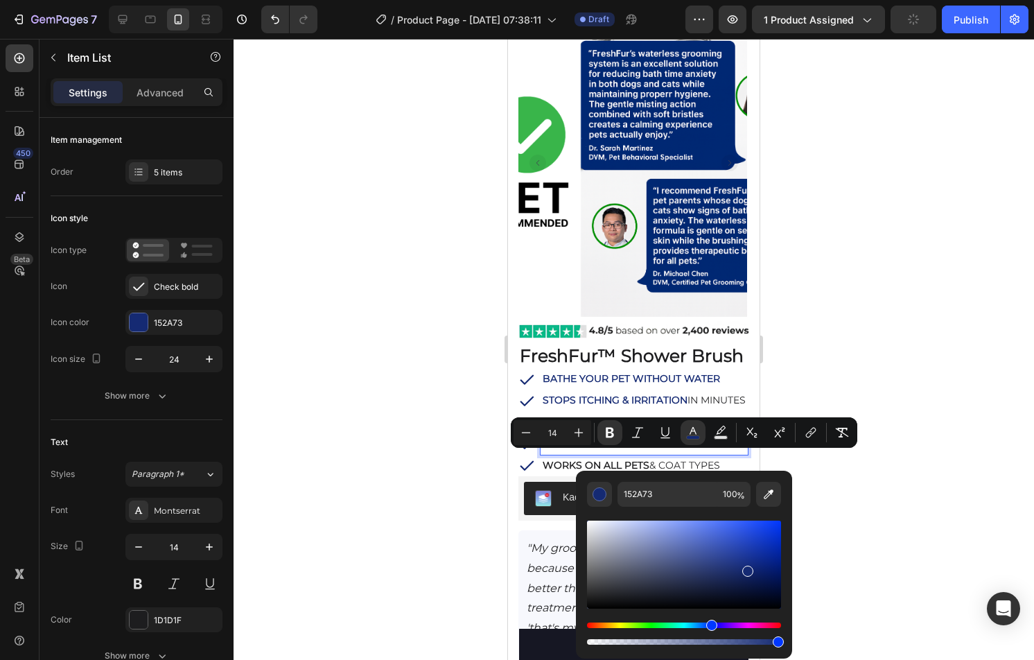
click at [704, 480] on div "152A73 100 %" at bounding box center [684, 559] width 216 height 177
type input "16"
click at [862, 469] on div at bounding box center [634, 349] width 801 height 621
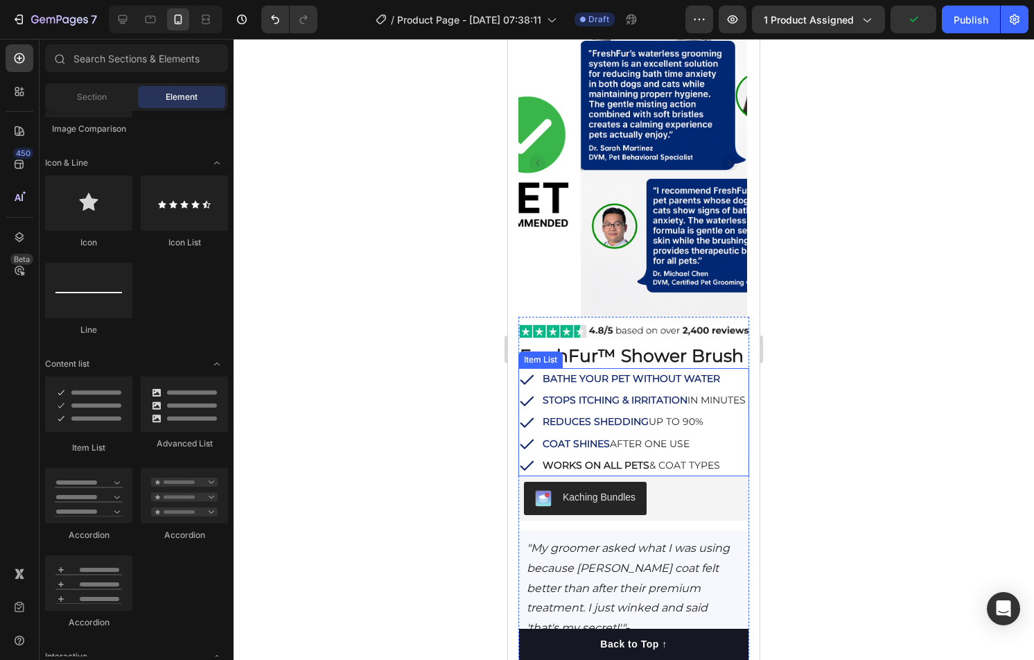
click at [569, 471] on strong "WORKS ON ALL PETS" at bounding box center [596, 465] width 107 height 12
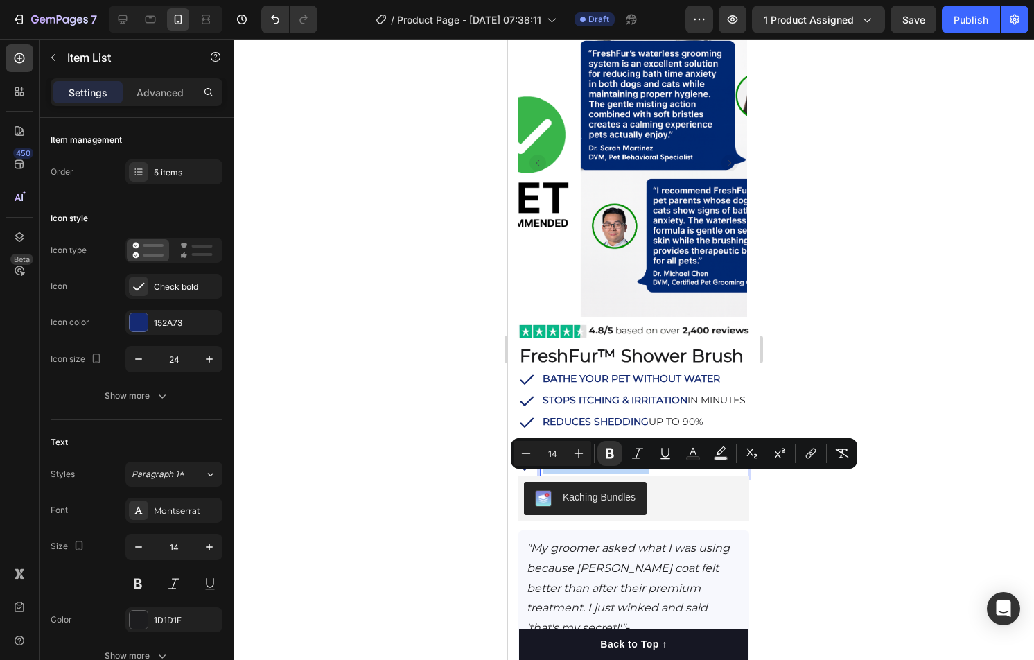
drag, startPoint x: 543, startPoint y: 481, endPoint x: 647, endPoint y: 484, distance: 104.7
click at [695, 455] on icon "Editor contextual toolbar" at bounding box center [693, 453] width 14 height 14
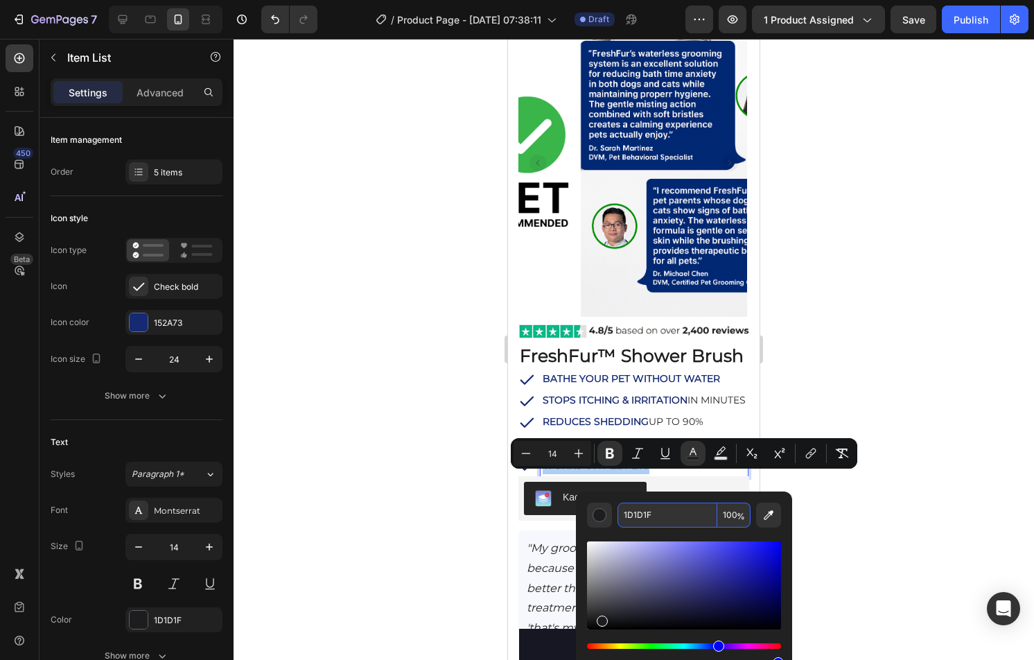
click at [685, 510] on input "1D1D1F" at bounding box center [668, 515] width 100 height 25
paste input "52a73"
type input "1D1D1F"
click at [819, 497] on div at bounding box center [634, 349] width 801 height 621
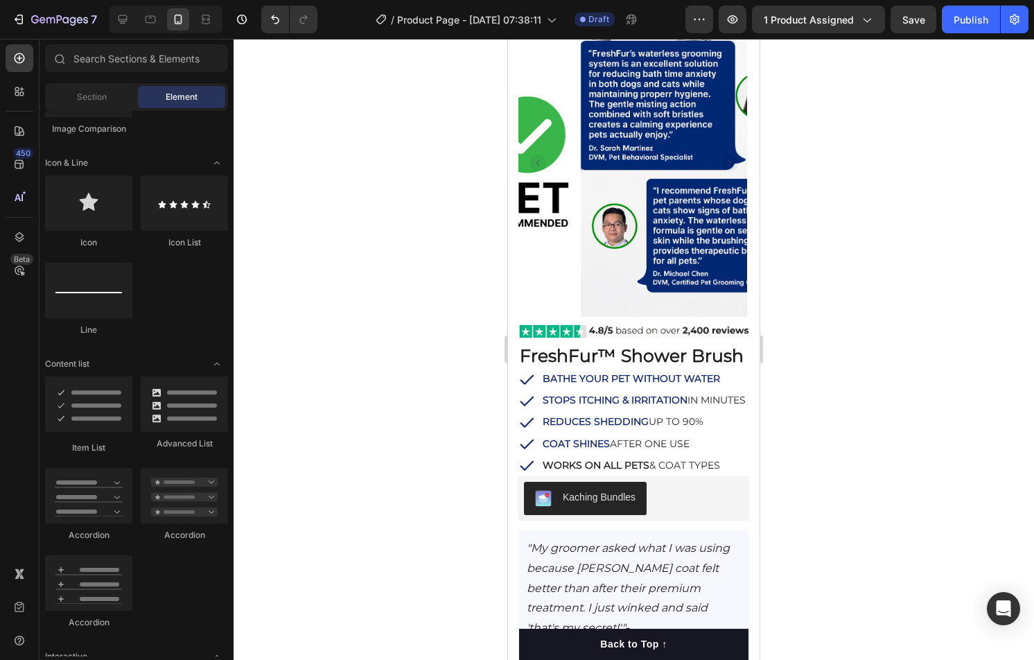
click at [819, 497] on div at bounding box center [634, 349] width 801 height 621
click at [662, 474] on p "WORKS ON ALL PETS & COAT TYPES" at bounding box center [644, 465] width 203 height 17
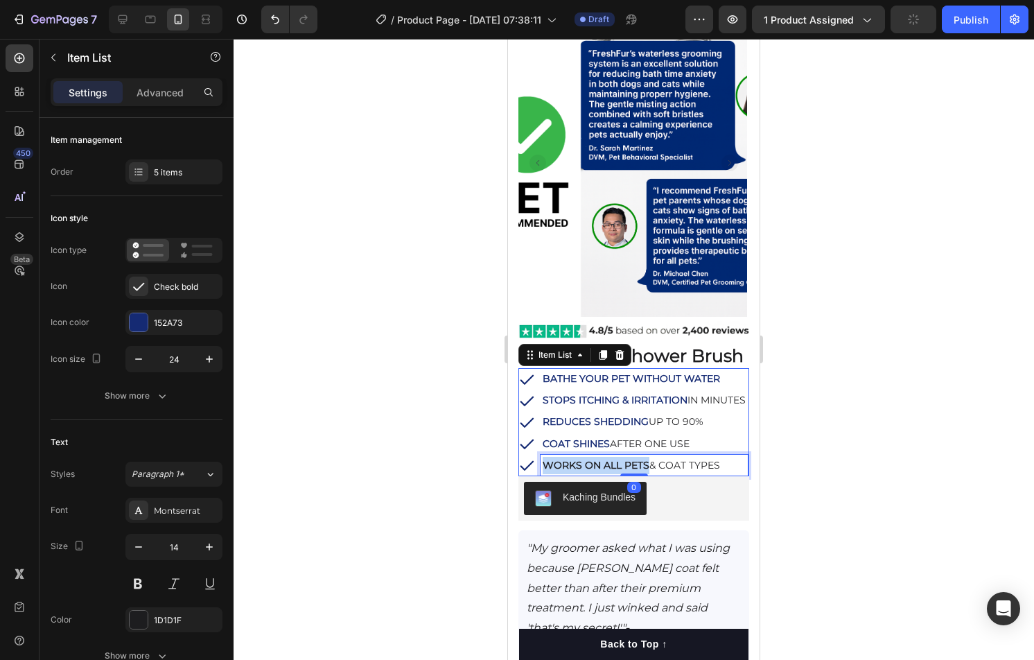
drag, startPoint x: 647, startPoint y: 481, endPoint x: 539, endPoint y: 480, distance: 108.1
click at [539, 476] on div "WORKS ON ALL PETS & COAT TYPES" at bounding box center [632, 465] width 229 height 21
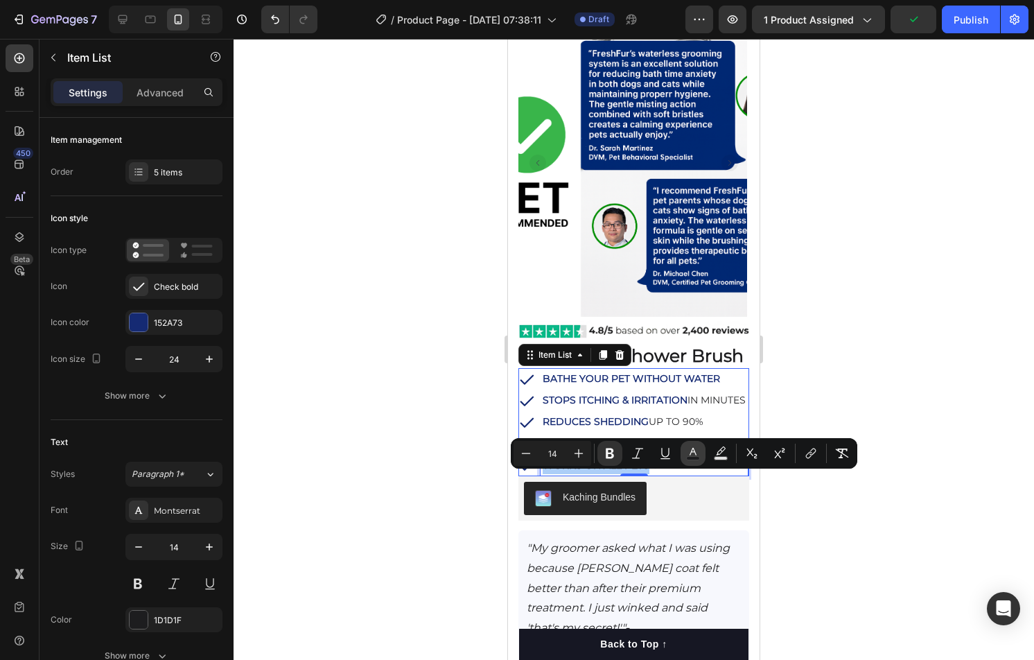
click at [696, 461] on button "color" at bounding box center [693, 453] width 25 height 25
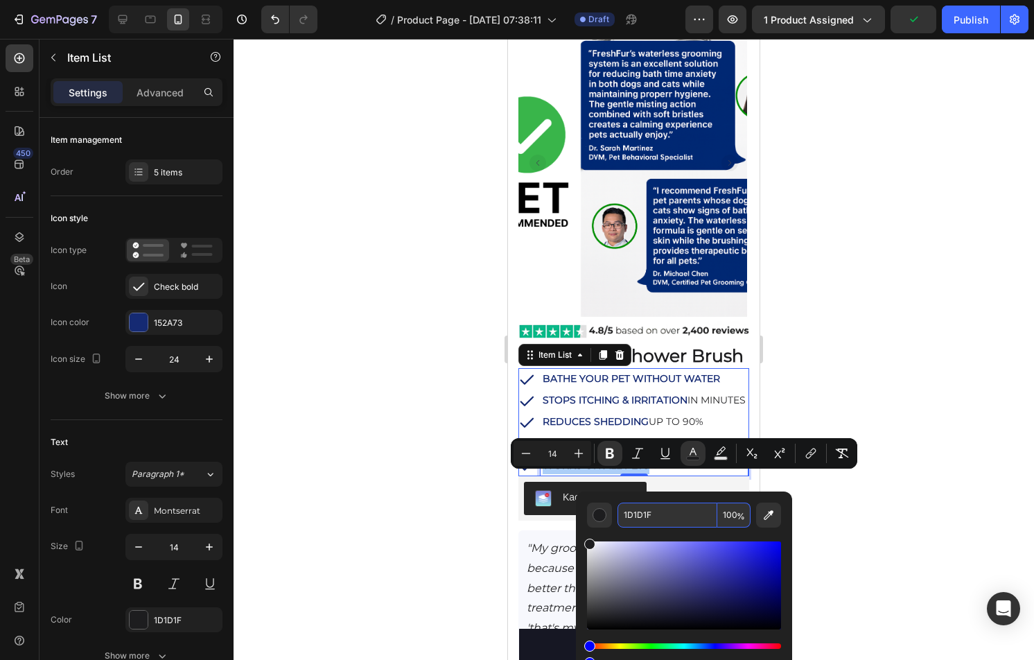
click at [699, 518] on input "1D1D1F" at bounding box center [668, 515] width 100 height 25
paste input "52a73"
type input "152A73"
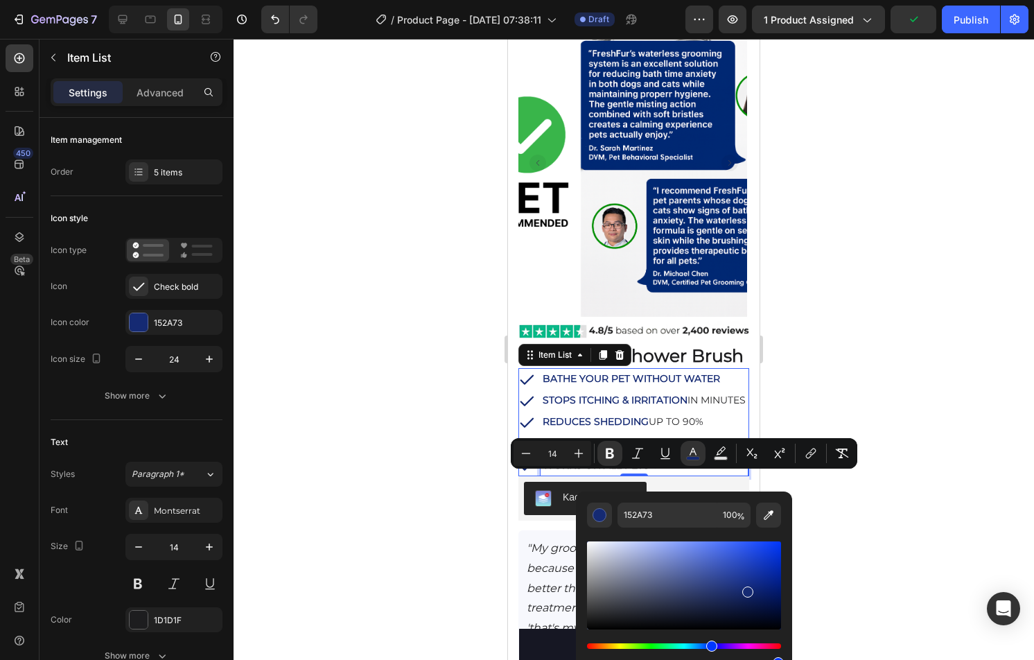
click at [695, 533] on div "Editor contextual toolbar" at bounding box center [684, 597] width 194 height 141
click at [851, 496] on div at bounding box center [634, 349] width 801 height 621
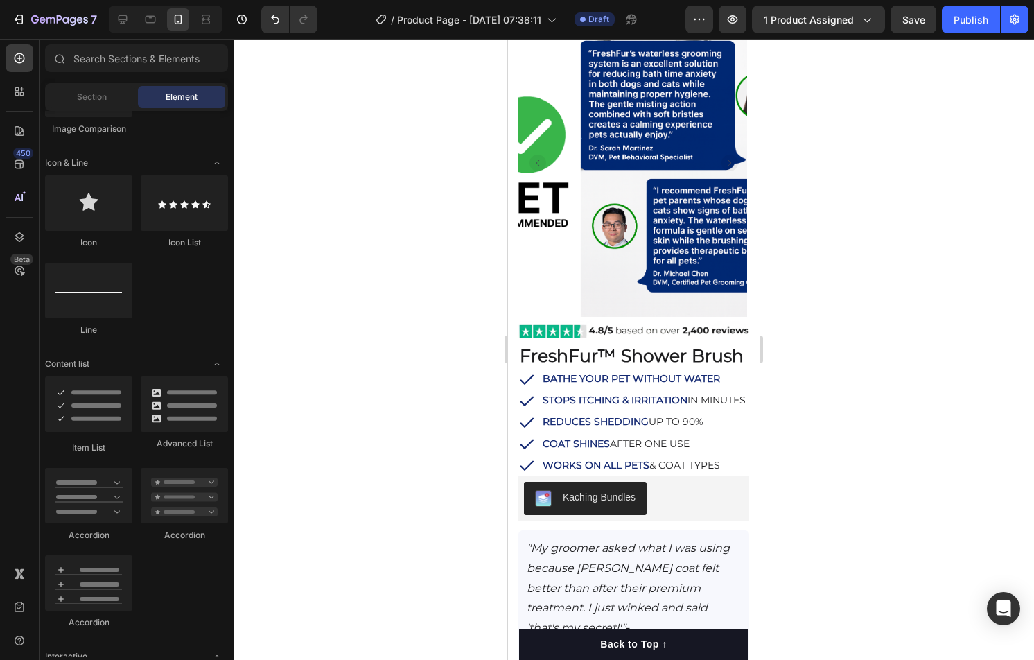
click at [851, 496] on div at bounding box center [634, 349] width 801 height 621
click at [695, 406] on p "STOPS ITCHING & IRRITATION IN MINUTES" at bounding box center [644, 400] width 203 height 17
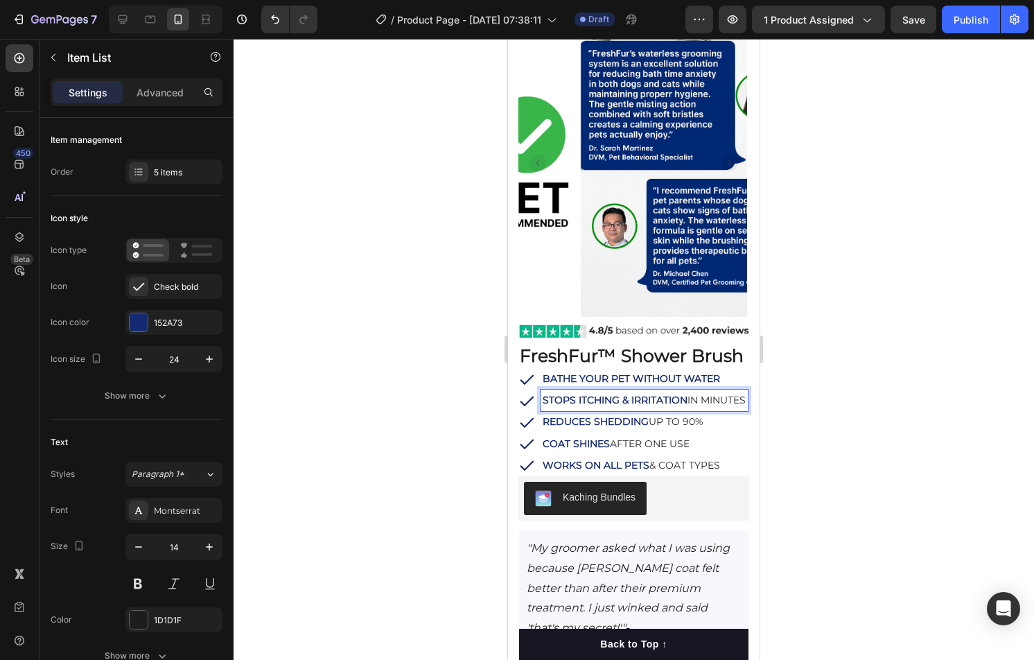
click at [650, 409] on p "STOPS ITCHING & IRRITATION IN MINUTES" at bounding box center [644, 400] width 203 height 17
click at [677, 430] on p "REDUCES SHEDDING UP TO 90%" at bounding box center [644, 421] width 203 height 17
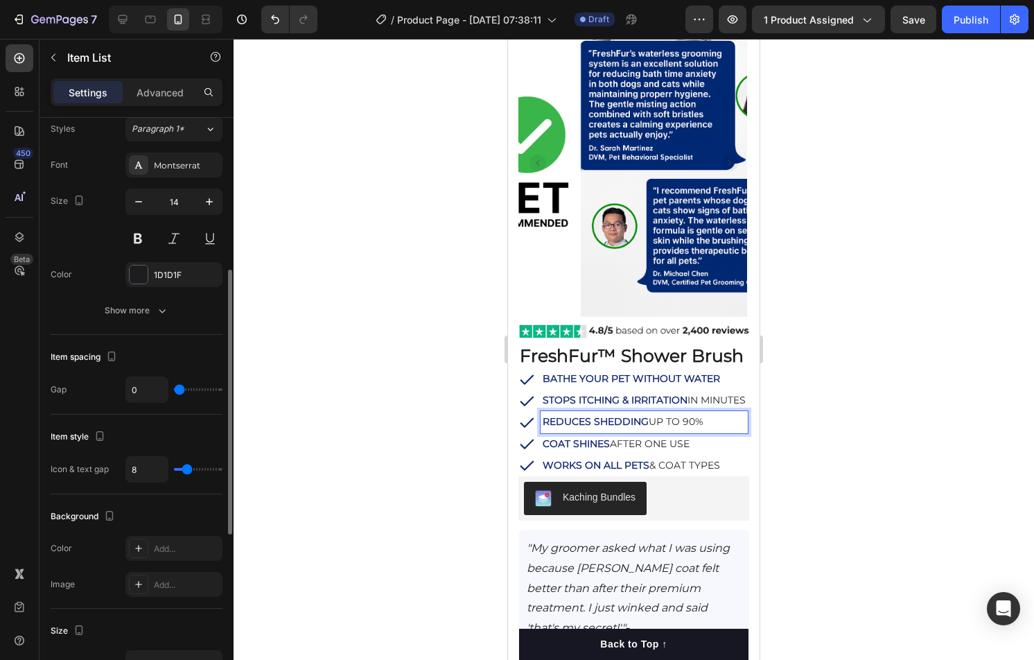
scroll to position [351, 0]
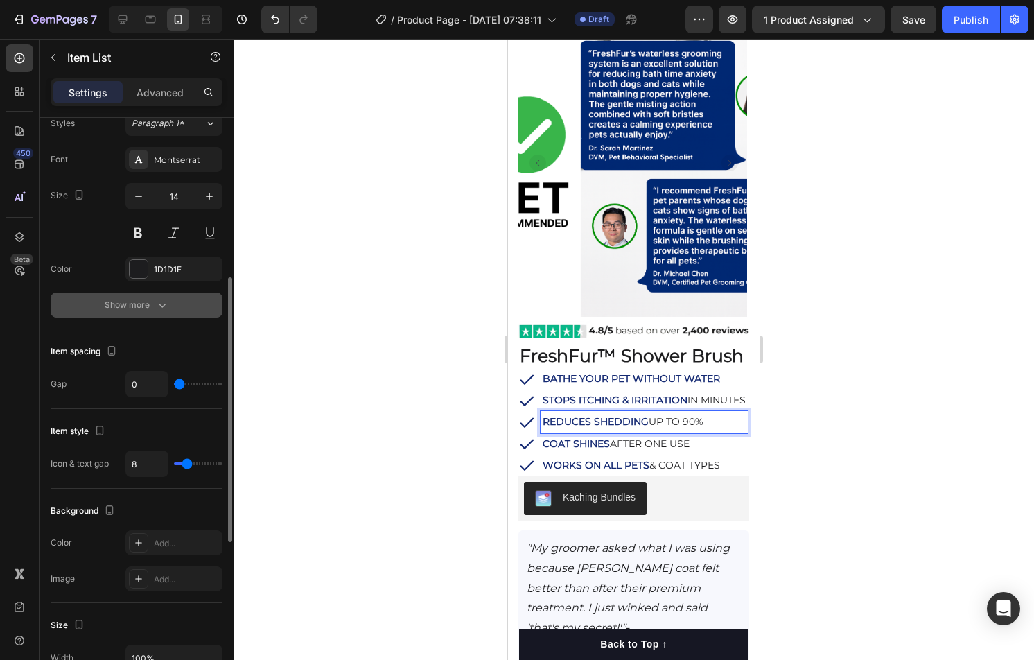
click at [157, 311] on button "Show more" at bounding box center [137, 305] width 172 height 25
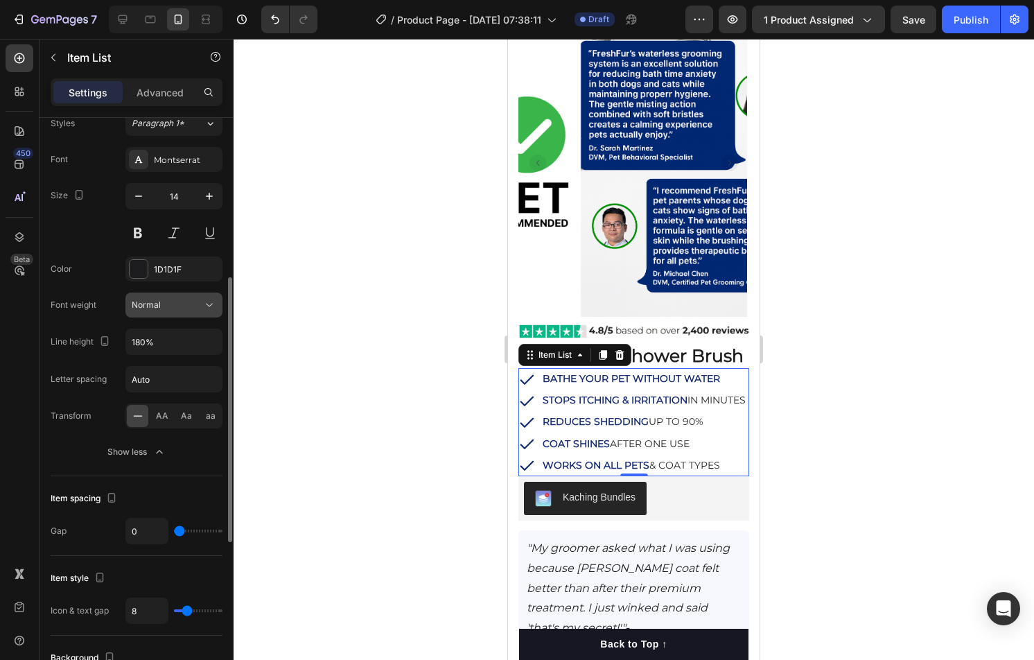
click at [161, 317] on div "Font Montserrat Size 14 Color 1D1D1F Font weight Normal Line height 180% Letter…" at bounding box center [137, 305] width 172 height 317
click at [163, 313] on button "Normal" at bounding box center [173, 305] width 97 height 25
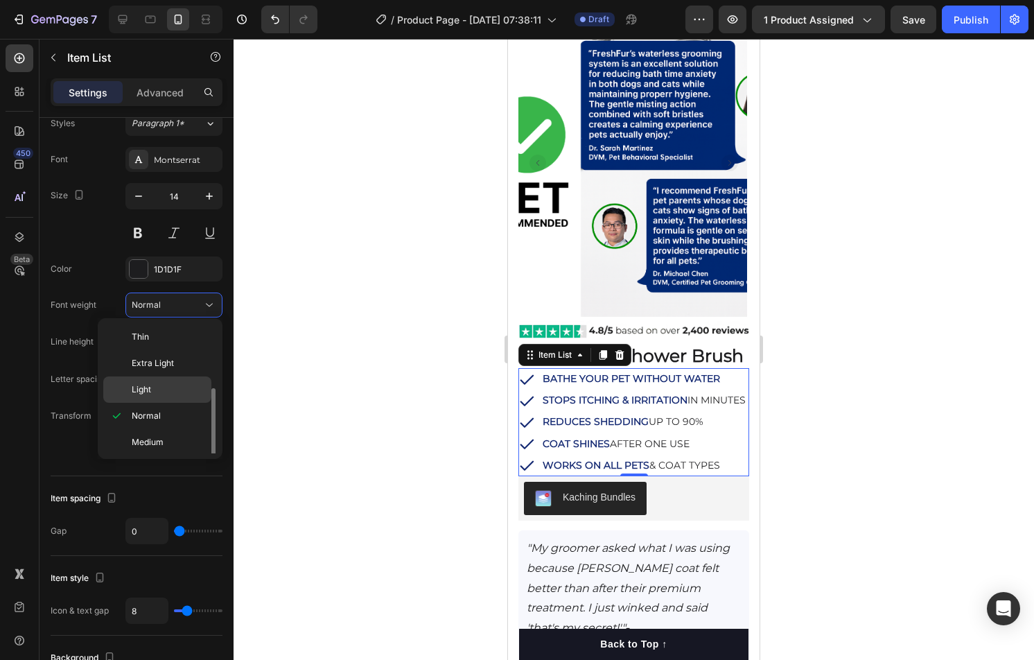
scroll to position [55, 0]
click at [163, 415] on span "Semi Bold" at bounding box center [152, 413] width 40 height 12
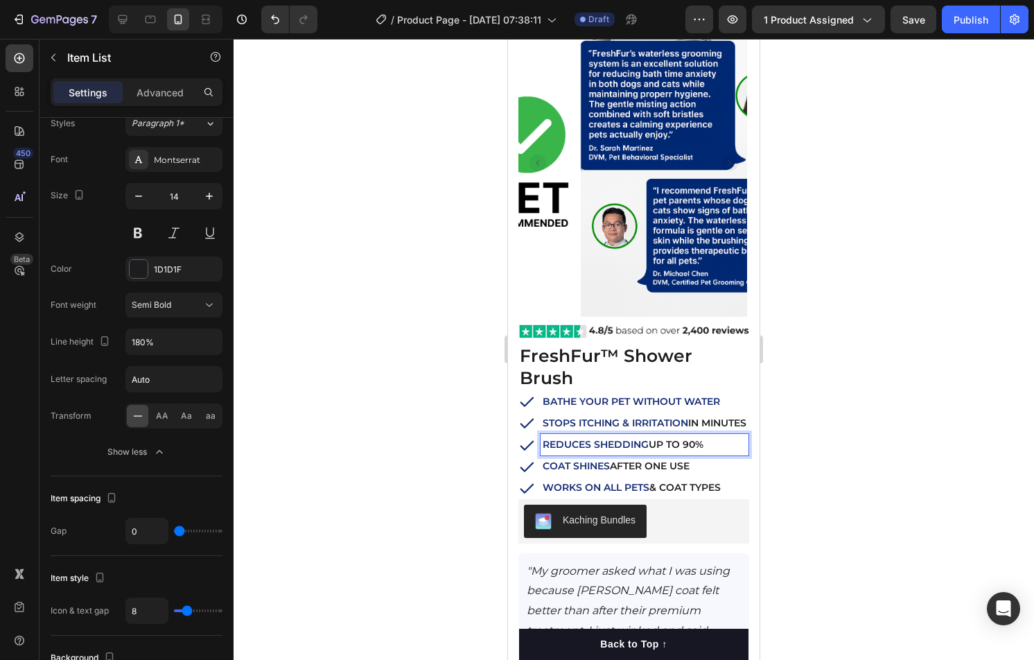
click at [710, 479] on p "WORKS ON ALL PETS & COAT TYPES" at bounding box center [645, 487] width 204 height 17
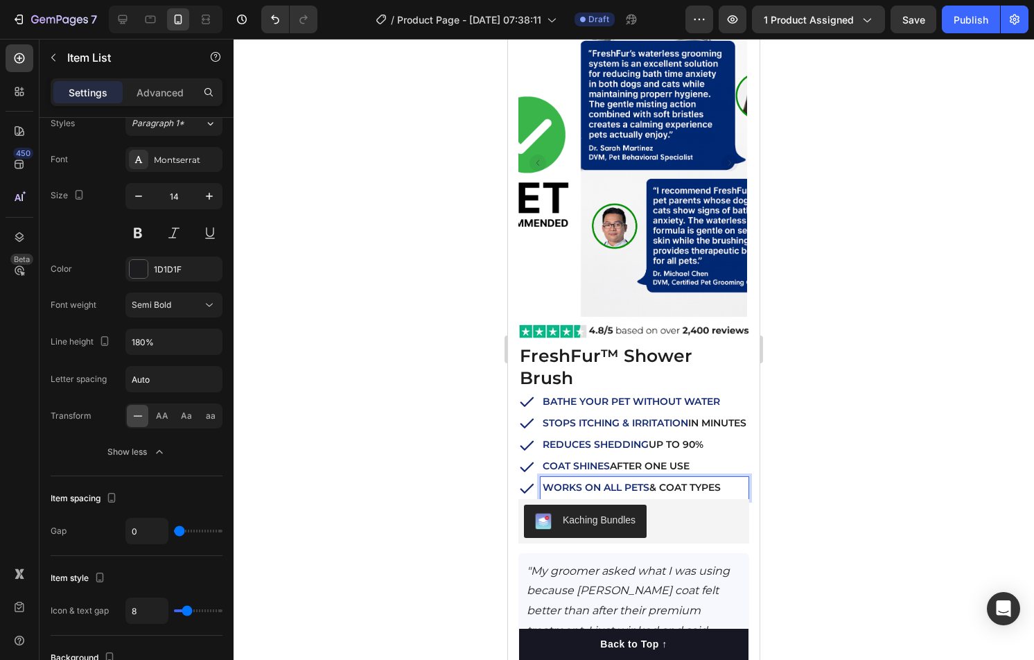
click at [710, 479] on p "WORKS ON ALL PETS & COAT TYPES" at bounding box center [645, 487] width 204 height 17
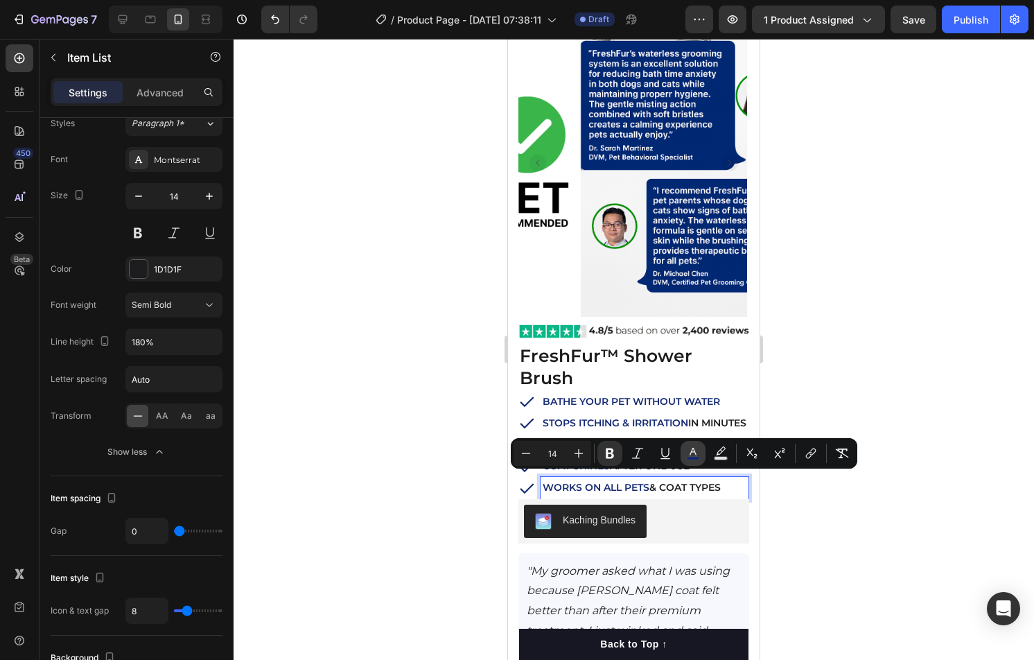
click at [685, 459] on button "color" at bounding box center [693, 453] width 25 height 25
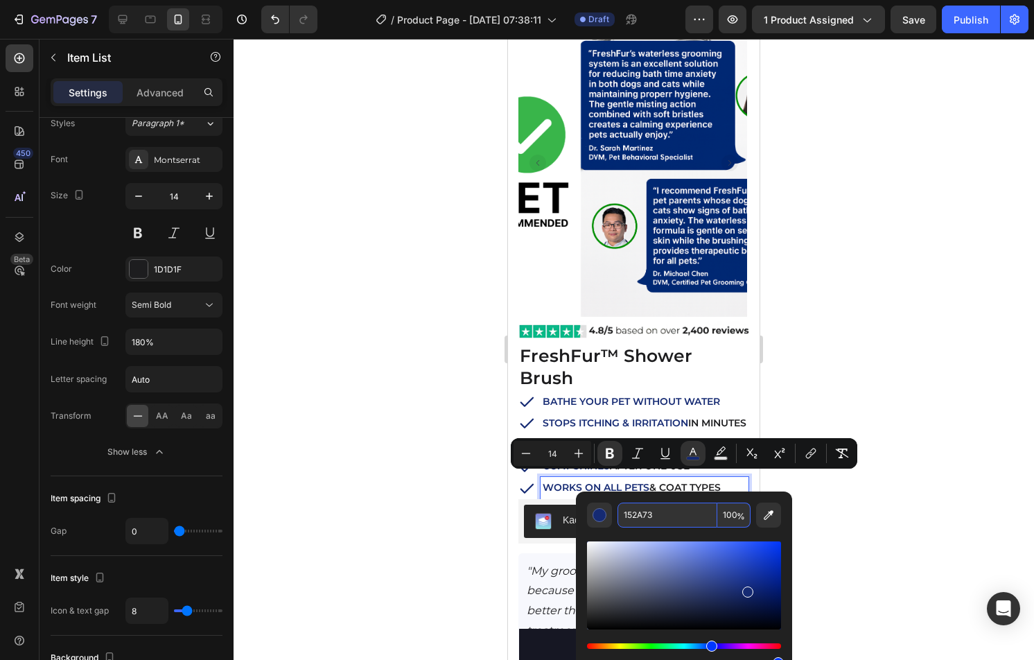
click at [694, 521] on input "152A73" at bounding box center [668, 515] width 100 height 25
paste input "a"
type input "152A73"
click at [699, 500] on div "152A73 100 %" at bounding box center [684, 579] width 216 height 177
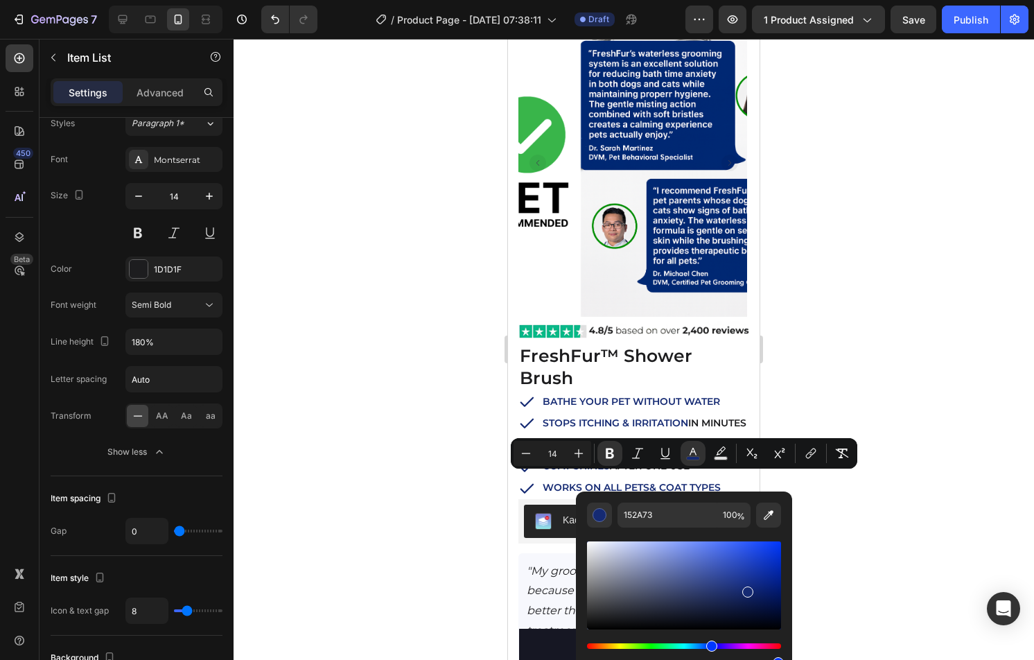
type input "16"
click at [906, 491] on div at bounding box center [634, 349] width 801 height 621
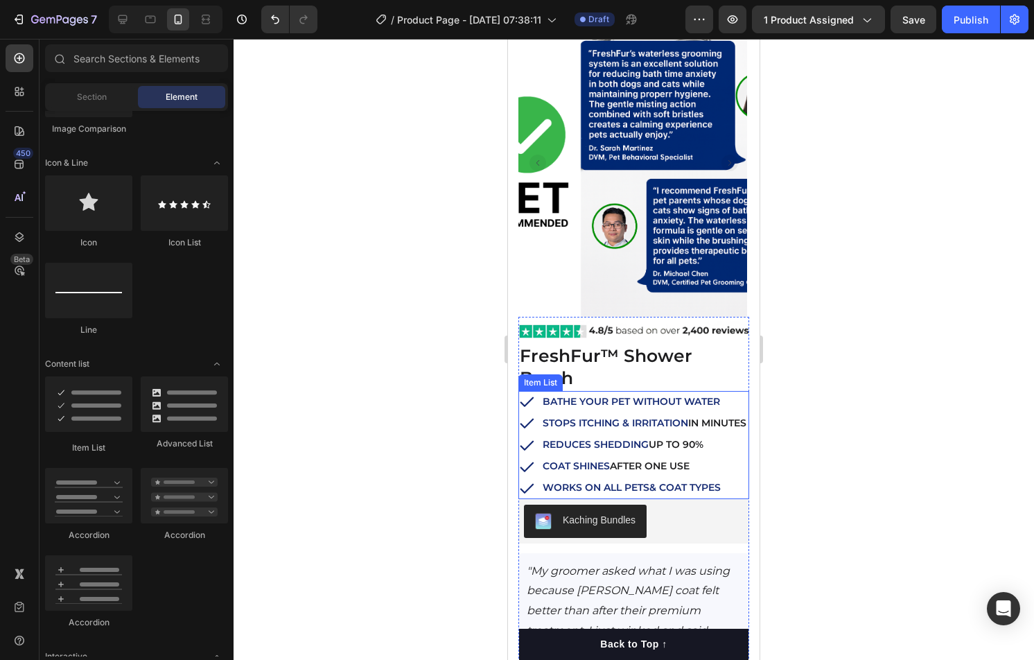
click at [664, 460] on p "COAT SHINES AFTER ONE USE" at bounding box center [645, 465] width 204 height 17
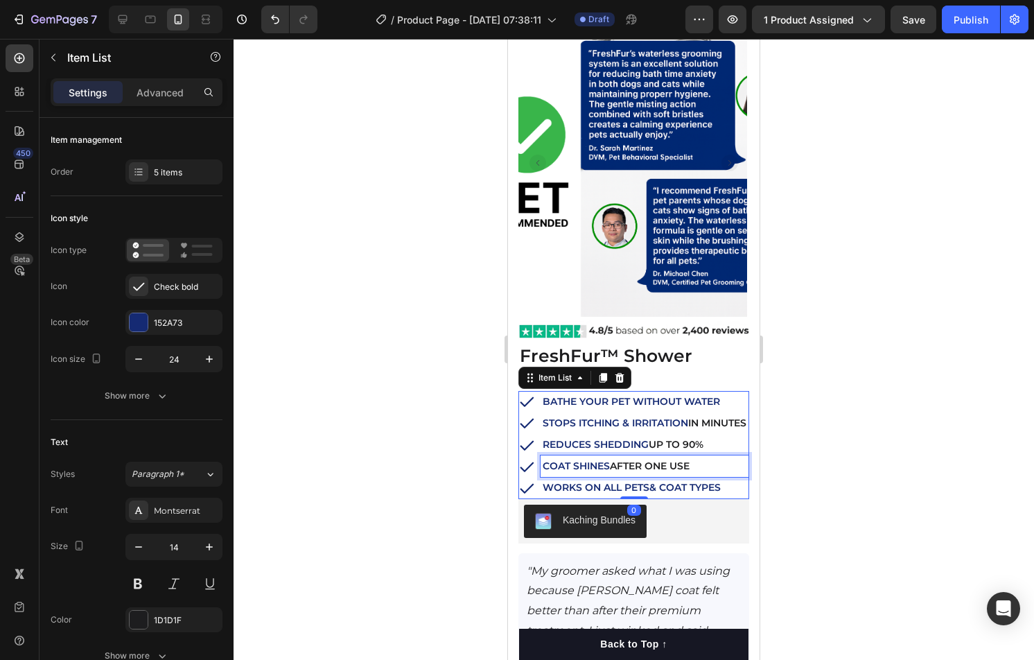
click at [664, 460] on p "COAT SHINES AFTER ONE USE" at bounding box center [645, 465] width 204 height 17
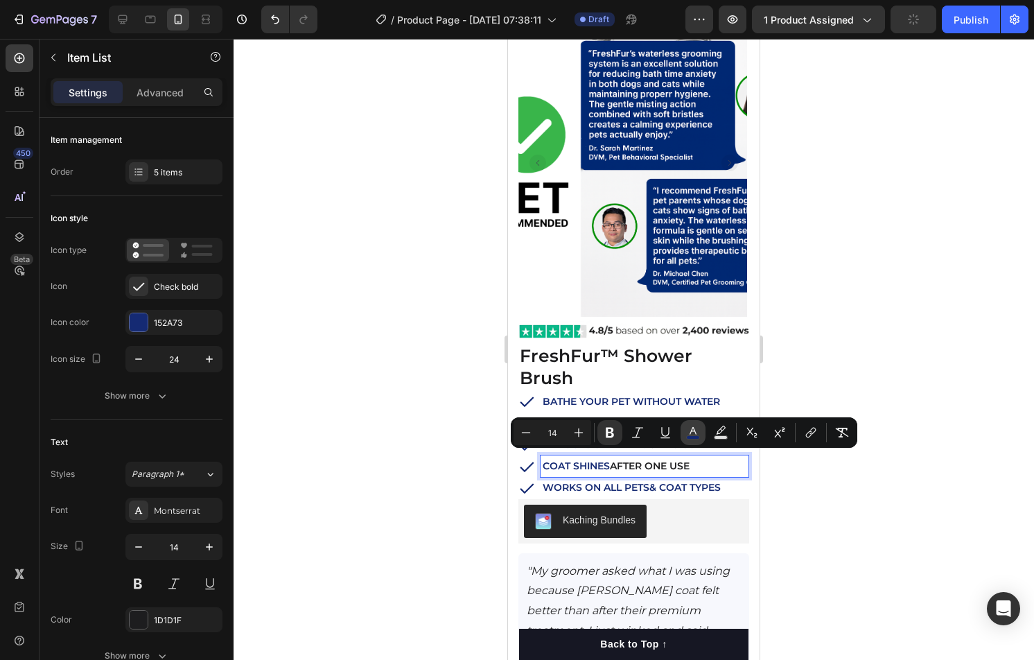
click at [692, 439] on rect "Editor contextual toolbar" at bounding box center [693, 437] width 13 height 3
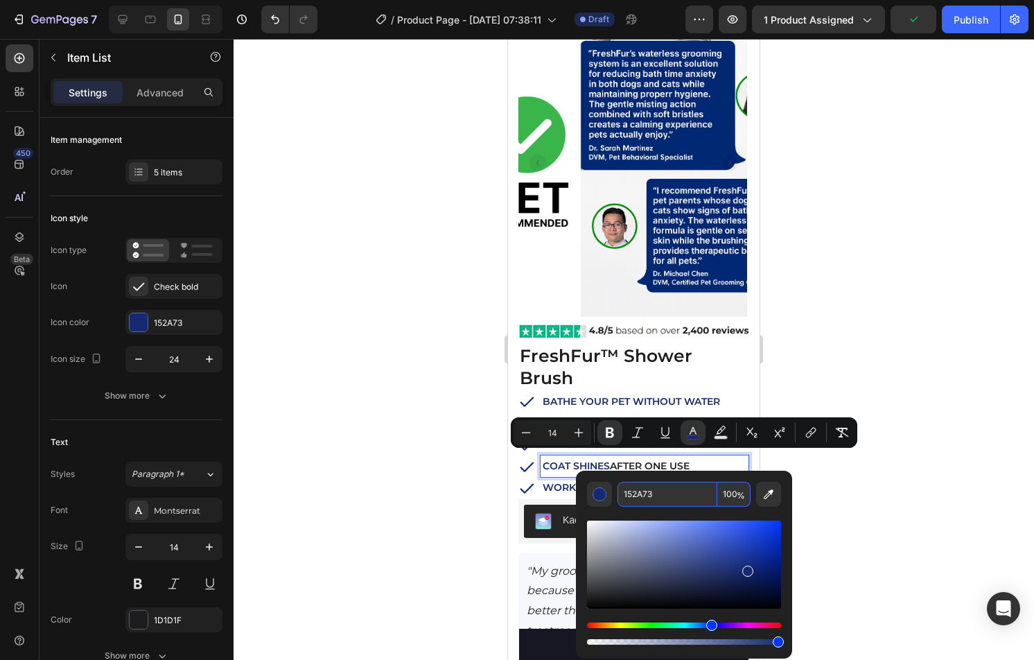
click at [711, 497] on input "152A73" at bounding box center [668, 494] width 100 height 25
paste input "a"
type input "152A73"
click at [711, 482] on input "152A73" at bounding box center [668, 494] width 100 height 25
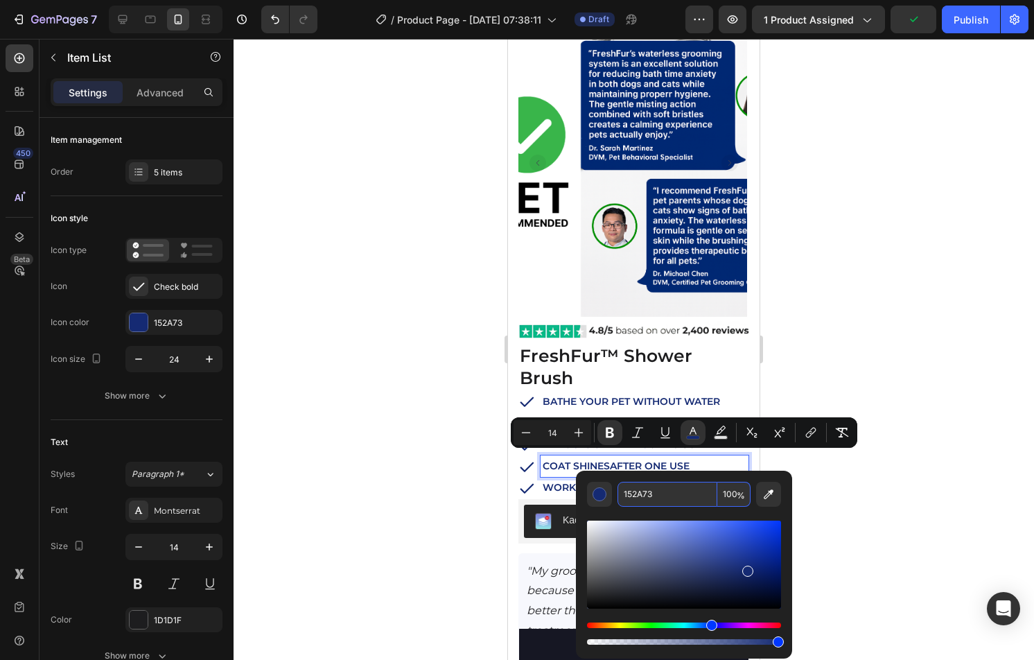
click at [835, 476] on div at bounding box center [634, 349] width 801 height 621
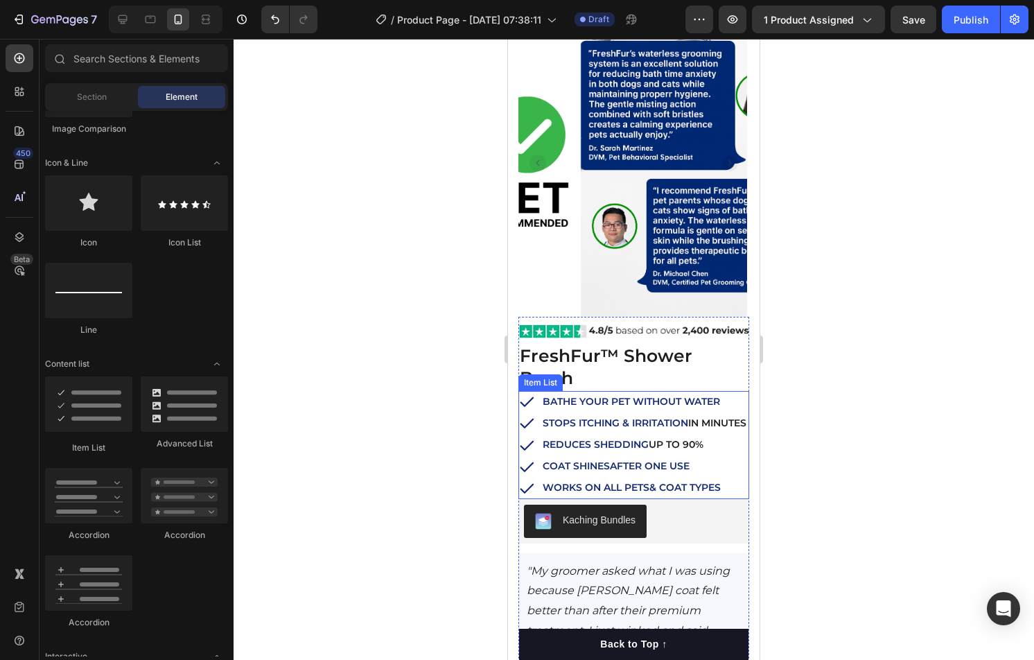
click at [699, 443] on p "REDUCES SHEDDING UP TO 90%" at bounding box center [645, 444] width 204 height 17
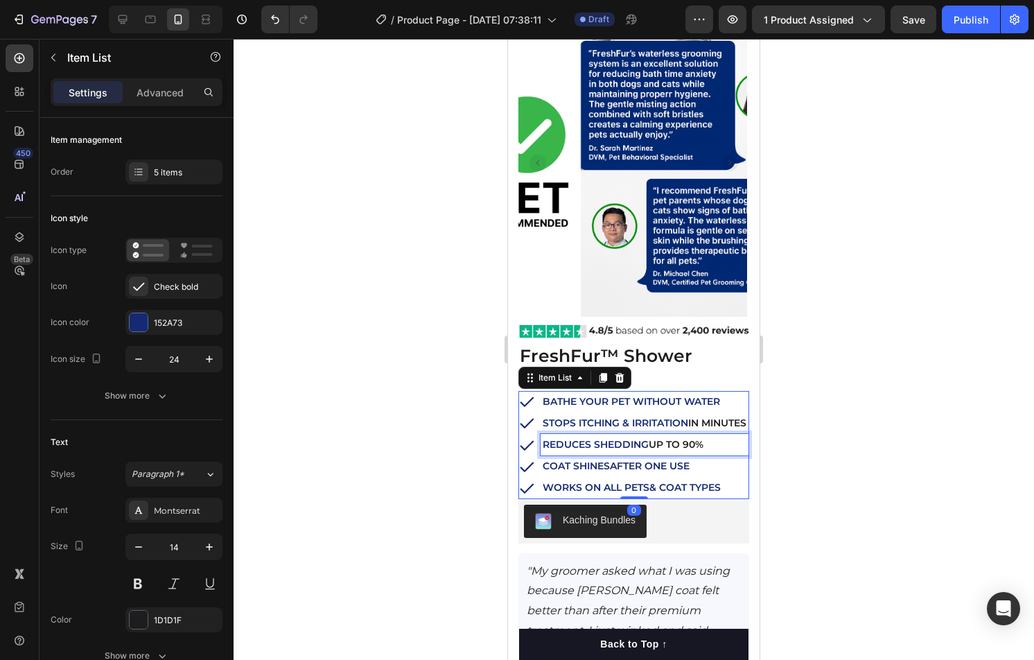
click at [699, 443] on p "REDUCES SHEDDING UP TO 90%" at bounding box center [645, 444] width 204 height 17
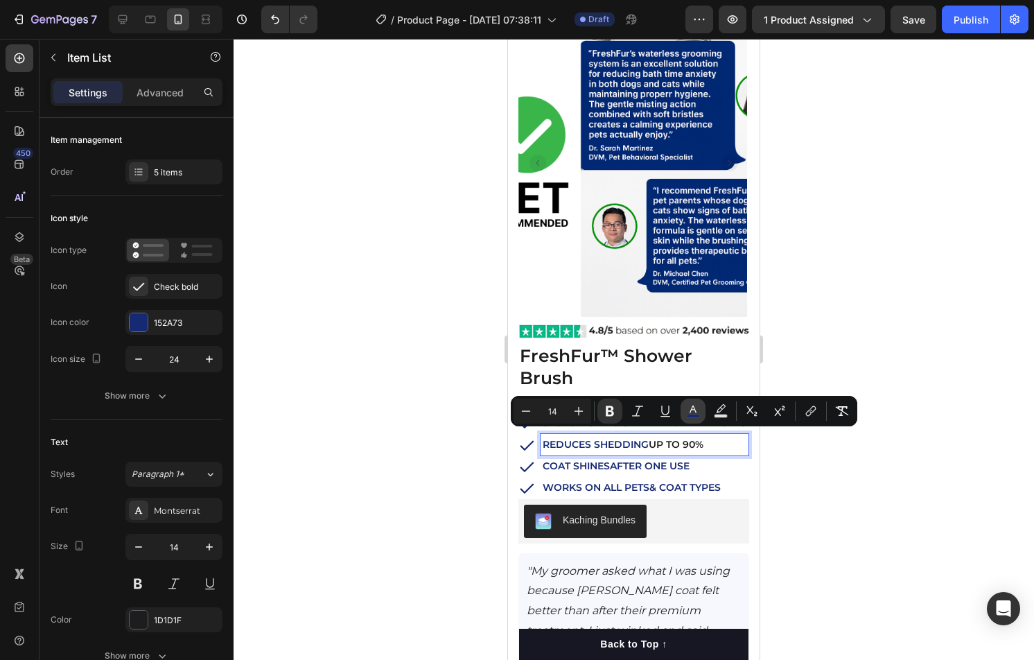
click at [690, 415] on rect "Editor contextual toolbar" at bounding box center [693, 416] width 13 height 3
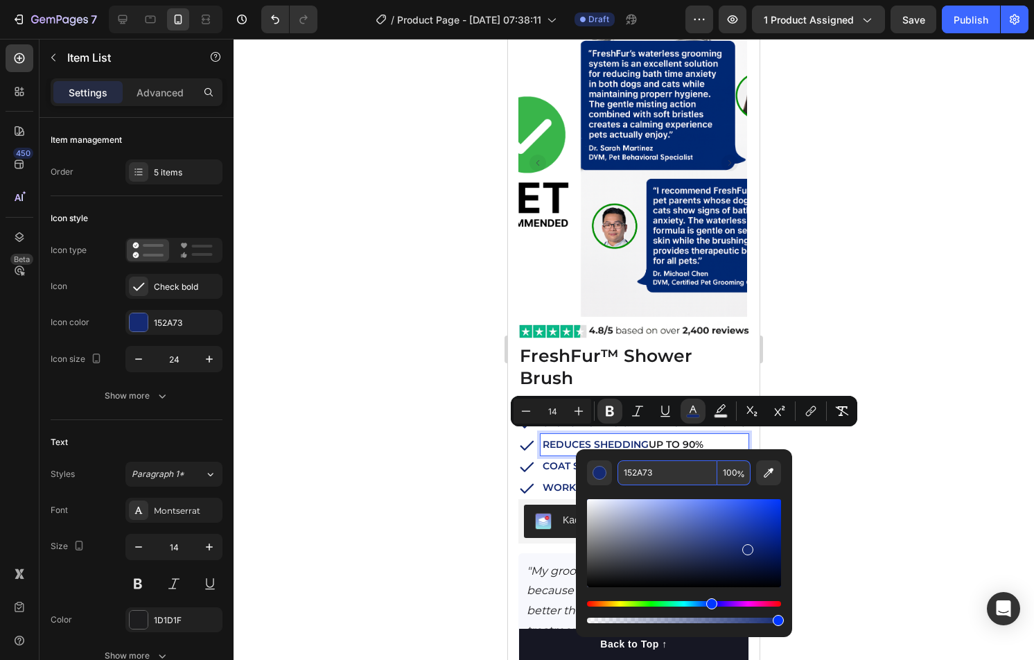
click at [688, 469] on input "152A73" at bounding box center [668, 472] width 100 height 25
paste input "a"
type input "152A73"
drag, startPoint x: 720, startPoint y: 462, endPoint x: 824, endPoint y: 459, distance: 104.7
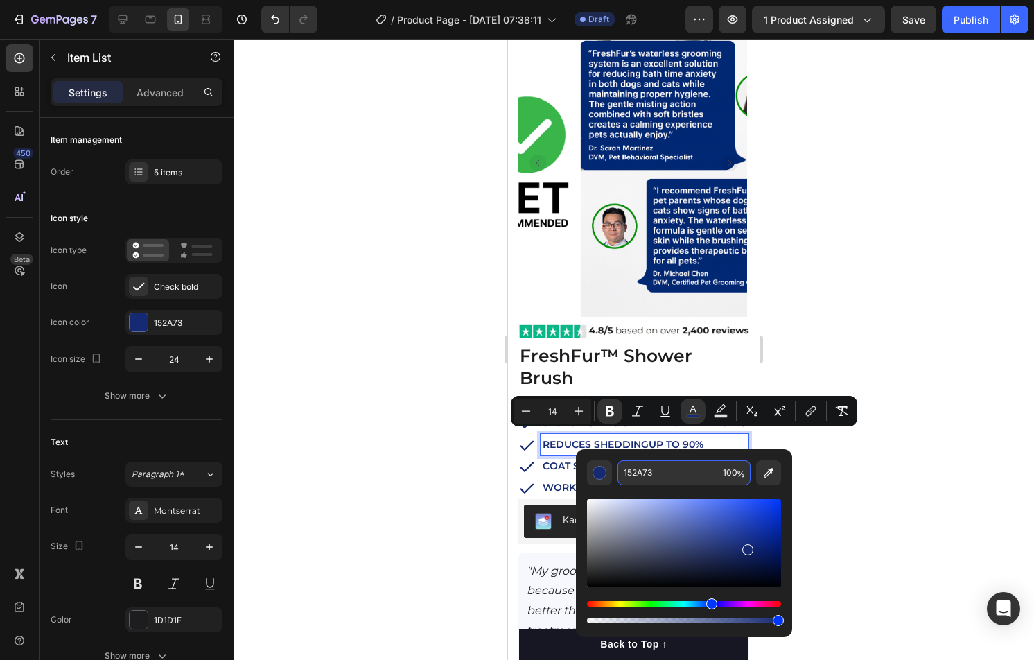
click at [720, 462] on input "100" at bounding box center [733, 472] width 33 height 25
click at [853, 458] on div at bounding box center [634, 349] width 801 height 621
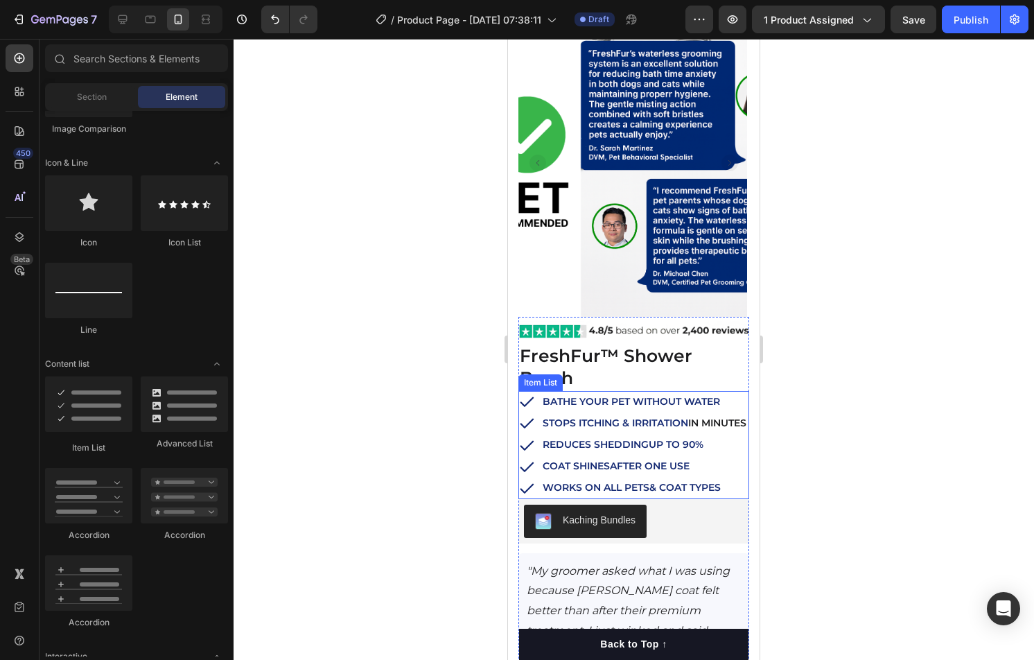
click at [656, 417] on strong "STOPS ITCHING & IRRITATION" at bounding box center [616, 423] width 146 height 12
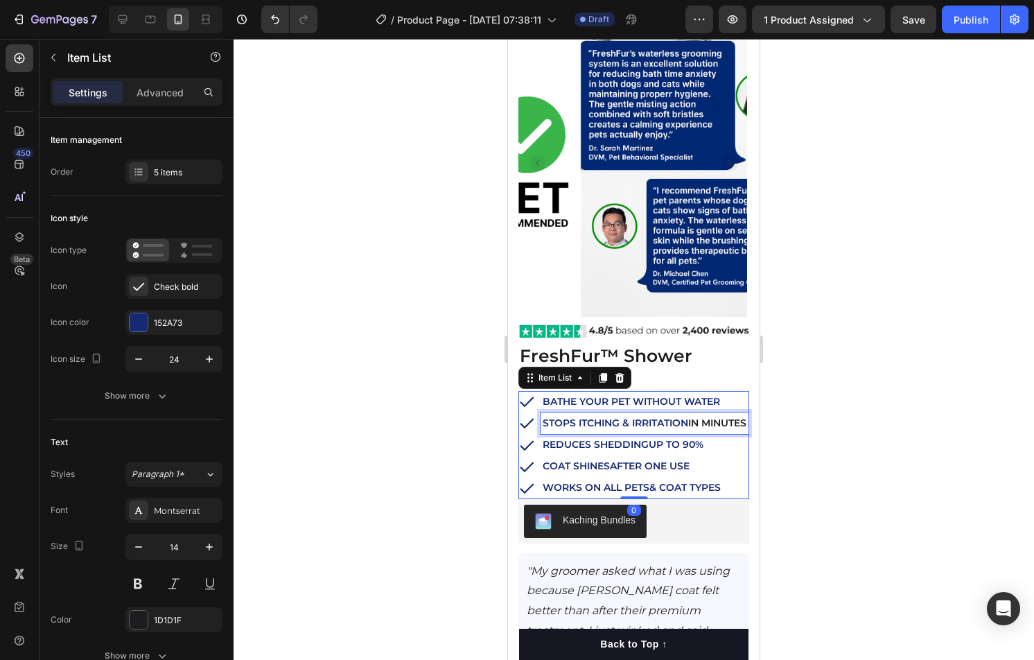
click at [656, 417] on strong "STOPS ITCHING & IRRITATION" at bounding box center [616, 423] width 146 height 12
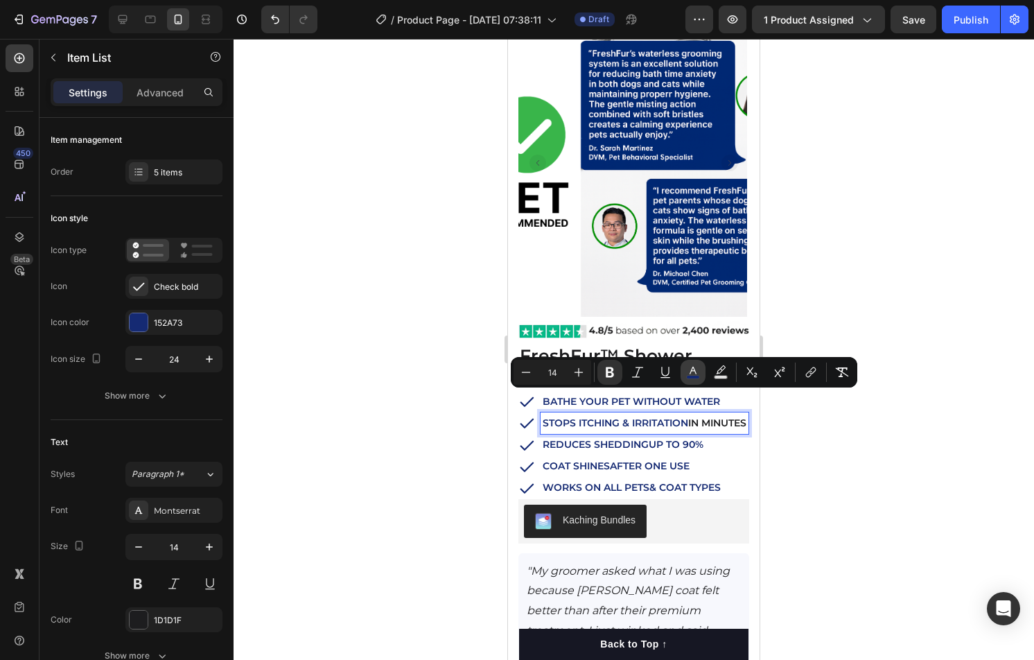
click at [697, 368] on icon "Editor contextual toolbar" at bounding box center [693, 372] width 14 height 14
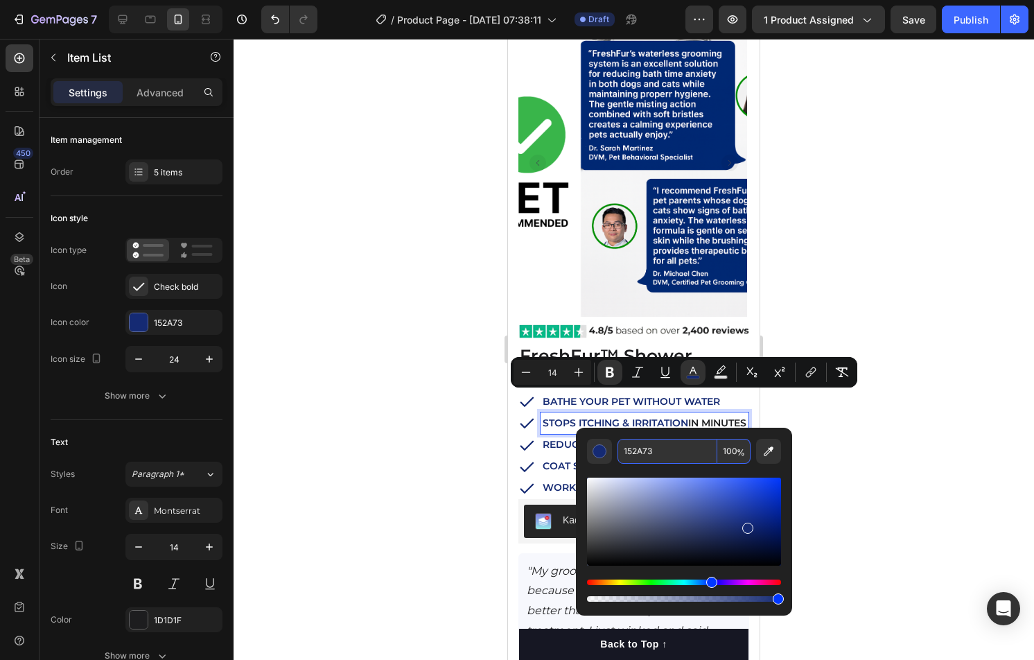
click at [699, 443] on input "152A73" at bounding box center [668, 451] width 100 height 25
paste input "152a73"
type input "152A73"
click at [838, 428] on div at bounding box center [634, 349] width 801 height 621
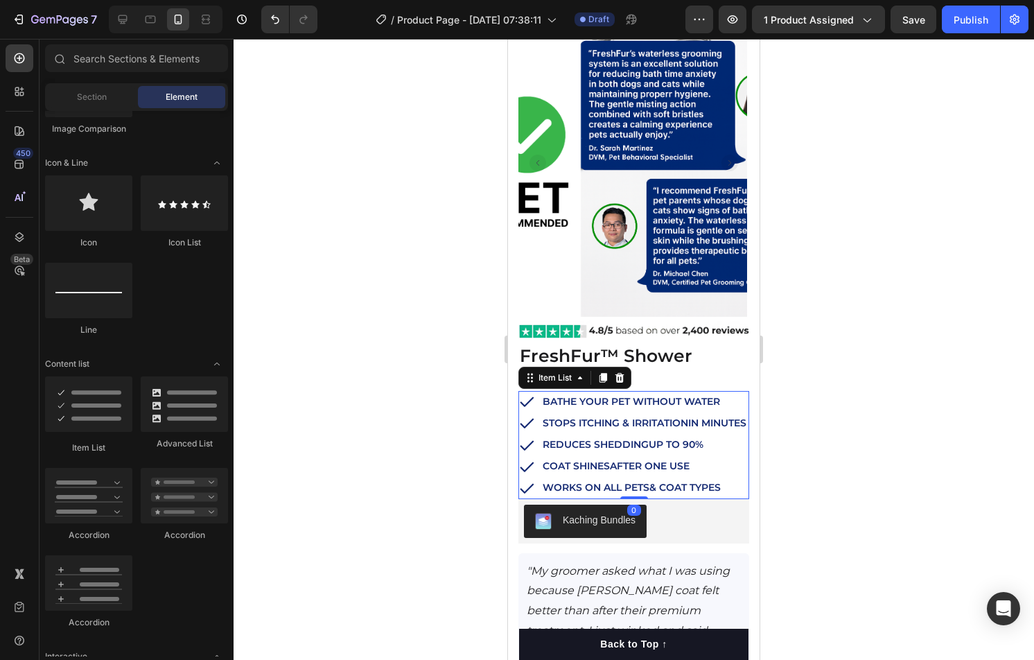
click at [734, 415] on p "STOPS ITCHING & IRRITATION IN MINUTES" at bounding box center [645, 423] width 204 height 17
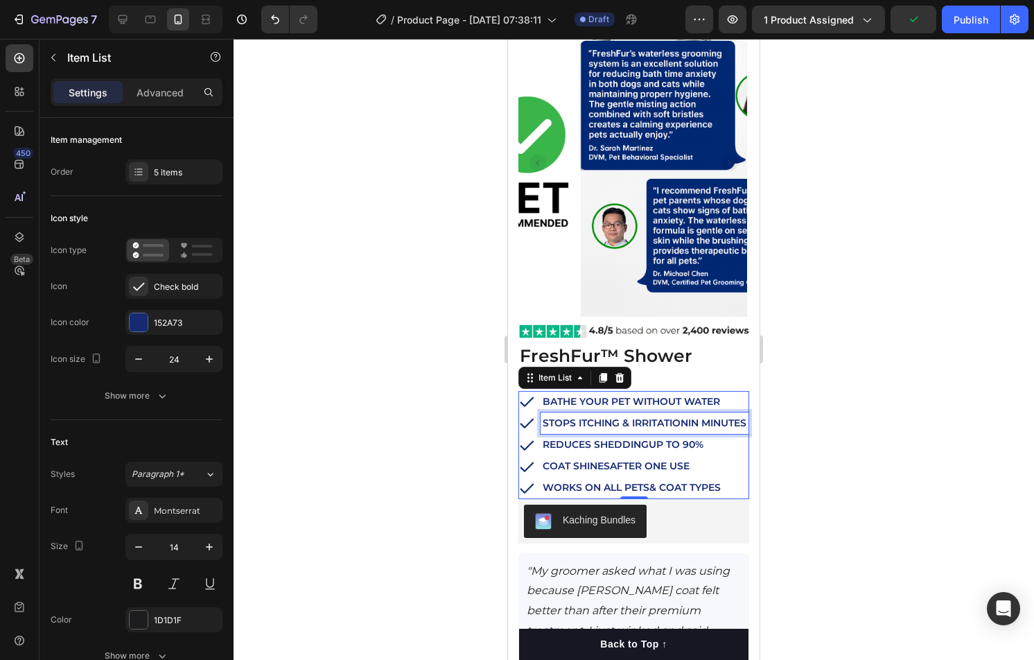
drag, startPoint x: 676, startPoint y: 411, endPoint x: 693, endPoint y: 403, distance: 18.9
click at [692, 415] on p "STOPS ITCHING & IRRITATION IN MINUTES" at bounding box center [645, 423] width 204 height 17
click at [809, 421] on div at bounding box center [634, 349] width 801 height 621
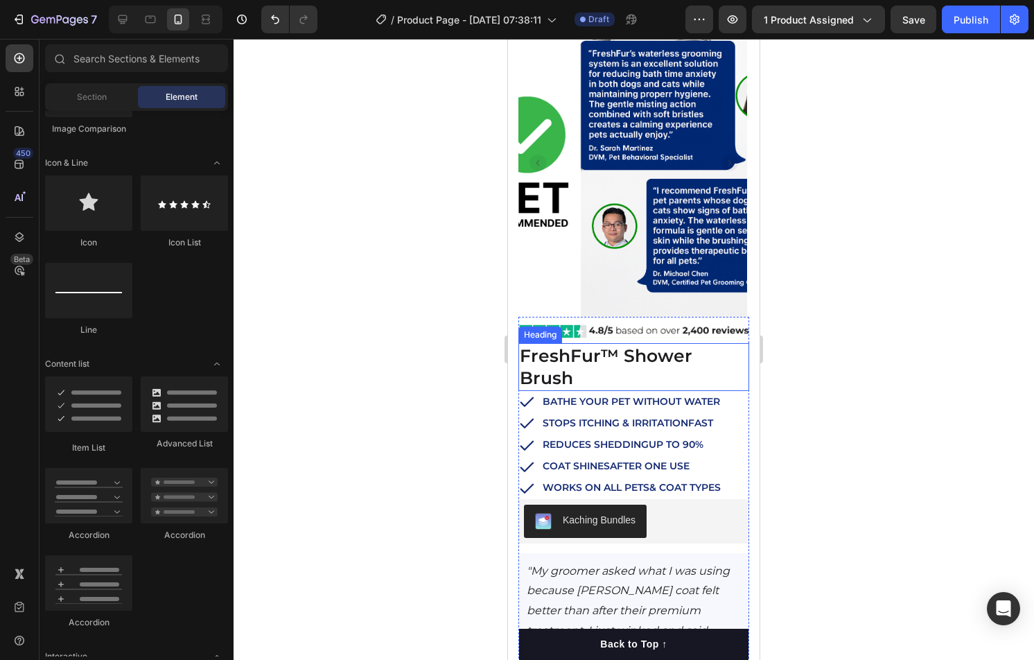
click at [692, 358] on strong "FreshFur™ Shower Brush" at bounding box center [606, 367] width 173 height 44
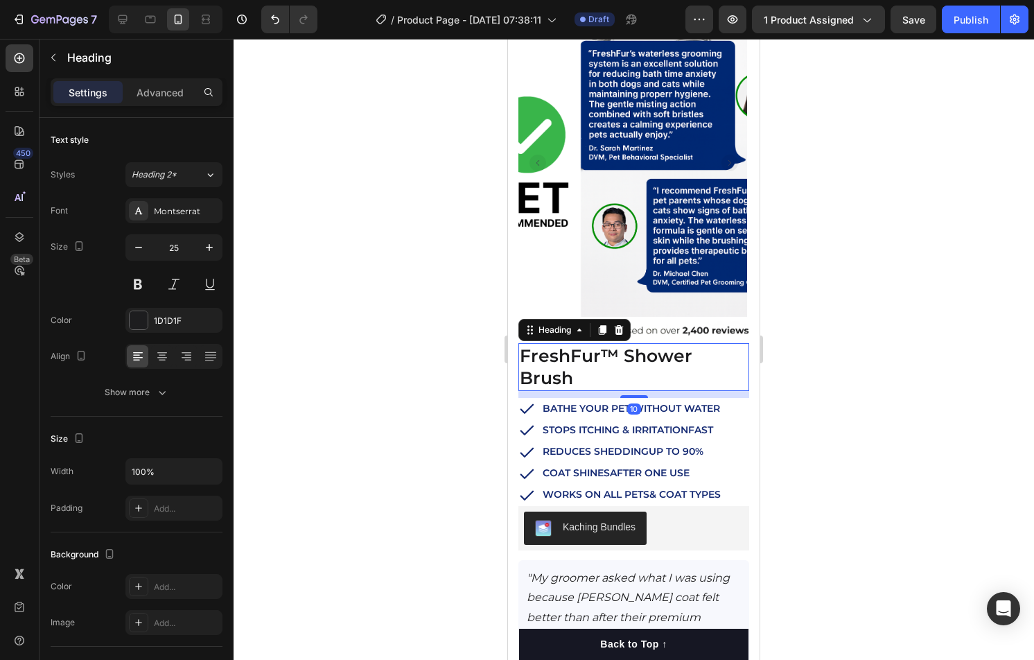
drag, startPoint x: 634, startPoint y: 369, endPoint x: 677, endPoint y: 381, distance: 44.6
click at [634, 395] on div at bounding box center [634, 396] width 28 height 3
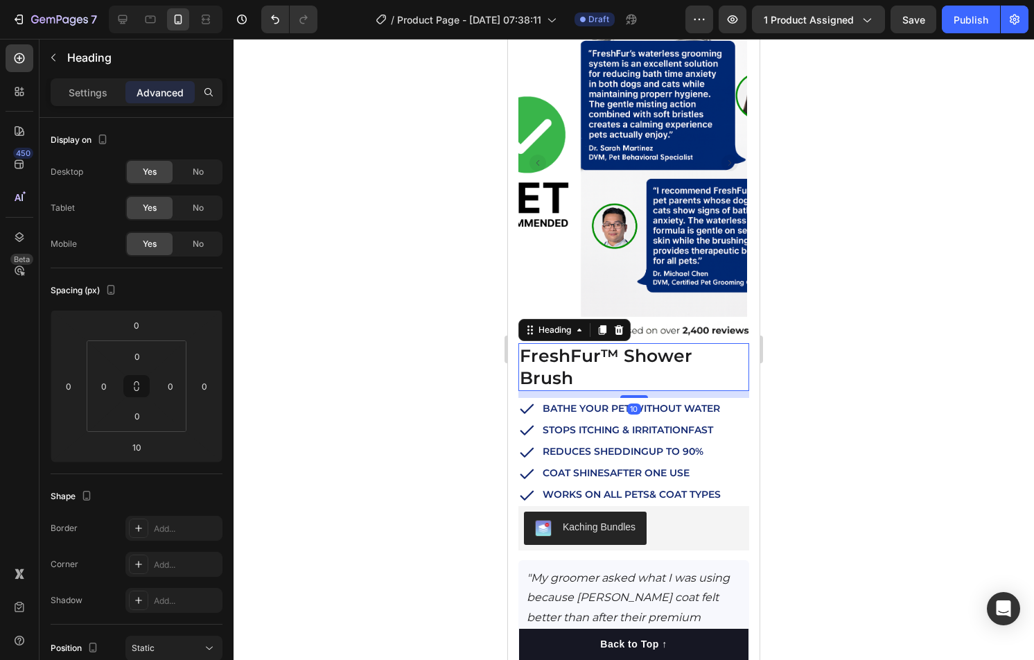
click at [862, 390] on div at bounding box center [634, 349] width 801 height 621
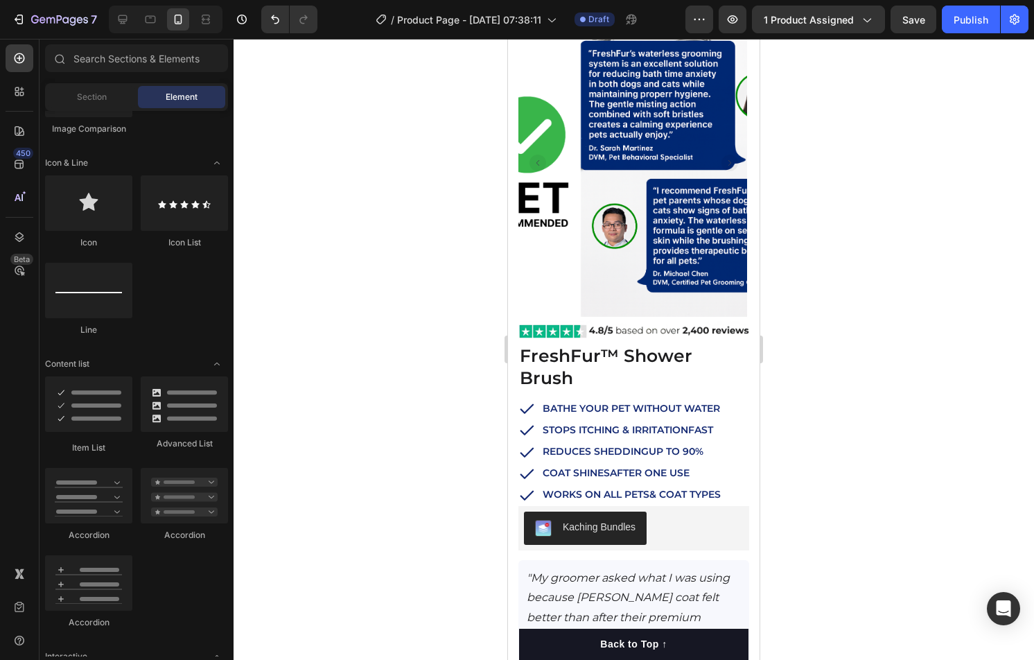
drag, startPoint x: 169, startPoint y: 342, endPoint x: 835, endPoint y: 374, distance: 666.2
click at [859, 388] on div at bounding box center [634, 349] width 801 height 621
click at [704, 329] on img at bounding box center [633, 331] width 231 height 23
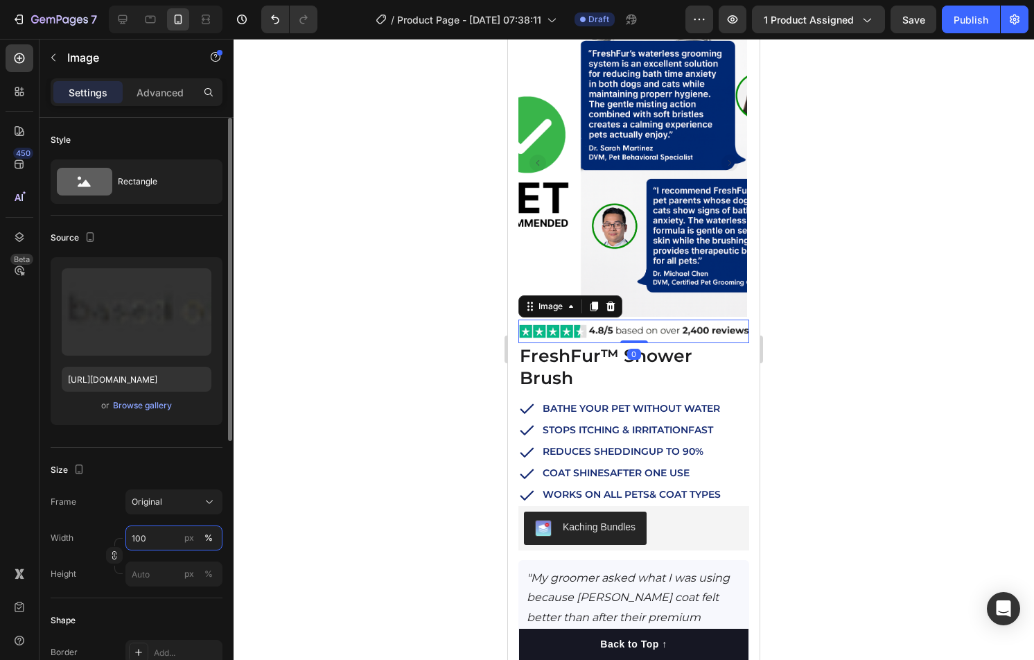
click at [140, 544] on input "100" at bounding box center [173, 537] width 97 height 25
click at [201, 505] on div "Original" at bounding box center [174, 502] width 85 height 14
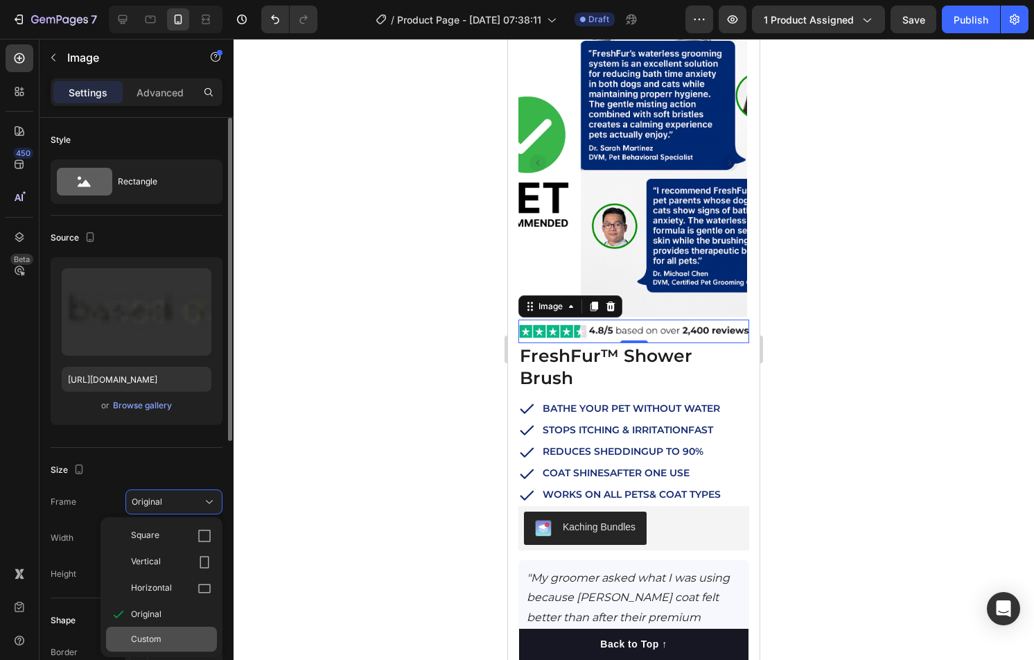
click at [165, 638] on div "Custom" at bounding box center [171, 639] width 80 height 12
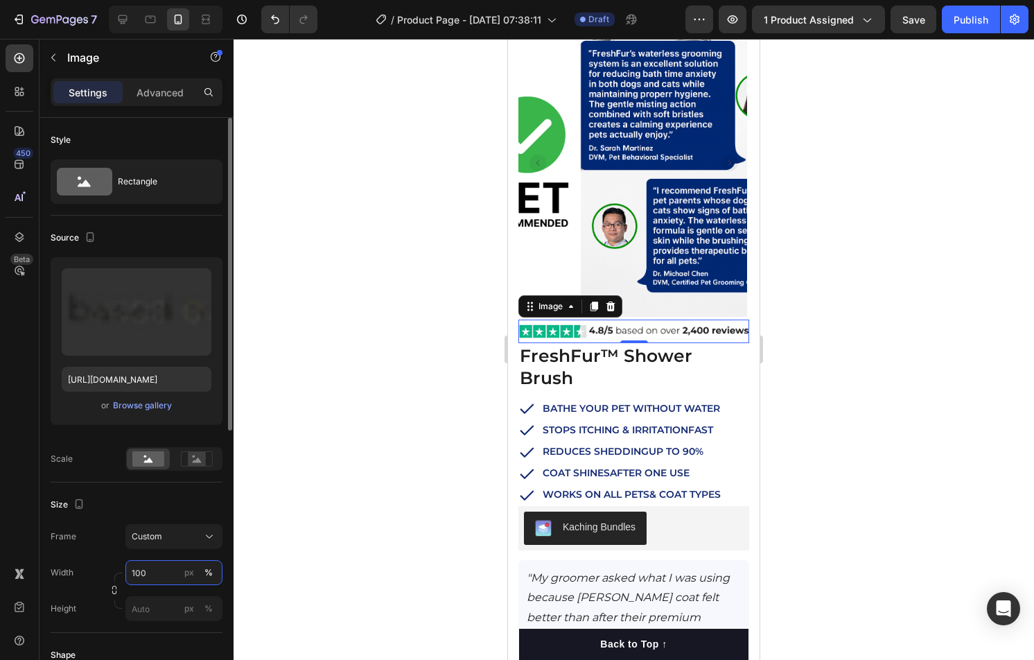
type input "3"
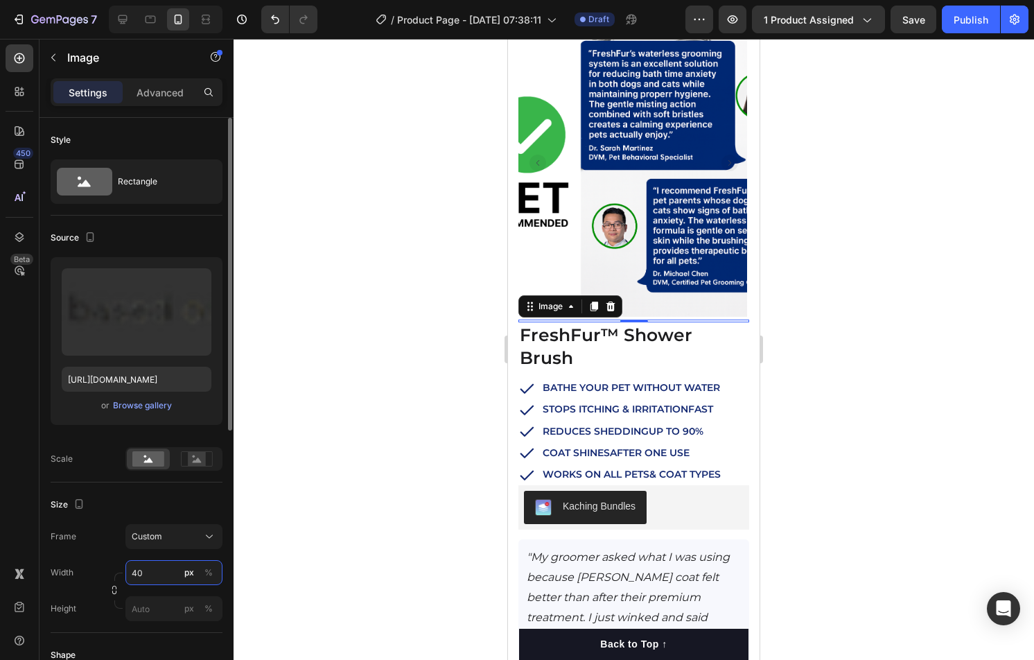
type input "4"
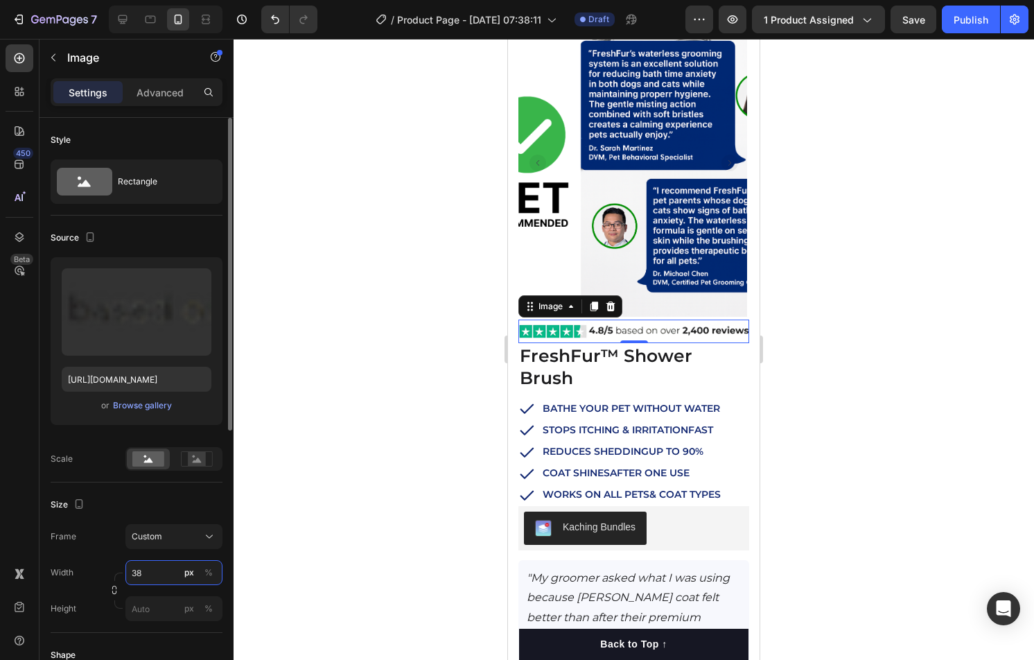
type input "3"
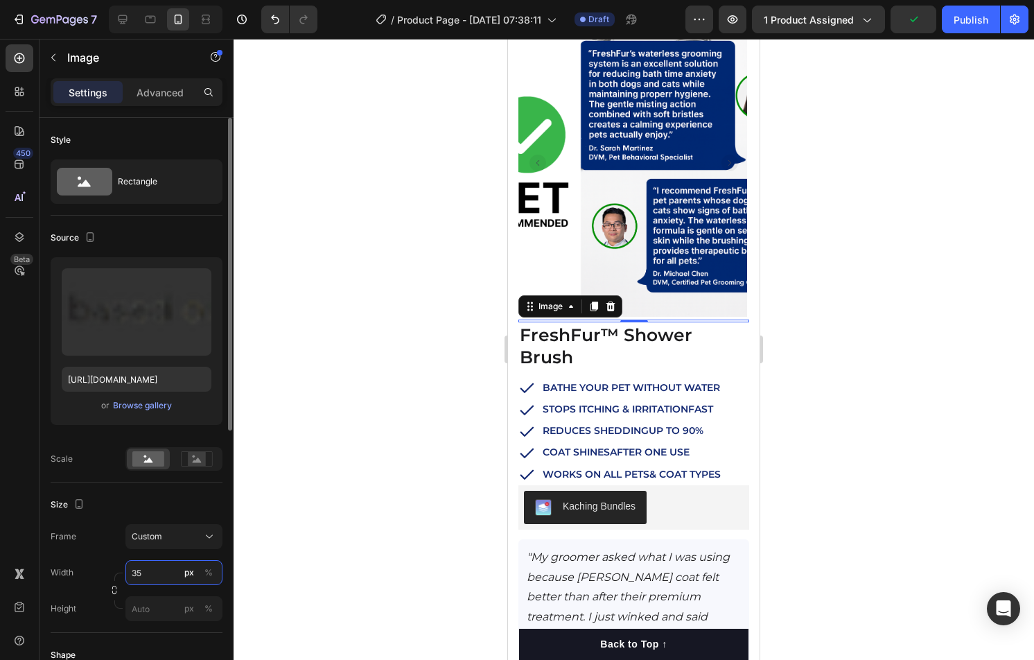
type input "3"
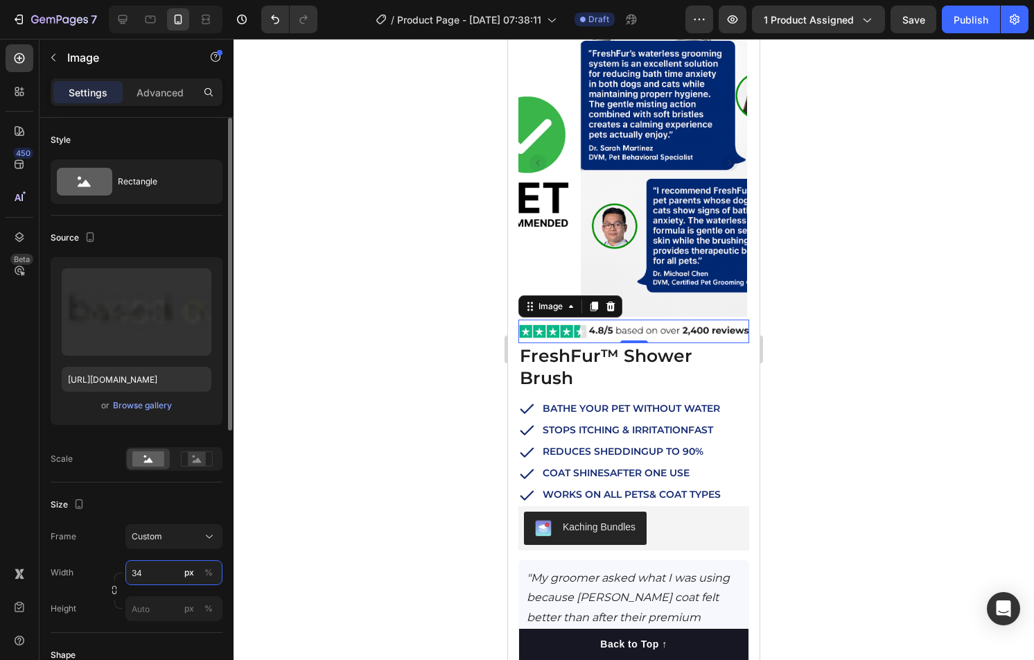
type input "3"
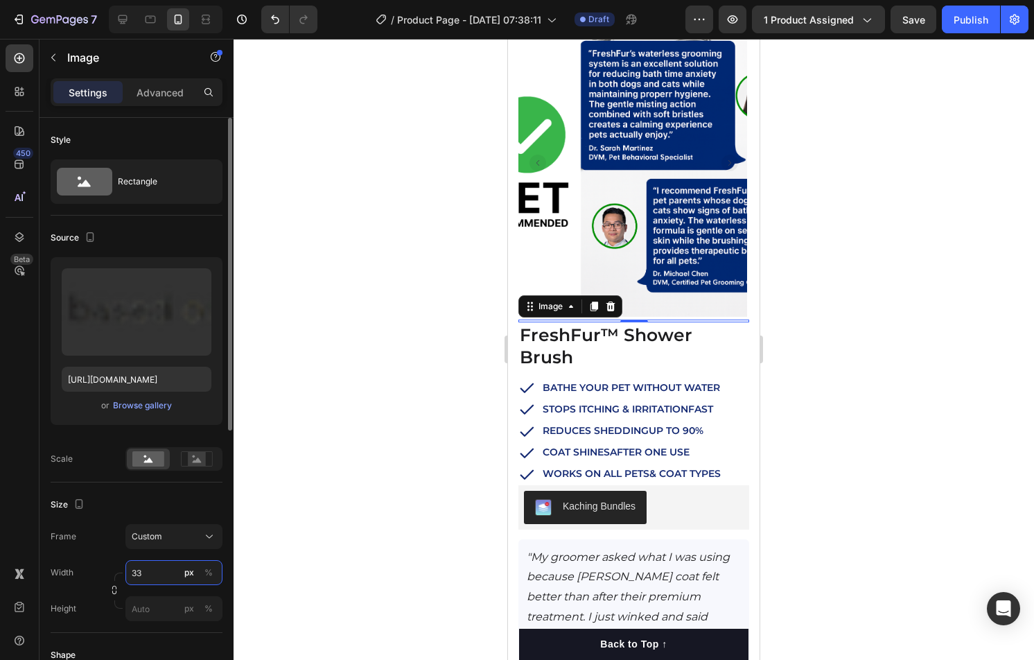
type input "3"
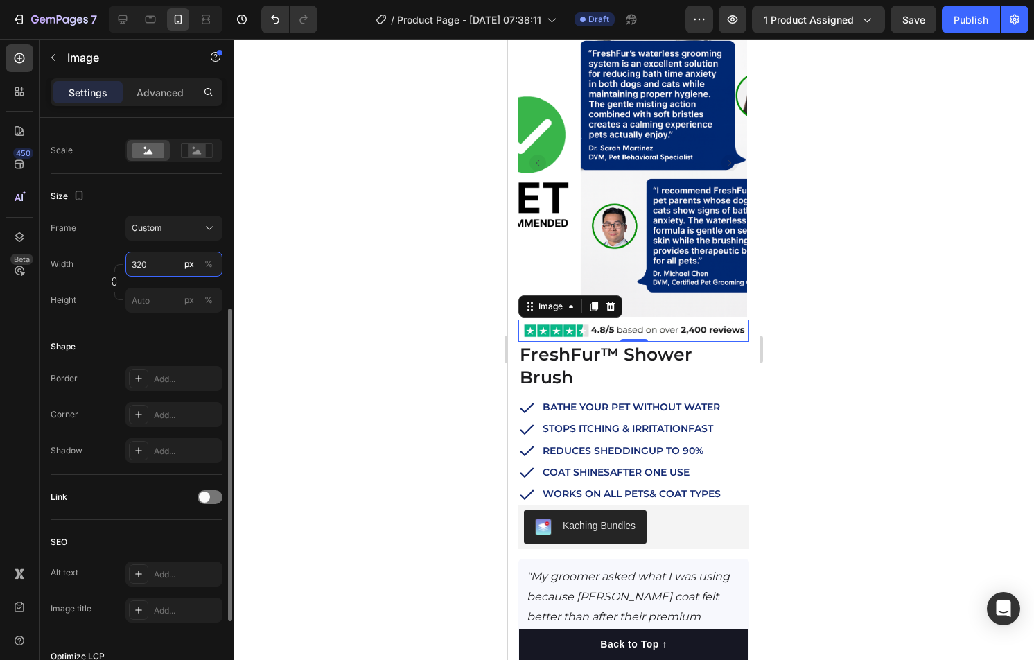
scroll to position [498, 0]
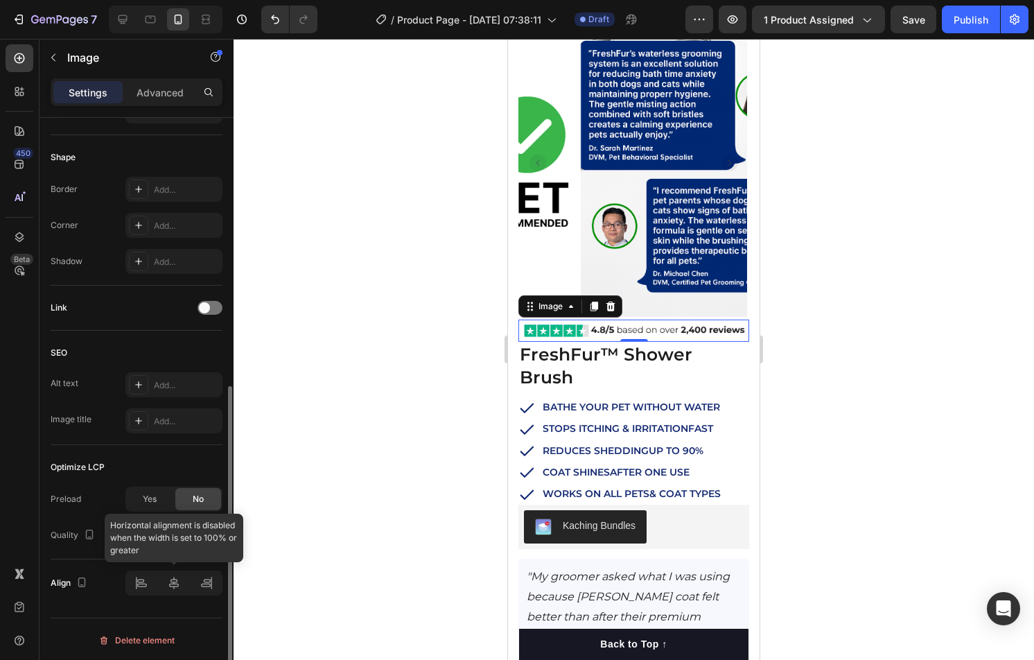
type input "320"
click at [186, 467] on div "Optimize LCP" at bounding box center [137, 467] width 172 height 22
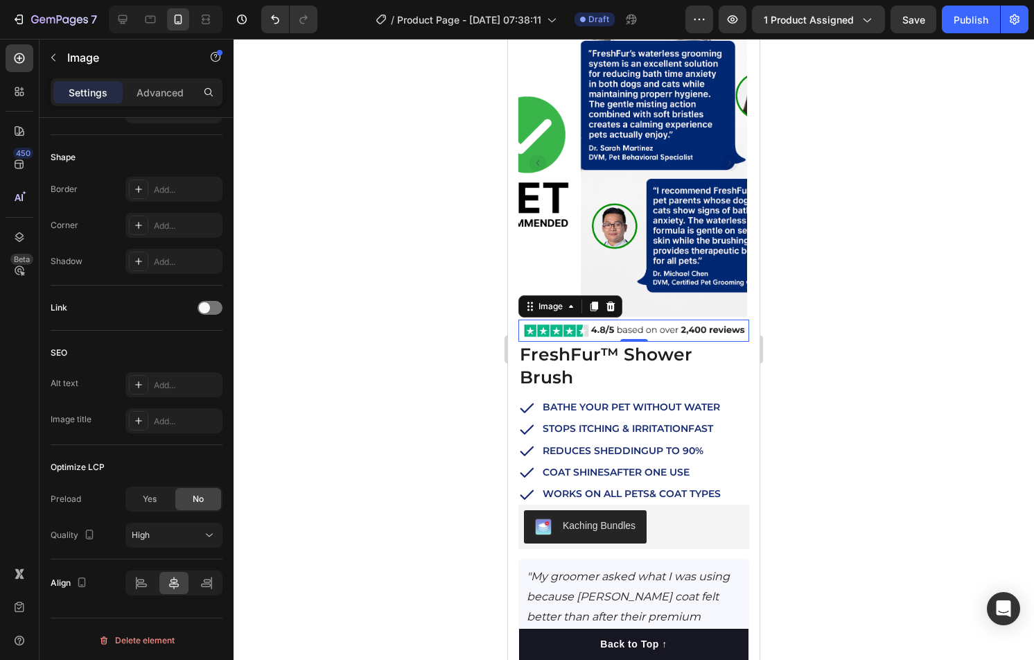
click at [613, 331] on img at bounding box center [634, 331] width 222 height 22
drag, startPoint x: 303, startPoint y: 168, endPoint x: 340, endPoint y: 182, distance: 39.7
click at [306, 169] on div at bounding box center [634, 349] width 801 height 621
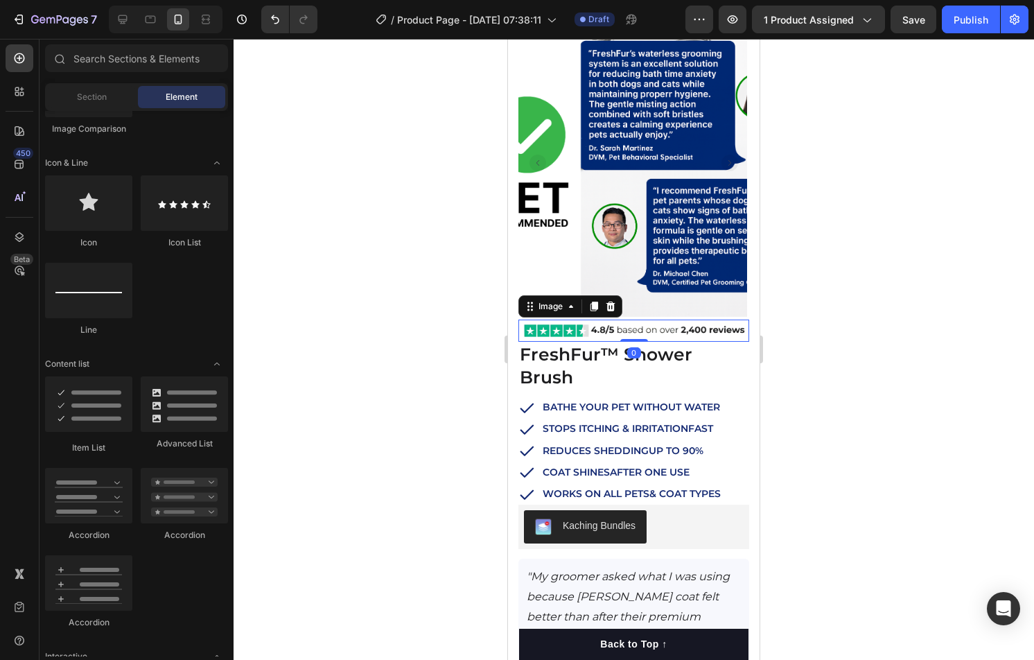
click at [518, 330] on div at bounding box center [633, 331] width 231 height 22
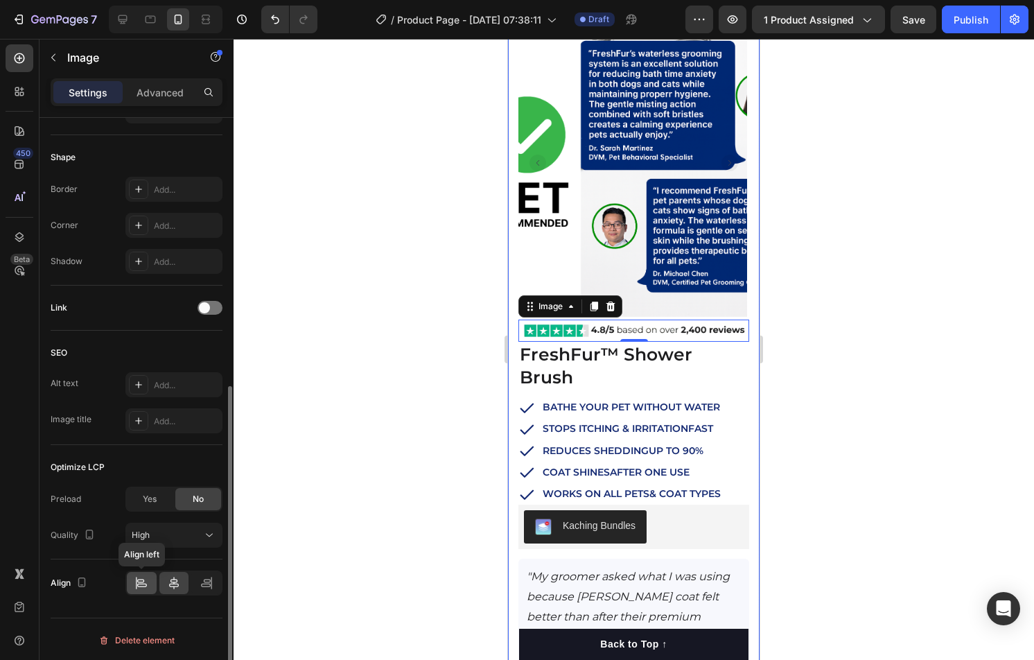
click at [140, 584] on icon at bounding box center [141, 583] width 14 height 14
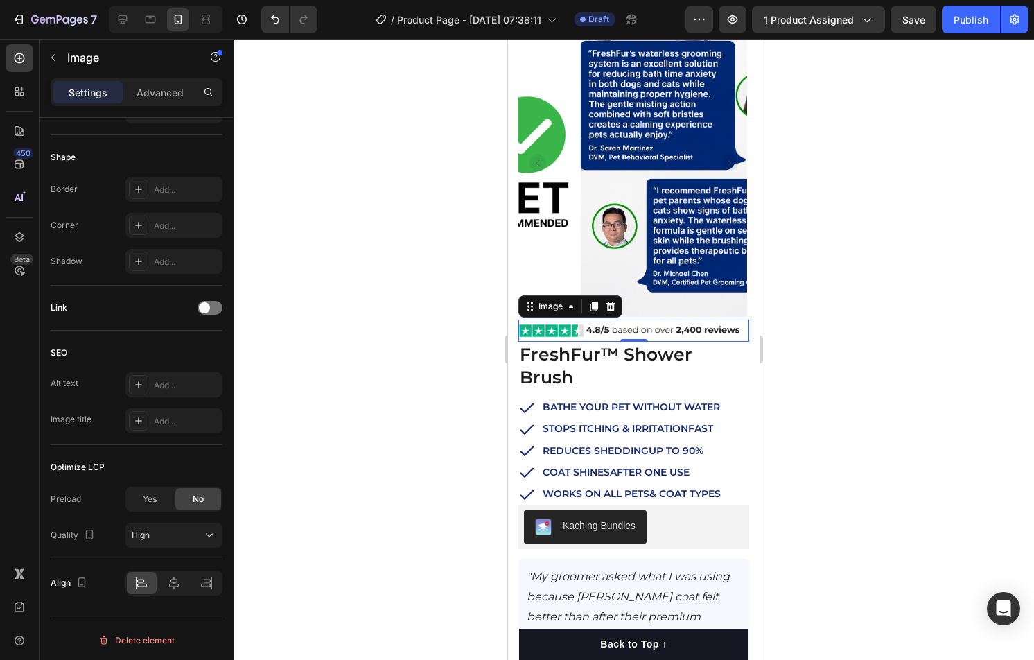
click at [846, 473] on div at bounding box center [634, 349] width 801 height 621
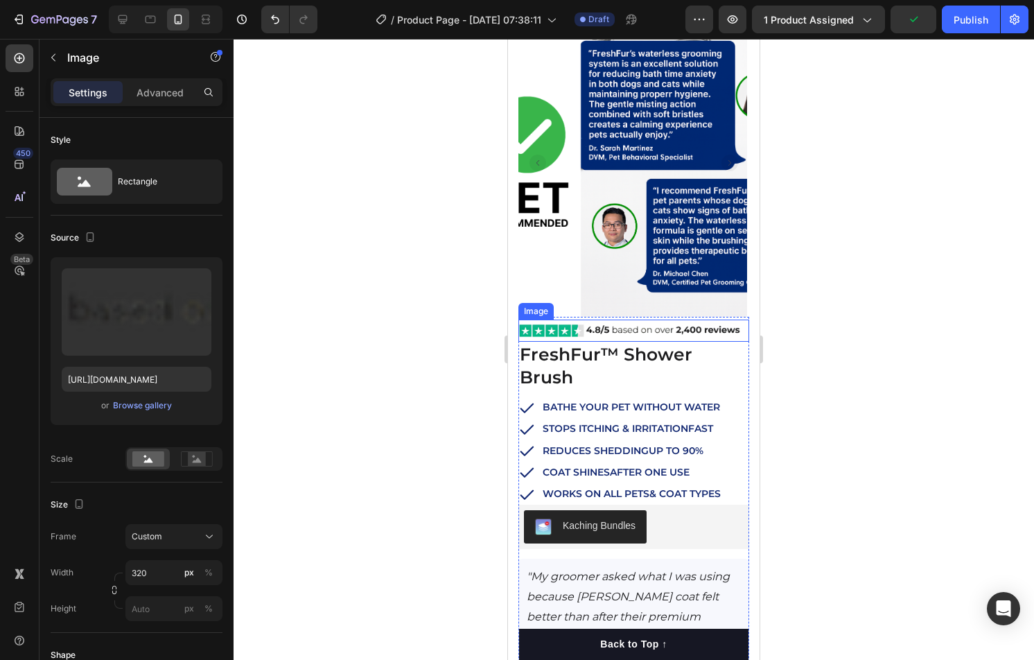
click at [723, 332] on img at bounding box center [629, 331] width 222 height 22
click at [153, 570] on input "320" at bounding box center [173, 572] width 97 height 25
drag, startPoint x: 142, startPoint y: 573, endPoint x: 155, endPoint y: 571, distance: 12.6
click at [142, 573] on input "320" at bounding box center [173, 572] width 97 height 25
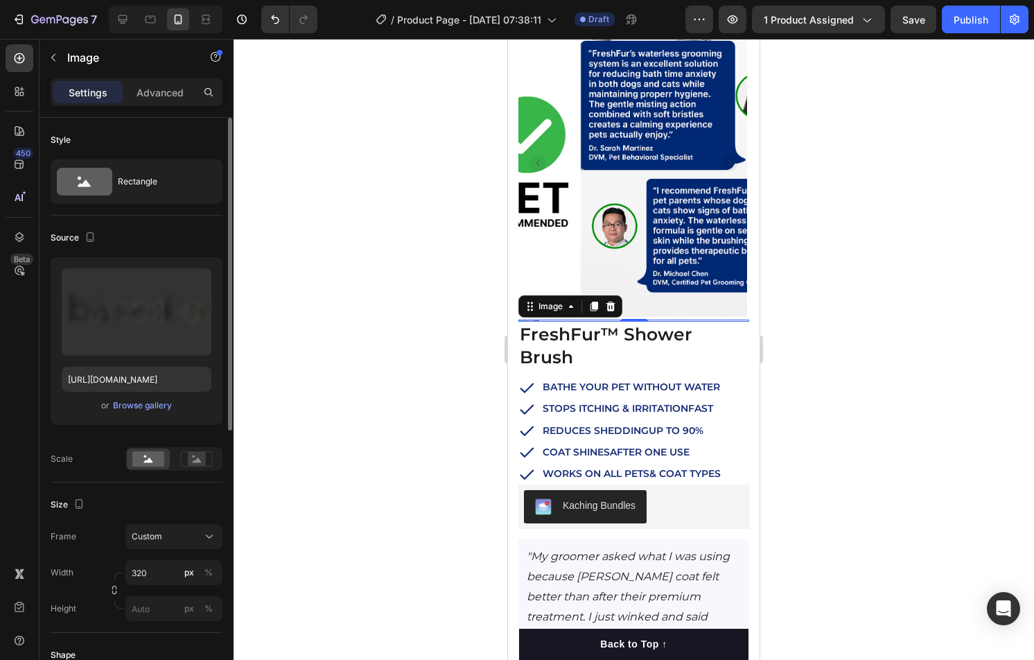
click at [174, 494] on div "Size" at bounding box center [137, 505] width 172 height 22
click at [156, 573] on input "320" at bounding box center [173, 572] width 97 height 25
click at [156, 573] on input "30" at bounding box center [173, 572] width 97 height 25
click at [147, 604] on p "Full 100%" at bounding box center [171, 605] width 80 height 12
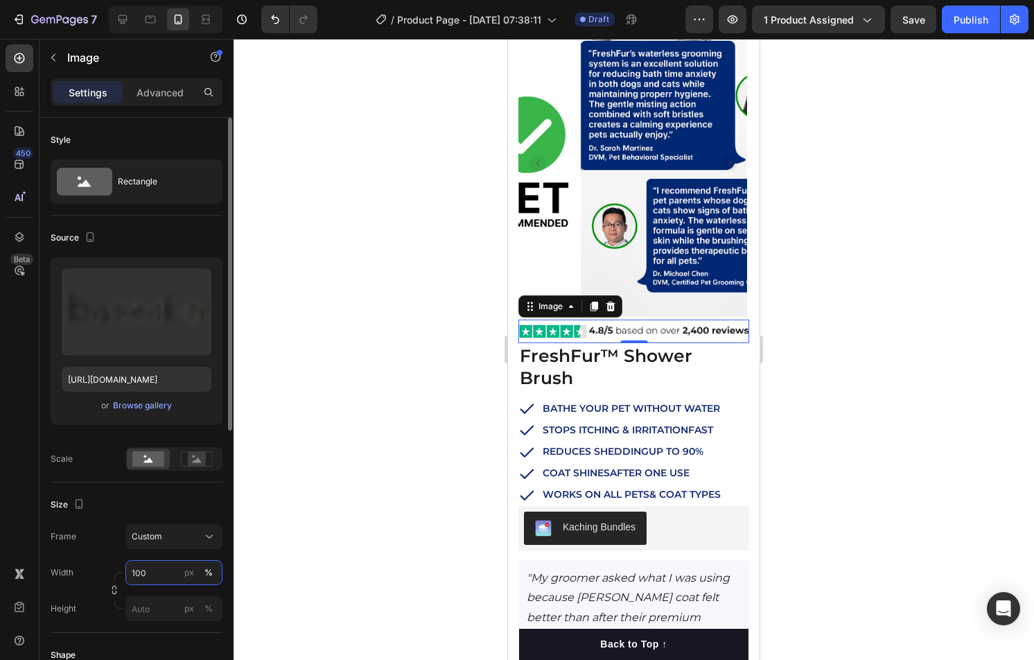
click at [164, 570] on input "100" at bounding box center [173, 572] width 97 height 25
type input "320"
click at [1019, 446] on div at bounding box center [634, 349] width 801 height 621
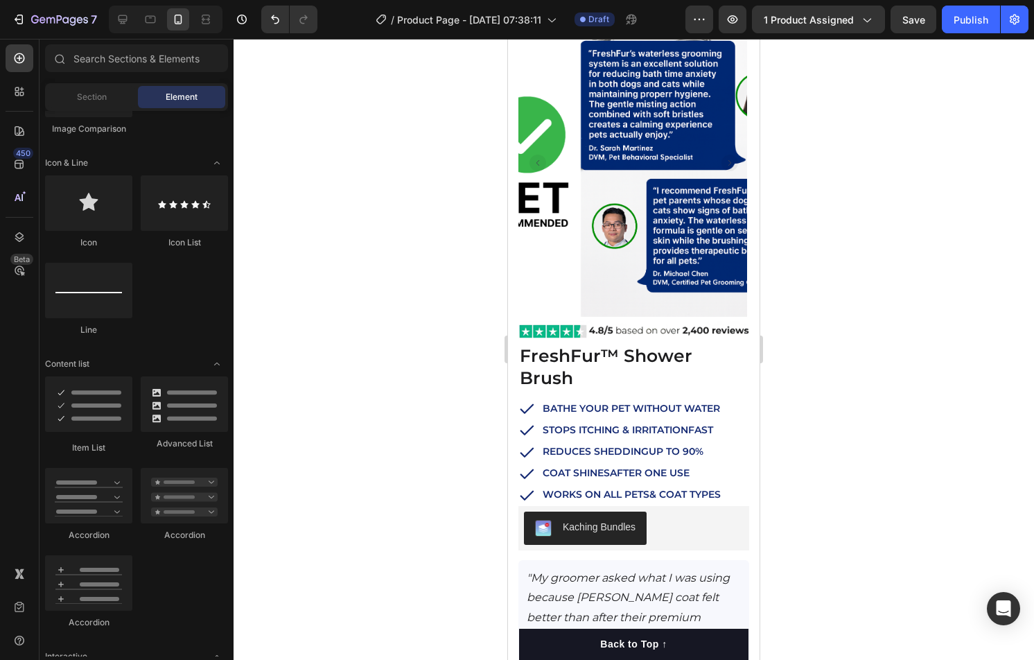
click at [1019, 446] on div at bounding box center [634, 349] width 801 height 621
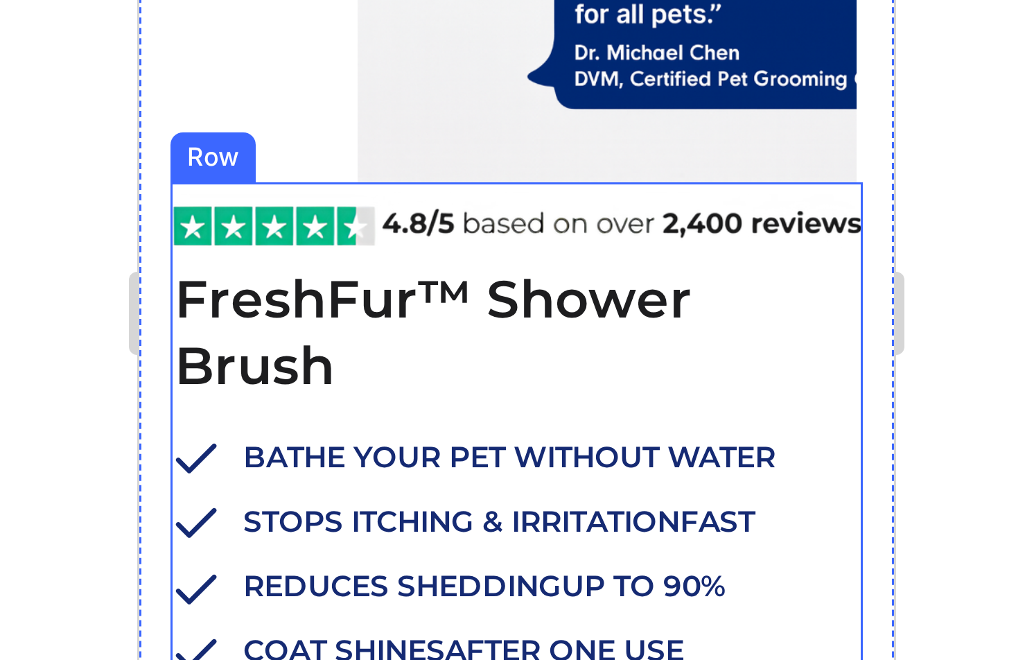
scroll to position [114, 0]
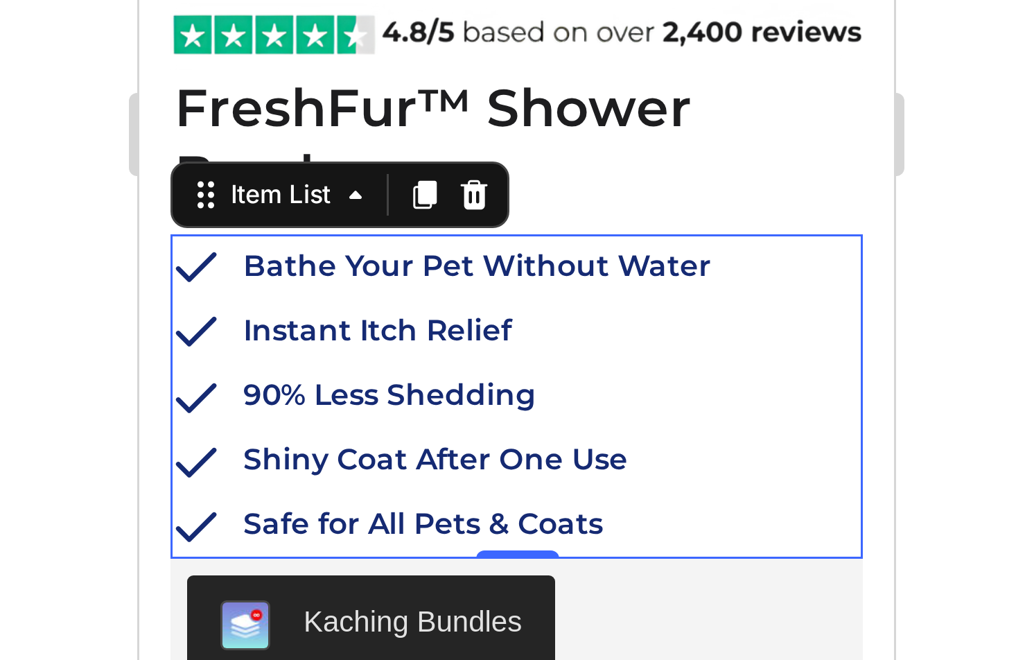
click at [787, 466] on div at bounding box center [634, 349] width 801 height 621
